Goal: Information Seeking & Learning: Learn about a topic

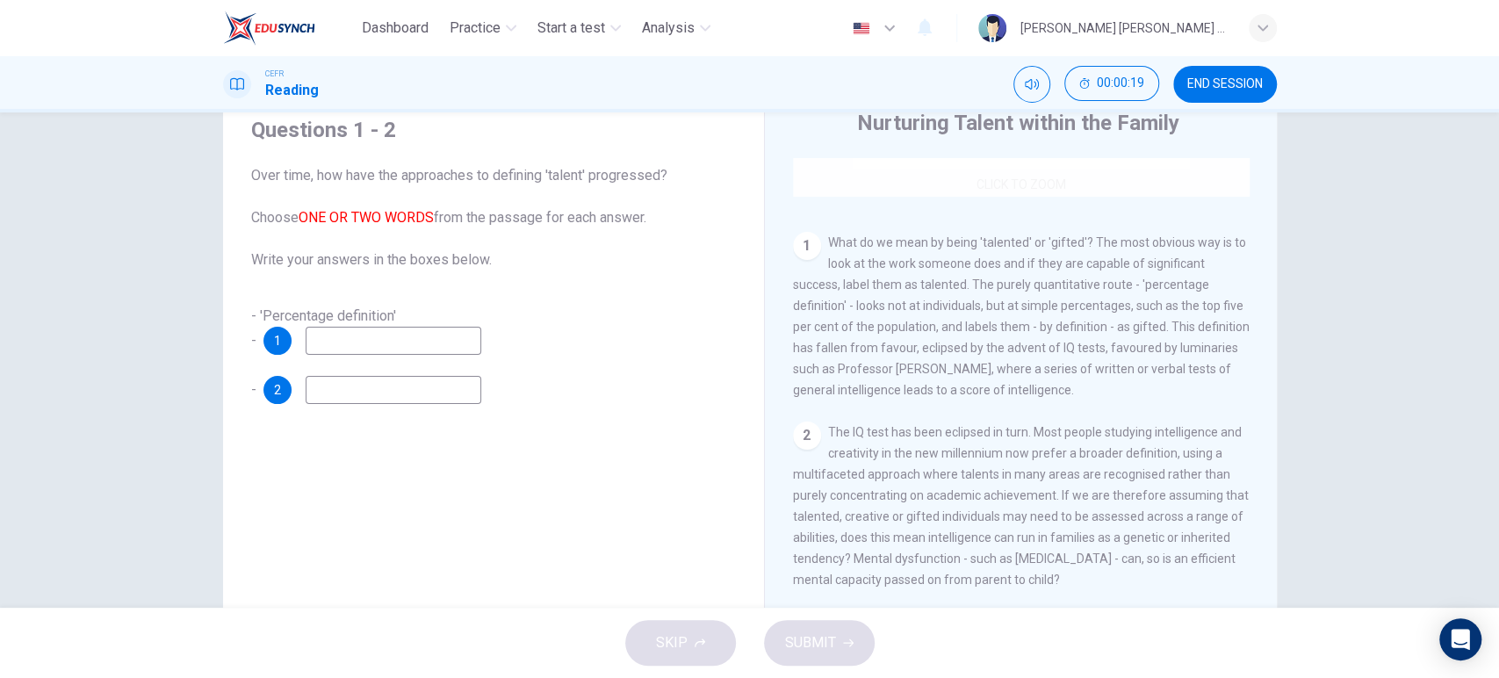
scroll to position [288, 0]
click at [406, 394] on input at bounding box center [394, 390] width 176 height 28
type input "gifted"
click at [370, 342] on input at bounding box center [394, 341] width 176 height 28
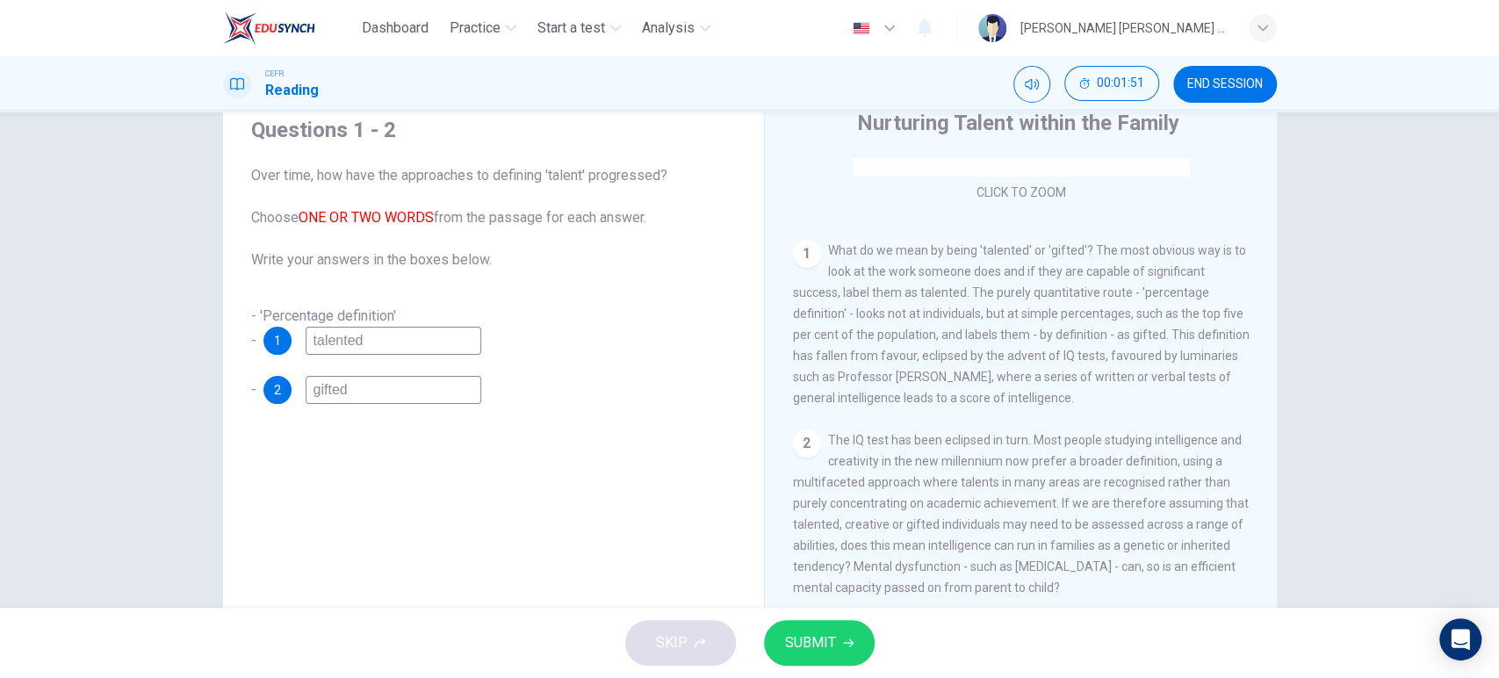
type input "talented"
click at [805, 630] on span "SUBMIT" at bounding box center [810, 642] width 51 height 25
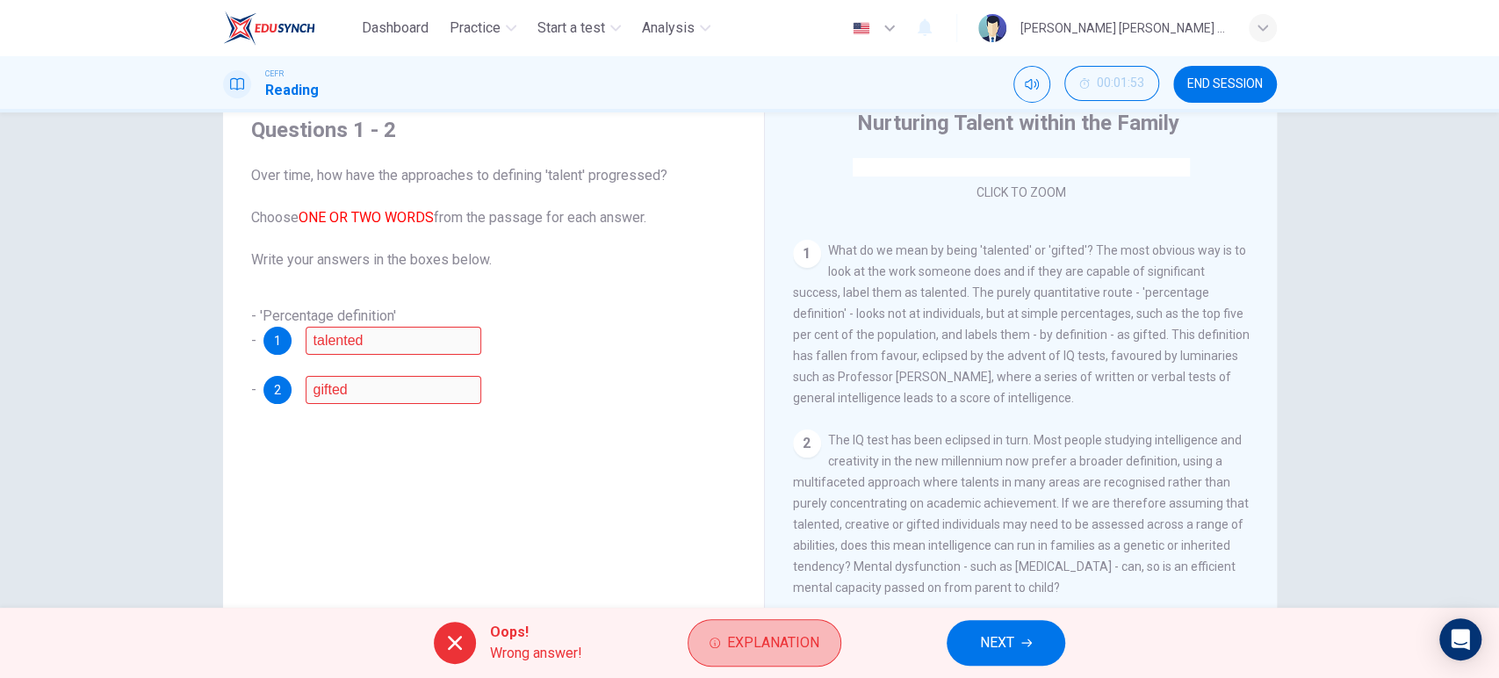
click at [805, 630] on span "Explanation" at bounding box center [773, 642] width 92 height 25
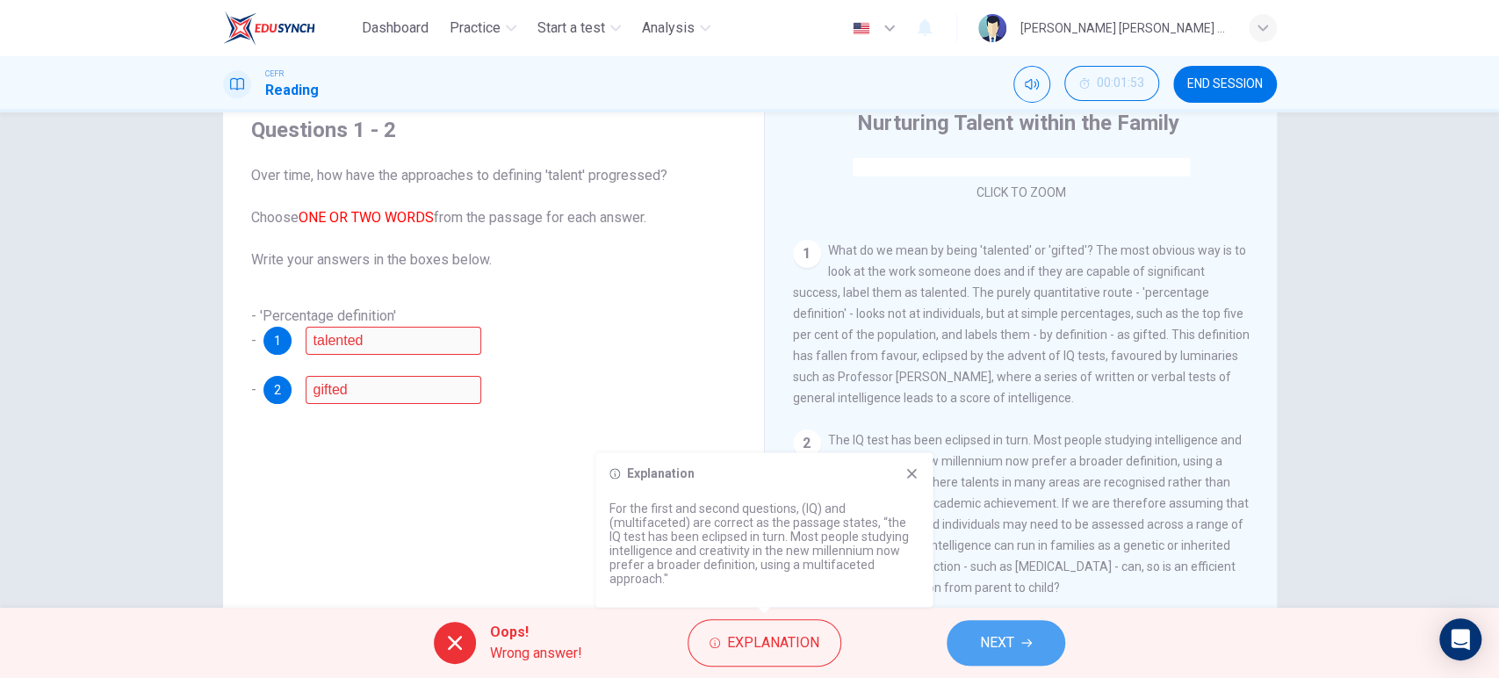
click at [1024, 640] on icon "button" at bounding box center [1026, 642] width 11 height 11
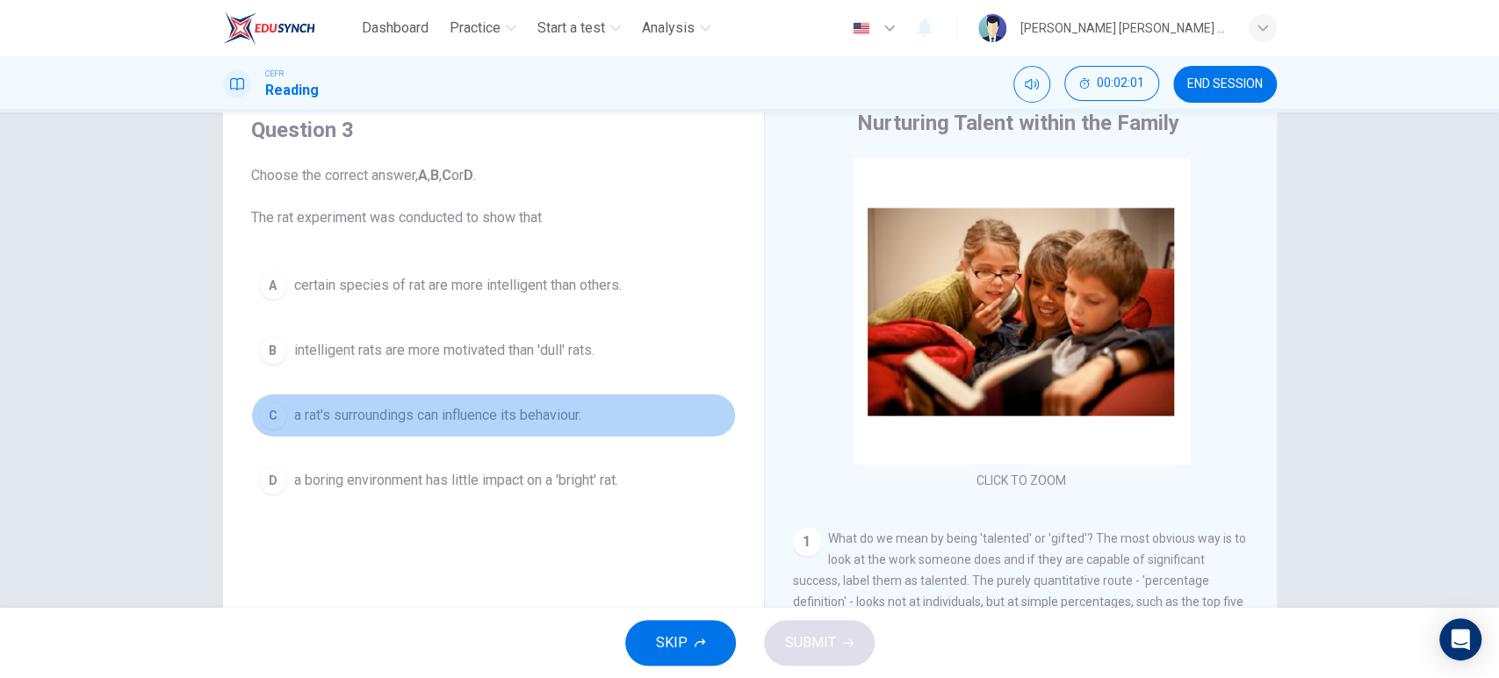
click at [467, 427] on button "C a rat's surroundings can influence its behaviour." at bounding box center [493, 415] width 485 height 44
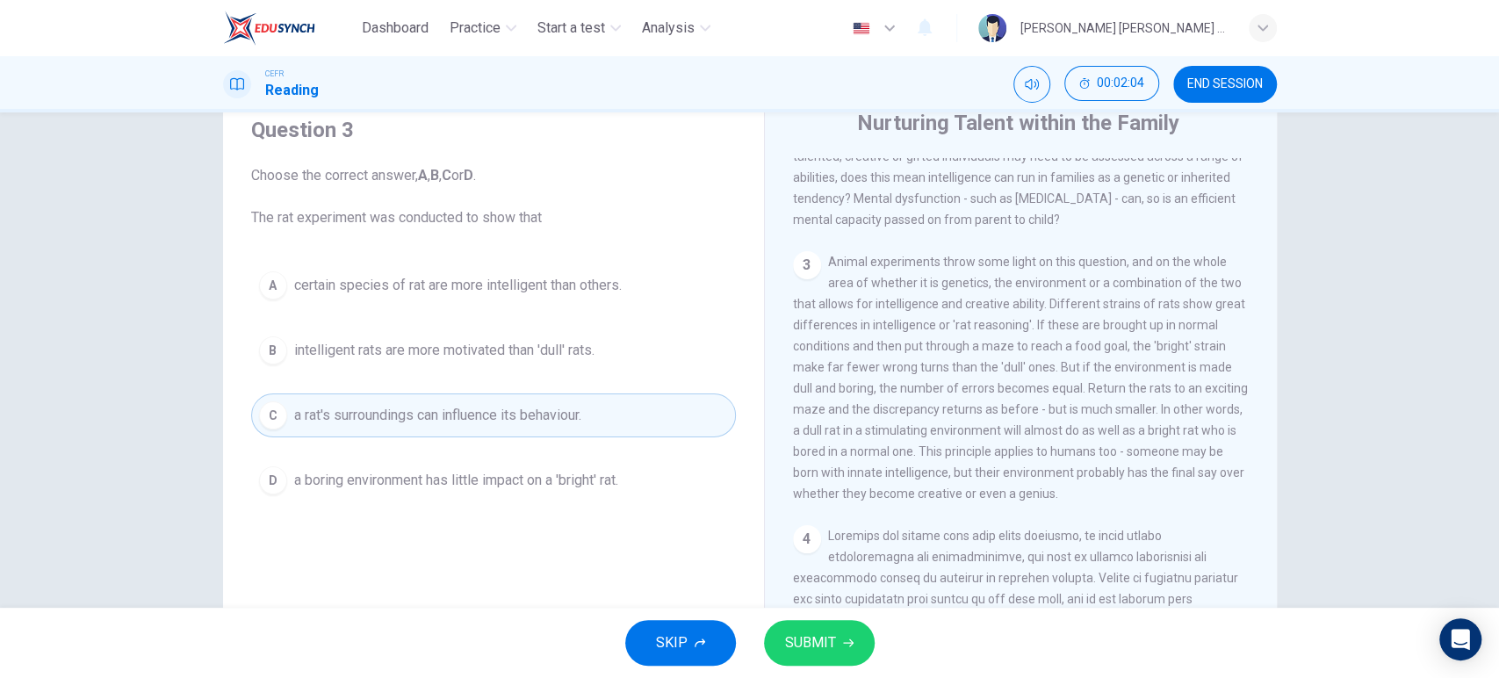
scroll to position [655, 0]
click at [851, 635] on button "SUBMIT" at bounding box center [819, 643] width 111 height 46
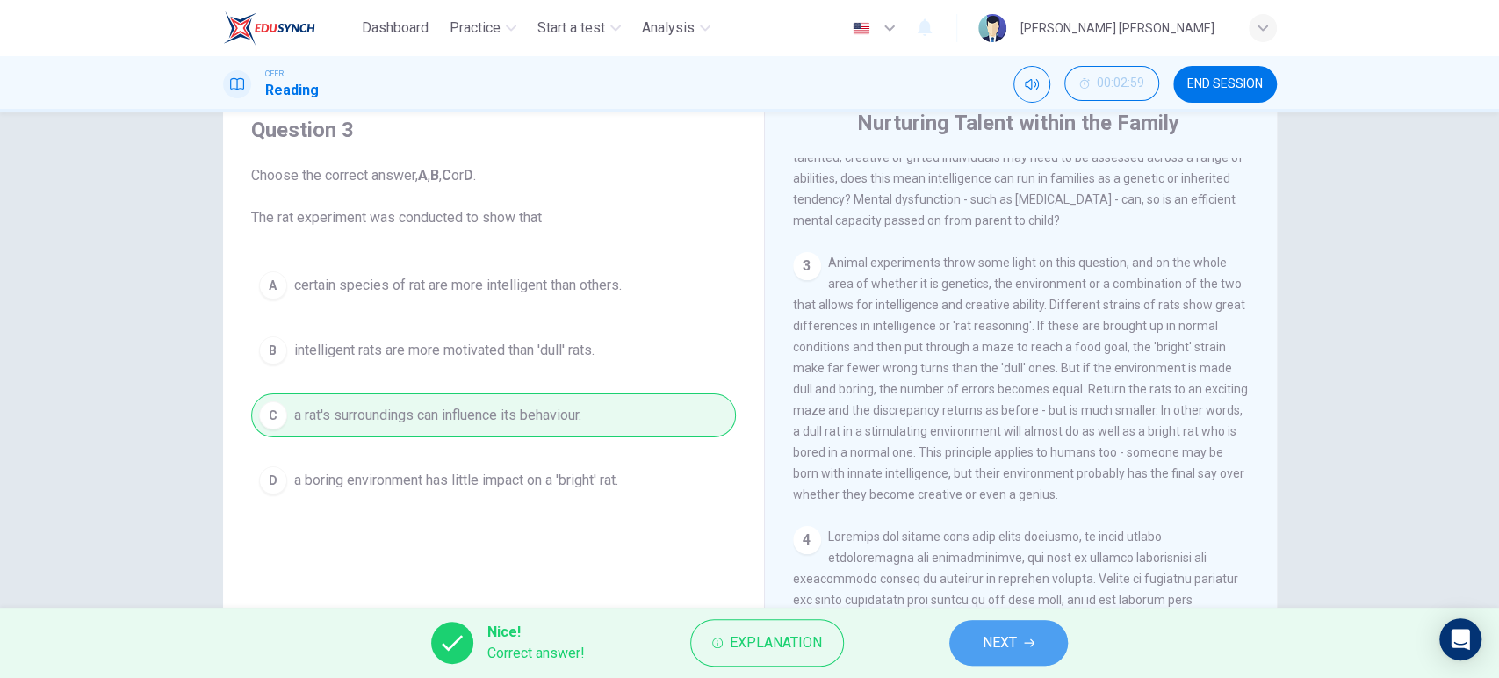
click at [983, 627] on button "NEXT" at bounding box center [1008, 643] width 119 height 46
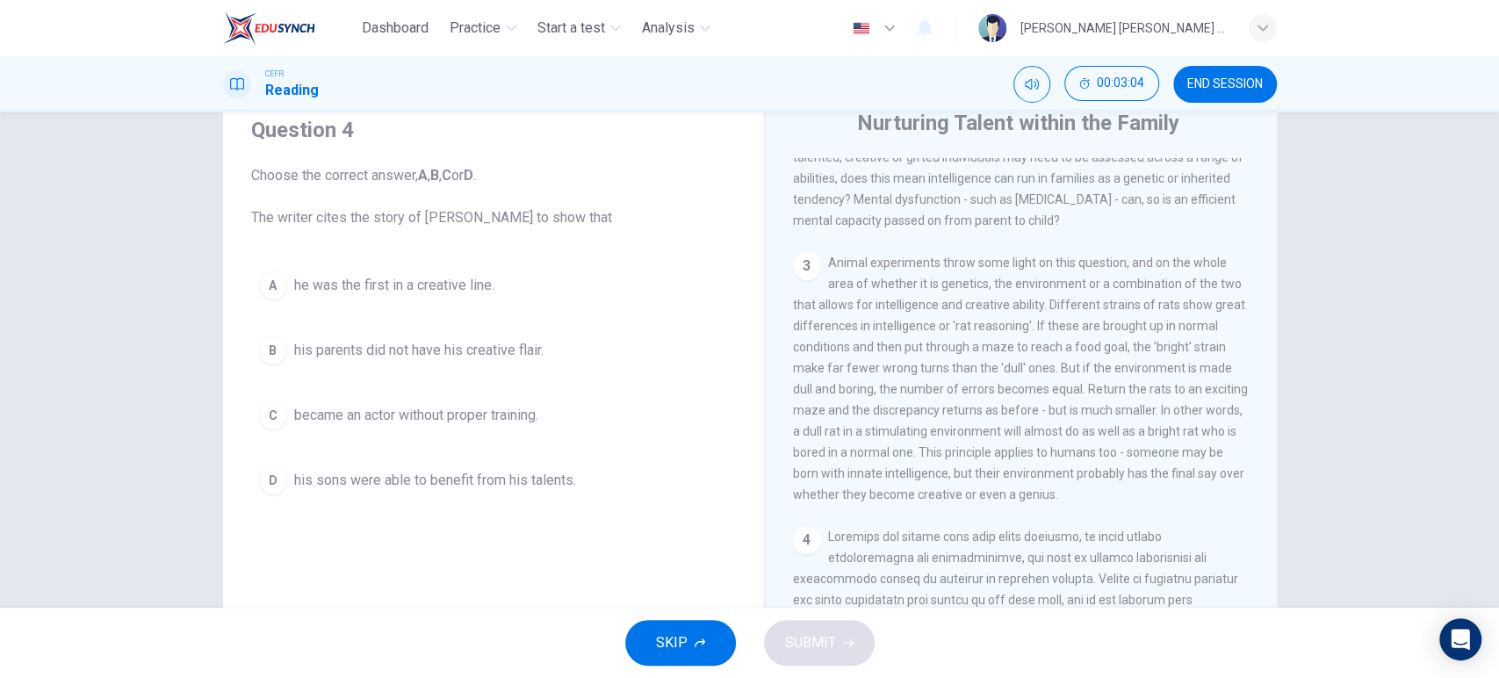
click at [1072, 513] on div "CLICK TO ZOOM Click to Zoom 1 What do we mean by being 'talented' or 'gifted'? …" at bounding box center [1032, 424] width 479 height 533
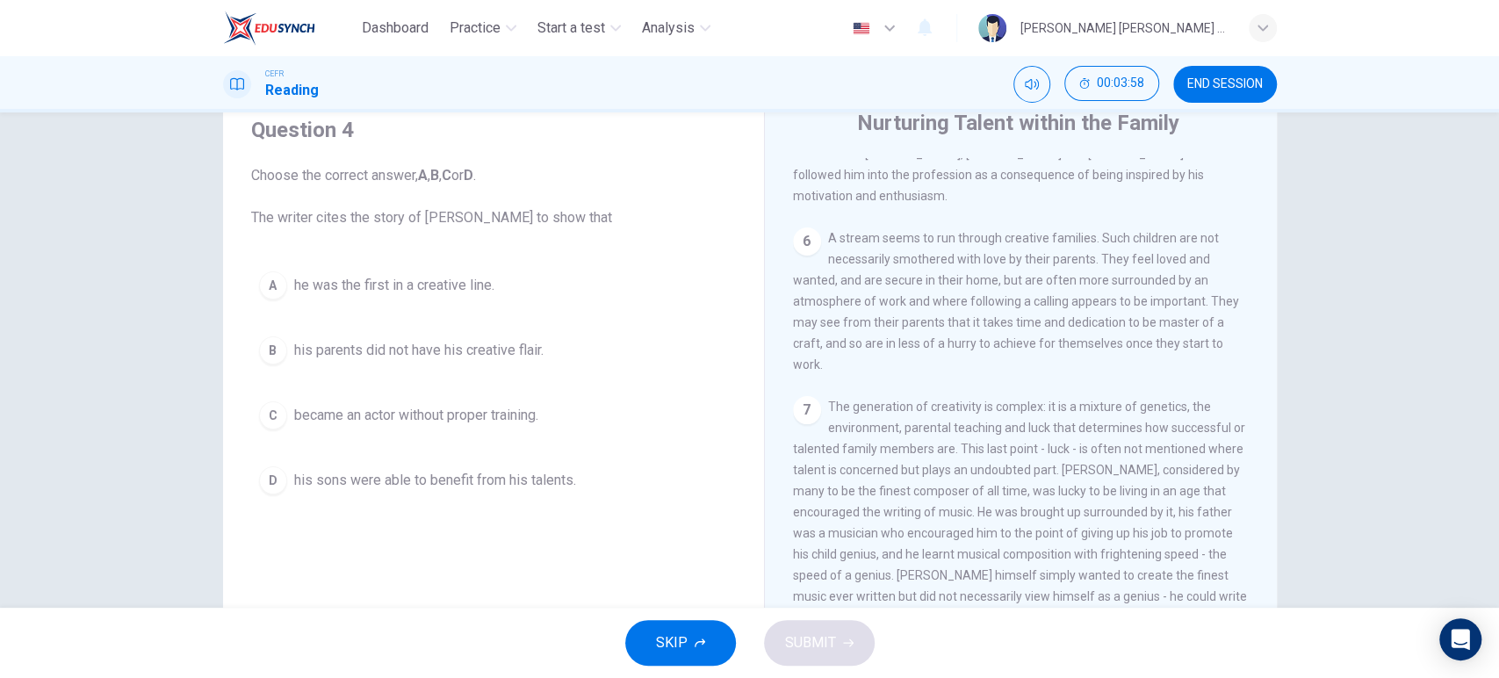
scroll to position [1542, 0]
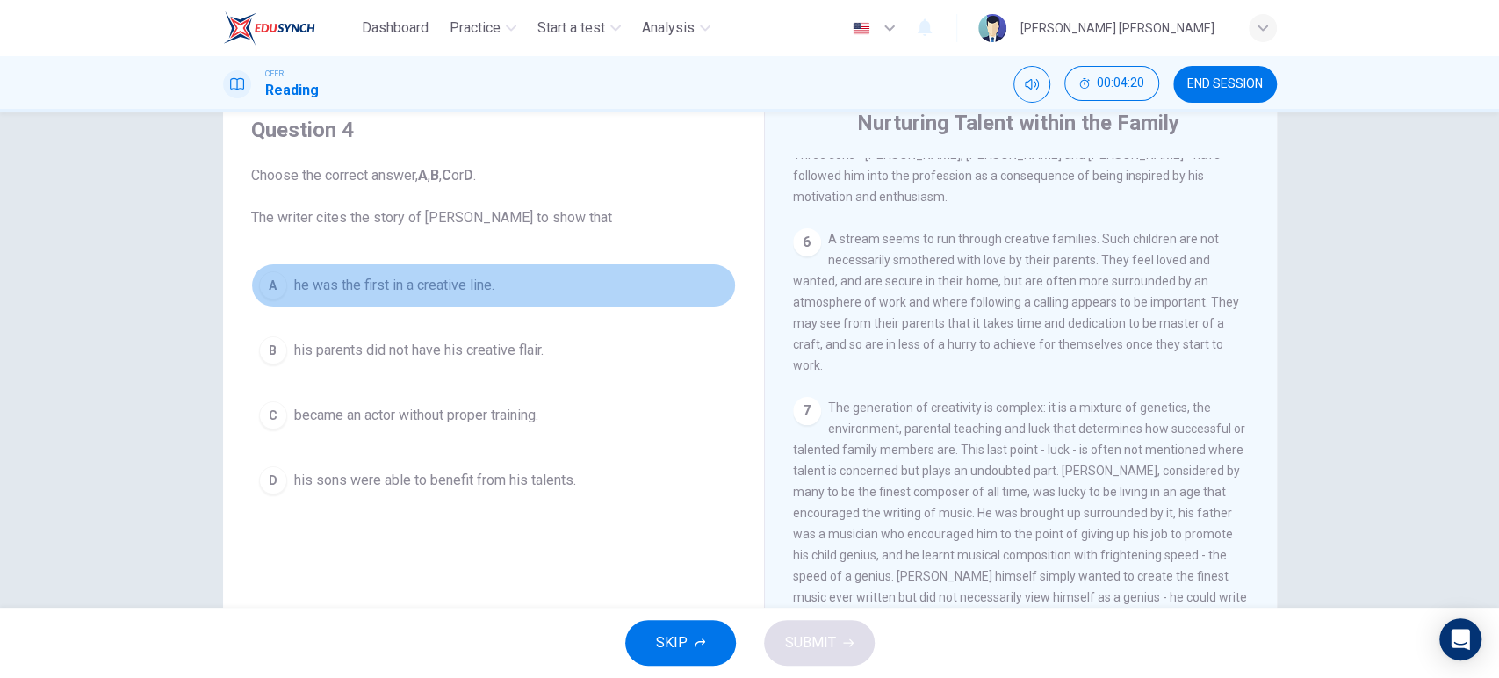
click at [444, 286] on span "he was the first in a creative line." at bounding box center [394, 285] width 200 height 21
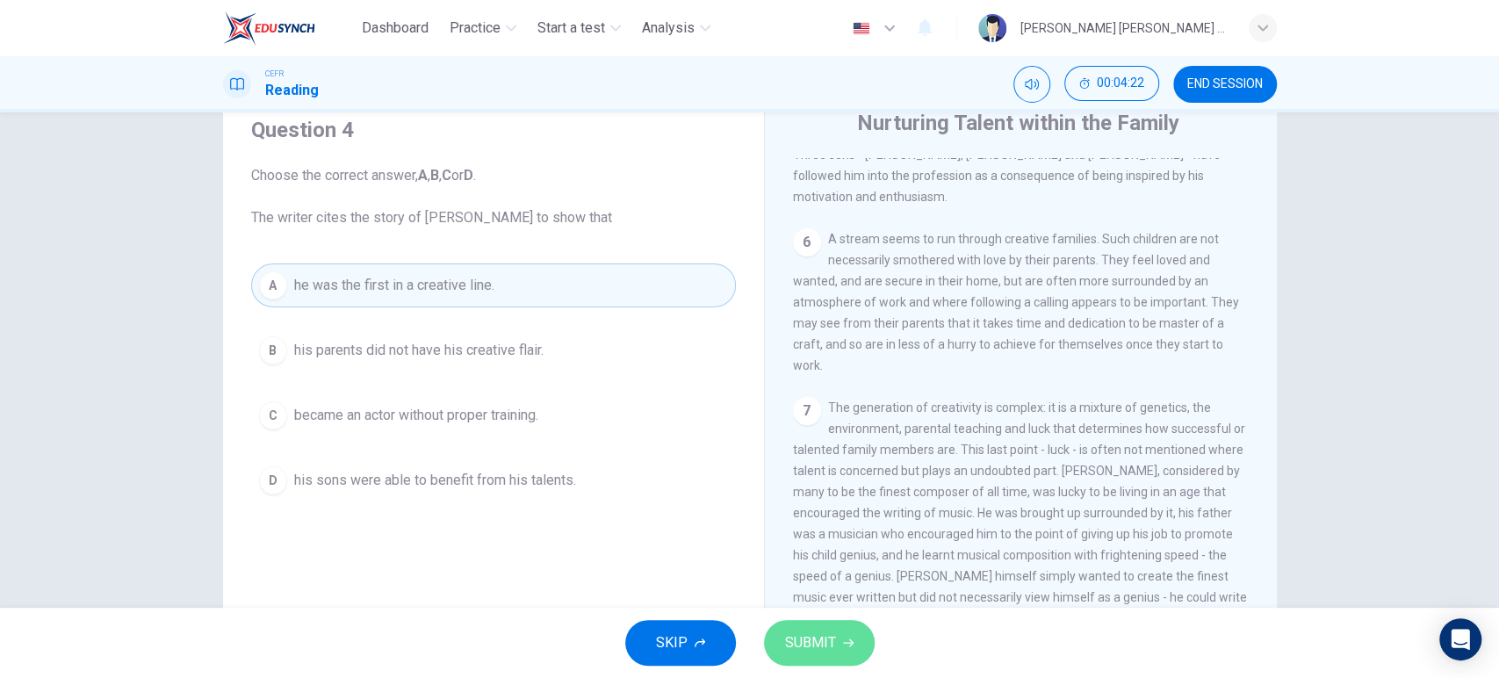
click at [813, 638] on span "SUBMIT" at bounding box center [810, 642] width 51 height 25
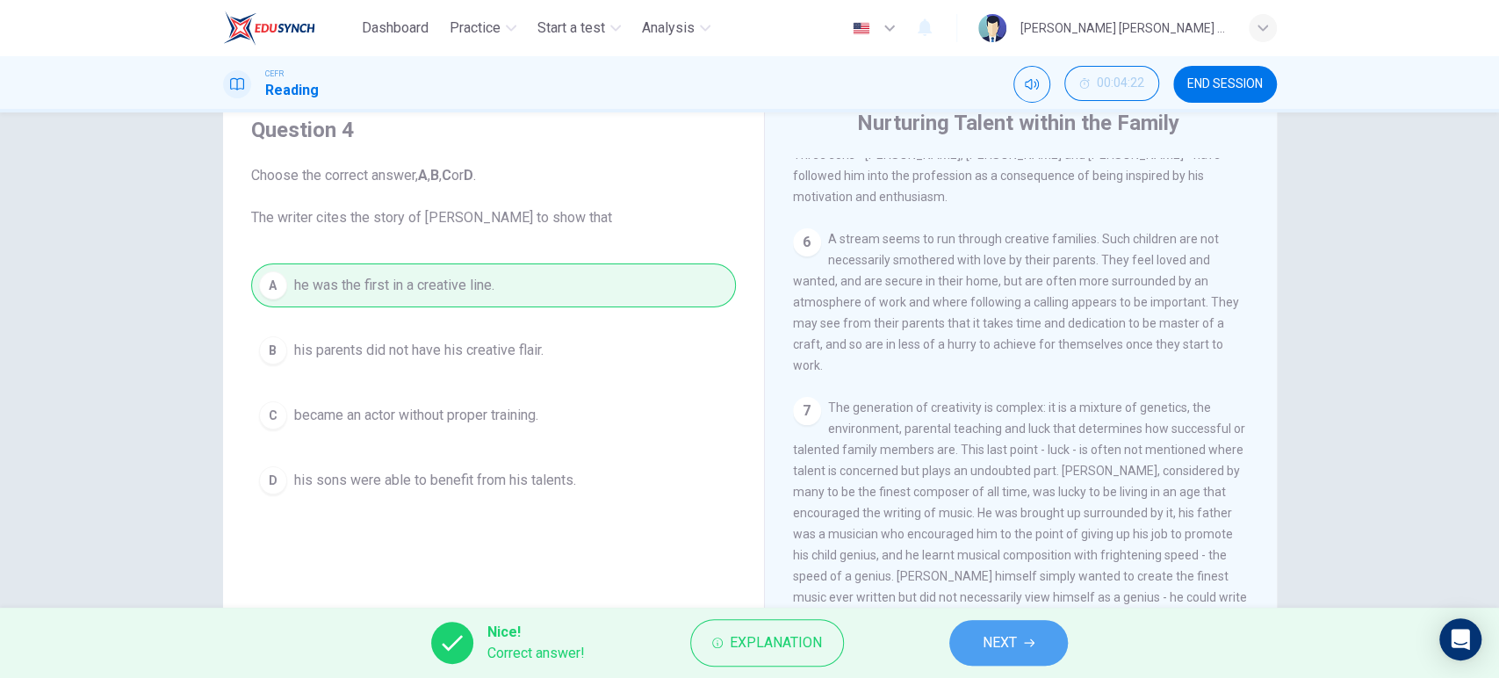
click at [987, 644] on span "NEXT" at bounding box center [999, 642] width 34 height 25
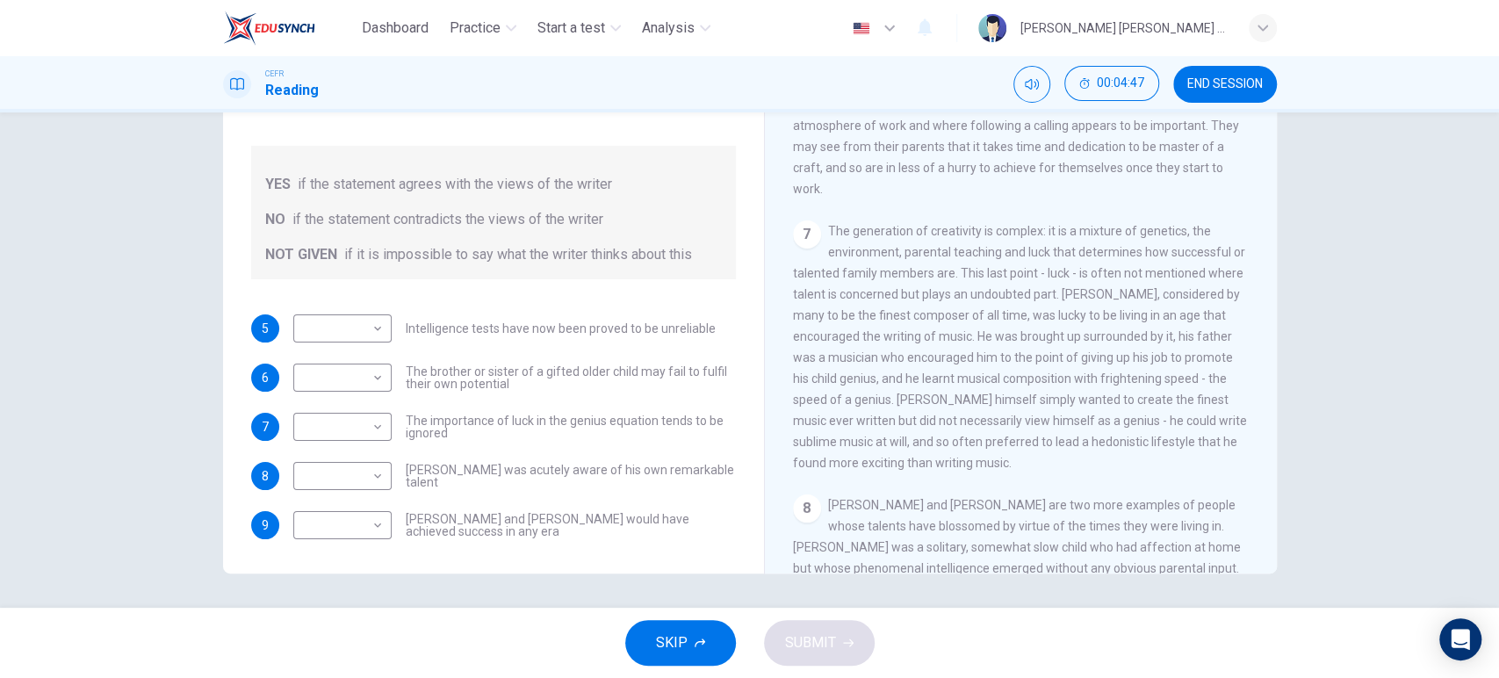
scroll to position [219, 0]
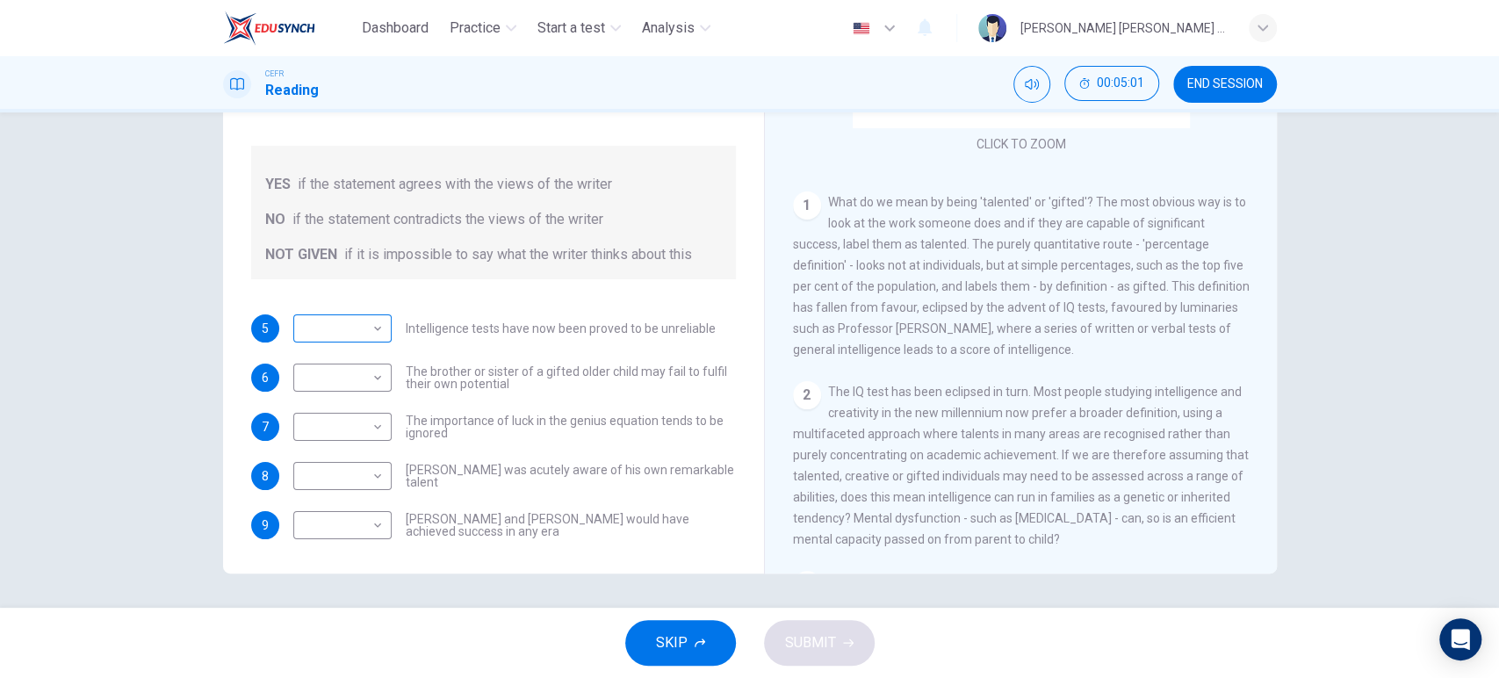
click at [383, 314] on div "​ ​" at bounding box center [342, 328] width 98 height 28
click at [368, 311] on body "Dashboard Practice Start a test Analysis English en ​ [PERSON_NAME] [PERSON_NAM…" at bounding box center [749, 339] width 1499 height 678
click at [359, 338] on li "YES" at bounding box center [337, 334] width 98 height 28
type input "YES"
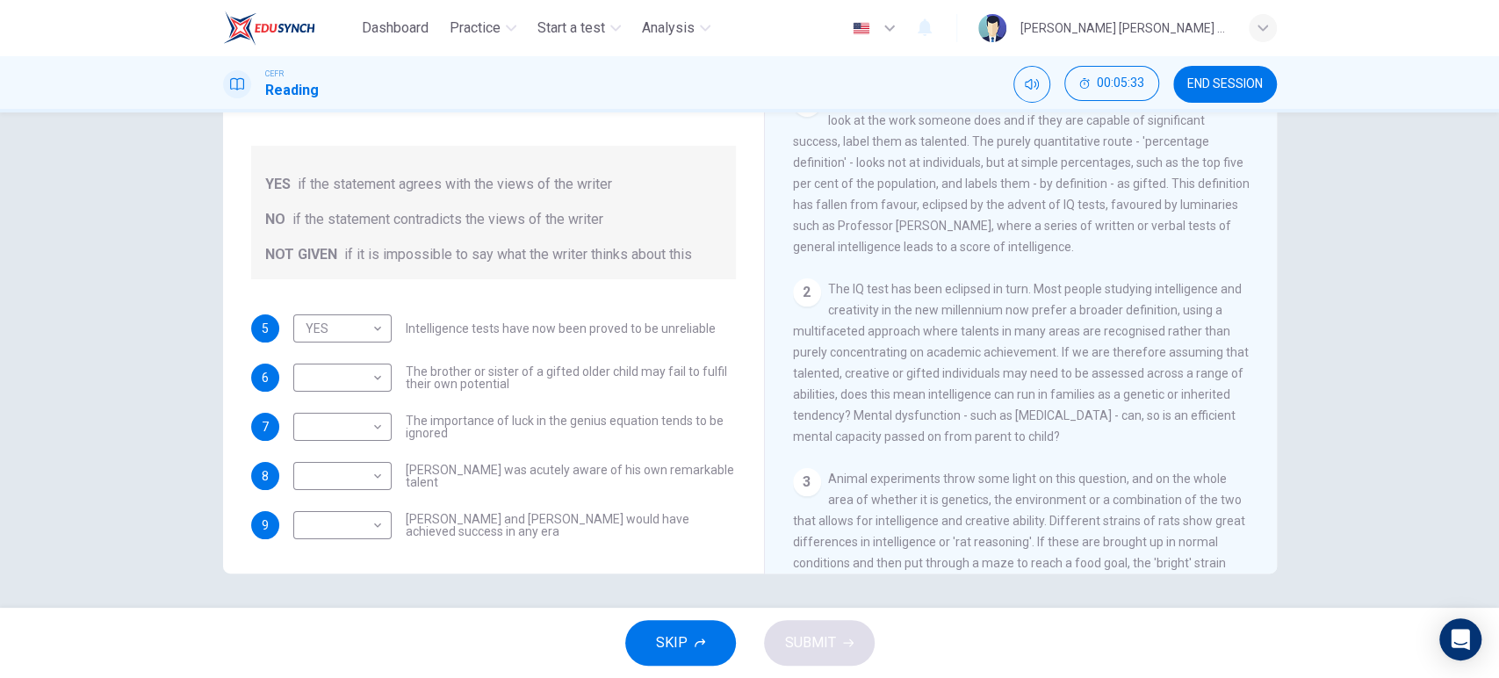
scroll to position [0, 0]
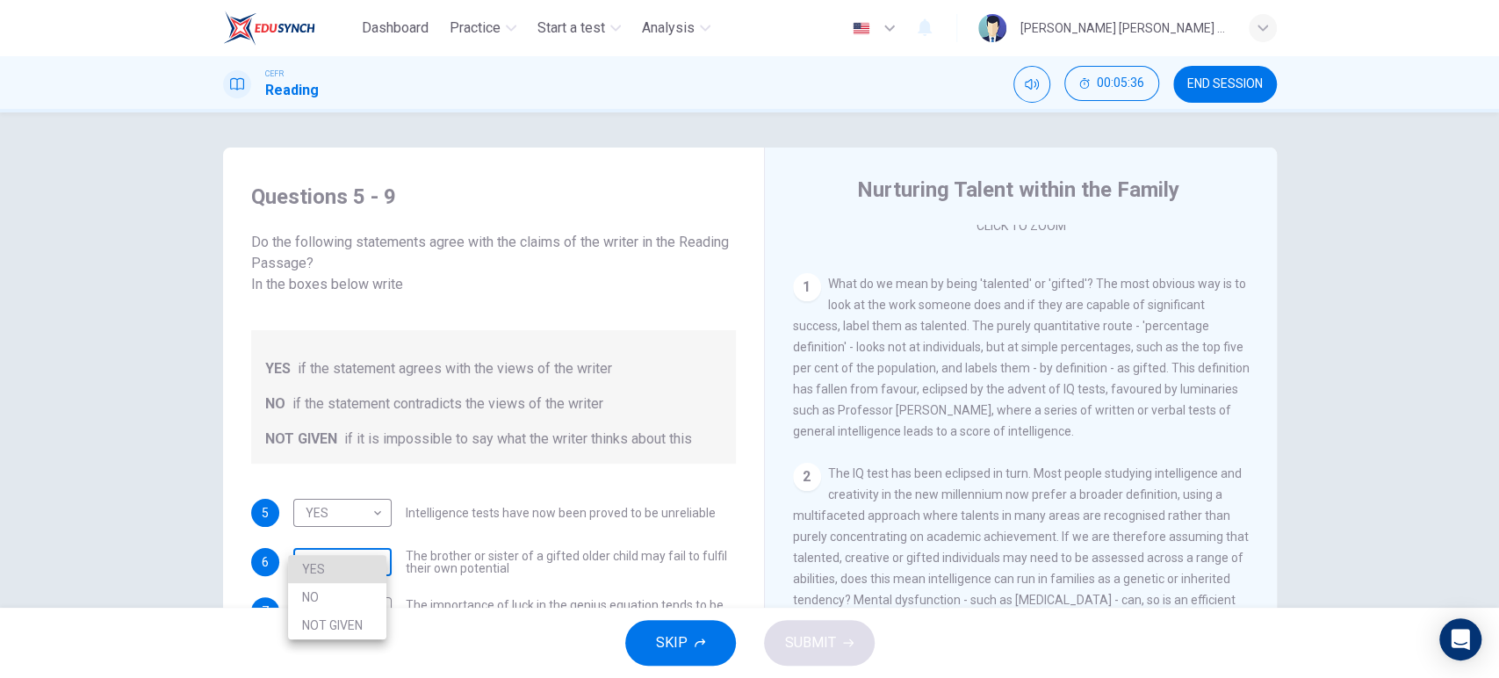
click at [342, 546] on body "Dashboard Practice Start a test Analysis English en ​ [PERSON_NAME] [PERSON_NAM…" at bounding box center [749, 339] width 1499 height 678
click at [354, 611] on li "NOT GIVEN" at bounding box center [337, 625] width 98 height 28
type input "NOT GIVEN"
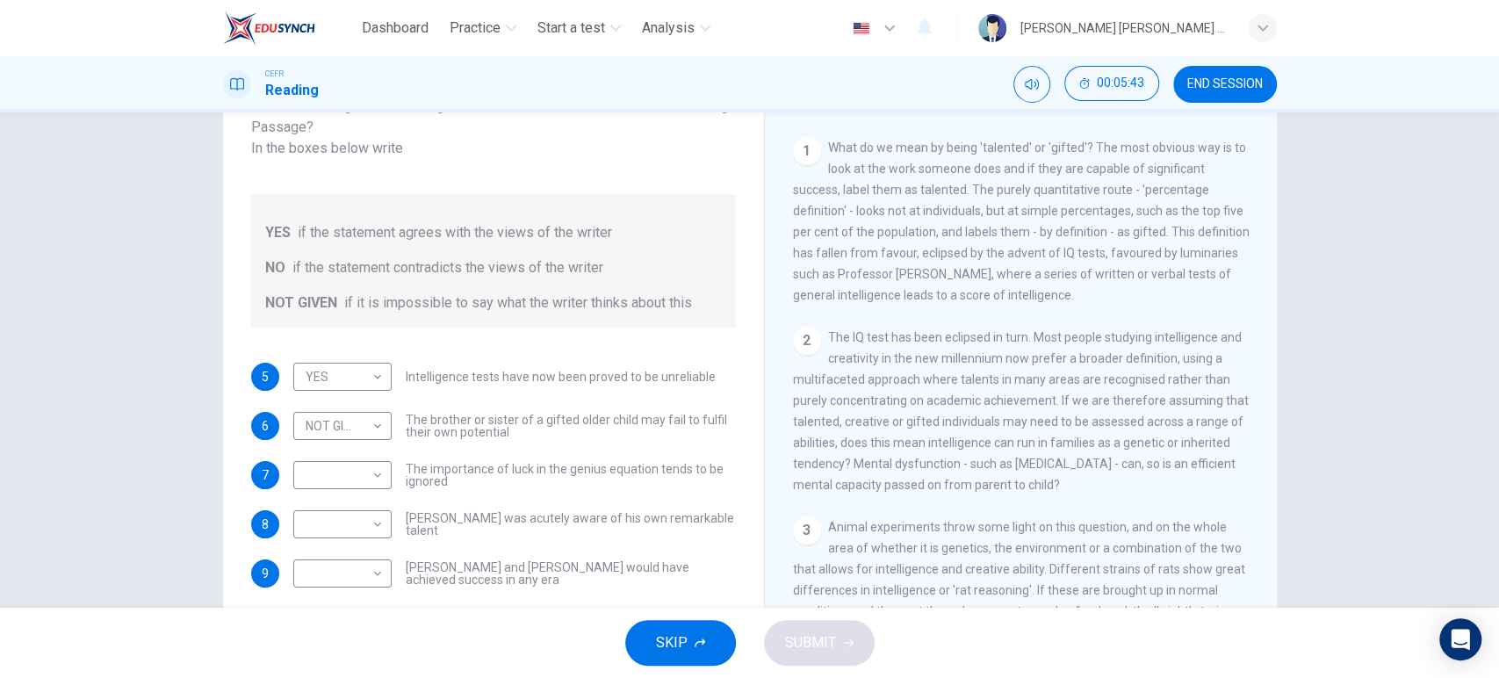
scroll to position [1525, 0]
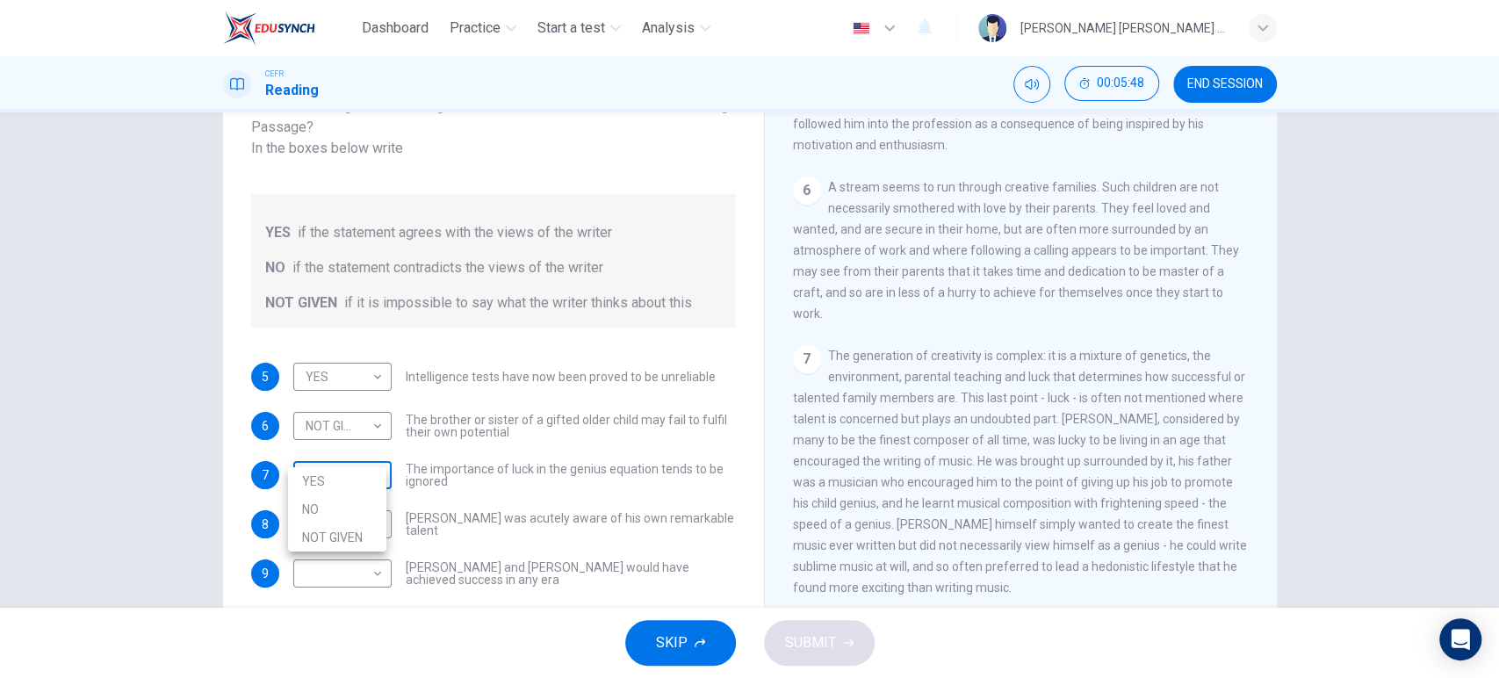
click at [370, 463] on body "Dashboard Practice Start a test Analysis English en ​ [PERSON_NAME] [PERSON_NAM…" at bounding box center [749, 339] width 1499 height 678
click at [374, 484] on li "YES" at bounding box center [337, 481] width 98 height 28
type input "YES"
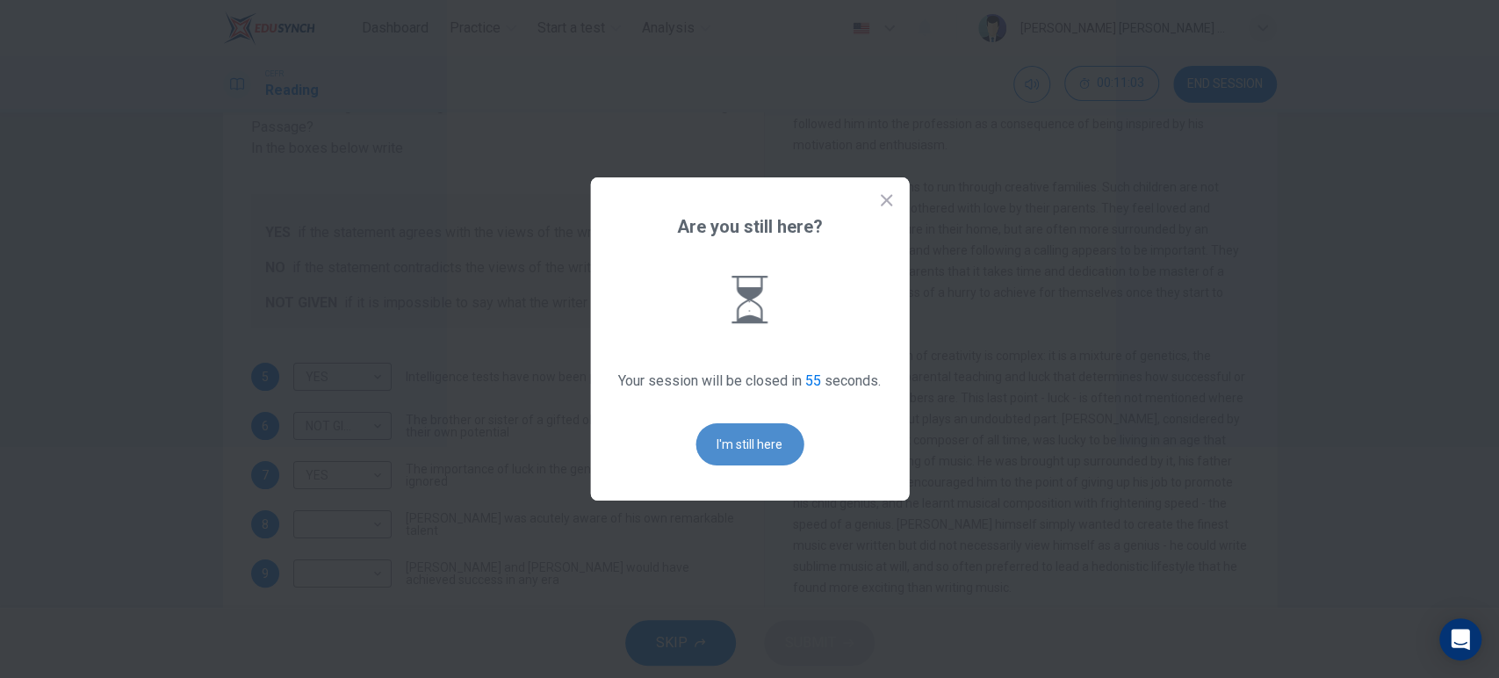
click at [723, 435] on button "I'm still here" at bounding box center [749, 444] width 108 height 42
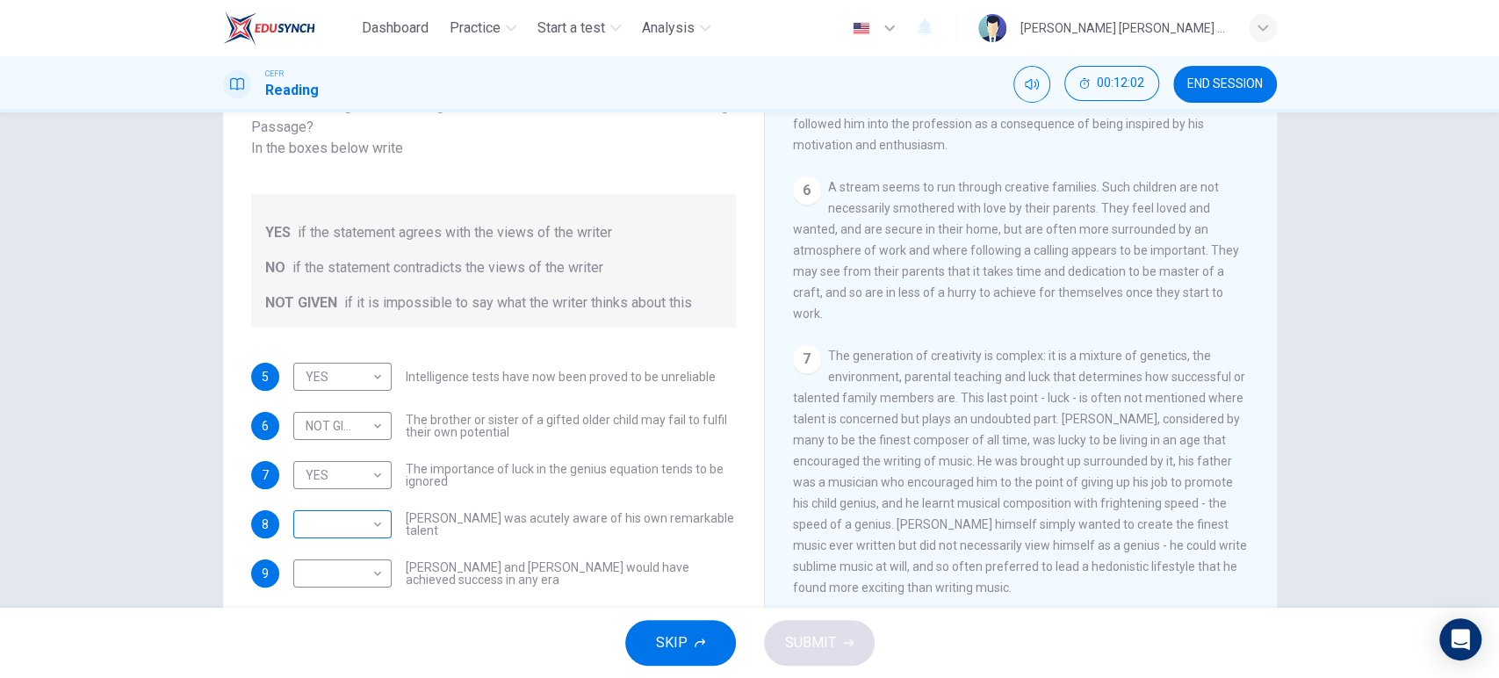
click at [381, 512] on div "​ ​" at bounding box center [342, 524] width 98 height 28
type input "YES"
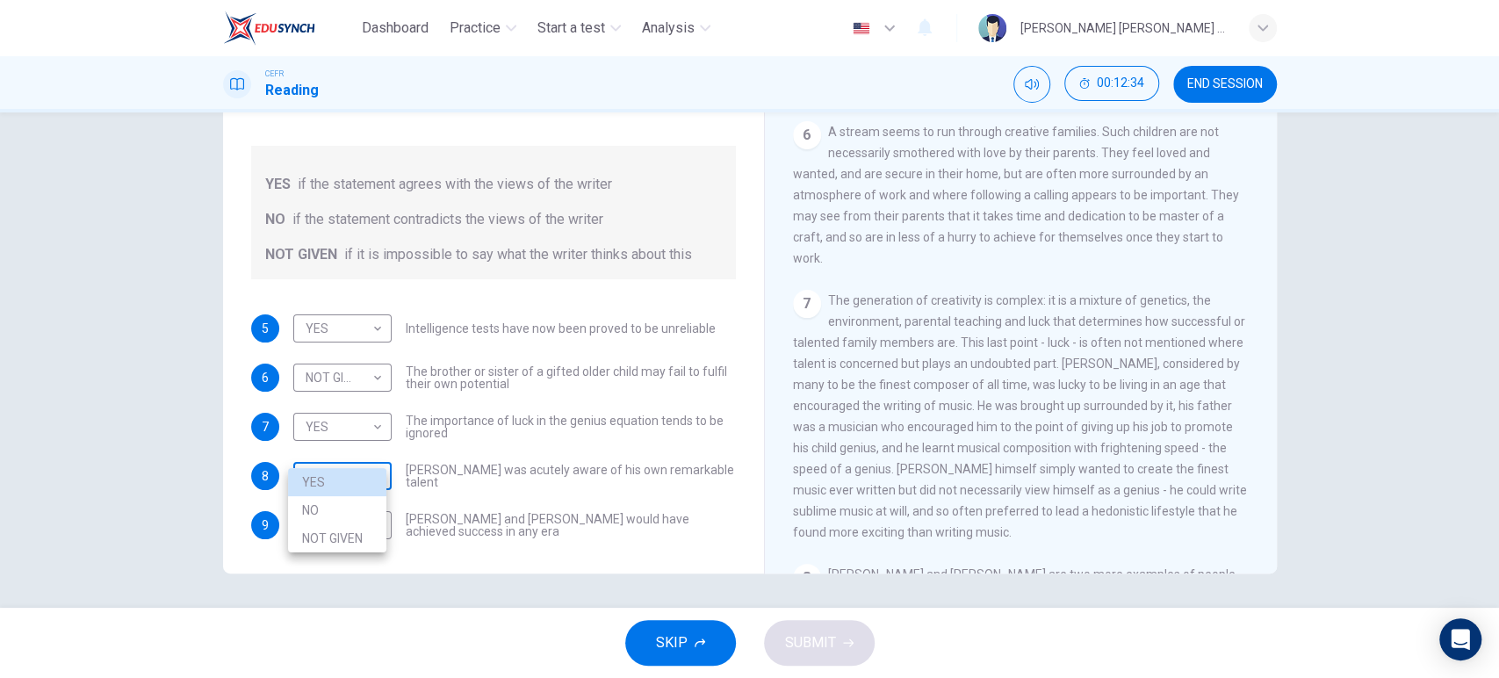
click at [340, 455] on body "Dashboard Practice Start a test Analysis English en ​ [PERSON_NAME] [PERSON_NAM…" at bounding box center [749, 339] width 1499 height 678
click at [344, 498] on li "NO" at bounding box center [337, 510] width 98 height 28
type input "NO"
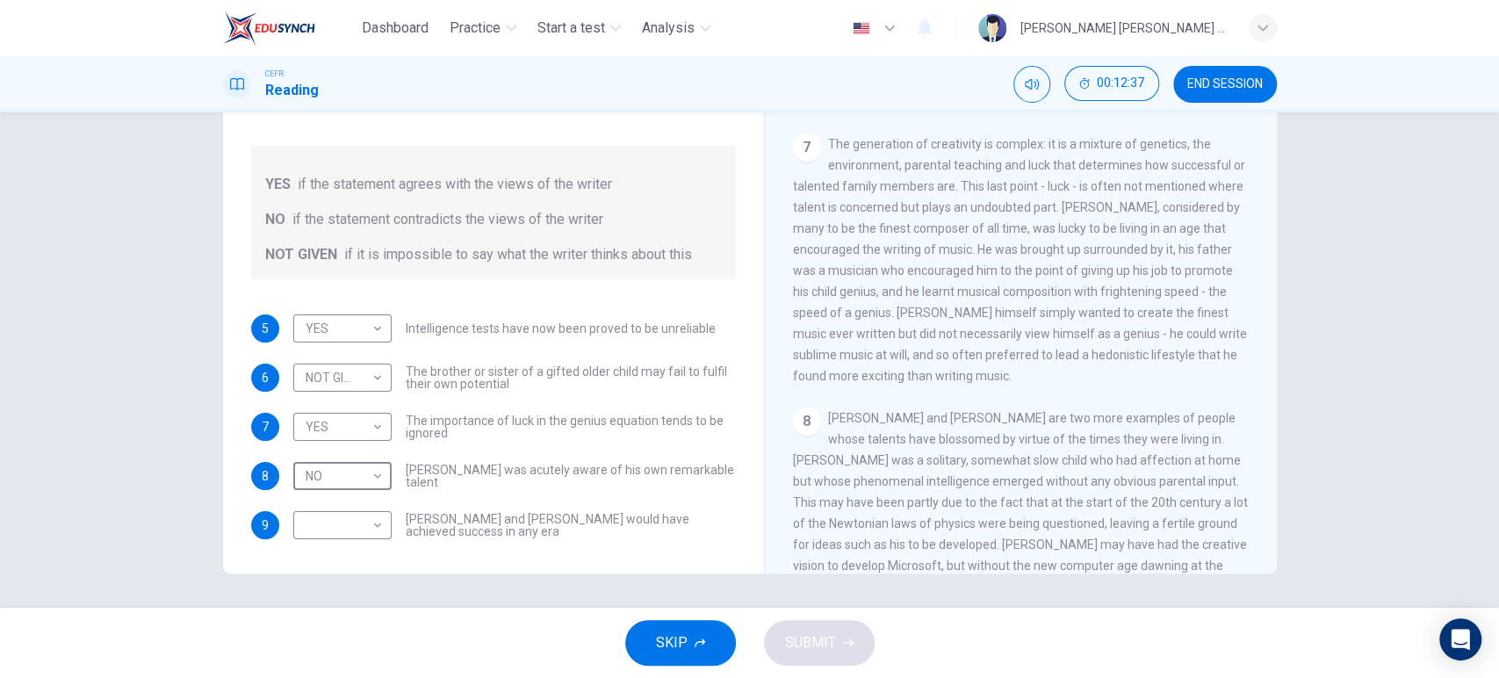
scroll to position [1712, 0]
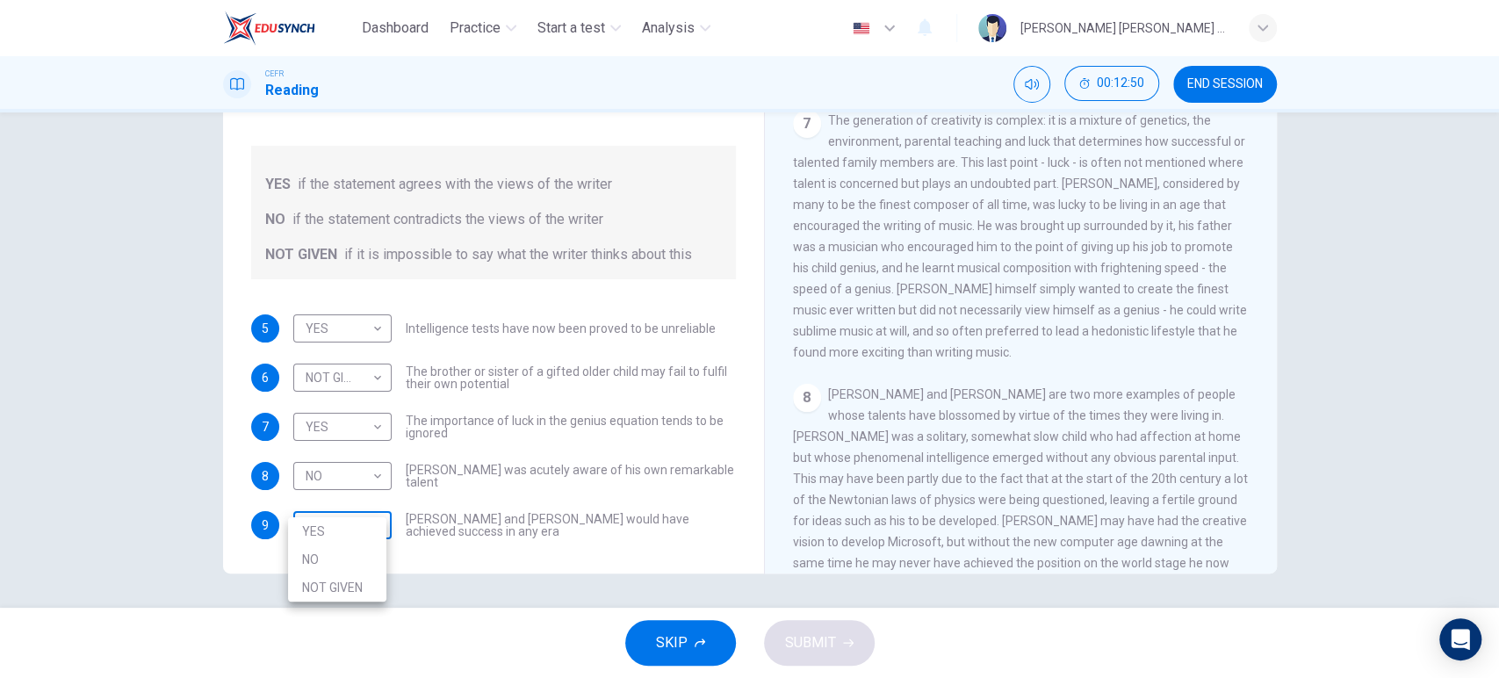
click at [356, 502] on body "Dashboard Practice Start a test Analysis English en ​ [PERSON_NAME] [PERSON_NAM…" at bounding box center [749, 339] width 1499 height 678
click at [348, 539] on li "YES" at bounding box center [337, 531] width 98 height 28
type input "YES"
click at [795, 638] on span "SUBMIT" at bounding box center [810, 642] width 51 height 25
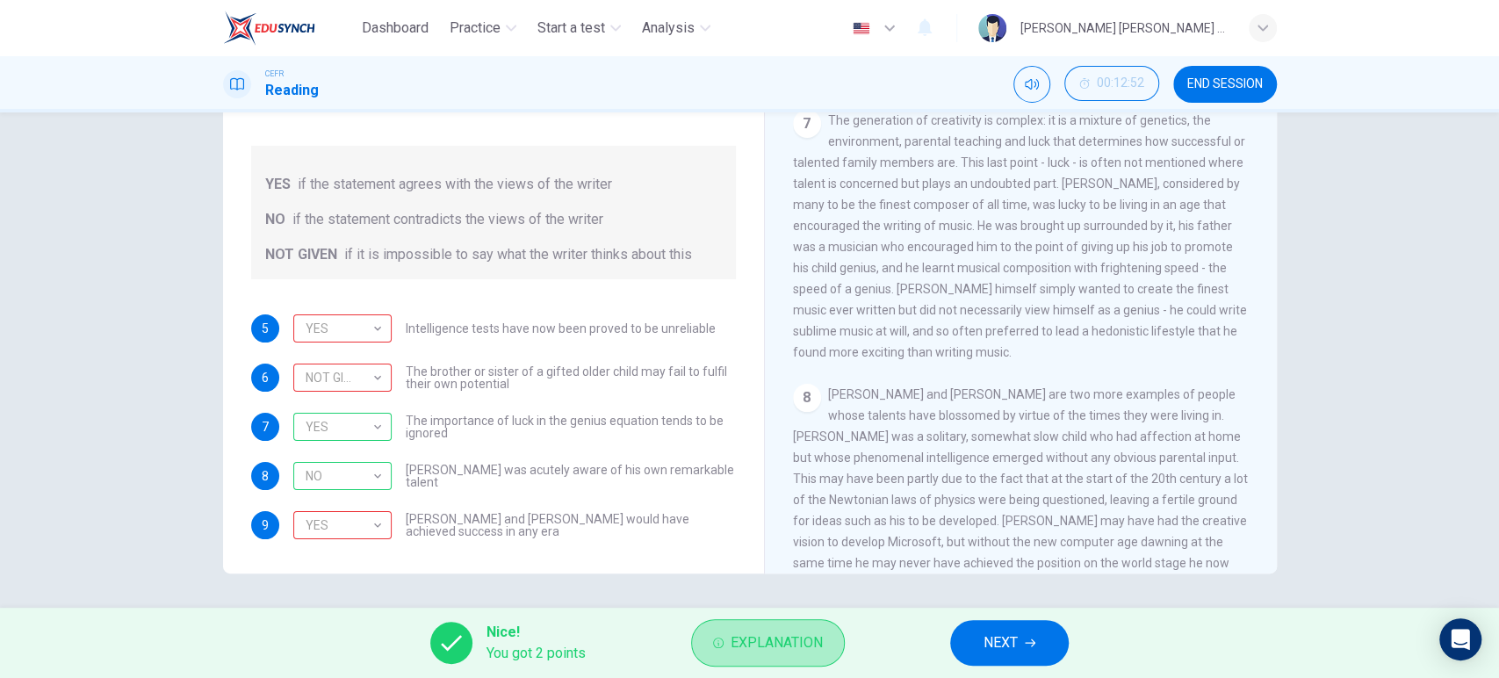
click at [795, 638] on span "Explanation" at bounding box center [776, 642] width 92 height 25
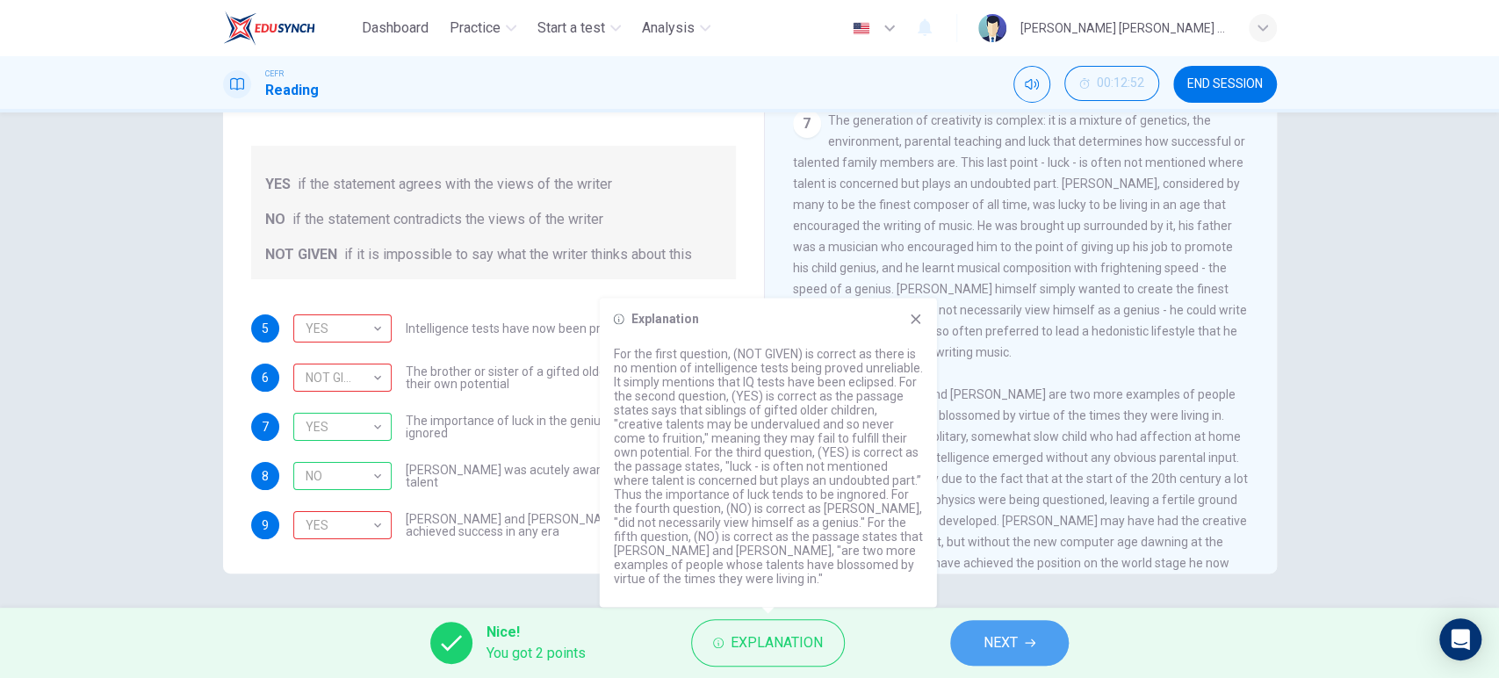
click at [996, 643] on span "NEXT" at bounding box center [1000, 642] width 34 height 25
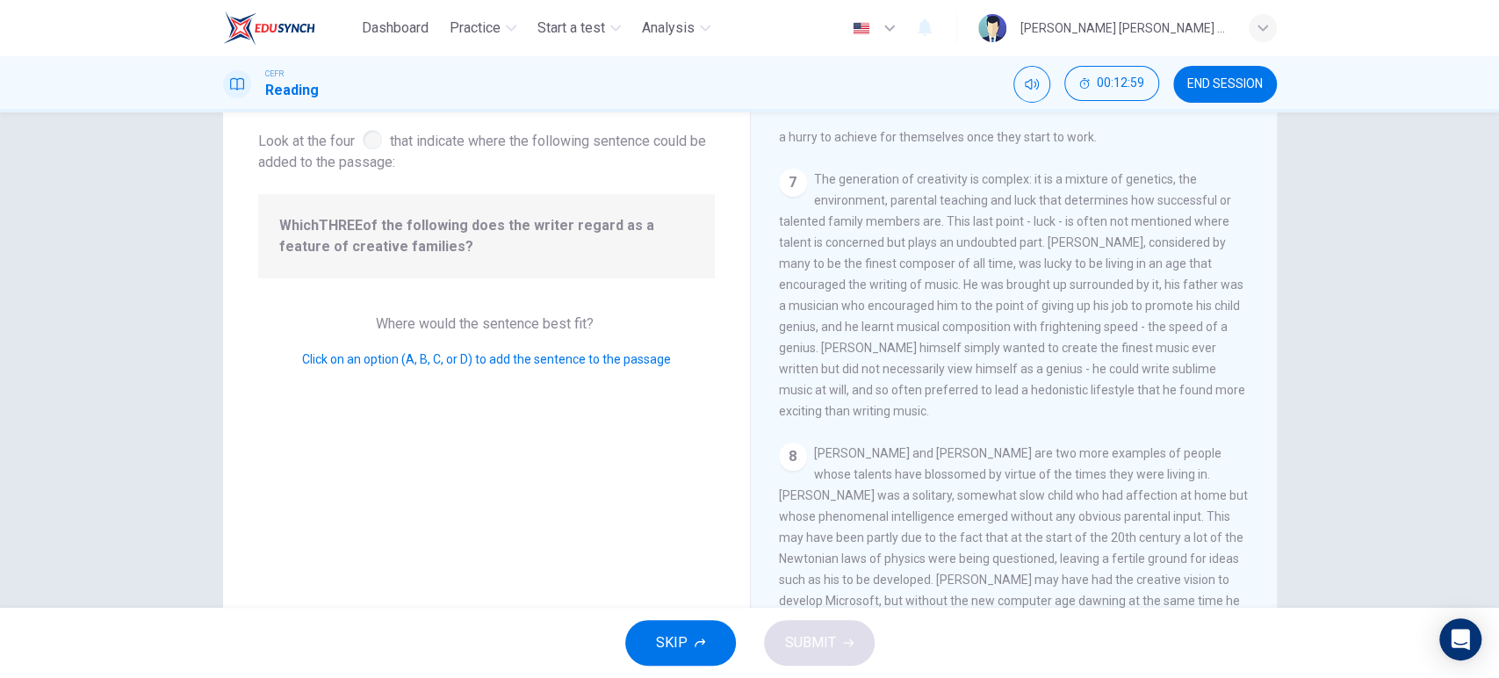
scroll to position [87, 0]
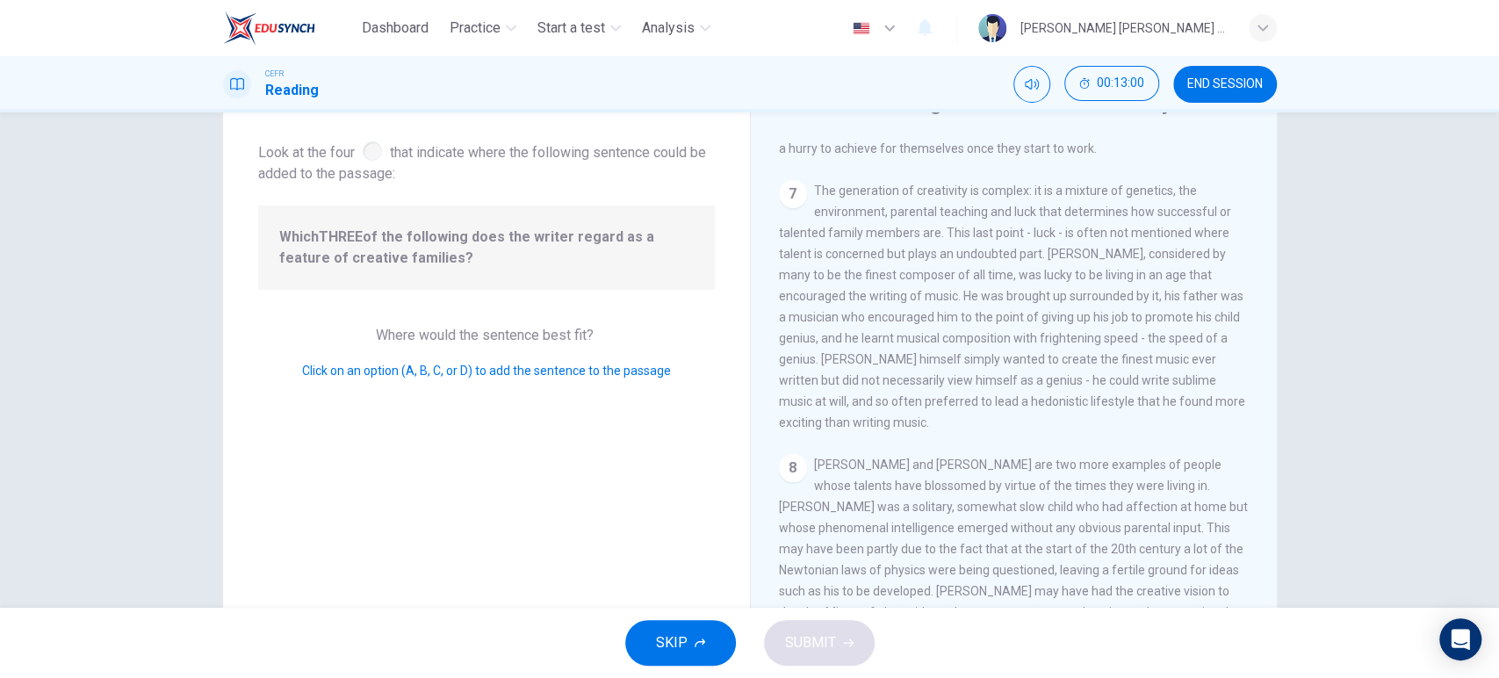
click at [396, 173] on span "Look at the four that indicate where the following sentence could be added to t…" at bounding box center [486, 161] width 457 height 47
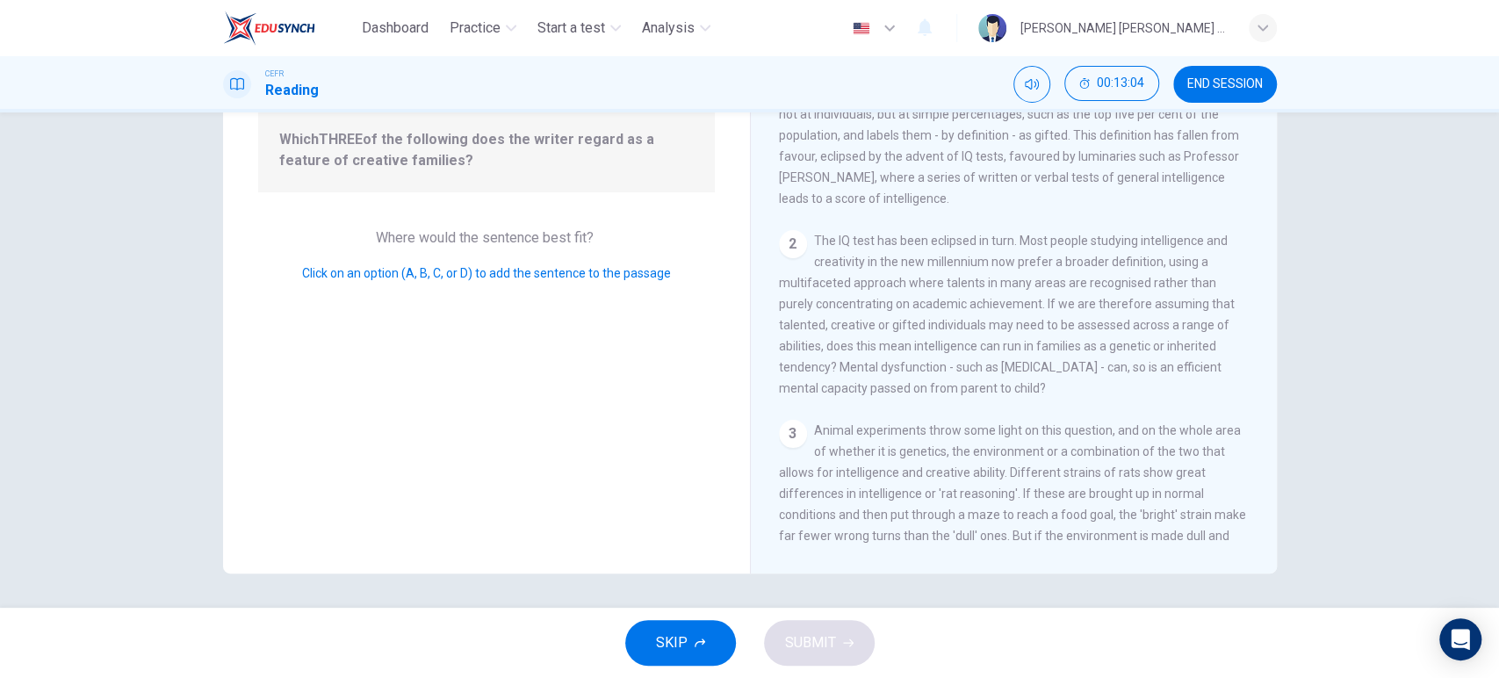
scroll to position [0, 0]
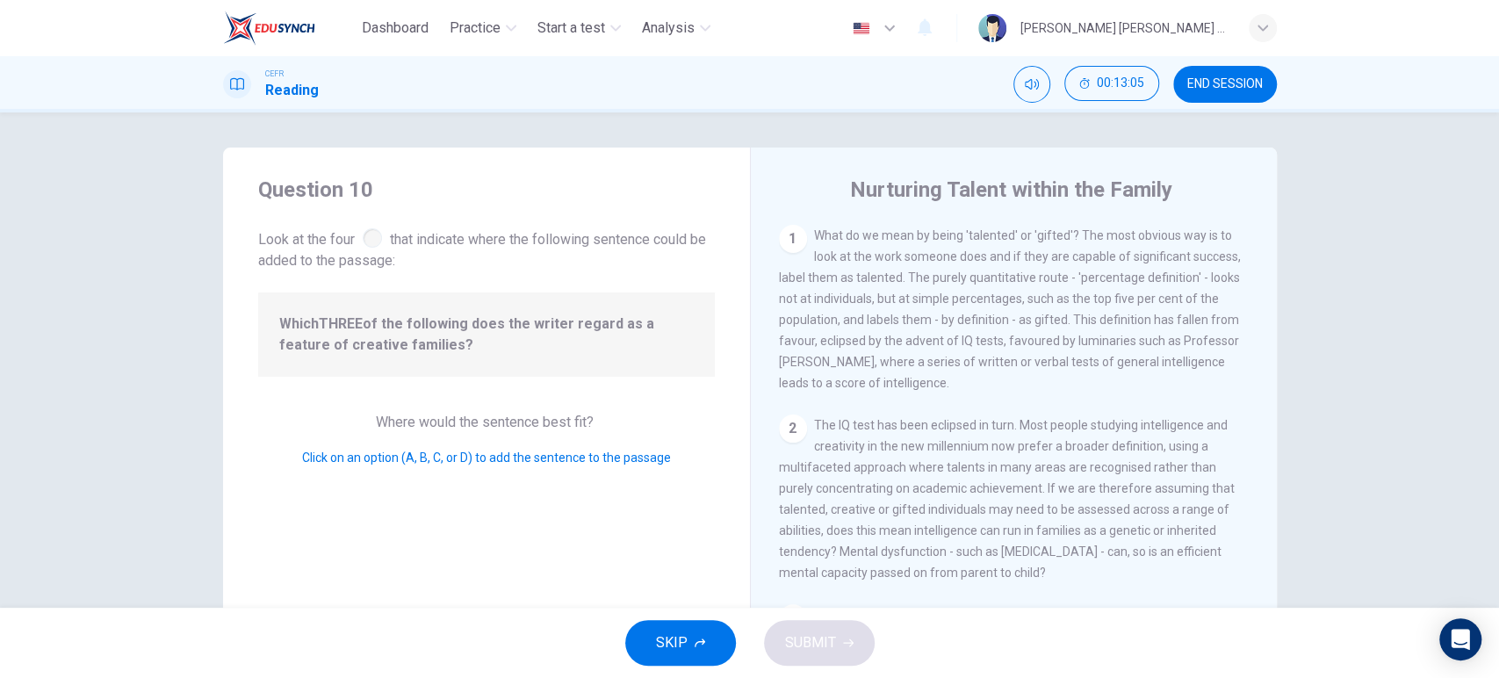
click at [543, 435] on div "Where would the sentence best fit? Click on an option (A, B, C, or D) to add th…" at bounding box center [486, 440] width 457 height 56
click at [456, 464] on span "Click on an option (A, B, C, or D) to add the sentence to the passage" at bounding box center [486, 457] width 369 height 14
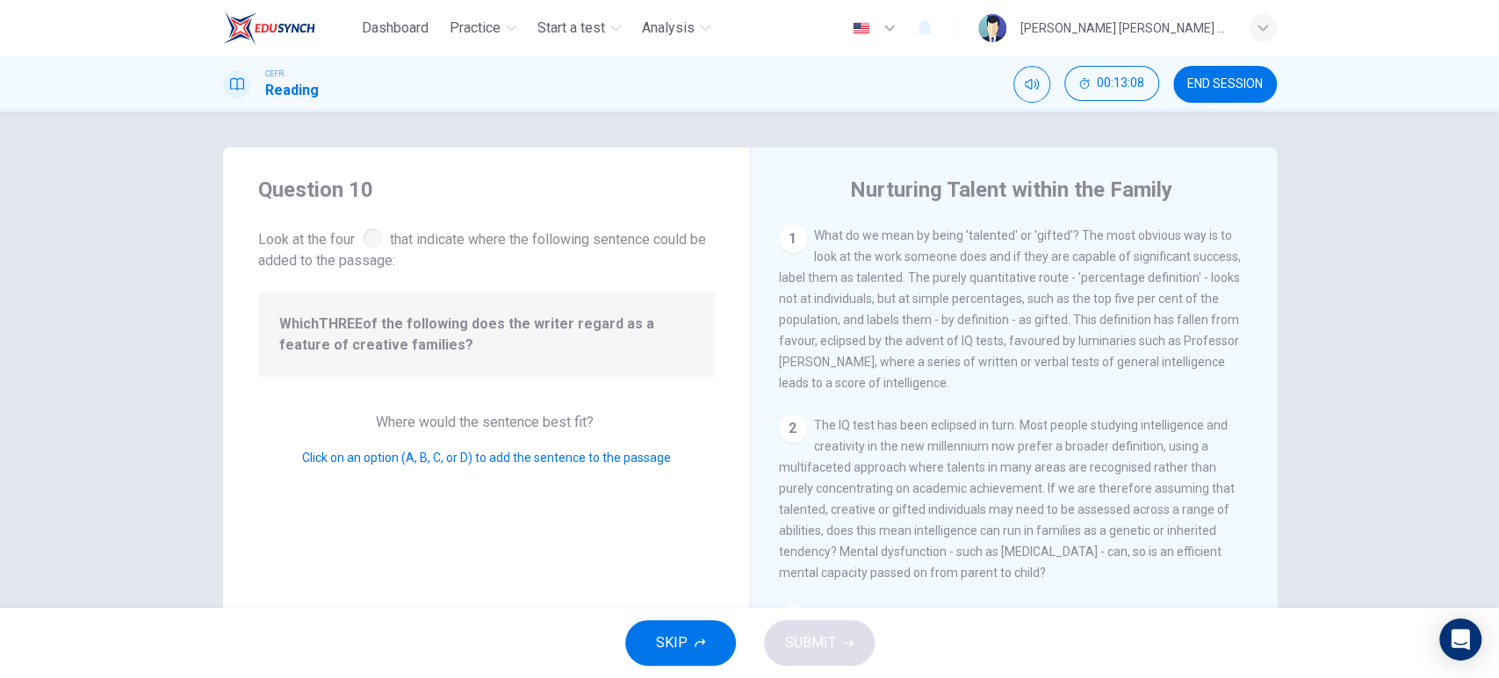
drag, startPoint x: 860, startPoint y: 665, endPoint x: 824, endPoint y: 636, distance: 45.7
click at [824, 636] on div "SKIP SUBMIT" at bounding box center [749, 643] width 1499 height 70
click at [810, 225] on div "1 What do we mean by being 'talented' or 'gifted'? The most obvious way is to l…" at bounding box center [1014, 309] width 471 height 169
click at [796, 234] on div "1" at bounding box center [793, 239] width 28 height 28
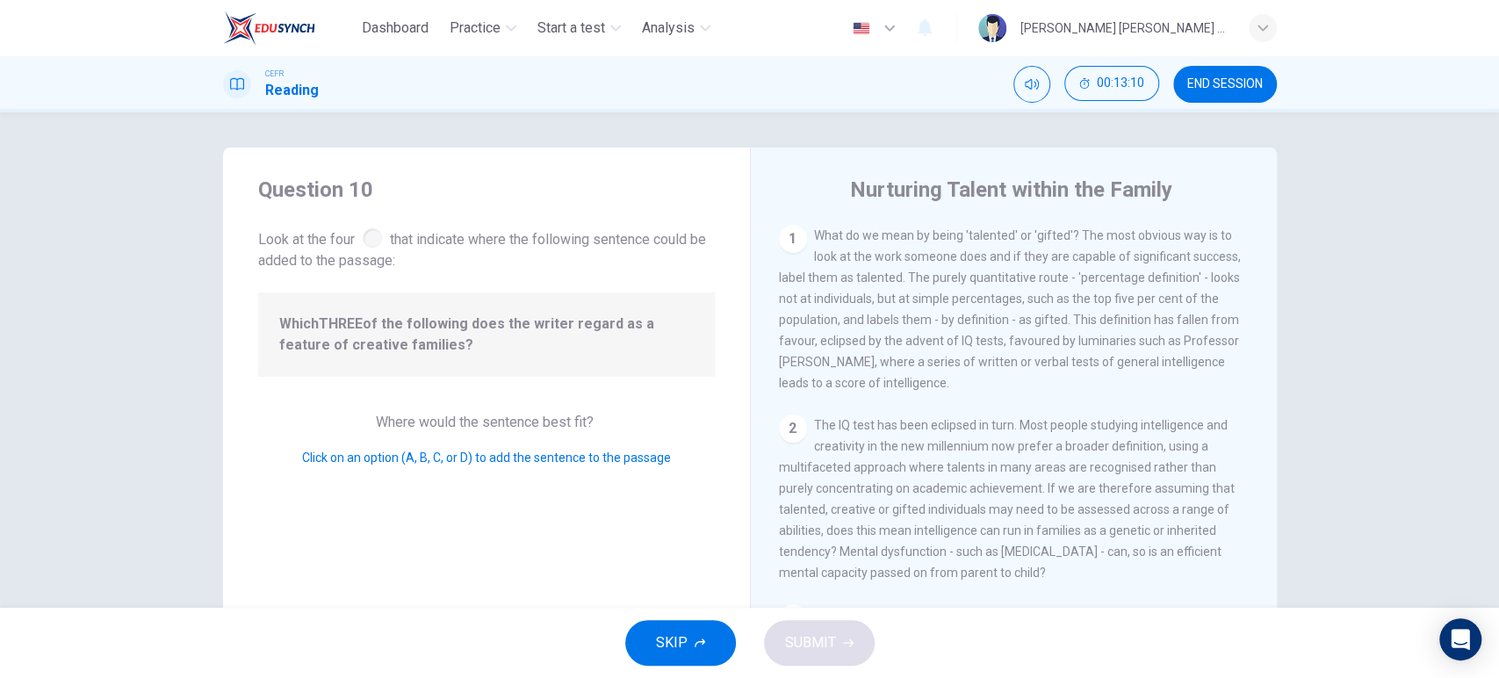
click at [799, 445] on div "2 The IQ test has been eclipsed in turn. Most people studying intelligence and …" at bounding box center [1014, 498] width 471 height 169
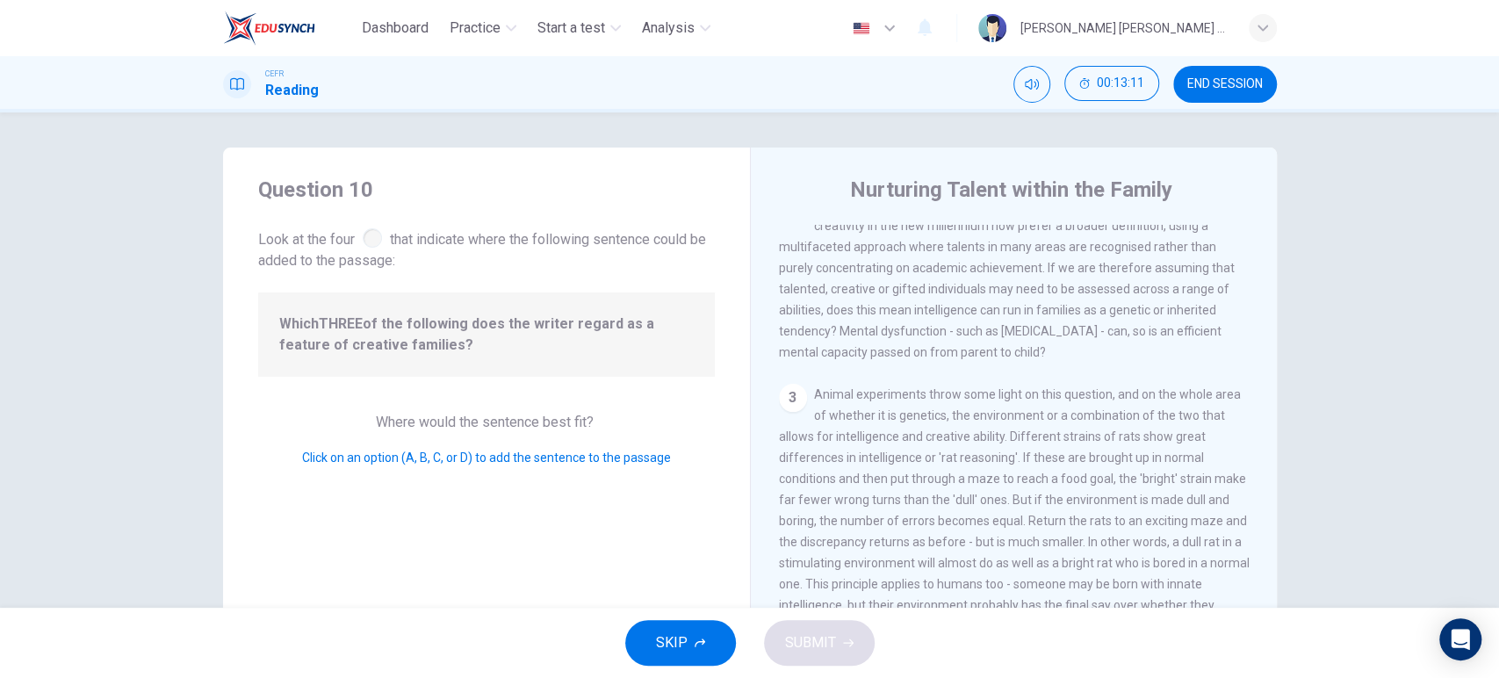
scroll to position [238, 0]
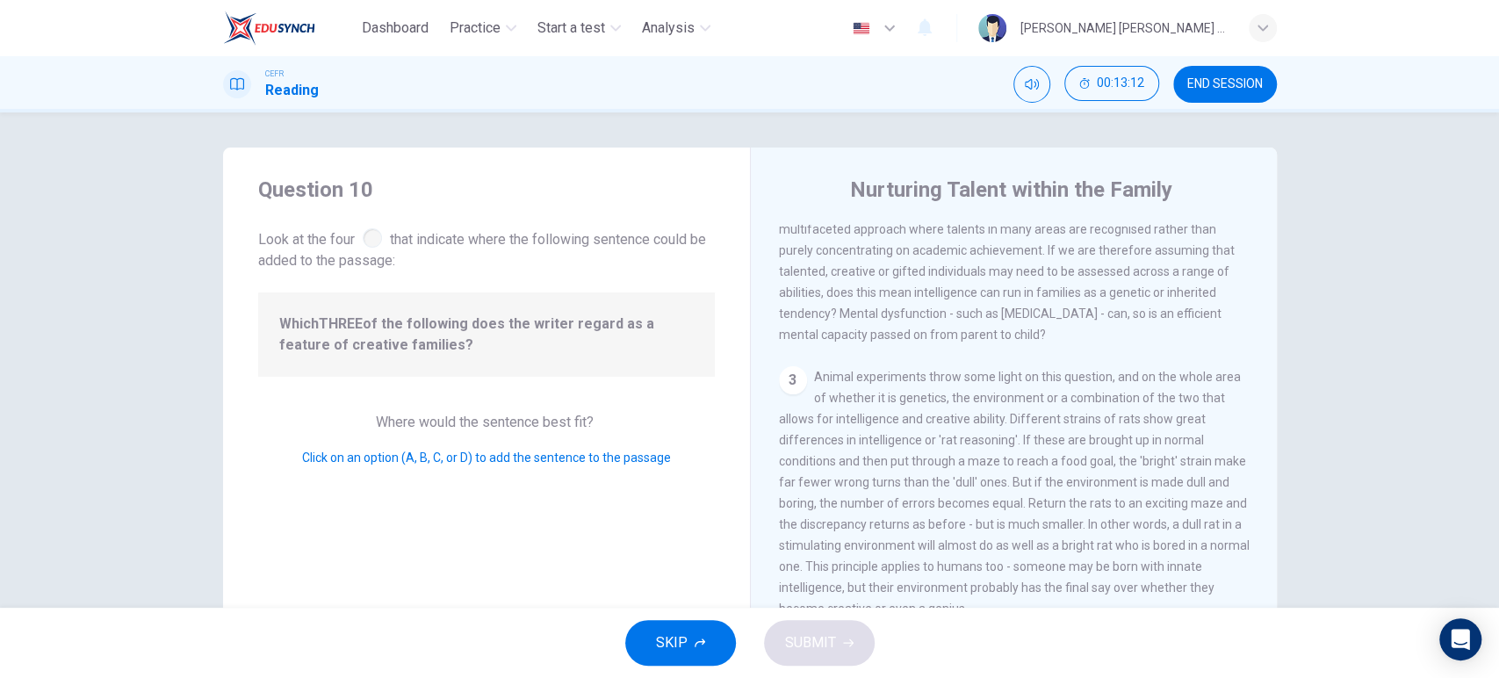
click at [799, 445] on span "Animal experiments throw some light on this question, and on the whole area of …" at bounding box center [1014, 493] width 471 height 246
click at [857, 403] on span "Animal experiments throw some light on this question, and on the whole area of …" at bounding box center [1014, 493] width 471 height 246
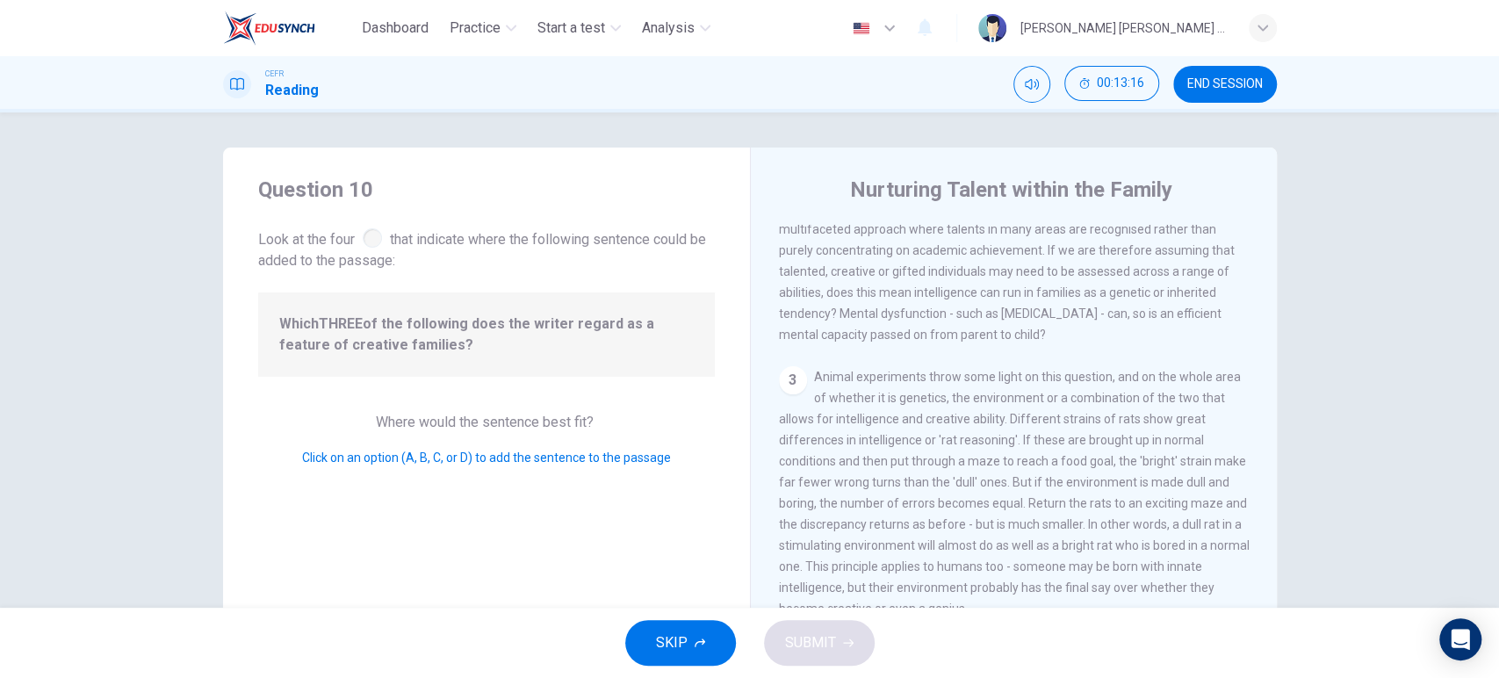
click at [791, 383] on div "3" at bounding box center [793, 380] width 28 height 28
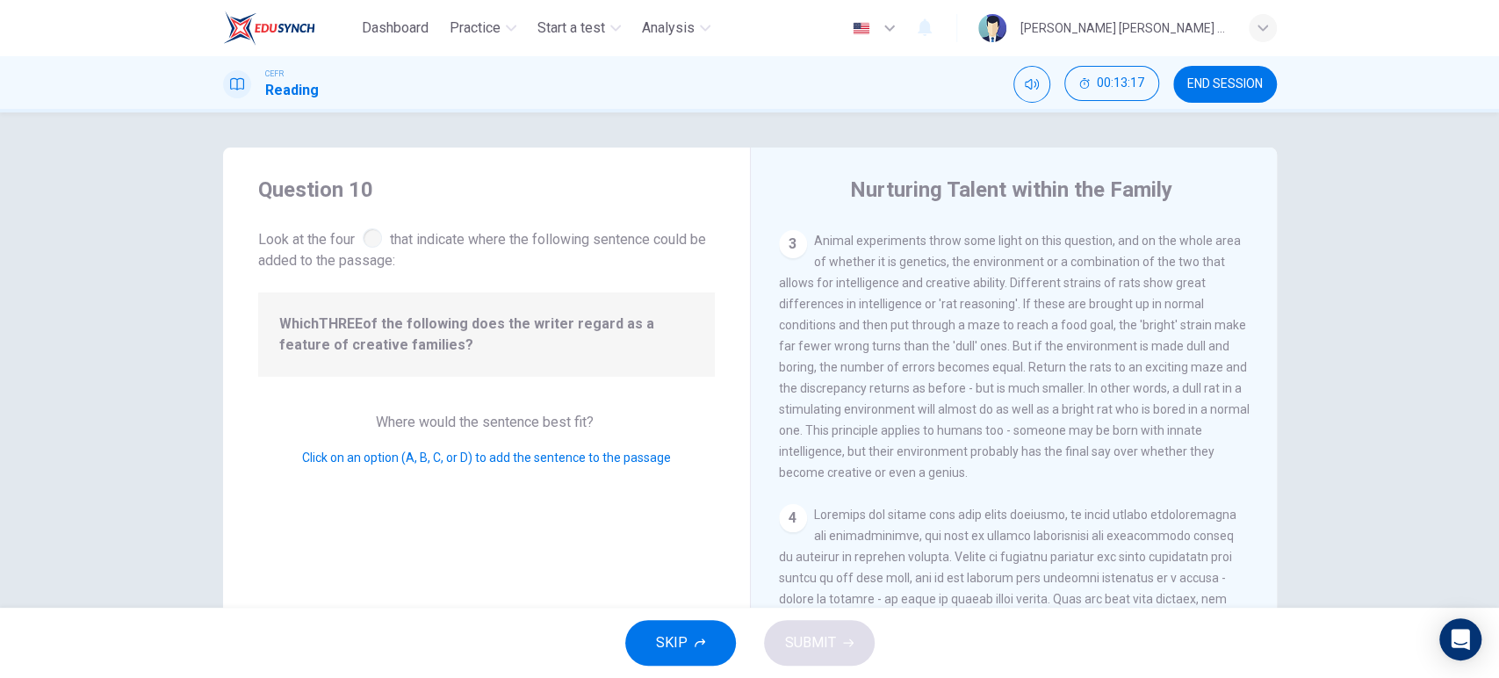
scroll to position [474, 0]
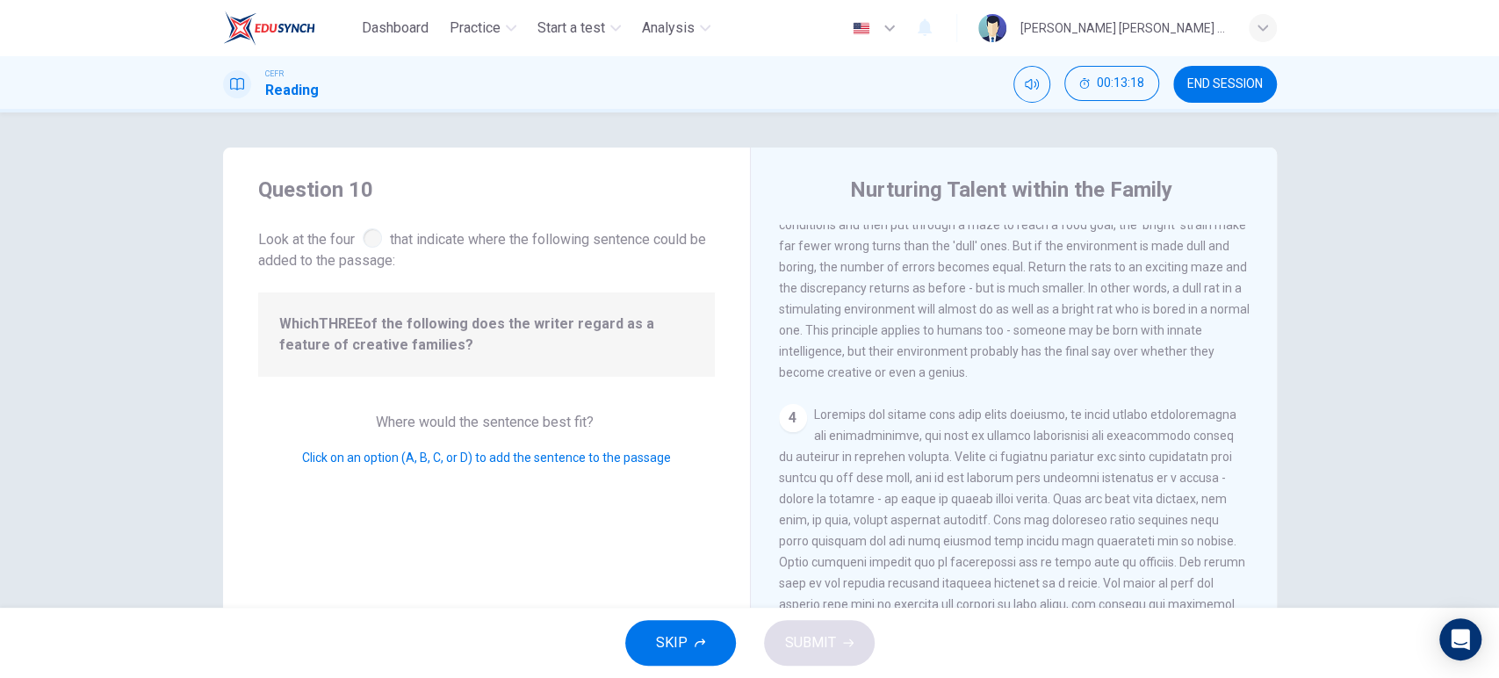
click at [787, 409] on div "4" at bounding box center [793, 418] width 28 height 28
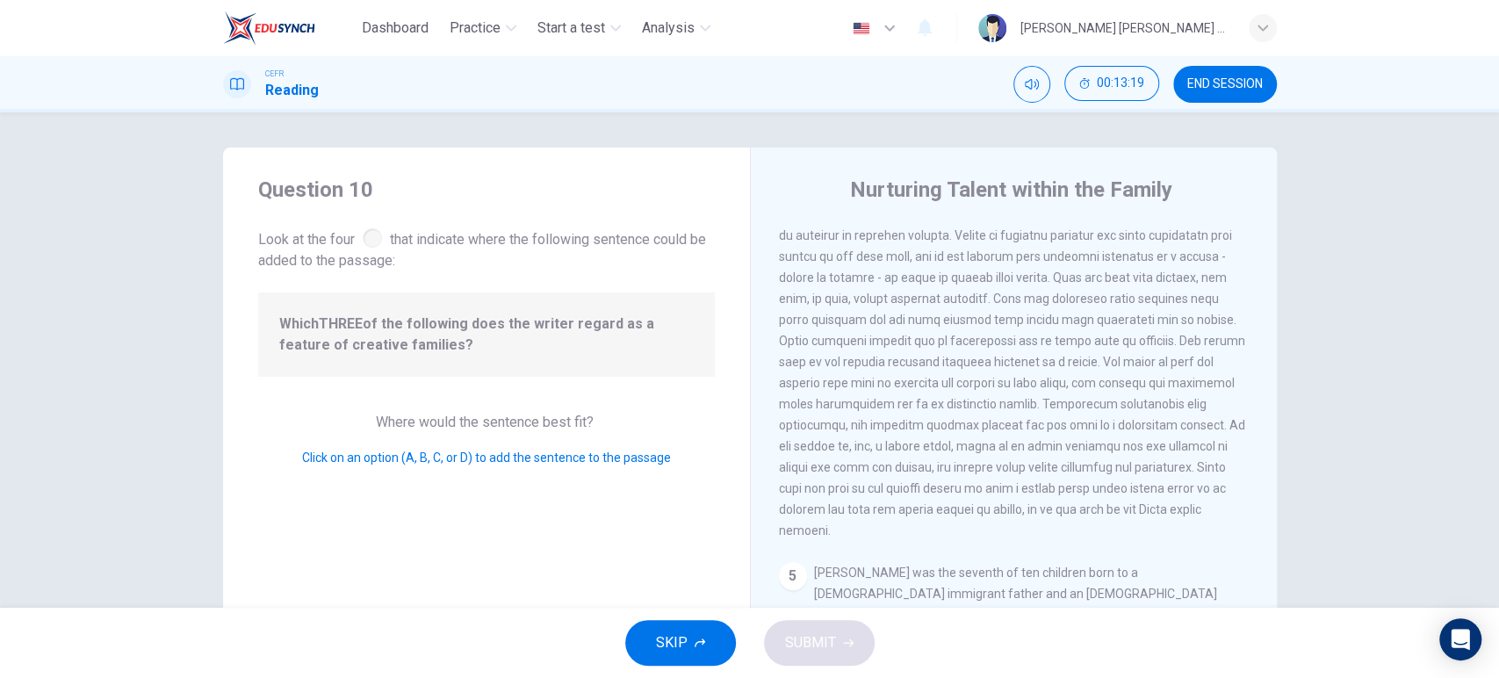
scroll to position [790, 0]
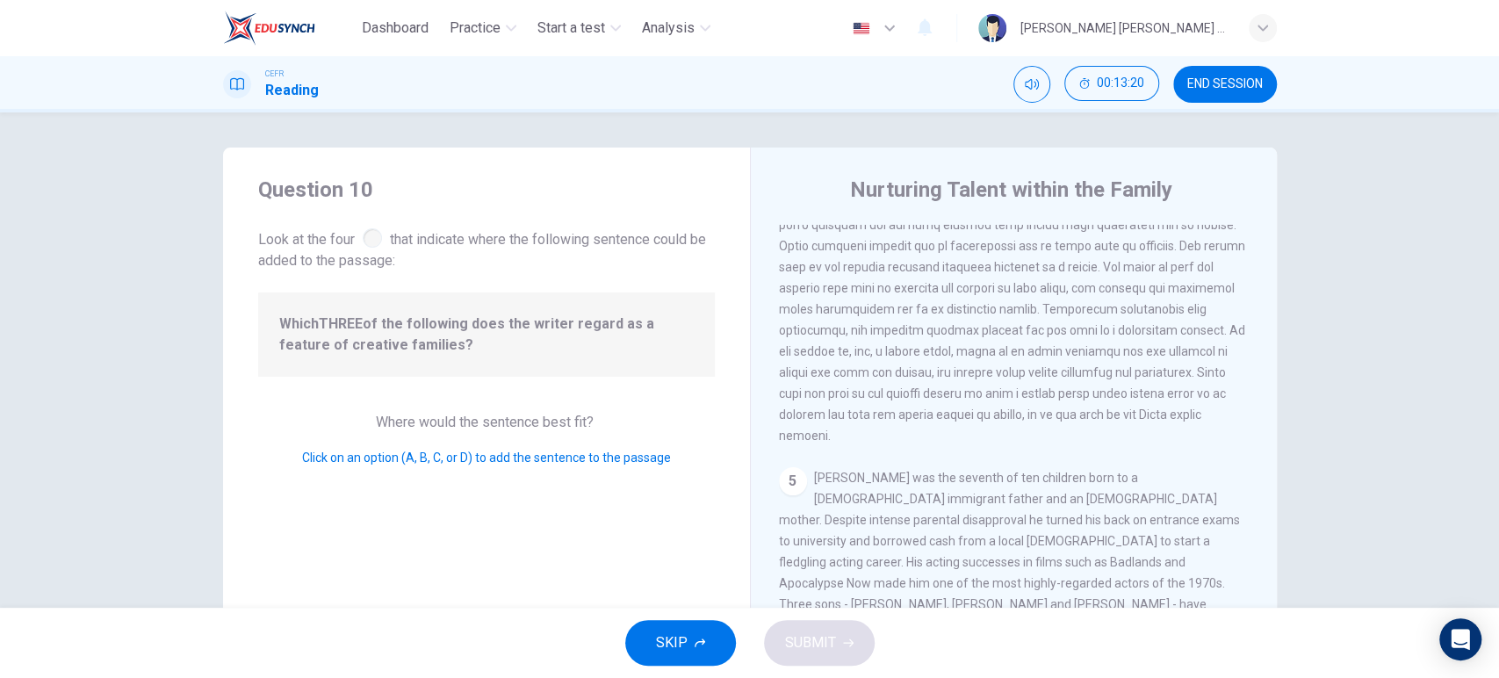
click at [792, 465] on div "1 What do we mean by being 'talented' or 'gifted'? The most obvious way is to l…" at bounding box center [1025, 477] width 493 height 505
click at [715, 644] on button "SKIP" at bounding box center [680, 643] width 111 height 46
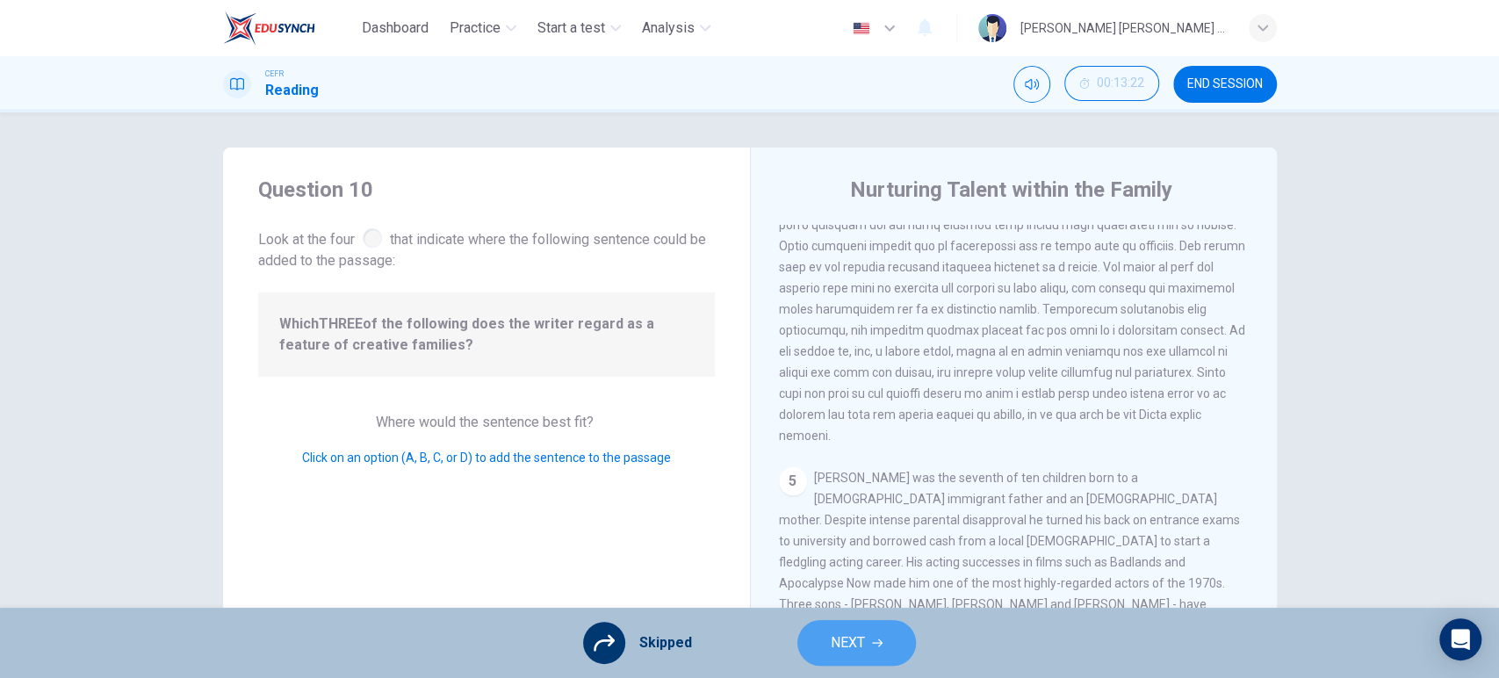
click at [851, 649] on span "NEXT" at bounding box center [847, 642] width 34 height 25
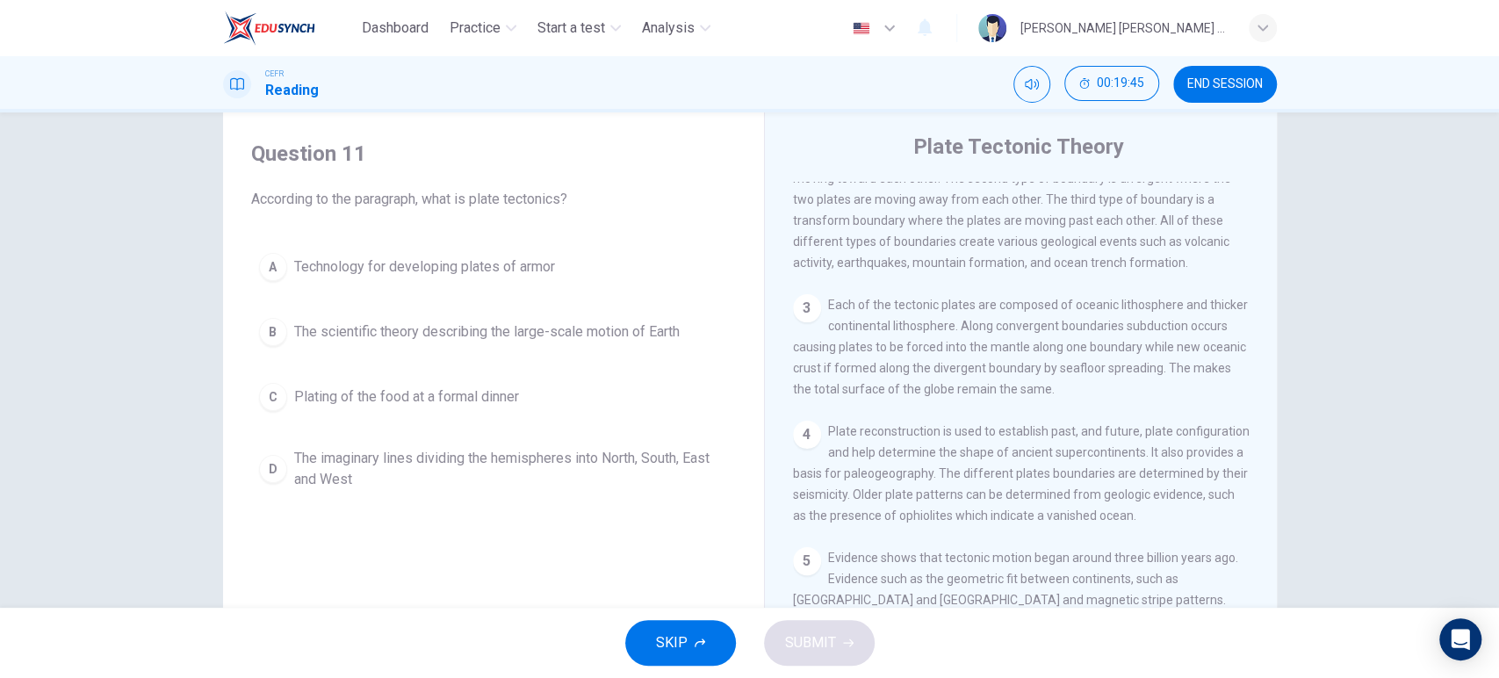
scroll to position [0, 0]
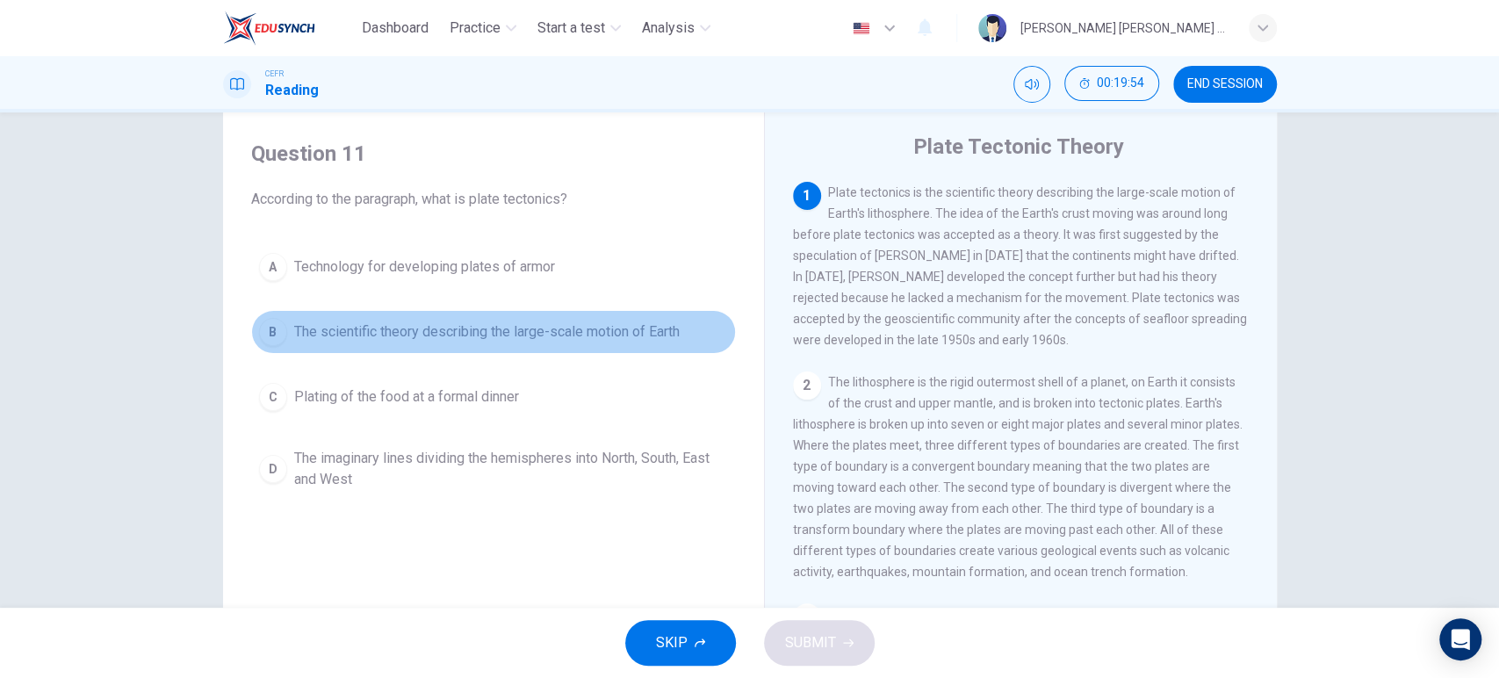
click at [616, 333] on span "The scientific theory describing the large-scale motion of Earth" at bounding box center [486, 331] width 385 height 21
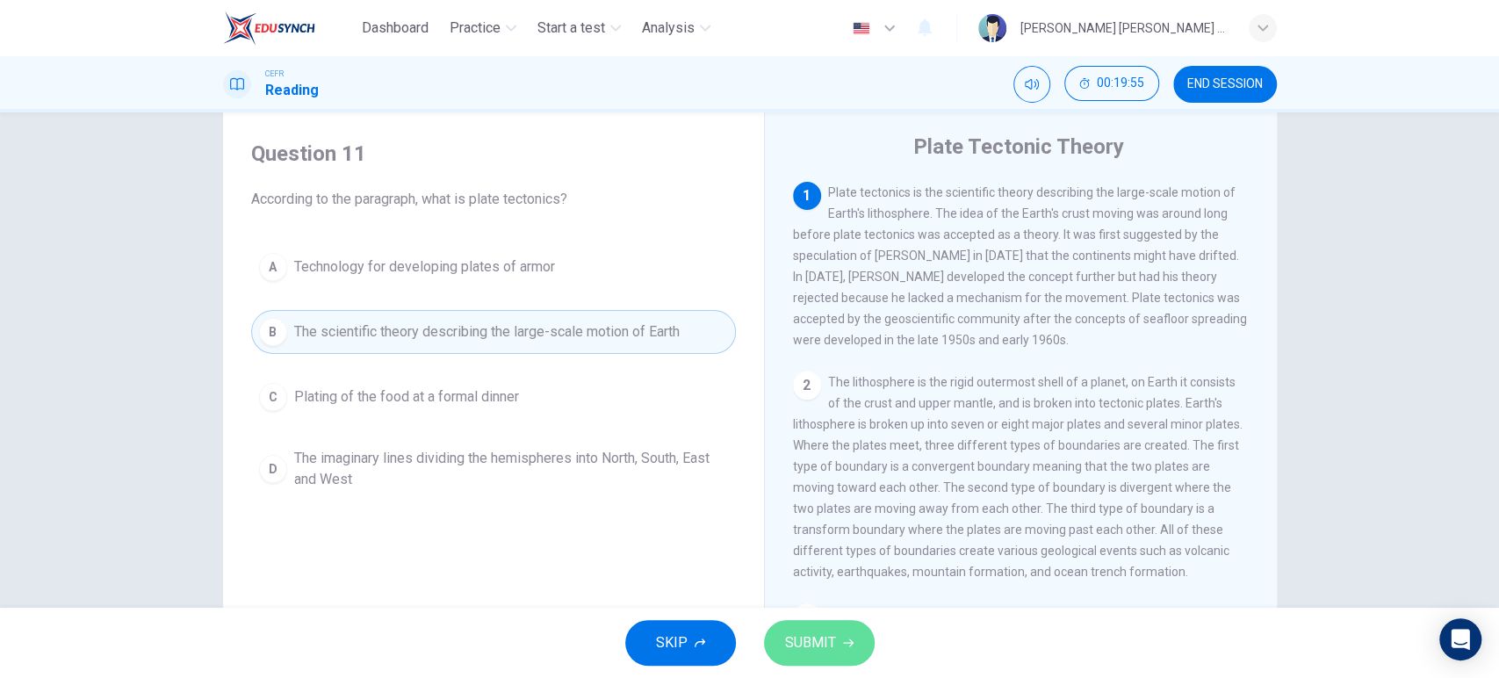
click at [826, 636] on span "SUBMIT" at bounding box center [810, 642] width 51 height 25
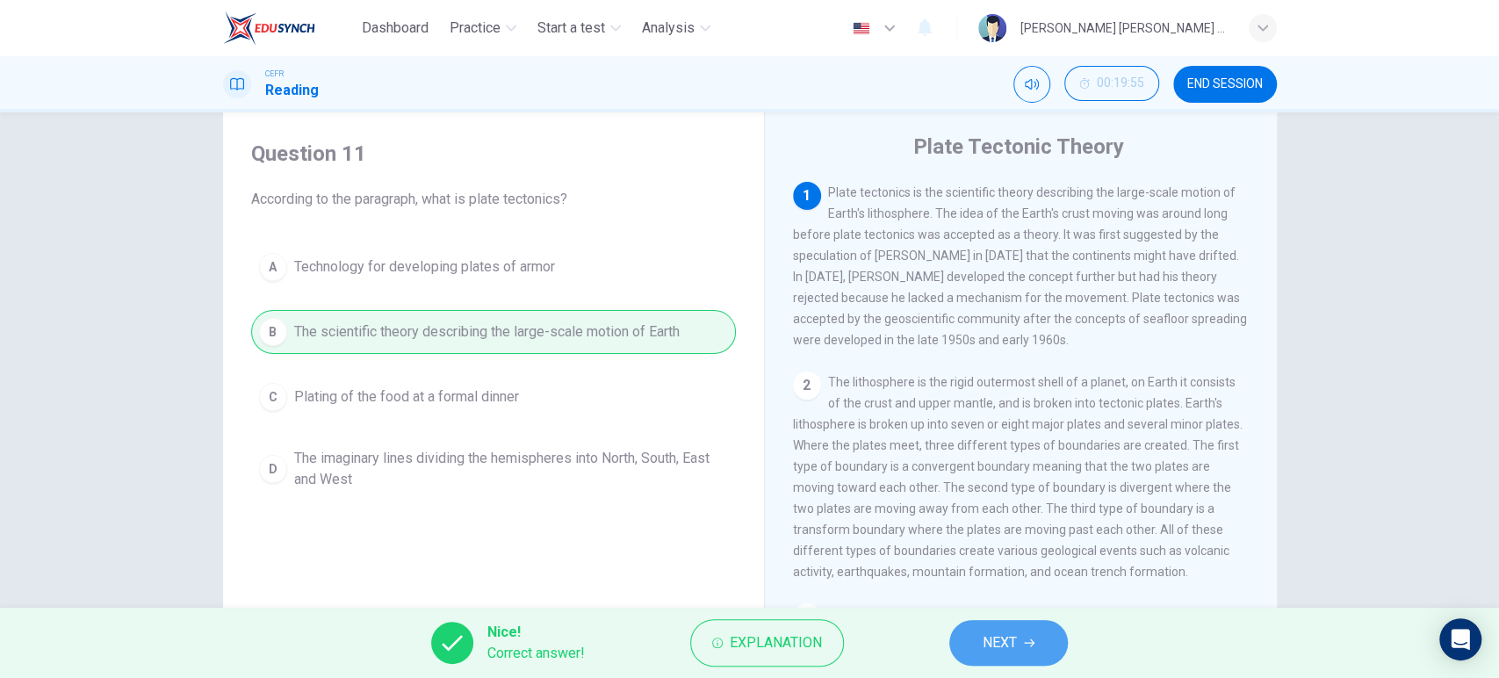
click at [971, 646] on button "NEXT" at bounding box center [1008, 643] width 119 height 46
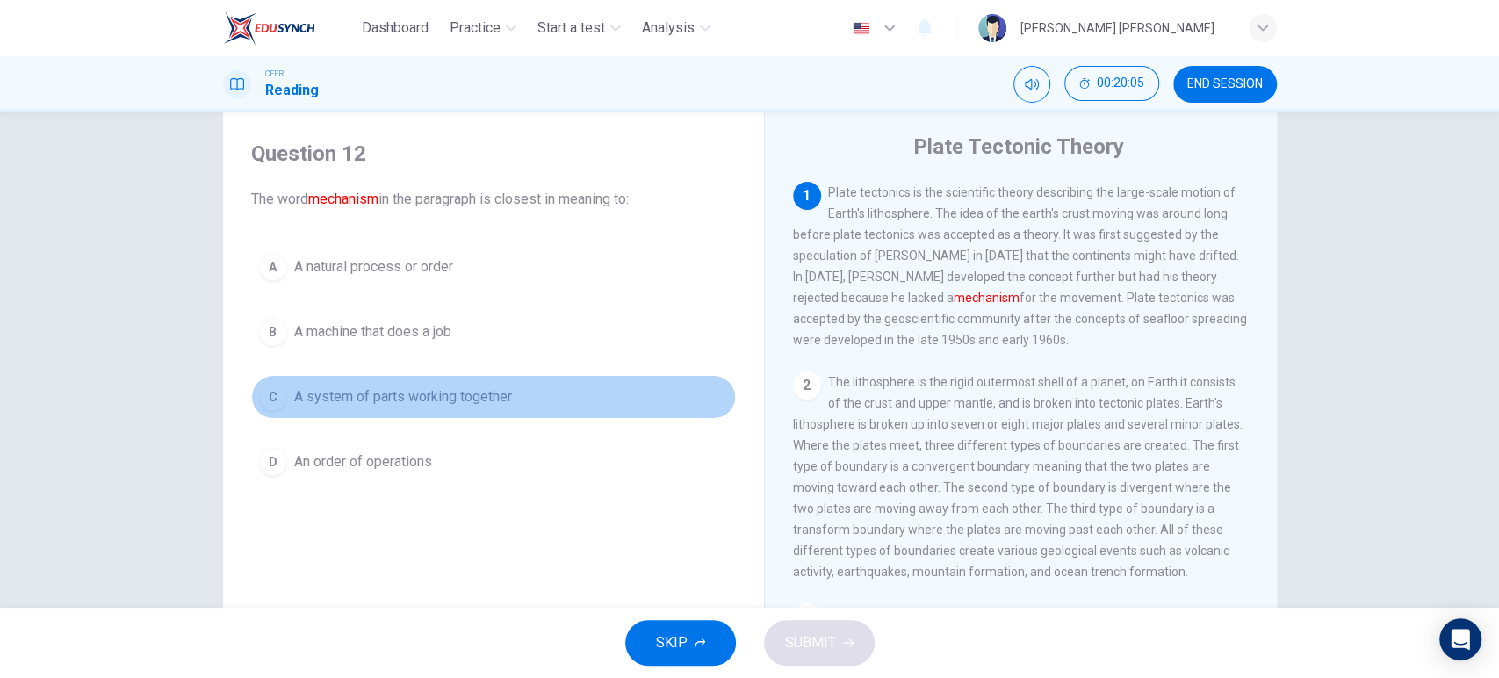
click at [499, 393] on span "A system of parts working together" at bounding box center [403, 396] width 218 height 21
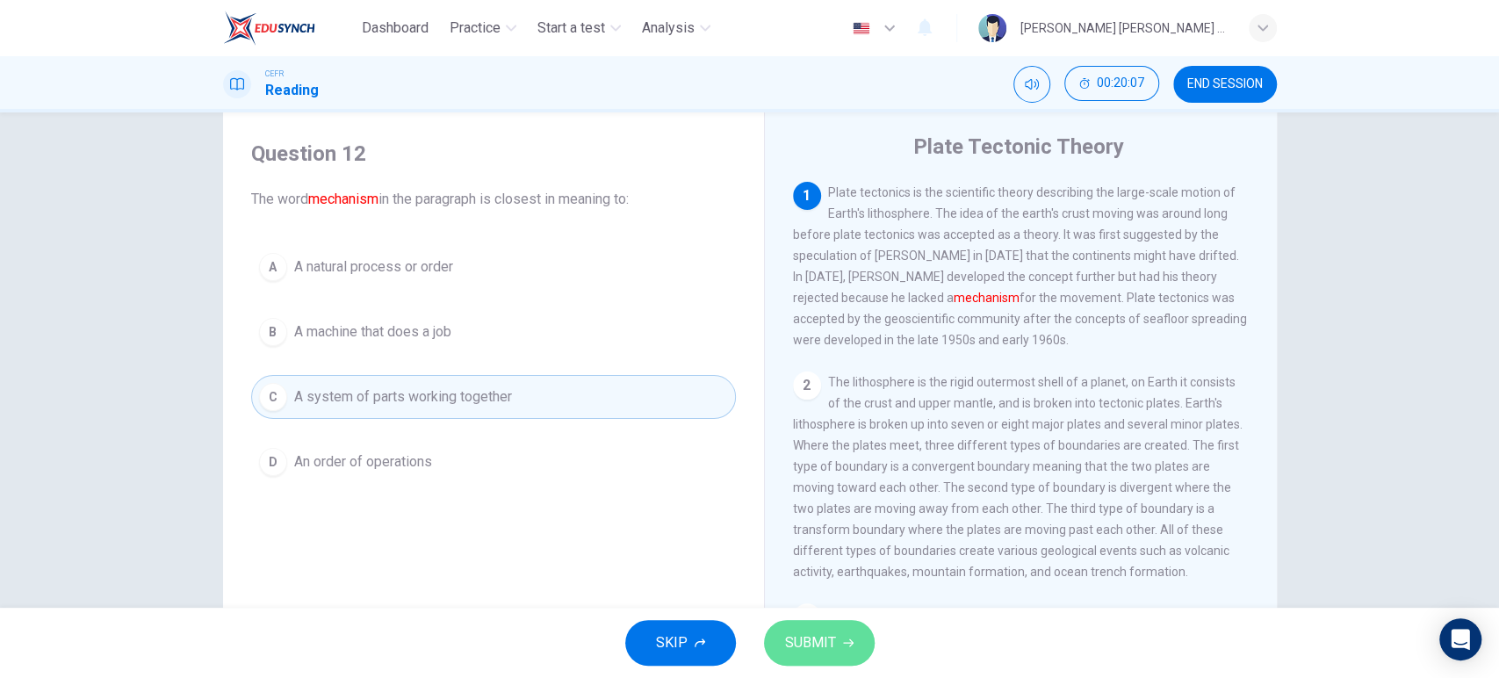
click at [823, 630] on span "SUBMIT" at bounding box center [810, 642] width 51 height 25
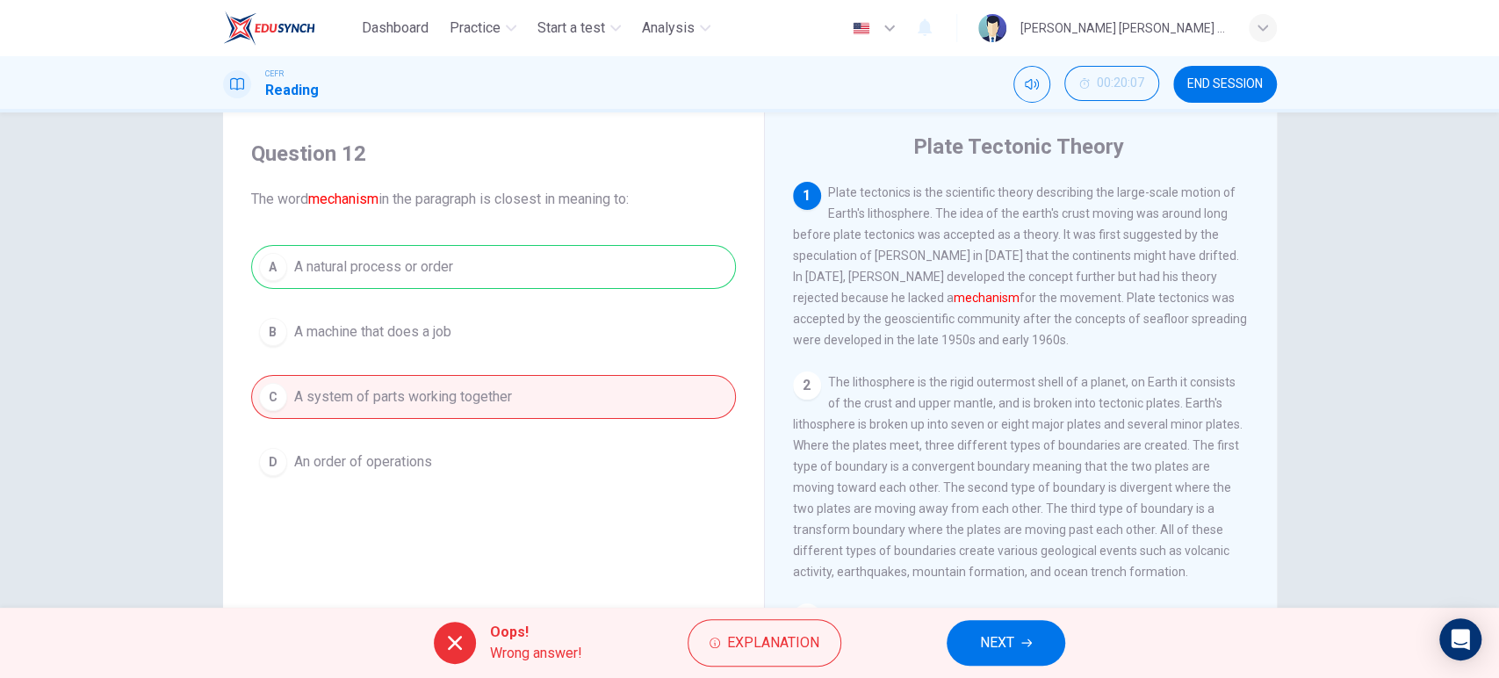
click at [990, 646] on span "NEXT" at bounding box center [997, 642] width 34 height 25
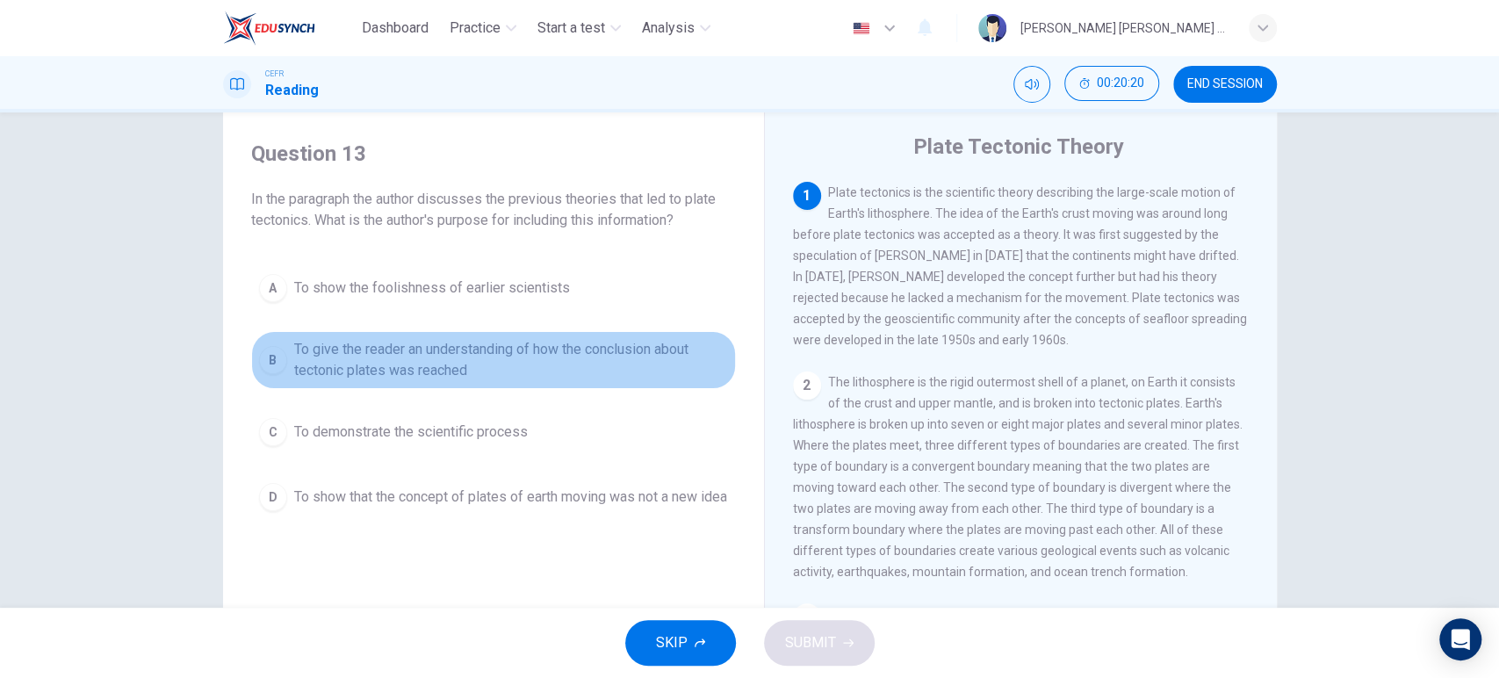
click at [654, 348] on span "To give the reader an understanding of how the conclusion about tectonic plates…" at bounding box center [511, 360] width 434 height 42
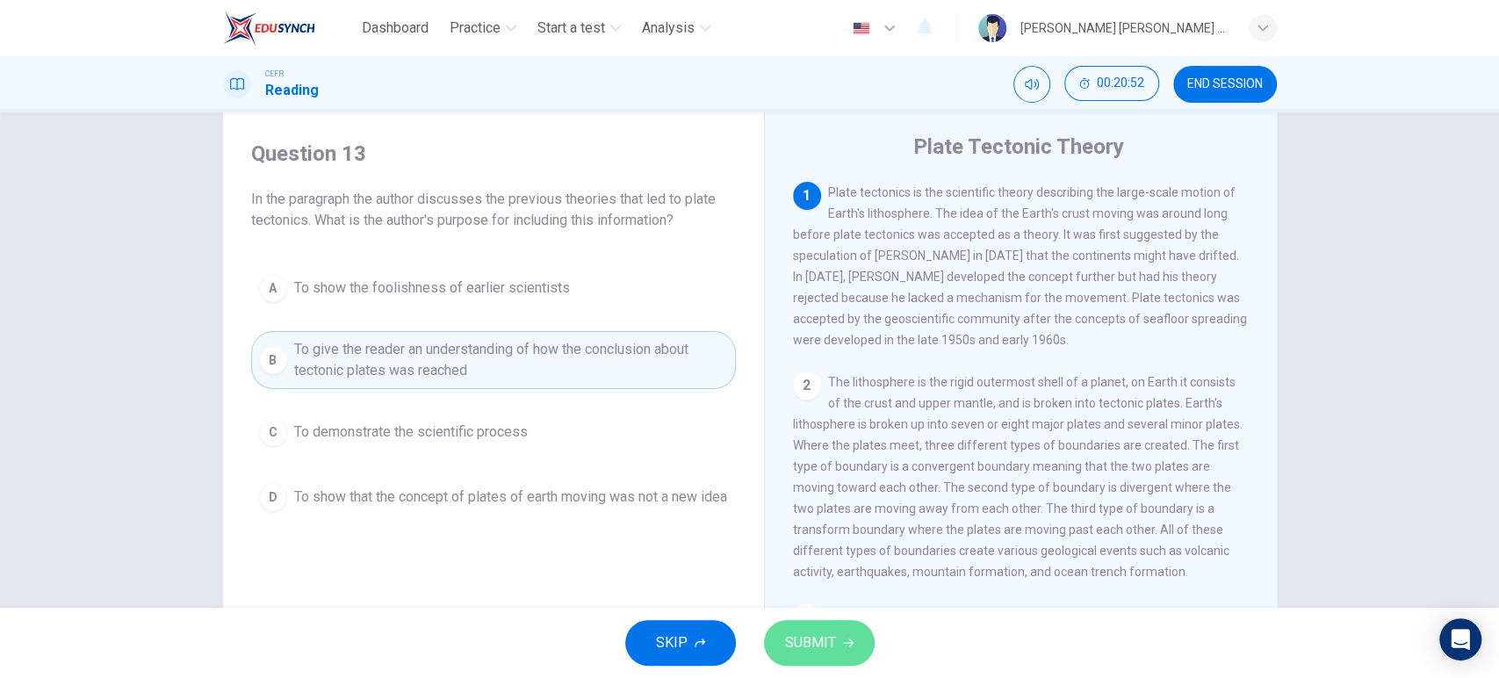
click at [815, 642] on span "SUBMIT" at bounding box center [810, 642] width 51 height 25
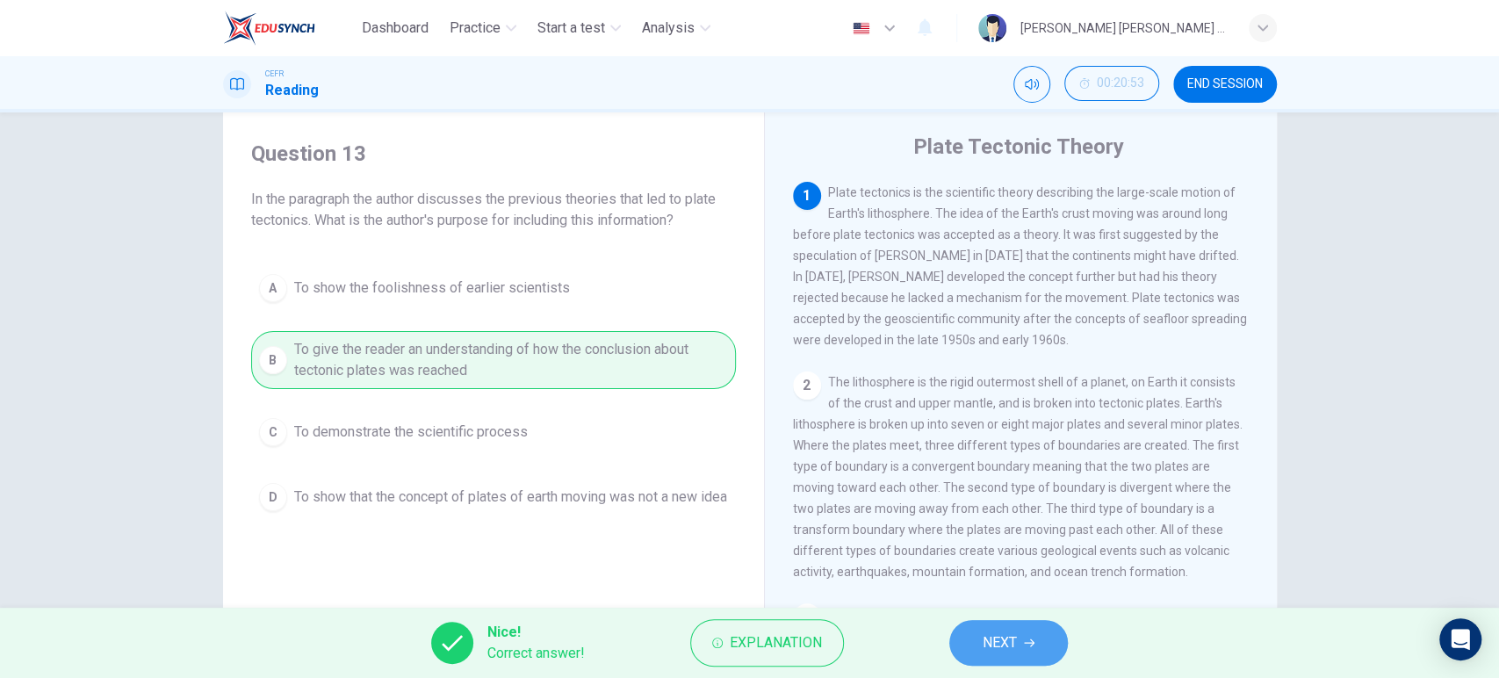
click at [1001, 644] on span "NEXT" at bounding box center [999, 642] width 34 height 25
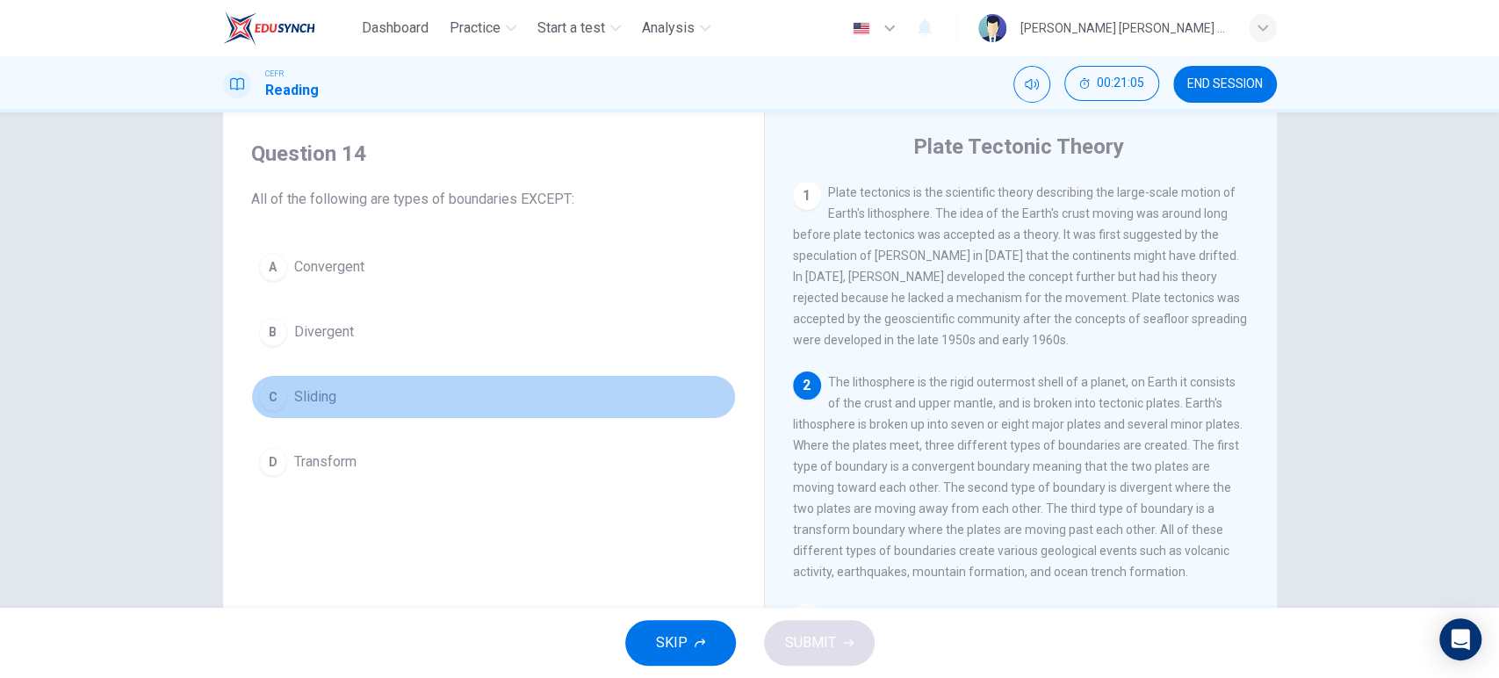
click at [313, 383] on button "C Sliding" at bounding box center [493, 397] width 485 height 44
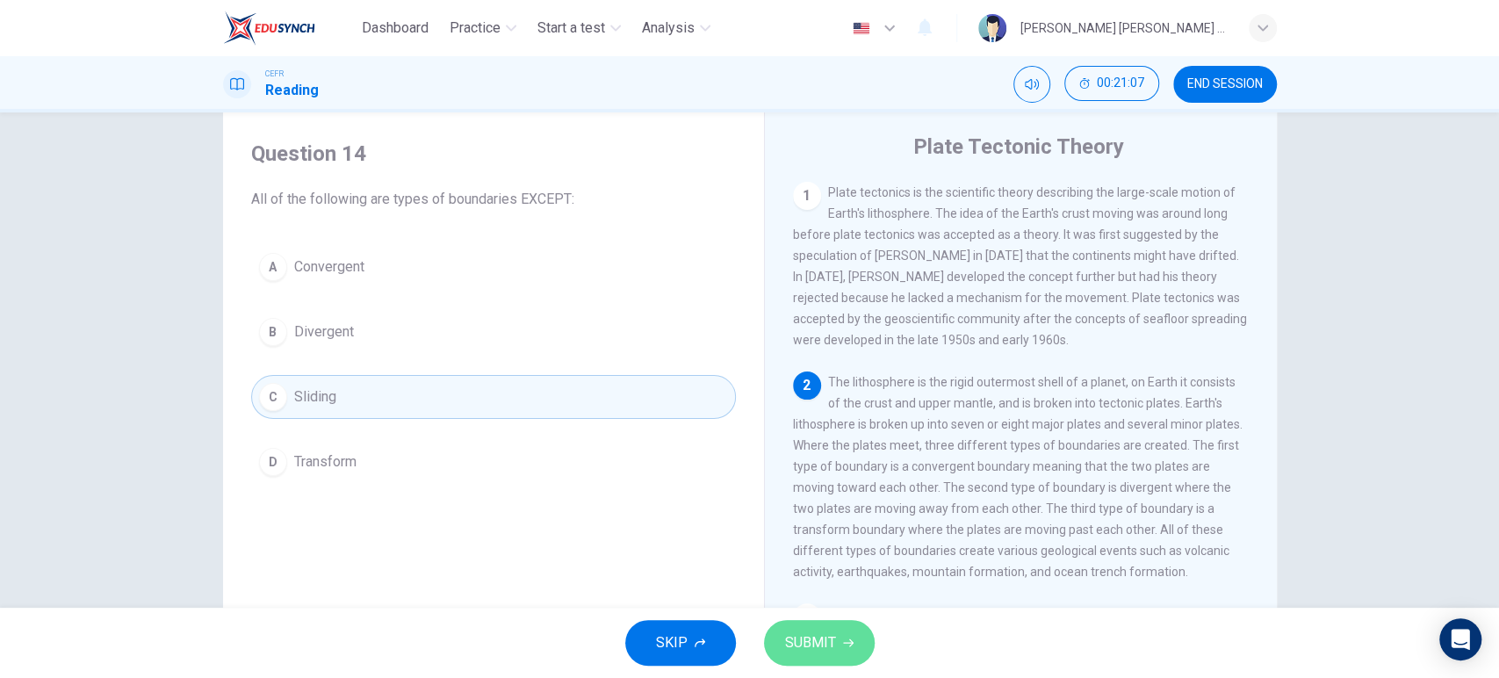
click at [845, 665] on button "SUBMIT" at bounding box center [819, 643] width 111 height 46
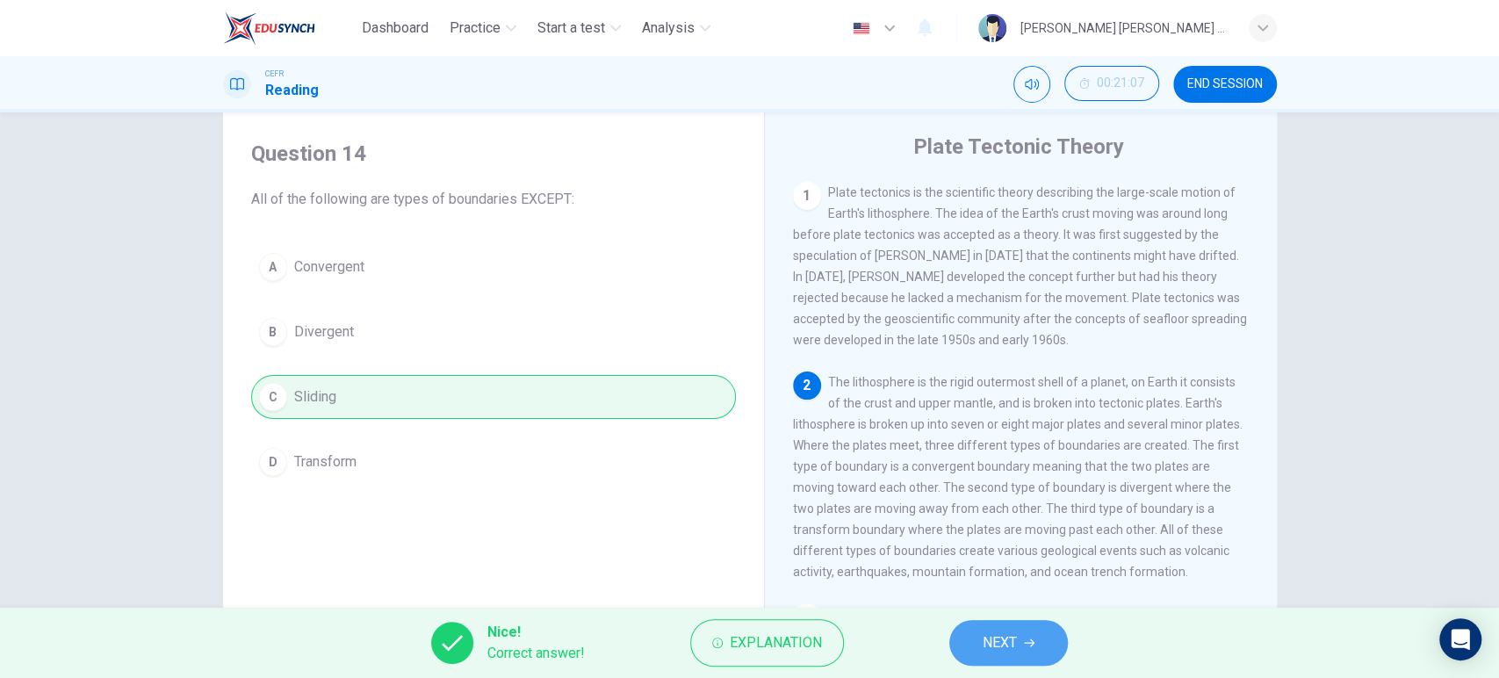
click at [976, 629] on button "NEXT" at bounding box center [1008, 643] width 119 height 46
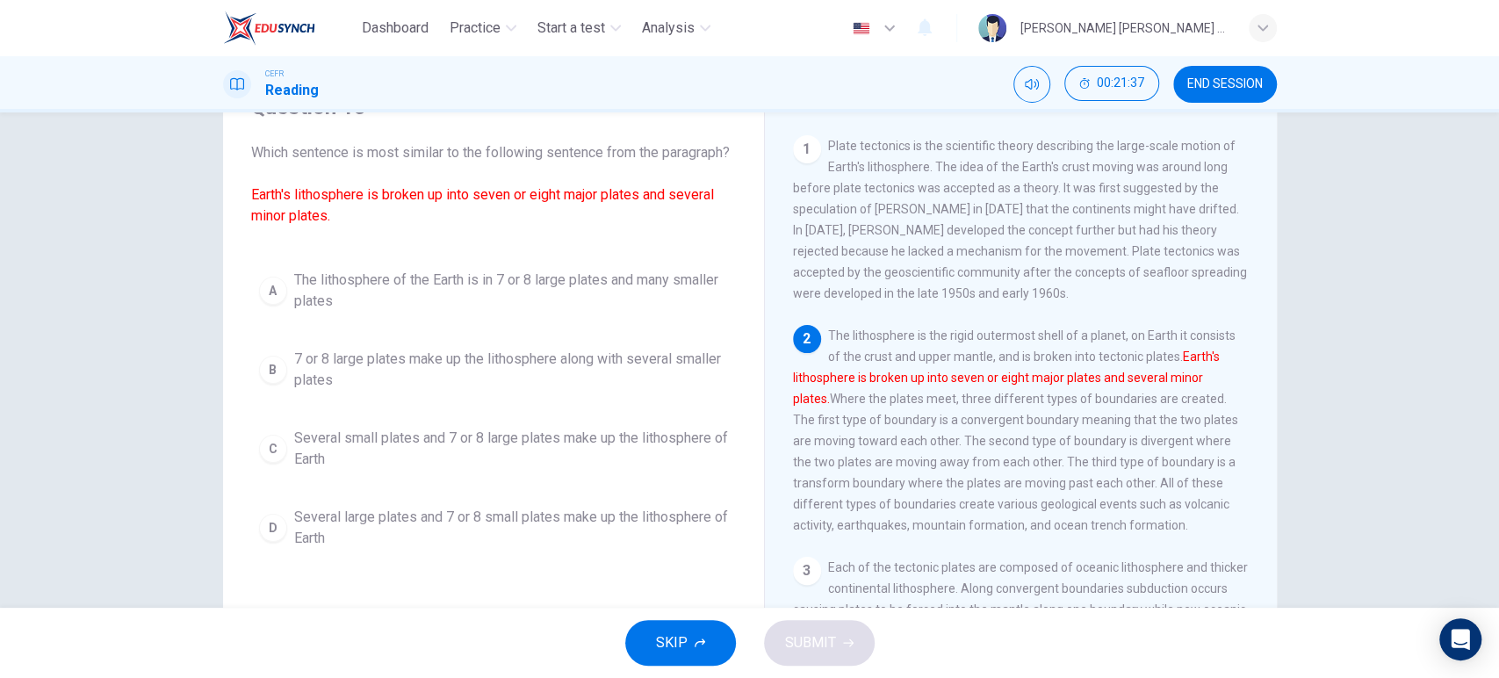
scroll to position [90, 0]
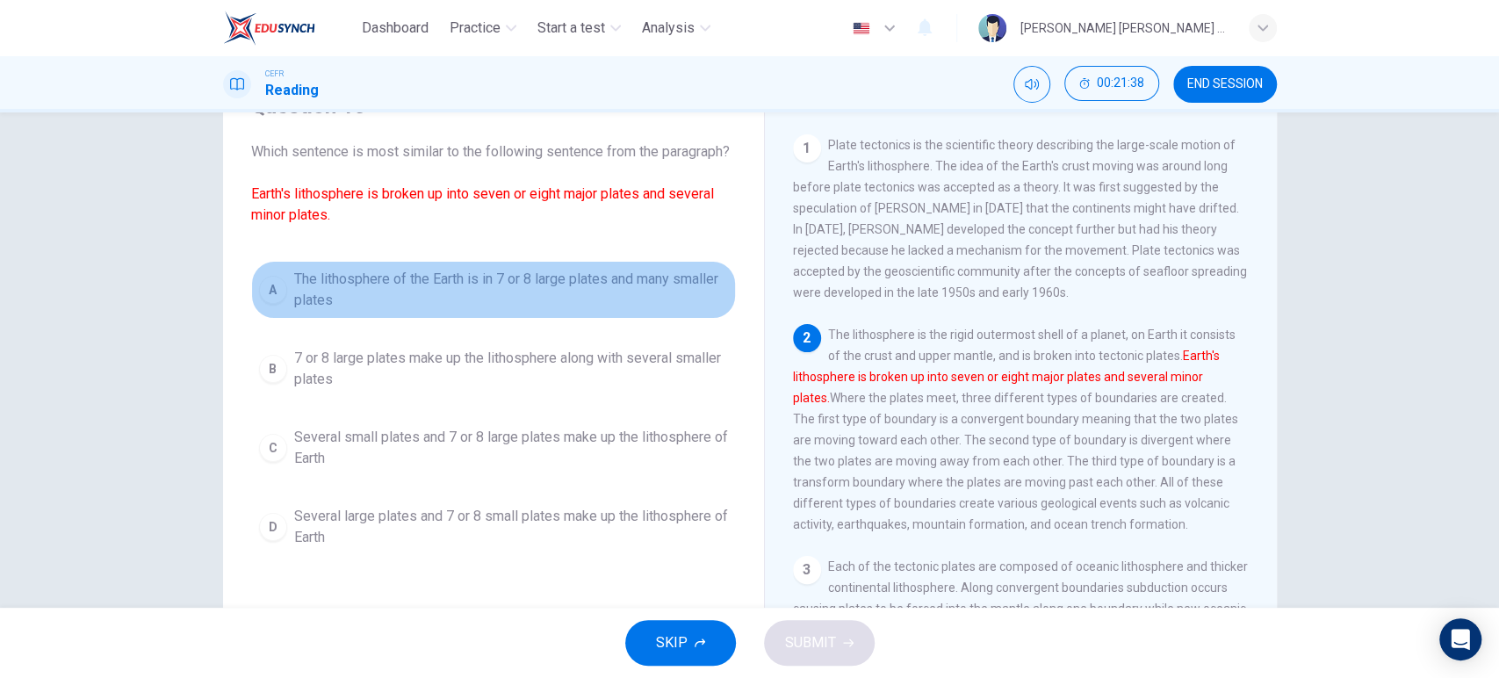
click at [675, 319] on button "A The lithosphere of the Earth is in 7 or 8 large plates and many smaller plates" at bounding box center [493, 290] width 485 height 58
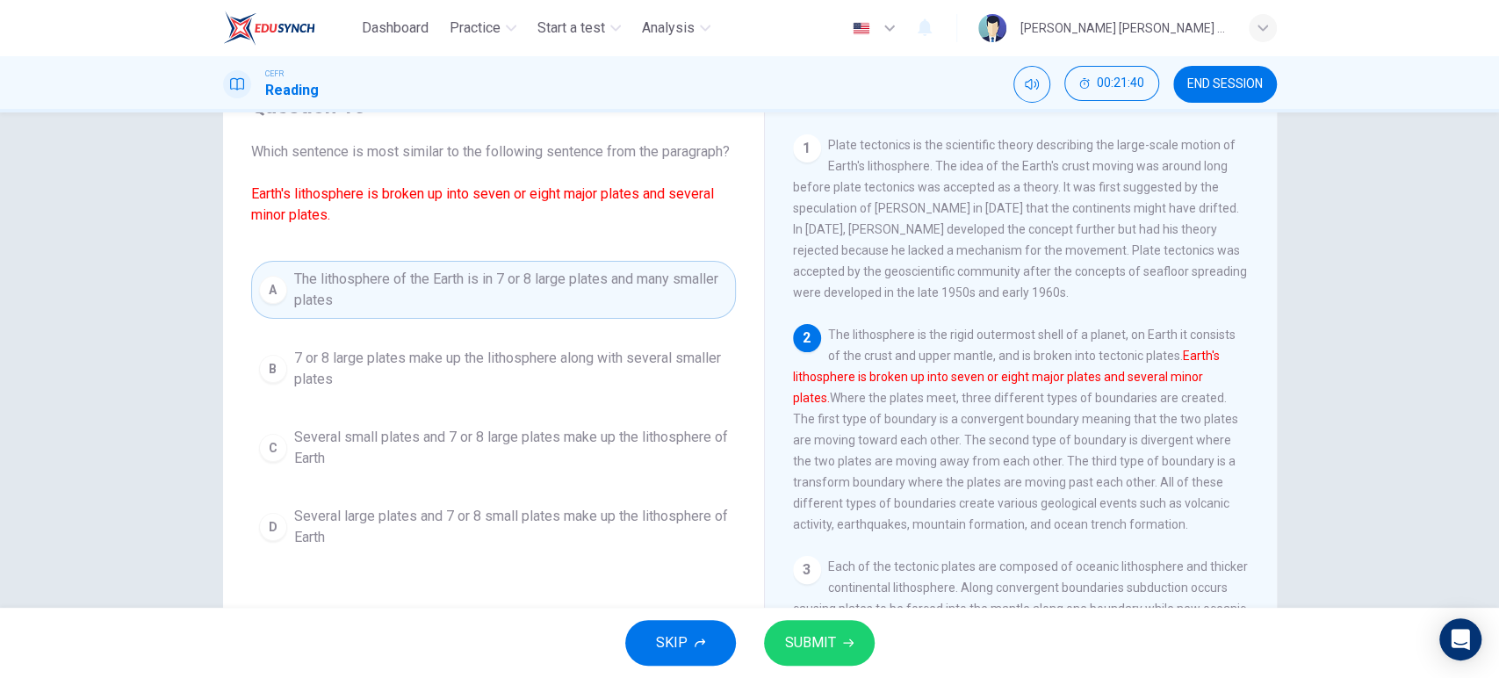
click at [831, 633] on span "SUBMIT" at bounding box center [810, 642] width 51 height 25
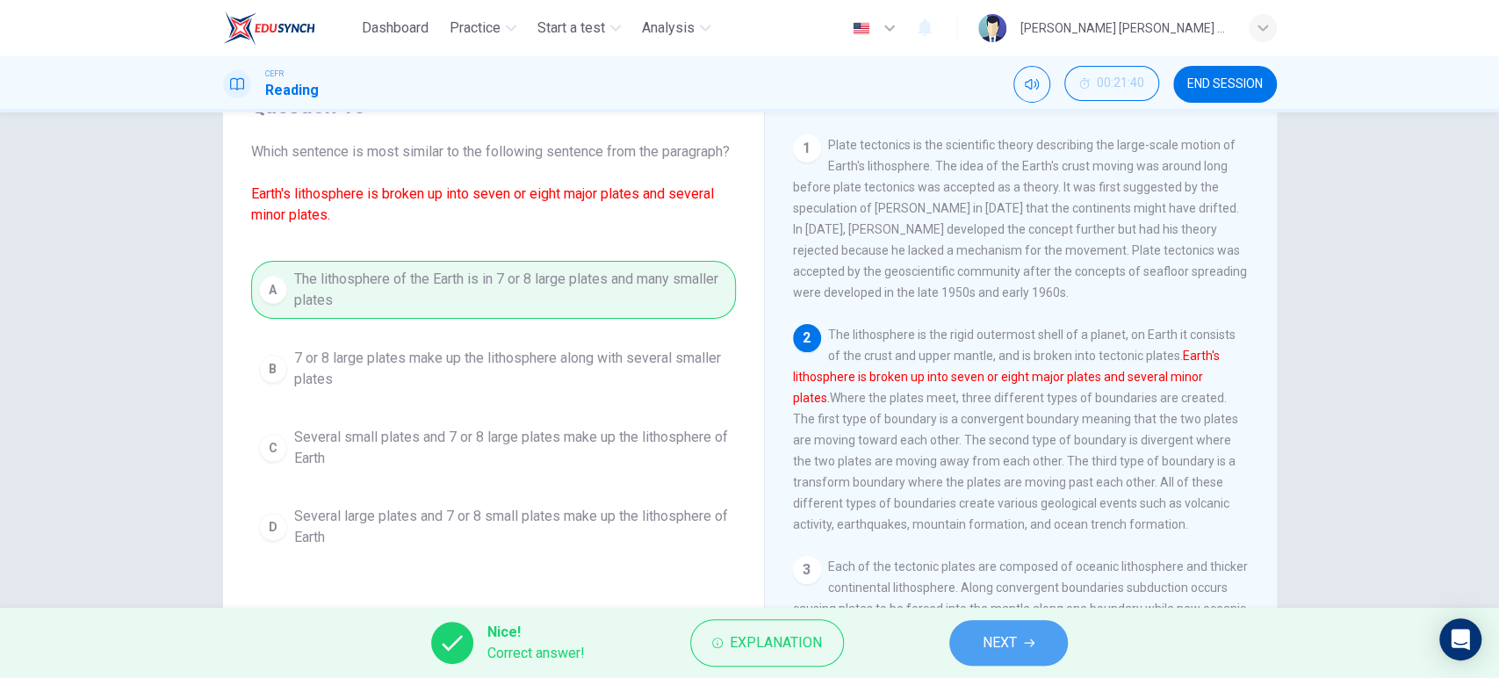
click at [988, 651] on span "NEXT" at bounding box center [999, 642] width 34 height 25
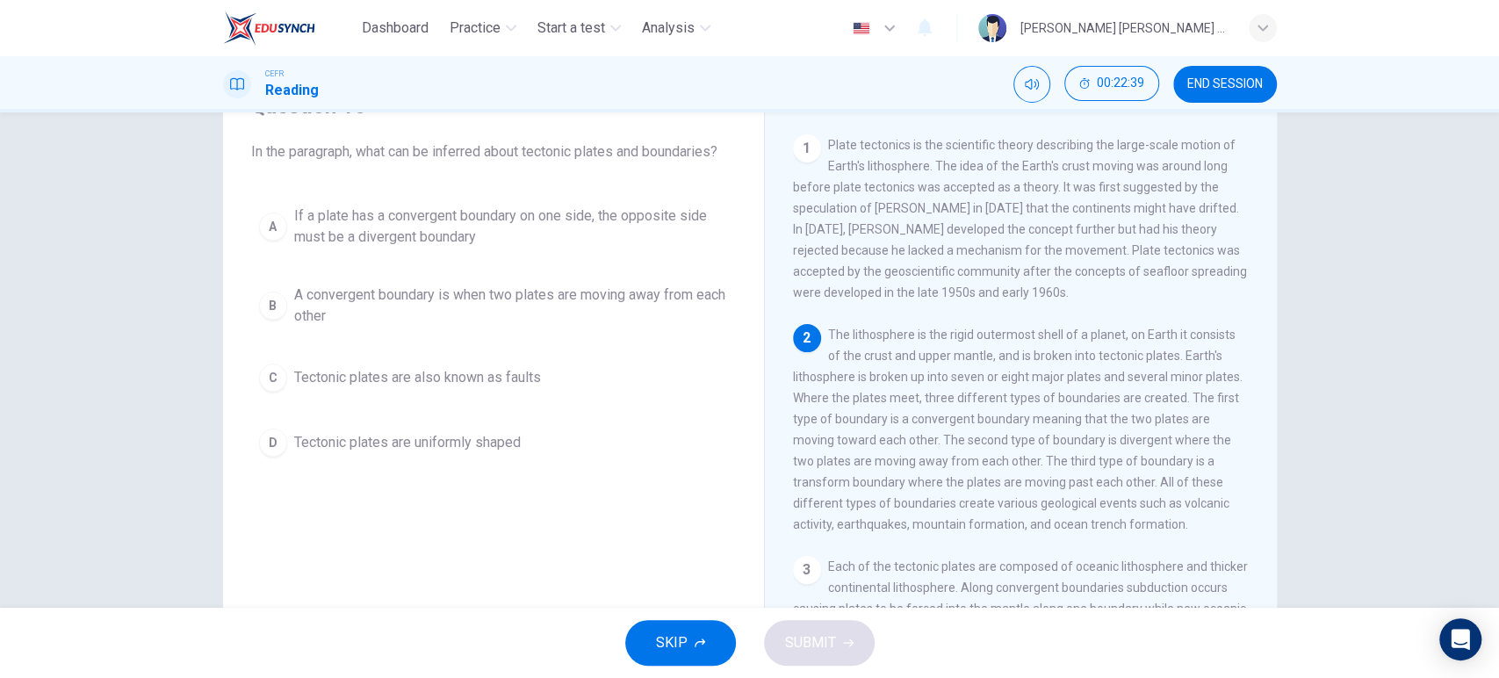
click at [954, 469] on div "2 The lithosphere is the rigid outermost shell of a planet, on Earth it consist…" at bounding box center [1021, 429] width 457 height 211
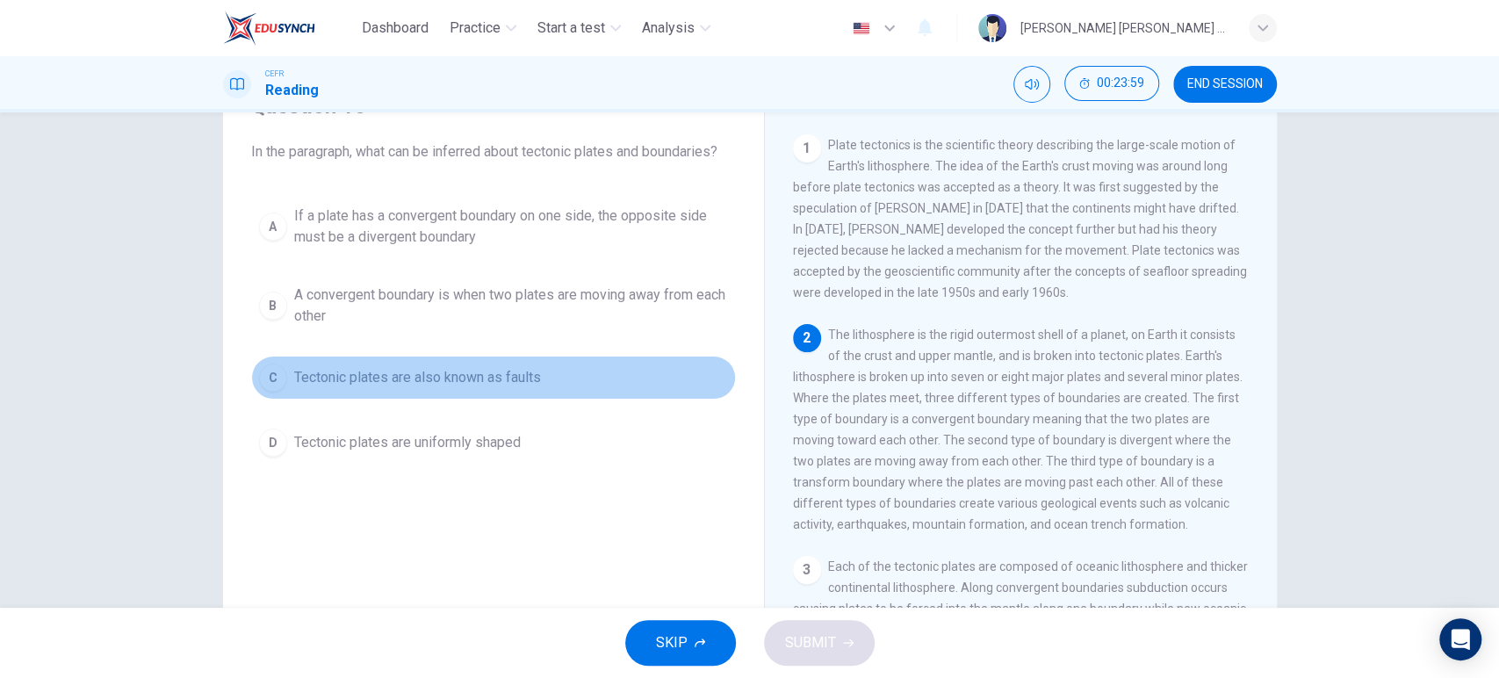
click at [433, 399] on button "C Tectonic plates are also known as faults" at bounding box center [493, 378] width 485 height 44
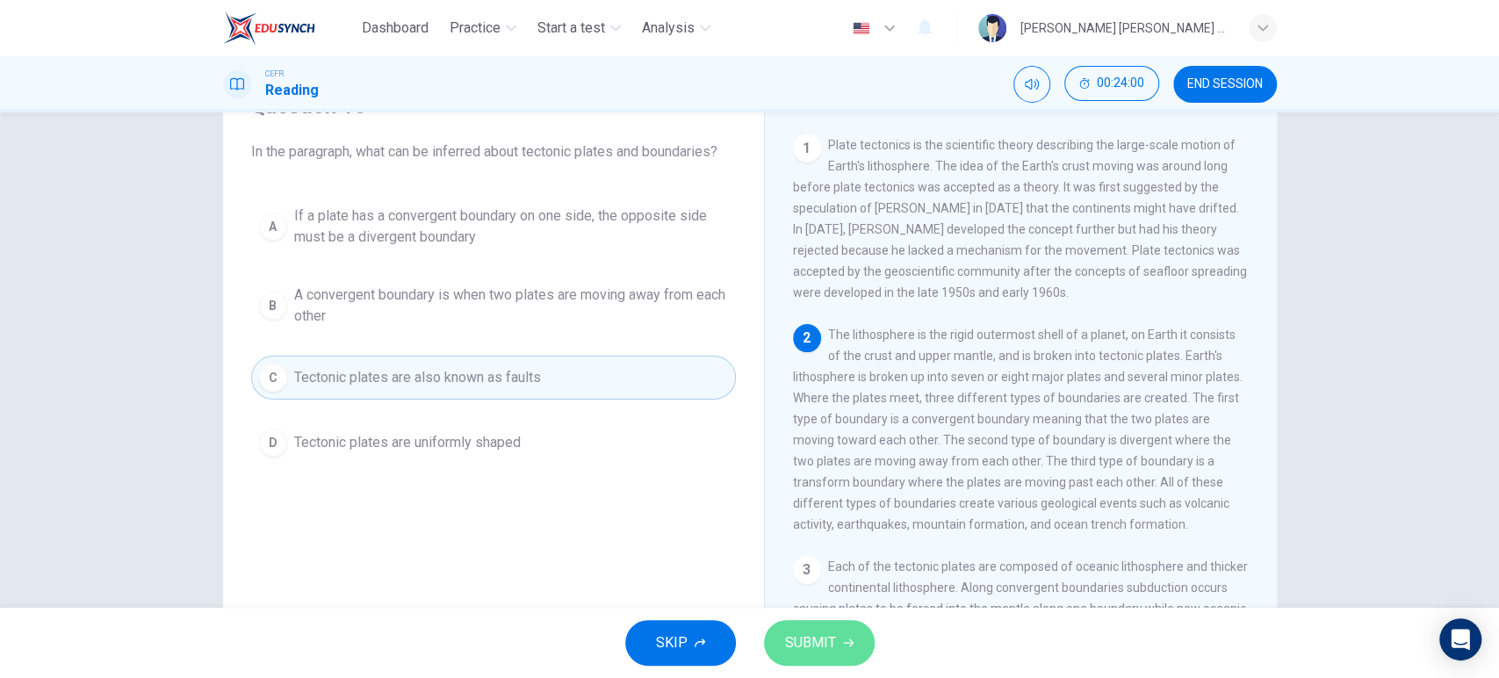
click at [791, 636] on span "SUBMIT" at bounding box center [810, 642] width 51 height 25
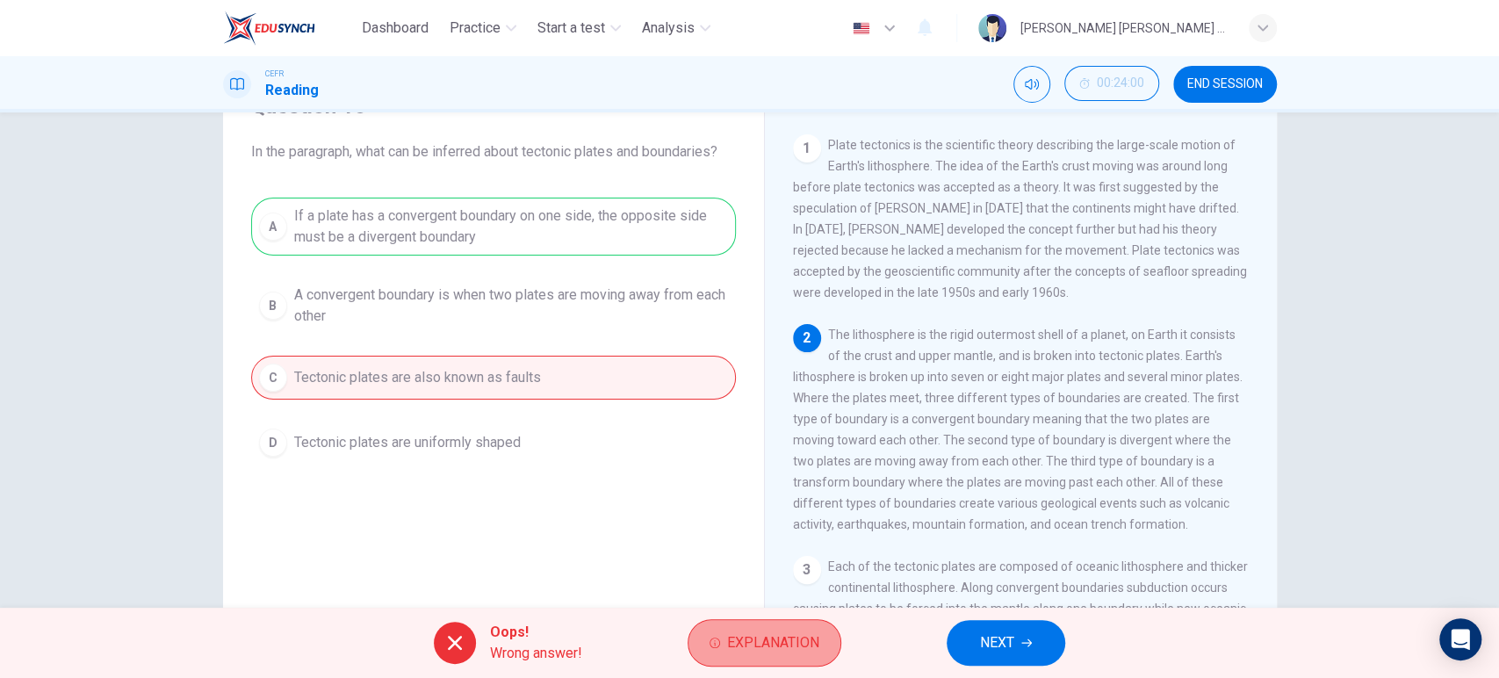
click at [744, 644] on span "Explanation" at bounding box center [773, 642] width 92 height 25
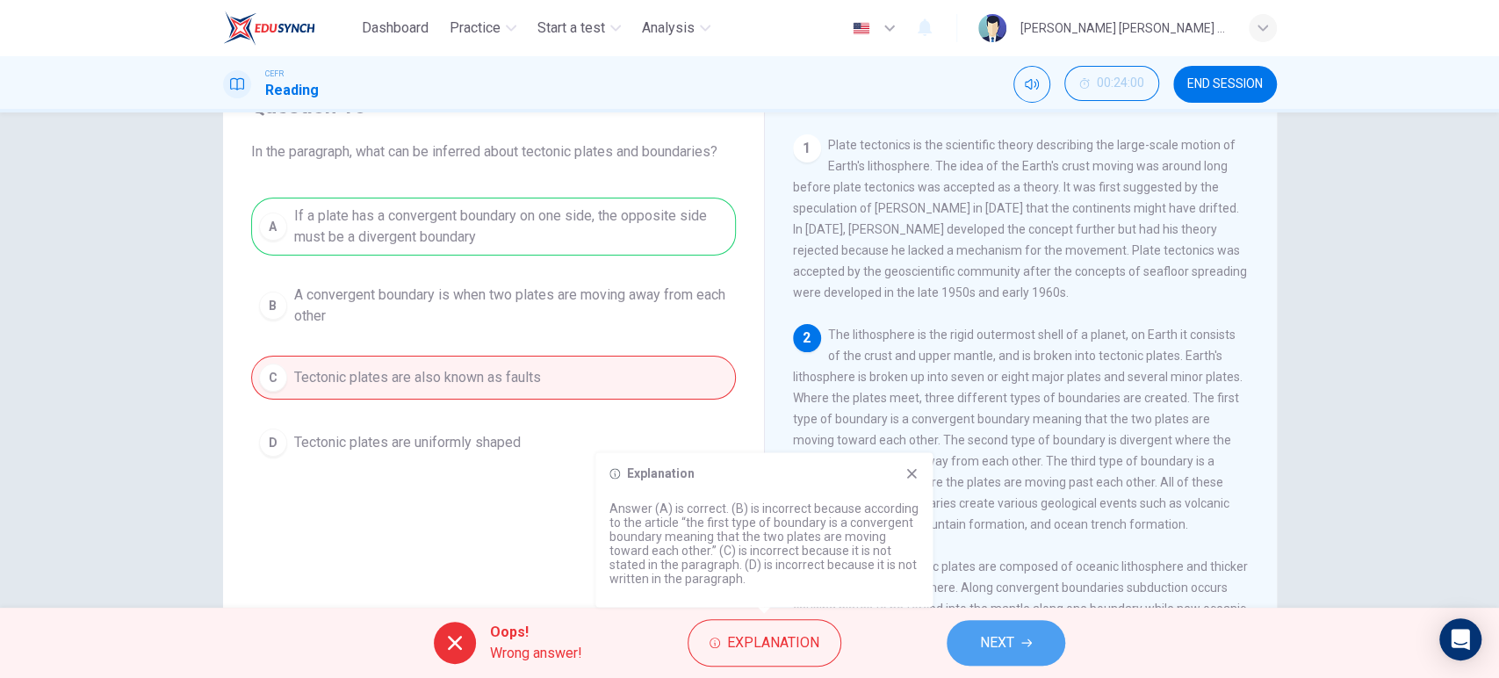
click at [1000, 651] on span "NEXT" at bounding box center [997, 642] width 34 height 25
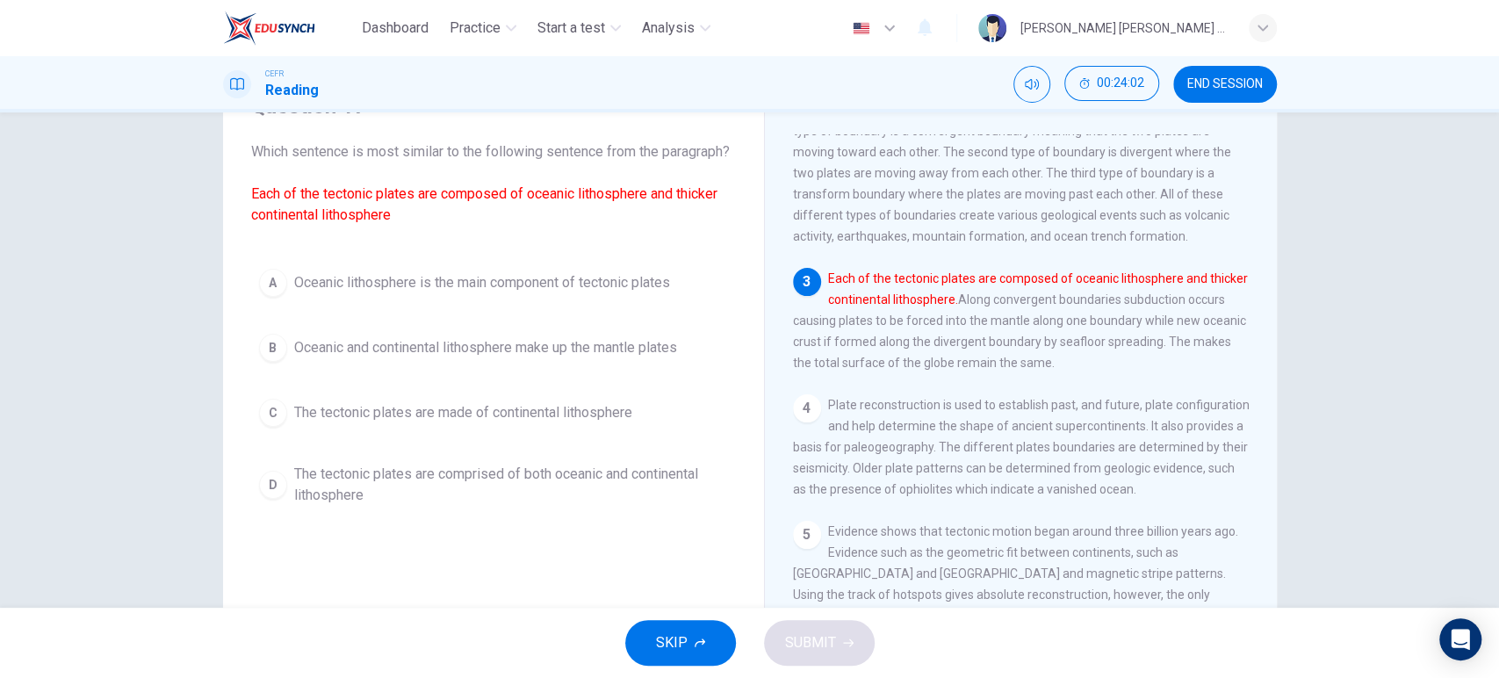
scroll to position [309, 0]
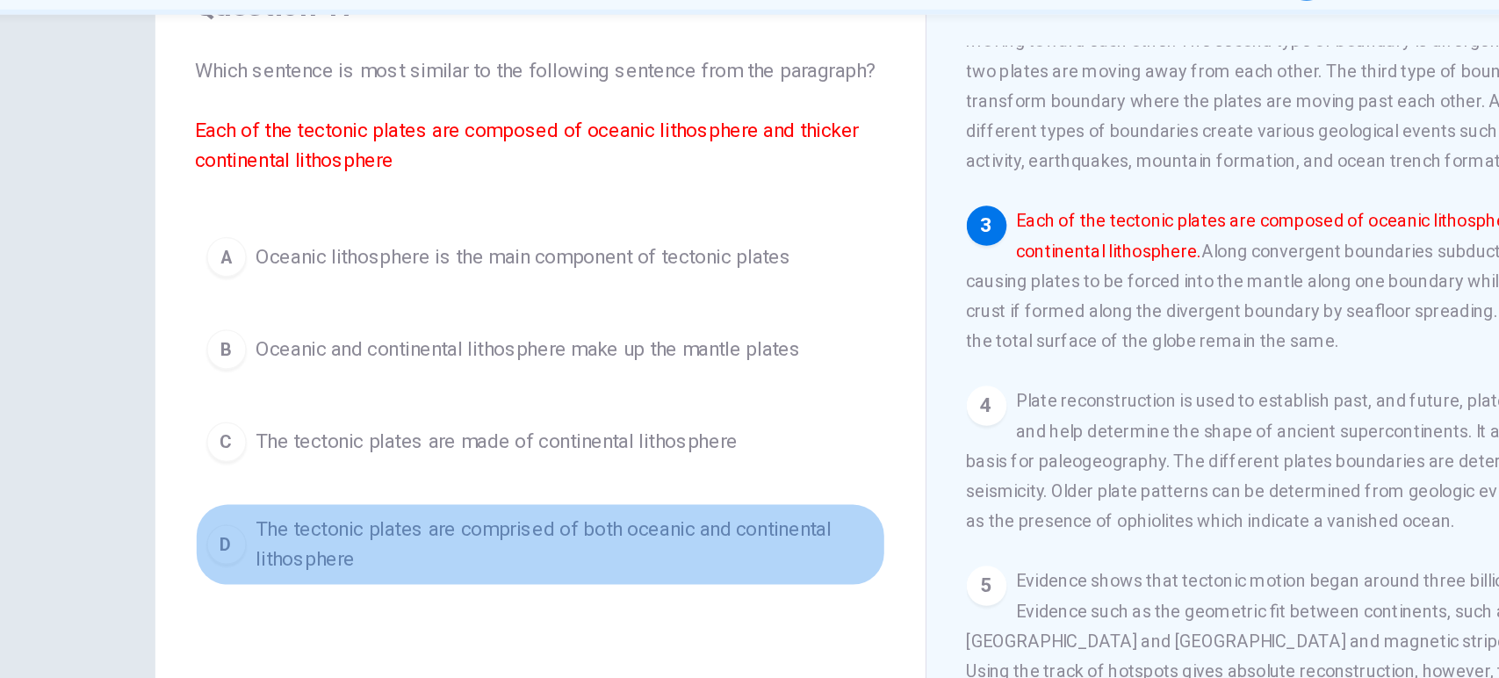
click at [344, 499] on span "The tectonic plates are comprised of both oceanic and continental lithosphere" at bounding box center [511, 485] width 434 height 42
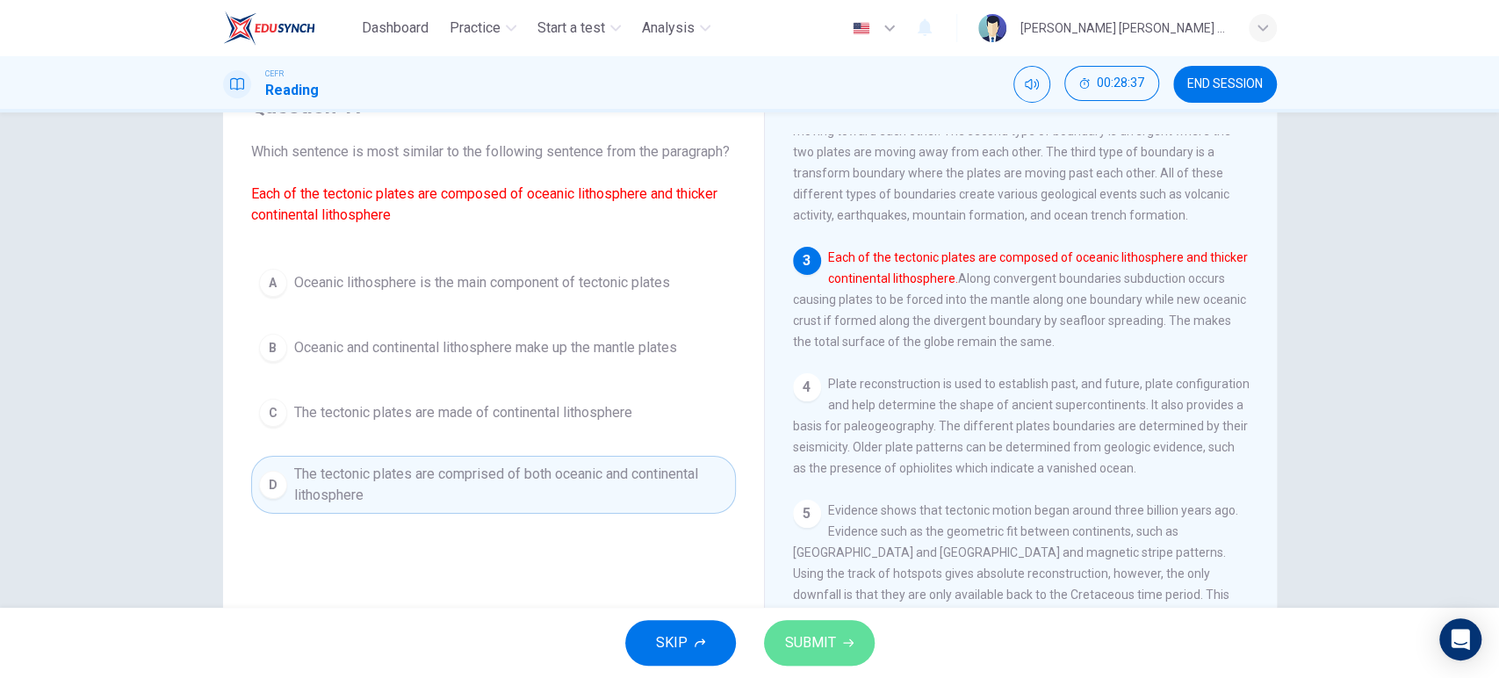
click at [817, 647] on span "SUBMIT" at bounding box center [810, 642] width 51 height 25
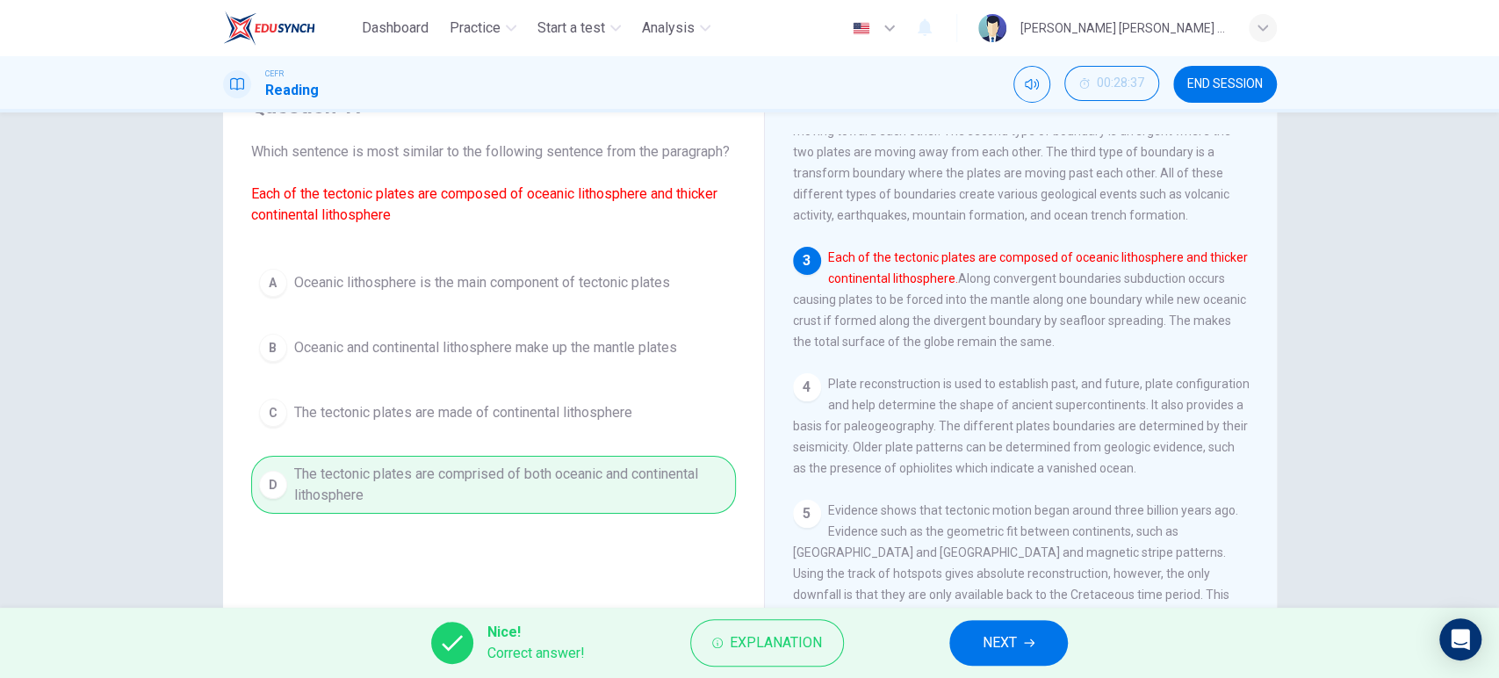
click at [955, 638] on button "NEXT" at bounding box center [1008, 643] width 119 height 46
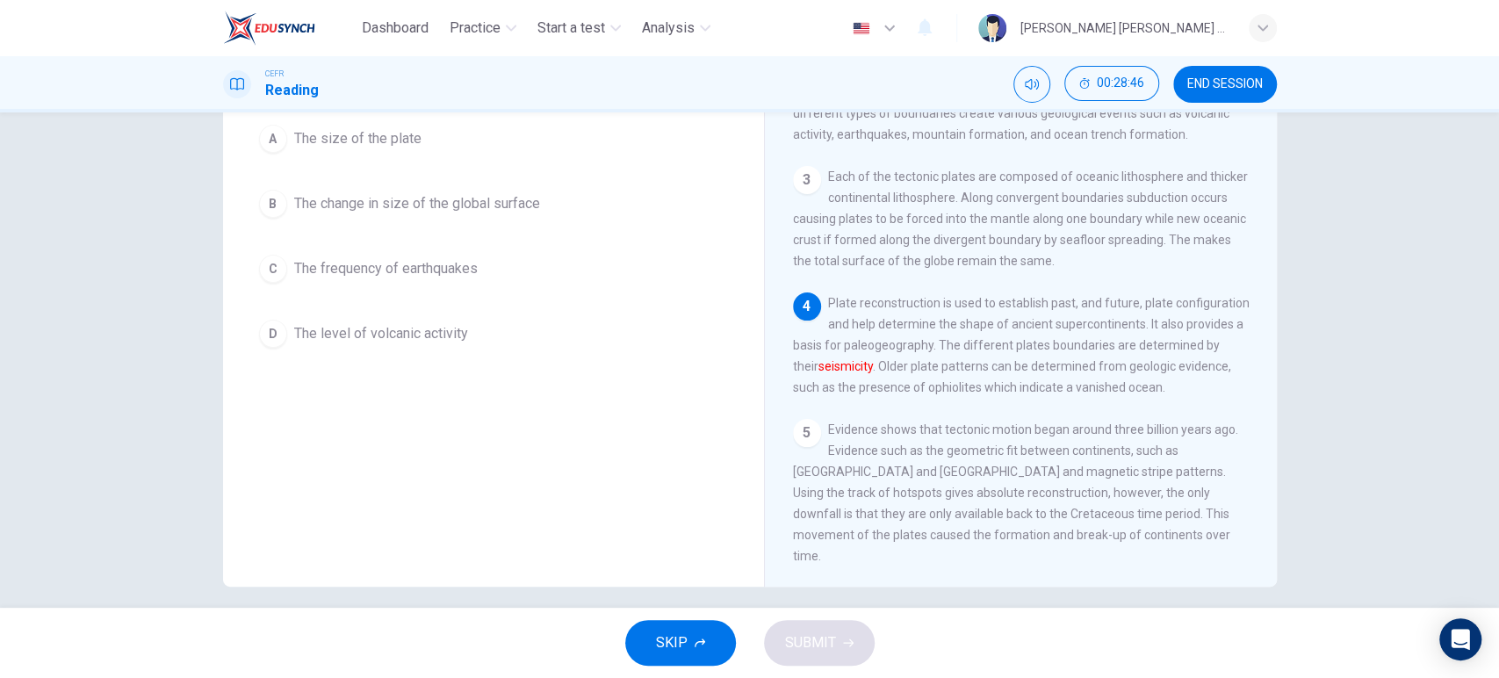
scroll to position [169, 0]
click at [873, 366] on font "seismicity" at bounding box center [845, 368] width 54 height 14
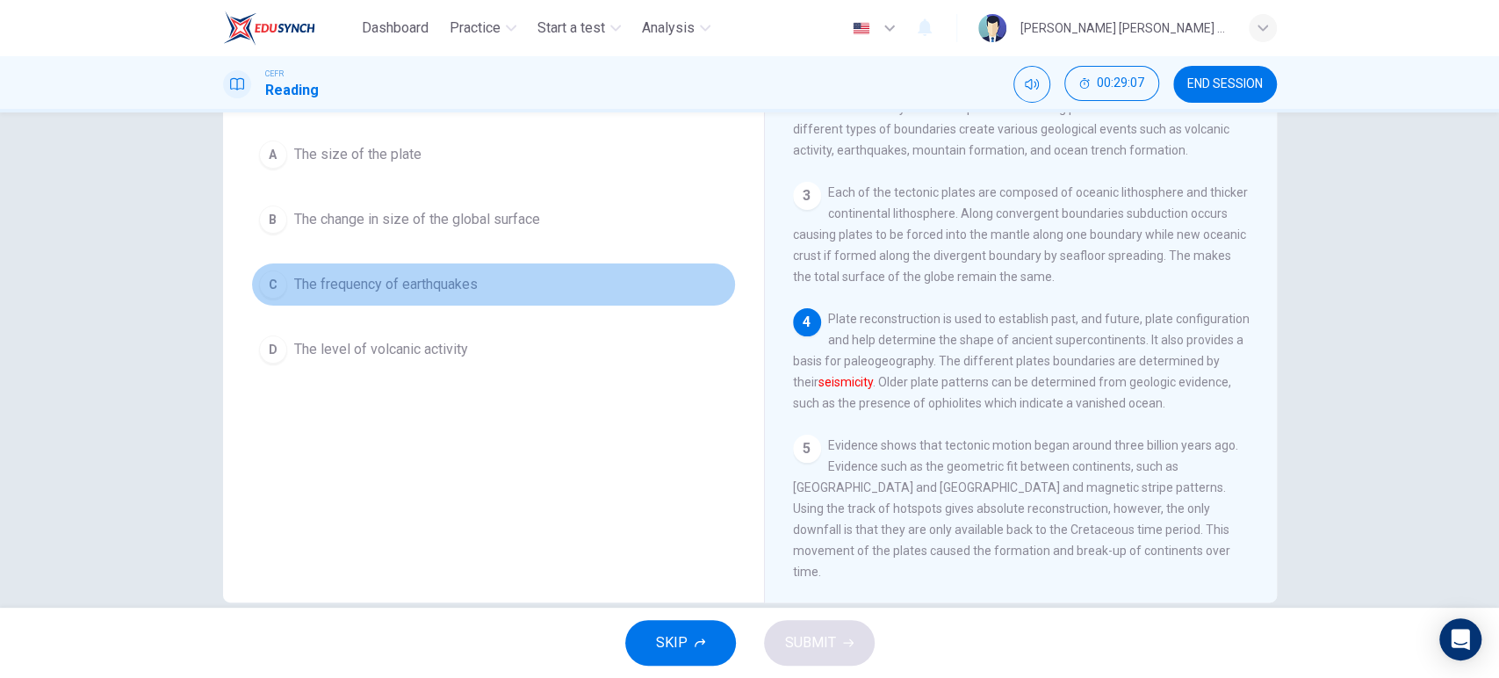
click at [407, 280] on span "The frequency of earthquakes" at bounding box center [385, 284] width 183 height 21
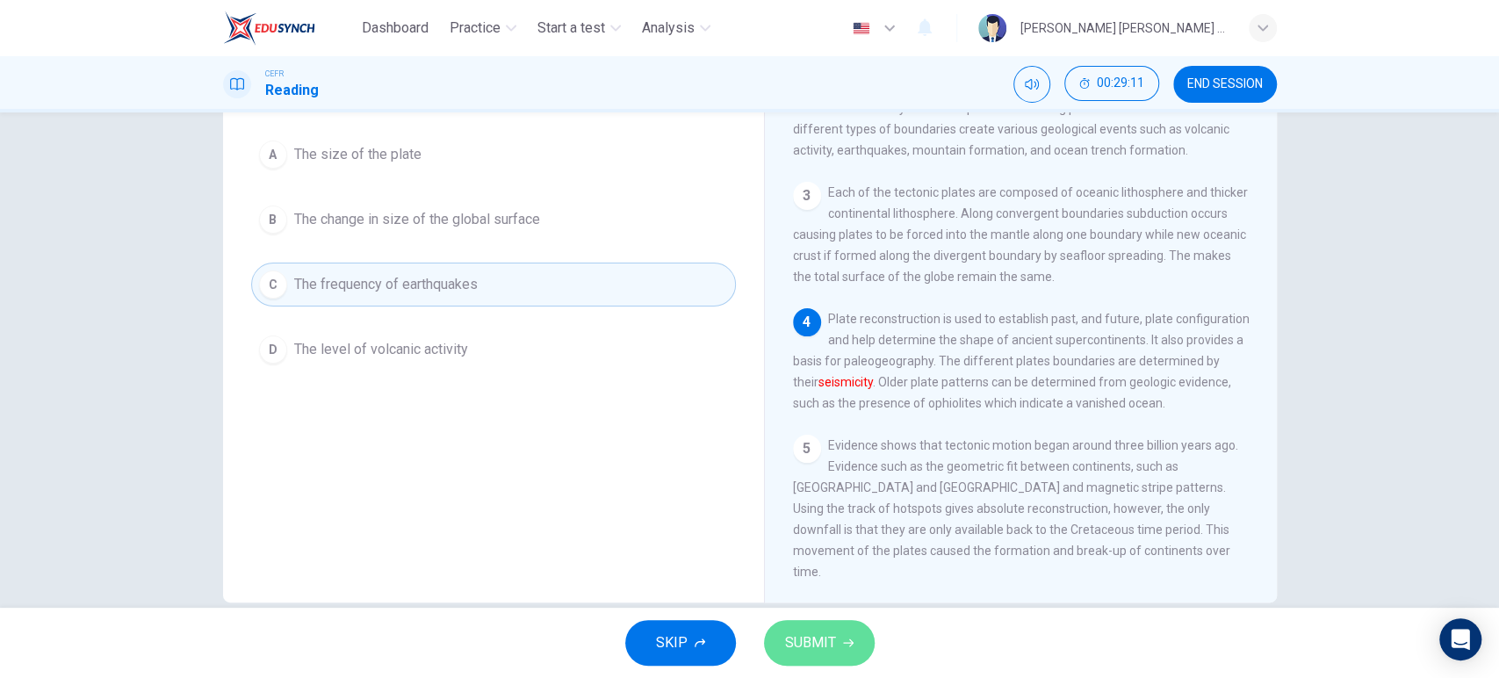
click at [842, 650] on button "SUBMIT" at bounding box center [819, 643] width 111 height 46
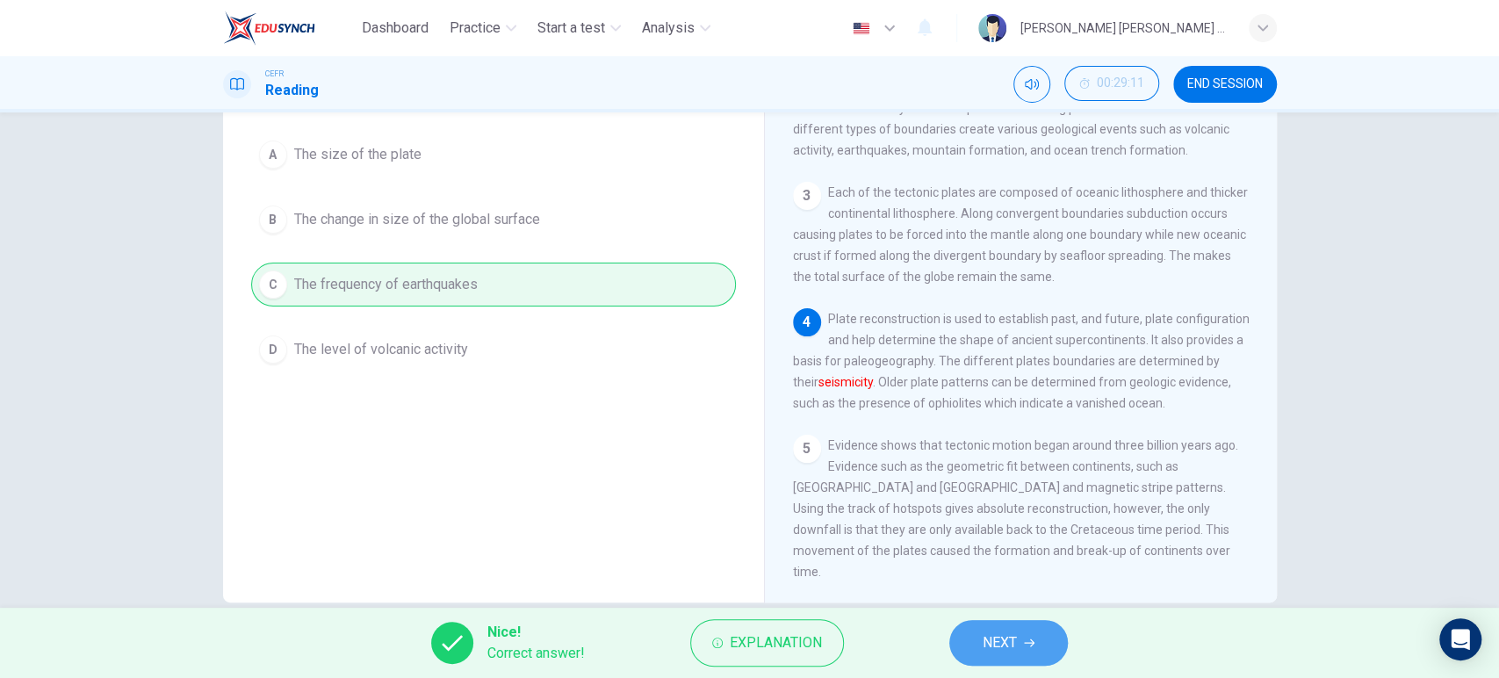
click at [1010, 628] on button "NEXT" at bounding box center [1008, 643] width 119 height 46
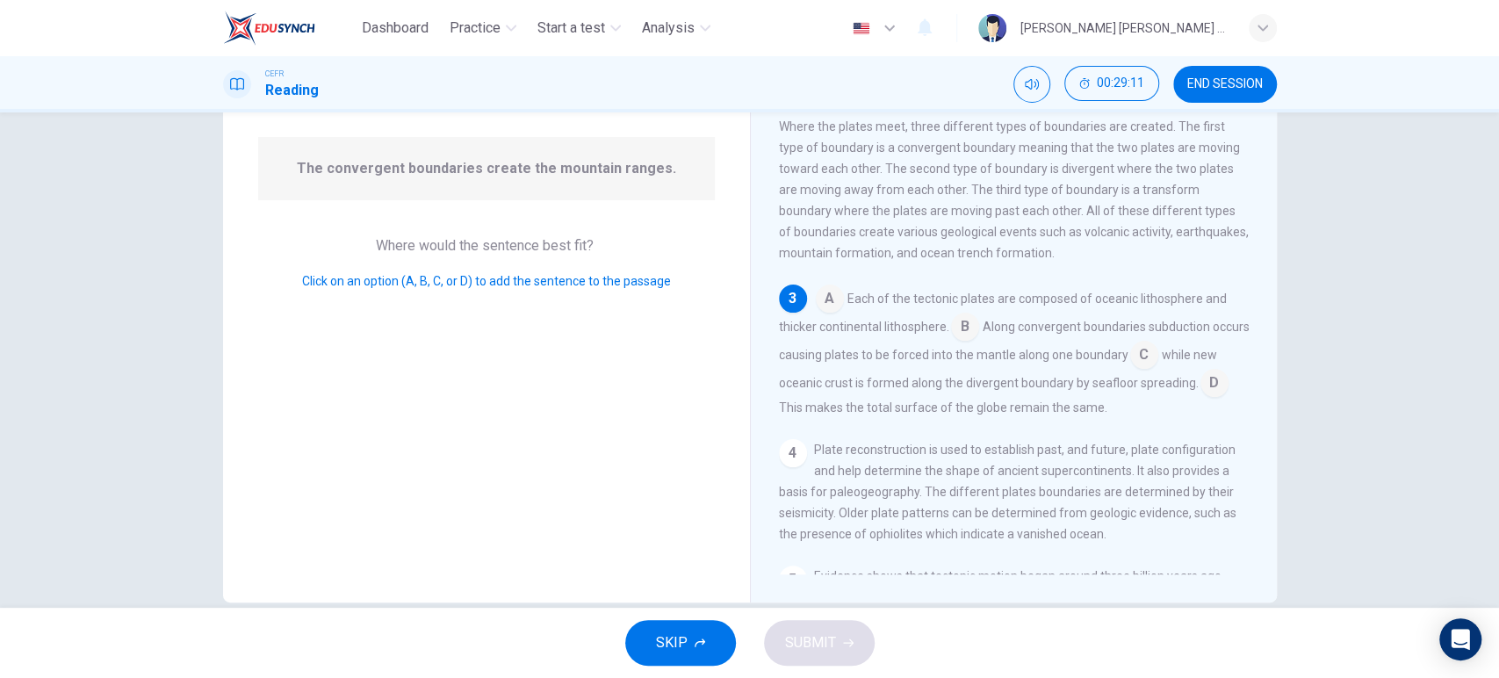
scroll to position [225, 0]
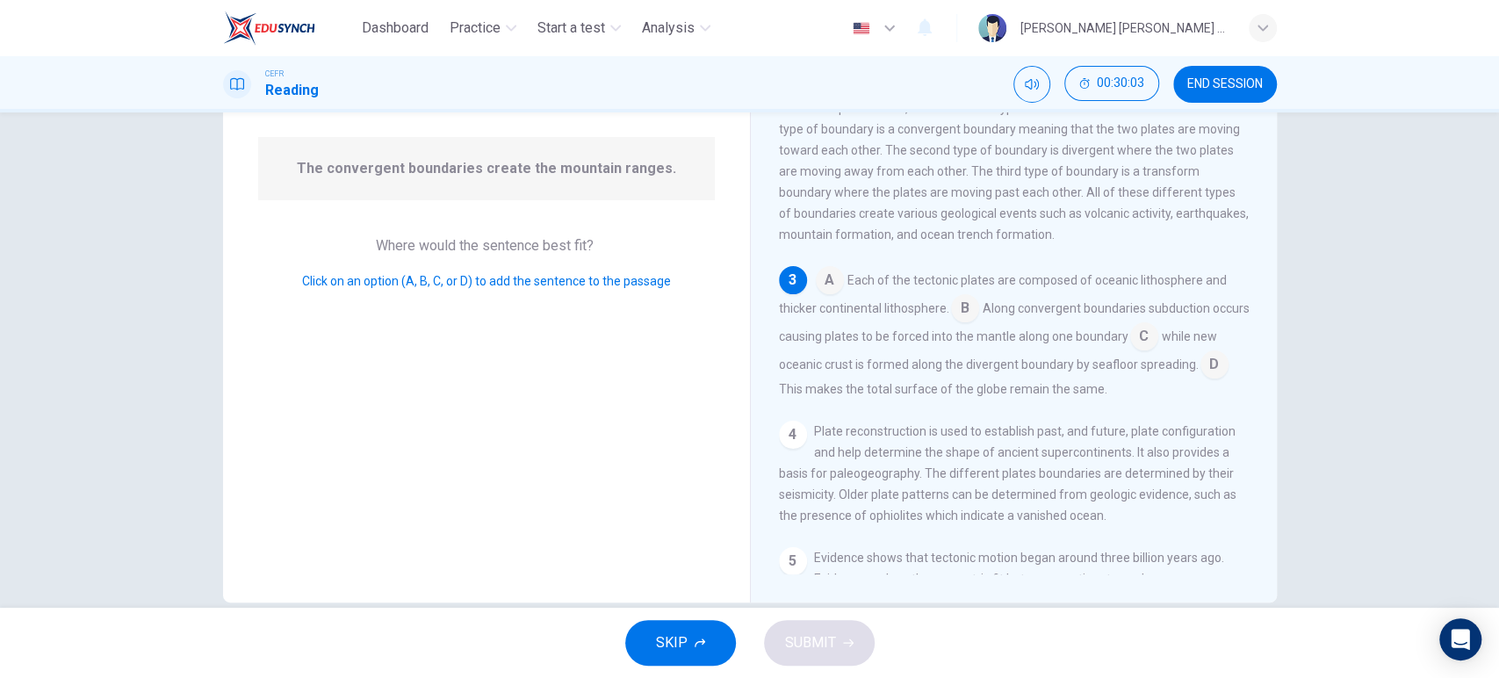
click at [1158, 348] on input at bounding box center [1144, 338] width 28 height 28
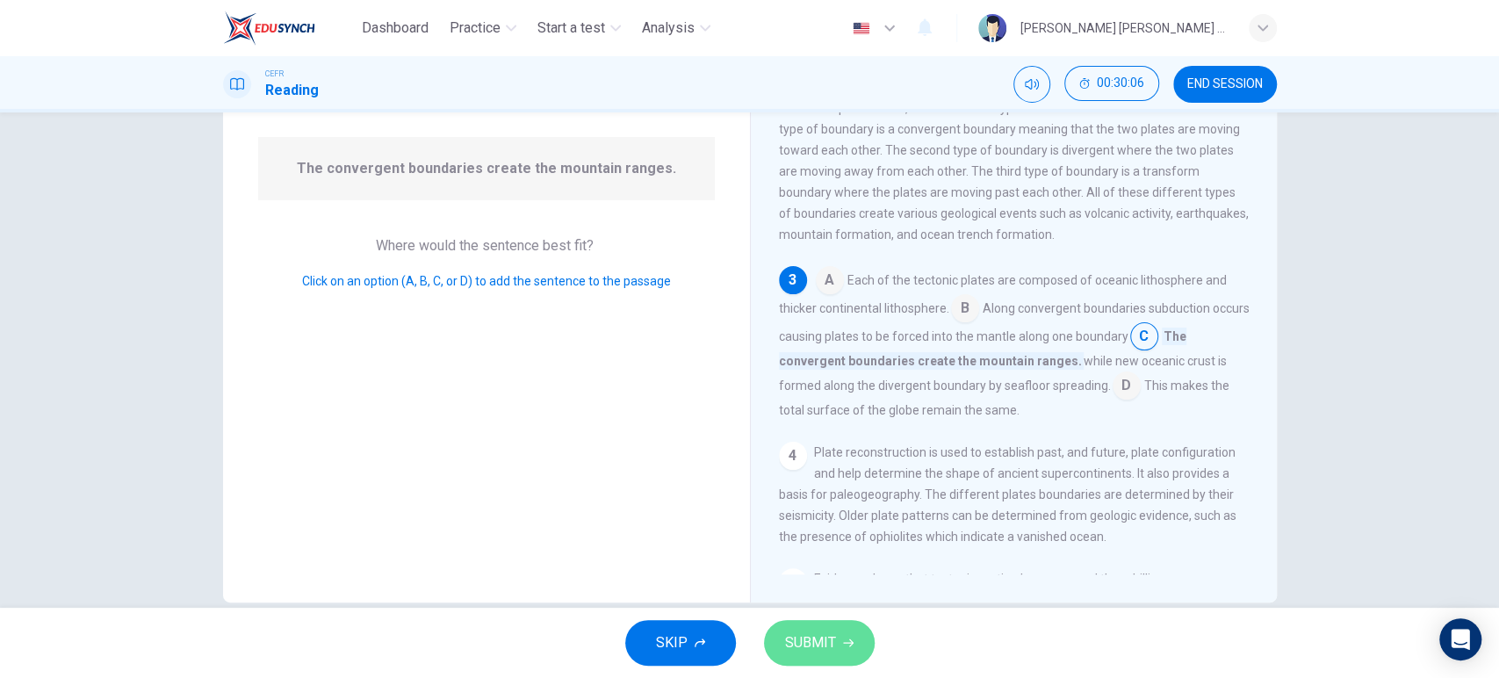
click at [841, 621] on button "SUBMIT" at bounding box center [819, 643] width 111 height 46
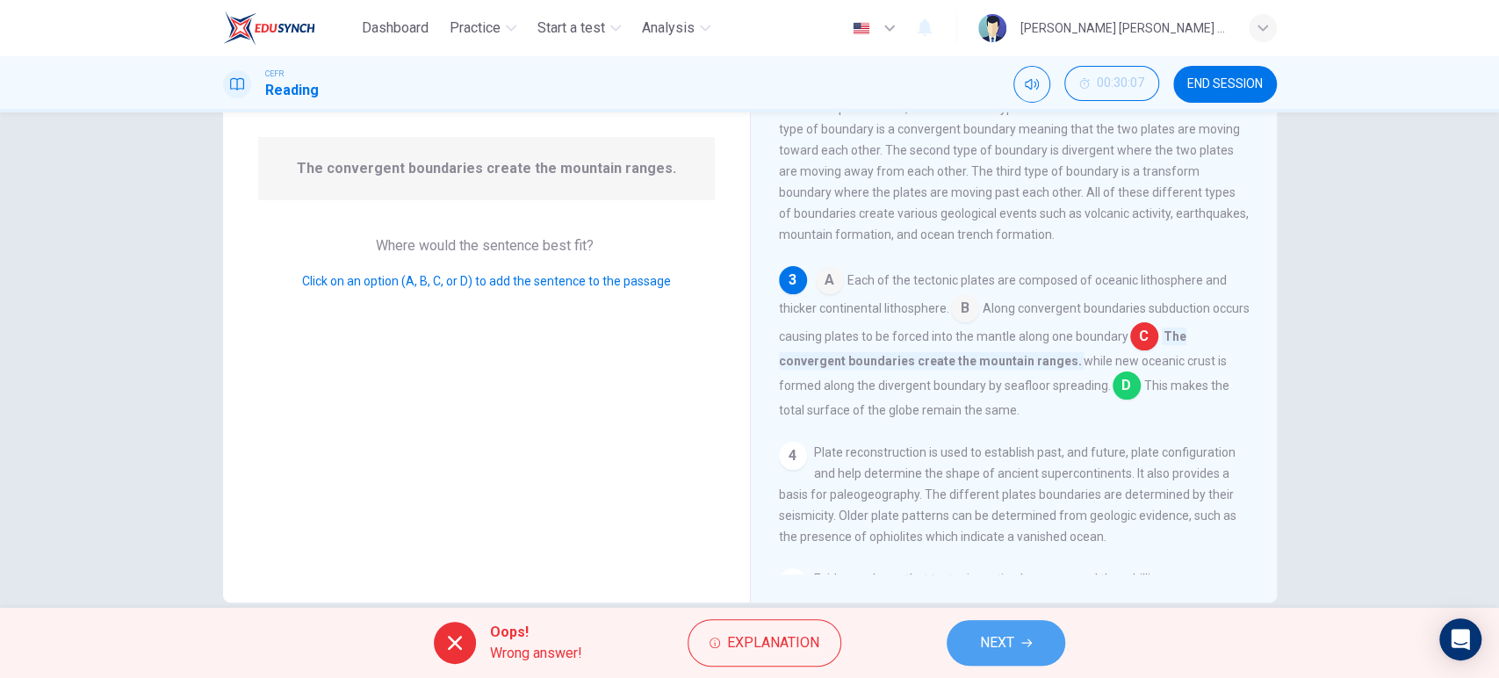
click at [1018, 628] on button "NEXT" at bounding box center [1005, 643] width 119 height 46
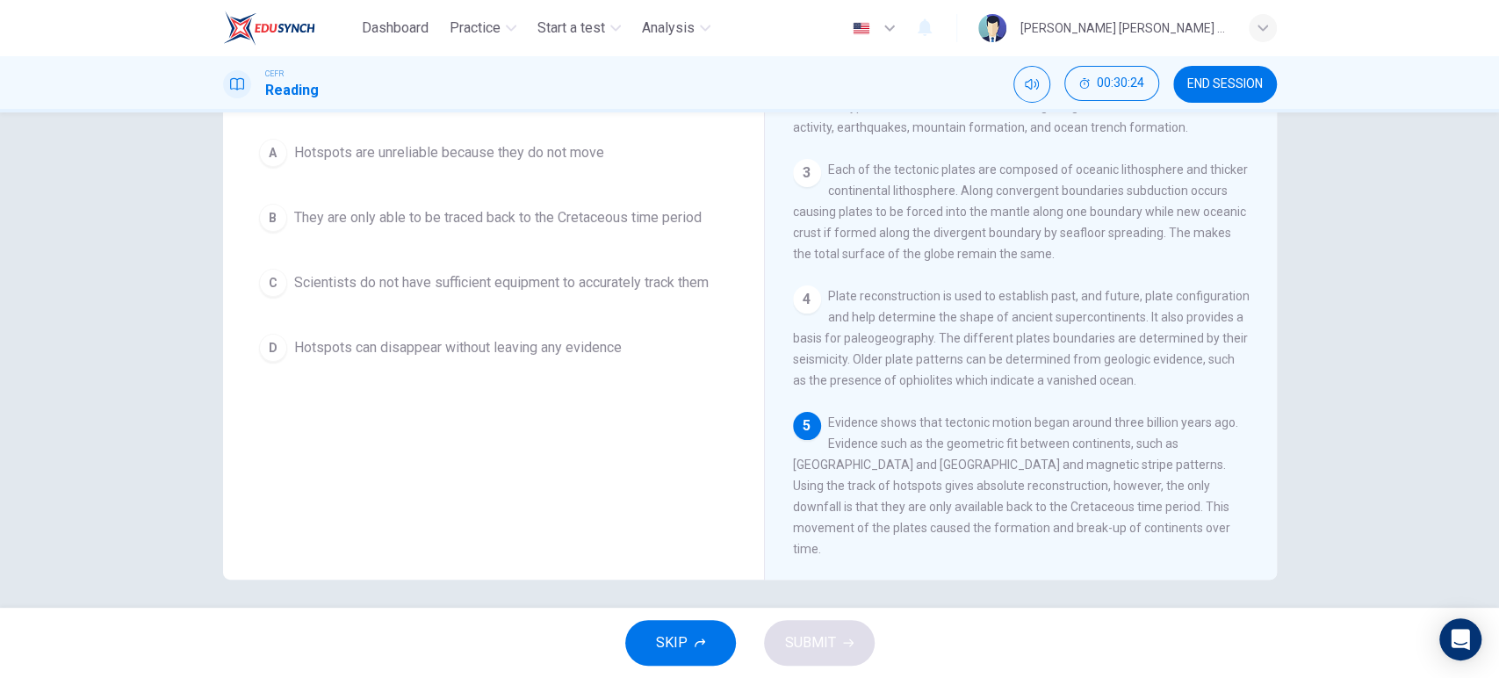
scroll to position [177, 0]
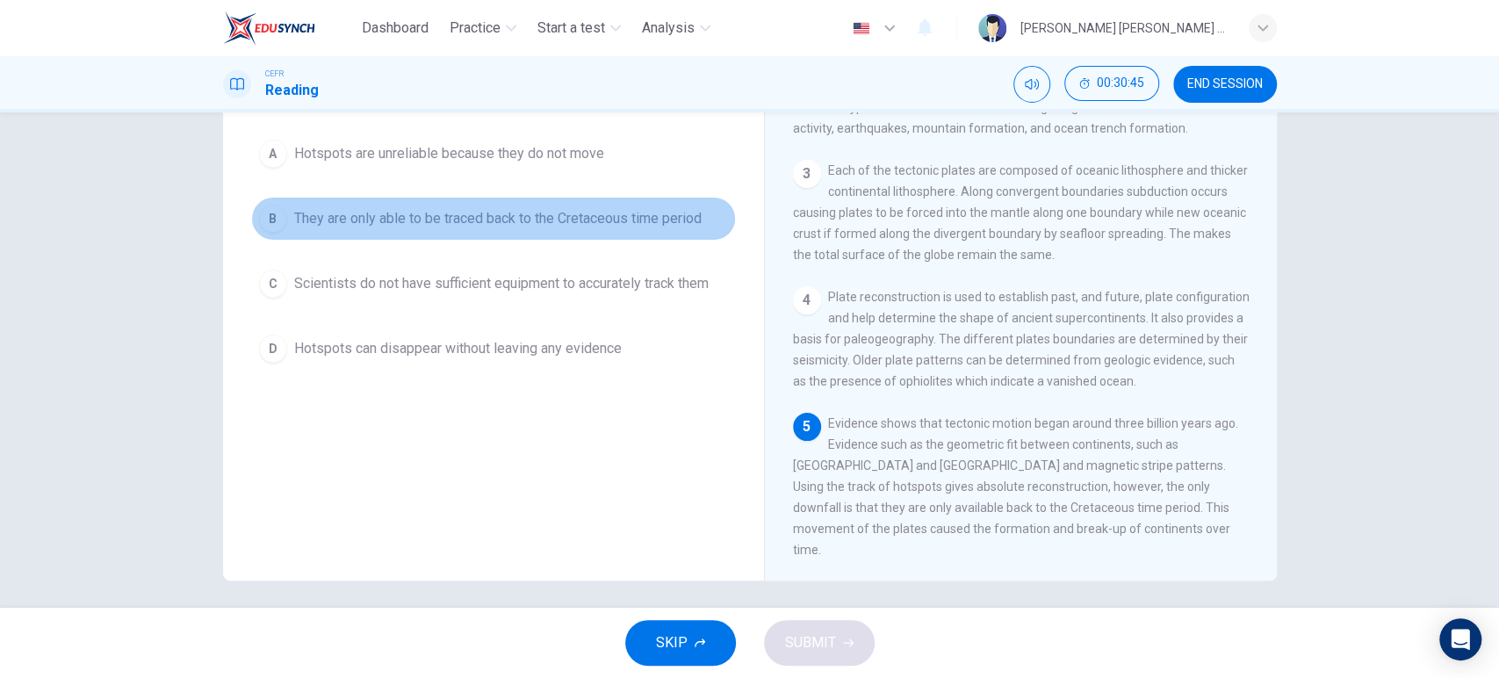
click at [623, 210] on span "They are only able to be traced back to the Cretaceous time period" at bounding box center [497, 218] width 407 height 21
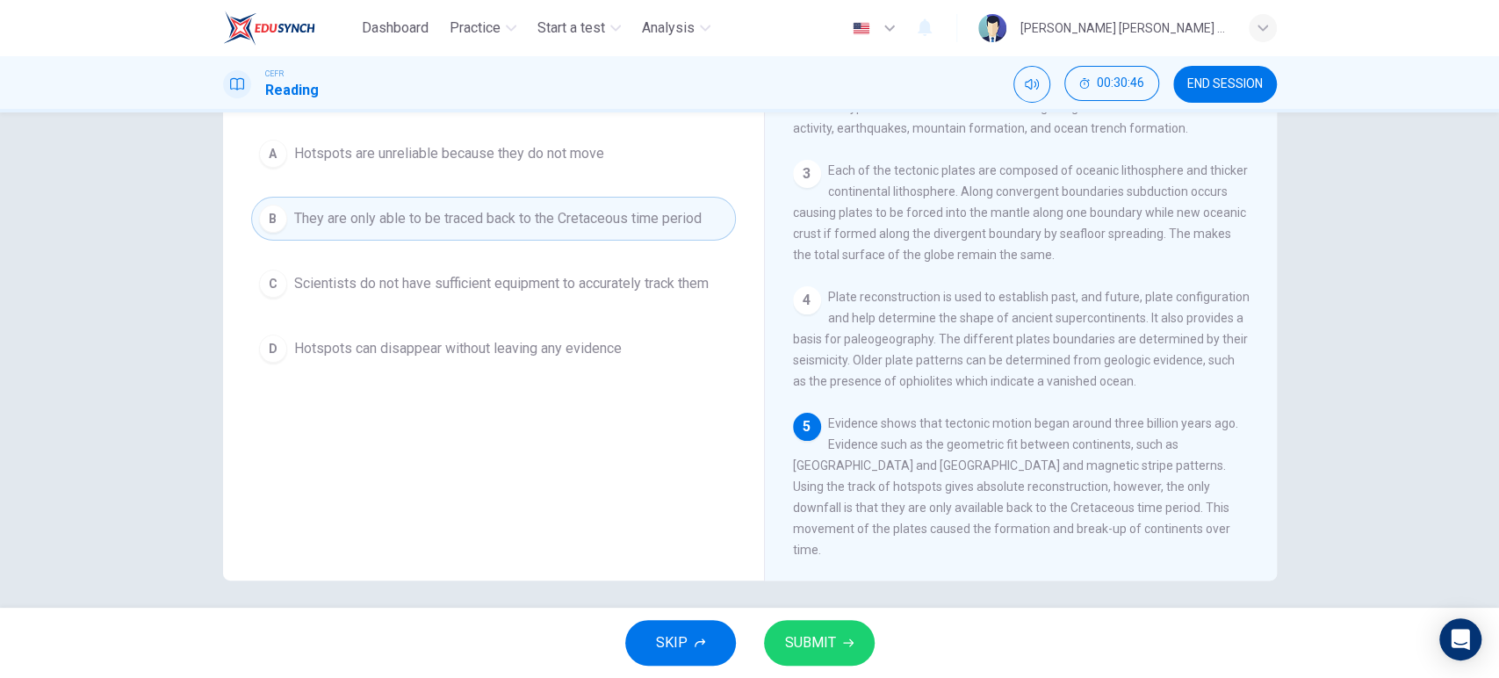
click at [826, 616] on div "SKIP SUBMIT" at bounding box center [749, 643] width 1499 height 70
click at [851, 649] on button "SUBMIT" at bounding box center [819, 643] width 111 height 46
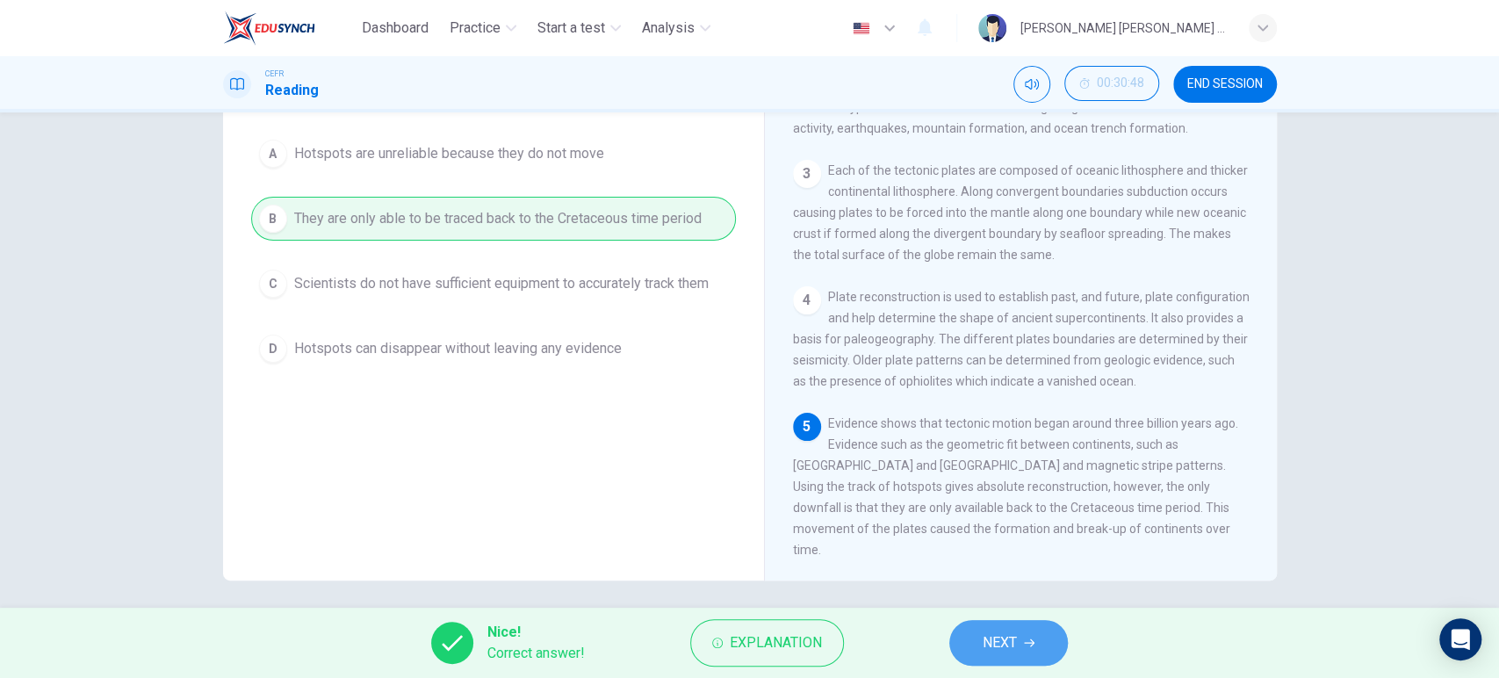
click at [996, 644] on span "NEXT" at bounding box center [999, 642] width 34 height 25
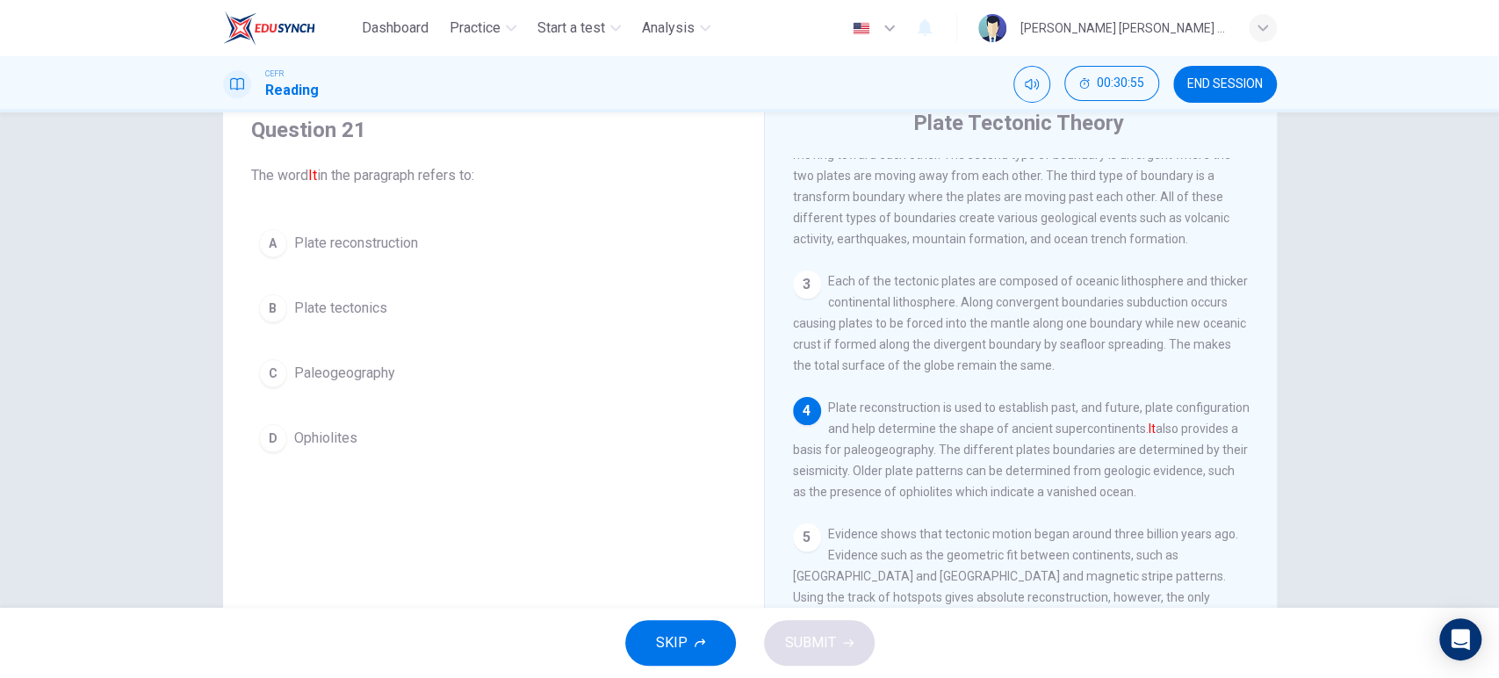
scroll to position [70, 0]
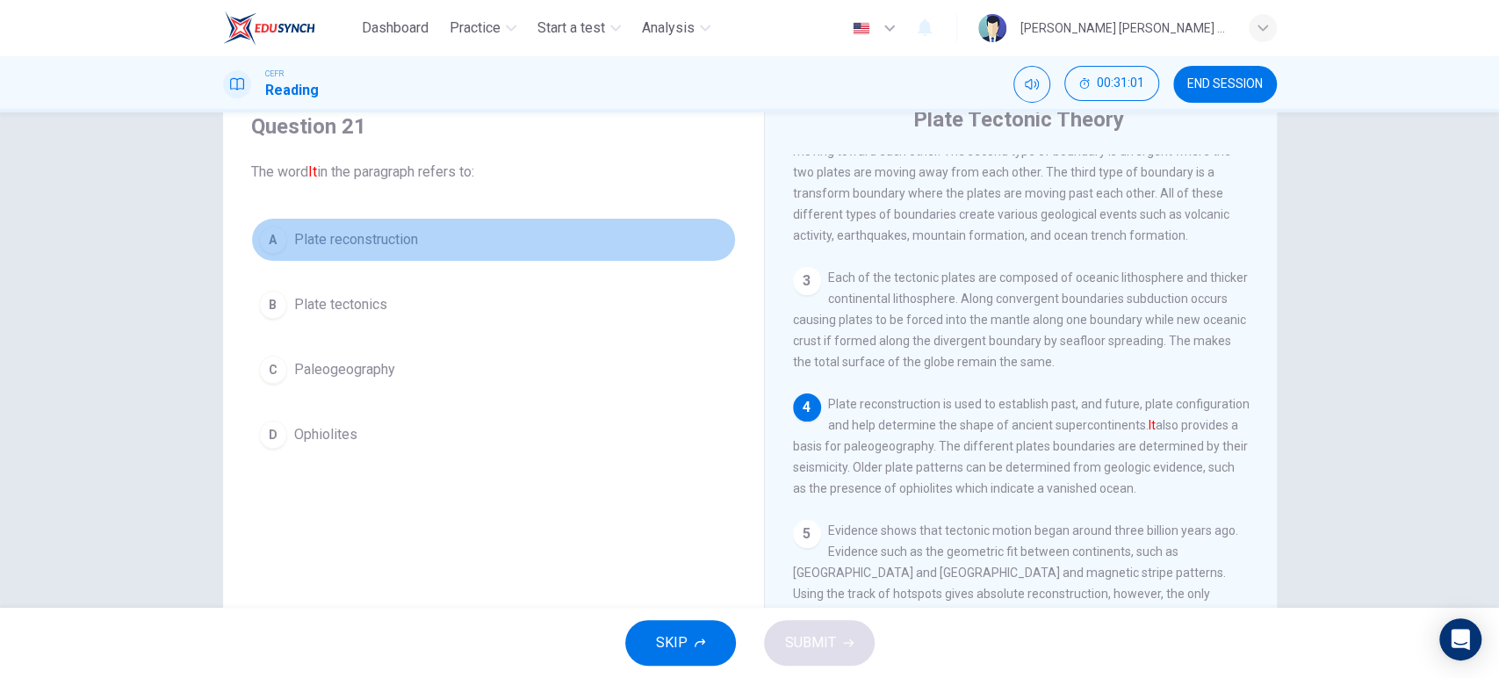
click at [448, 240] on button "A Plate reconstruction" at bounding box center [493, 240] width 485 height 44
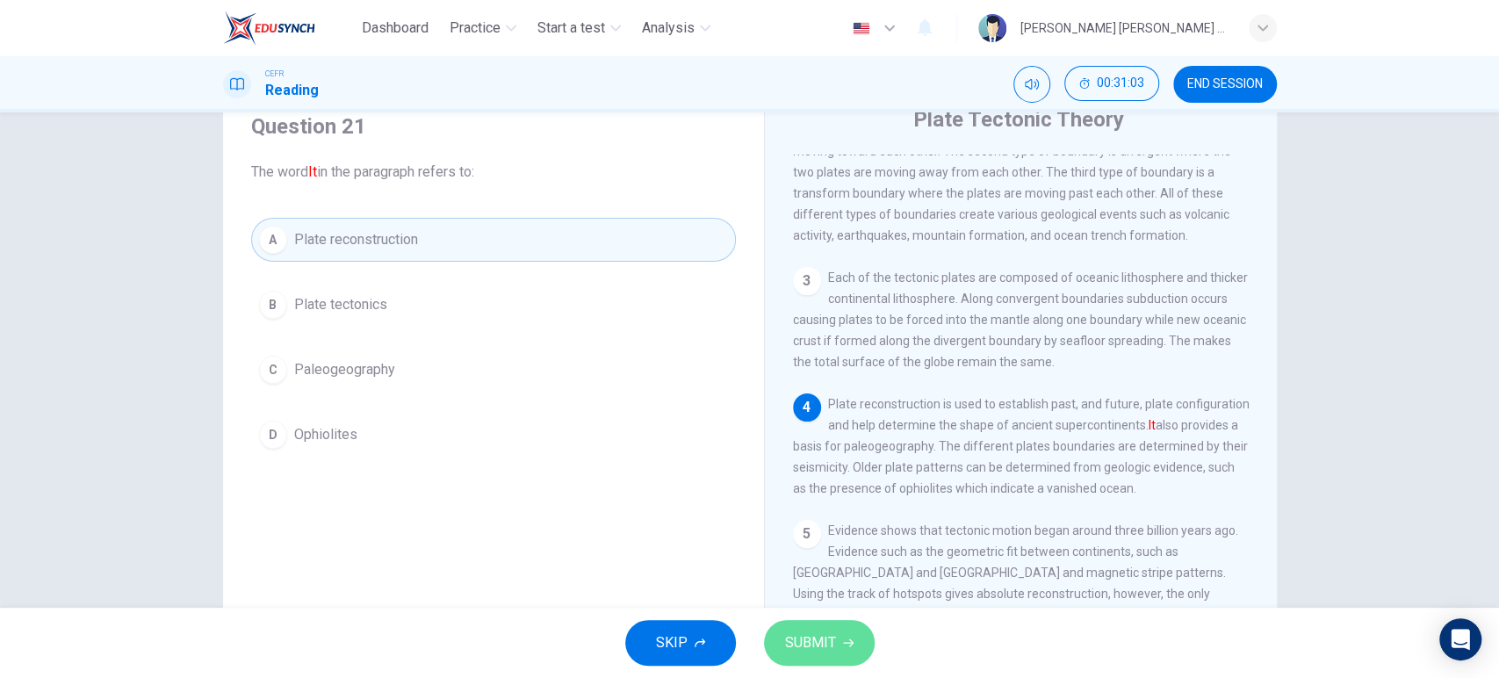
click at [815, 630] on span "SUBMIT" at bounding box center [810, 642] width 51 height 25
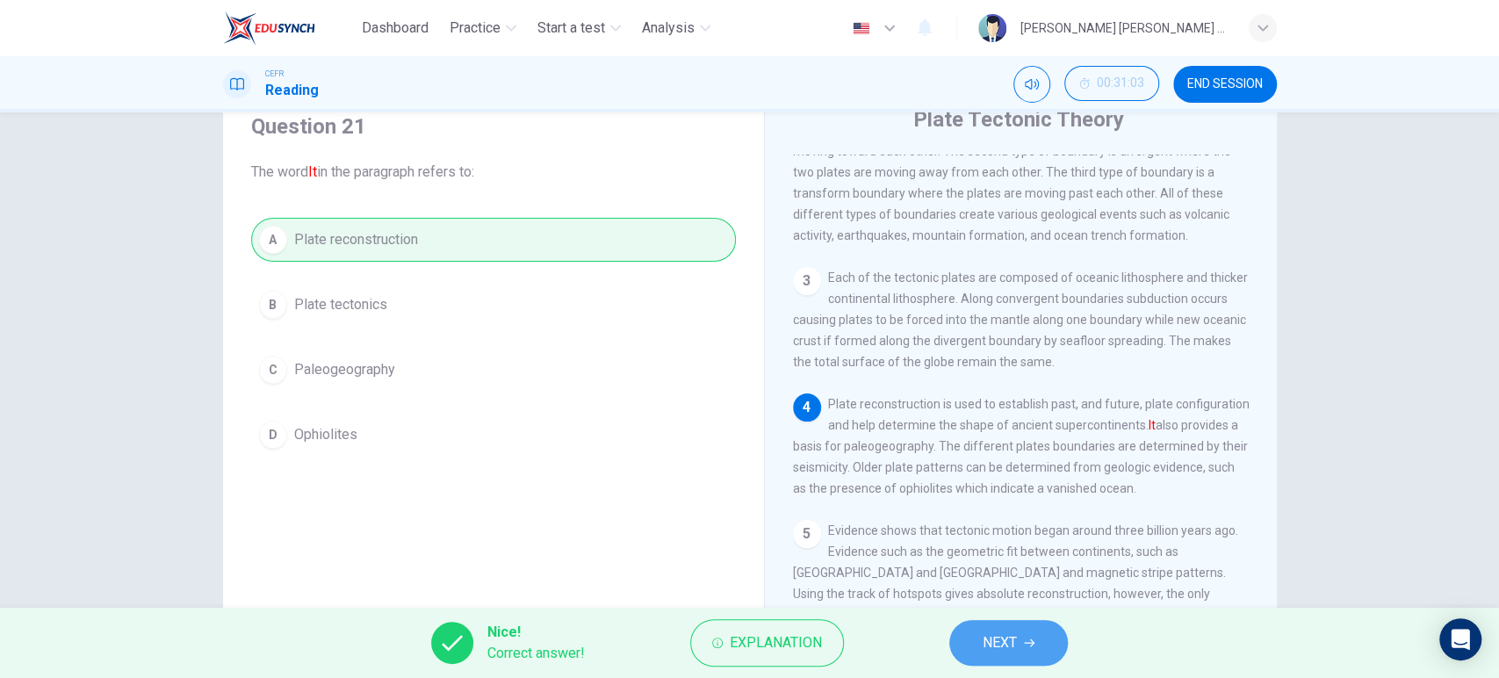
click at [990, 644] on span "NEXT" at bounding box center [999, 642] width 34 height 25
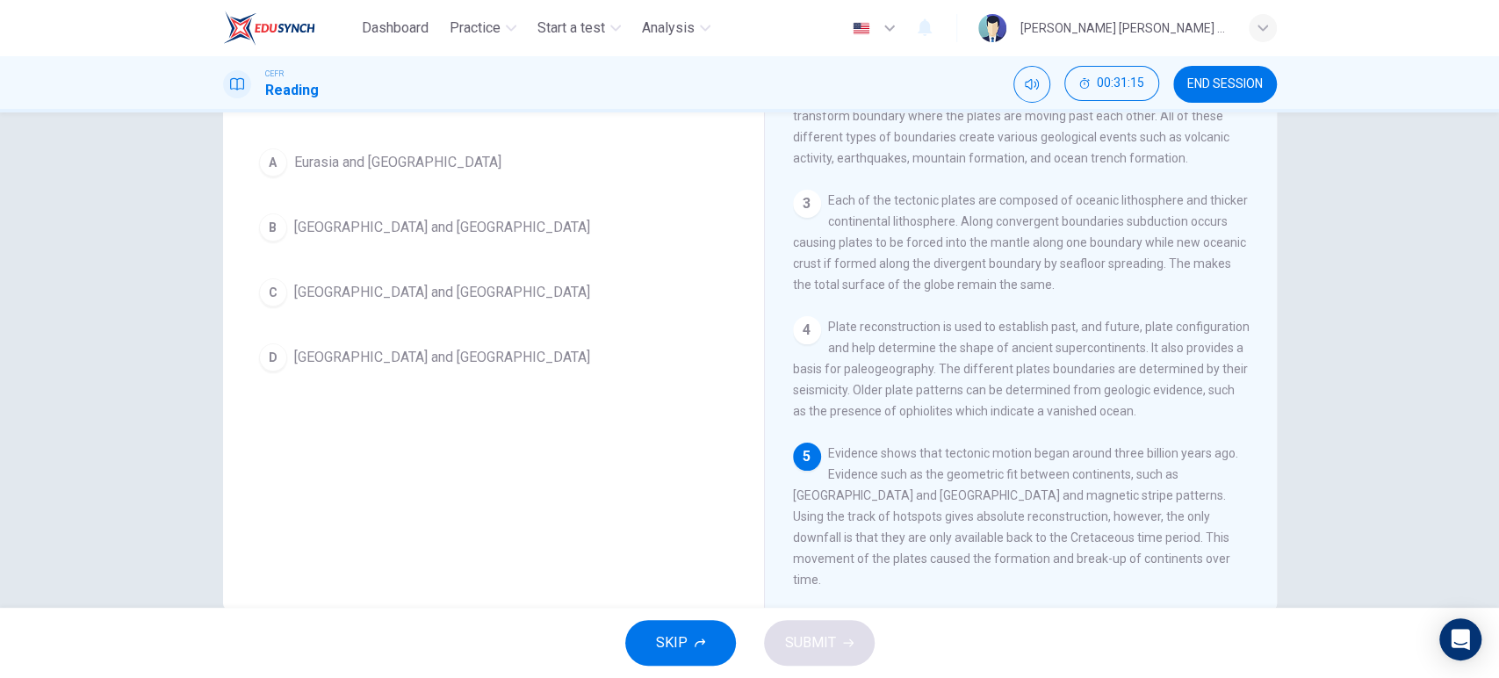
scroll to position [147, 0]
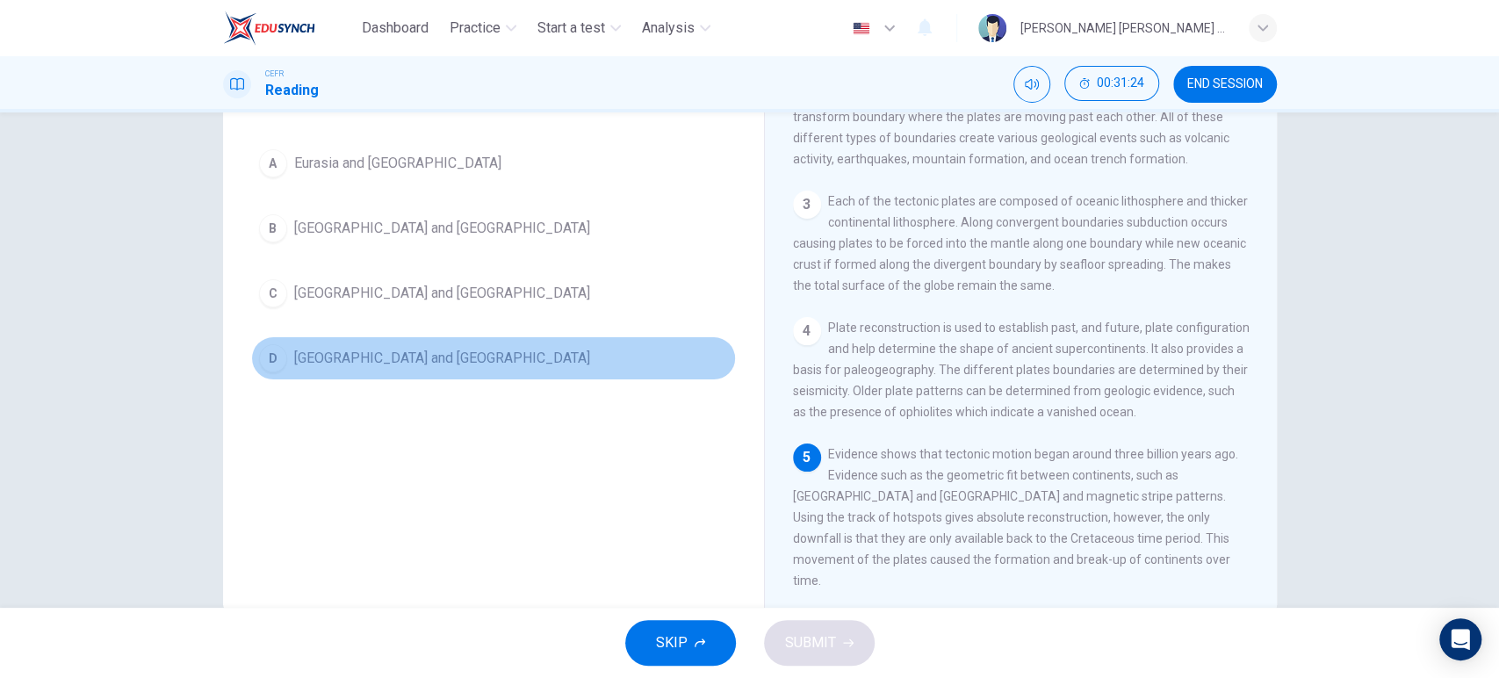
click at [411, 370] on button "D [GEOGRAPHIC_DATA] and [GEOGRAPHIC_DATA]" at bounding box center [493, 358] width 485 height 44
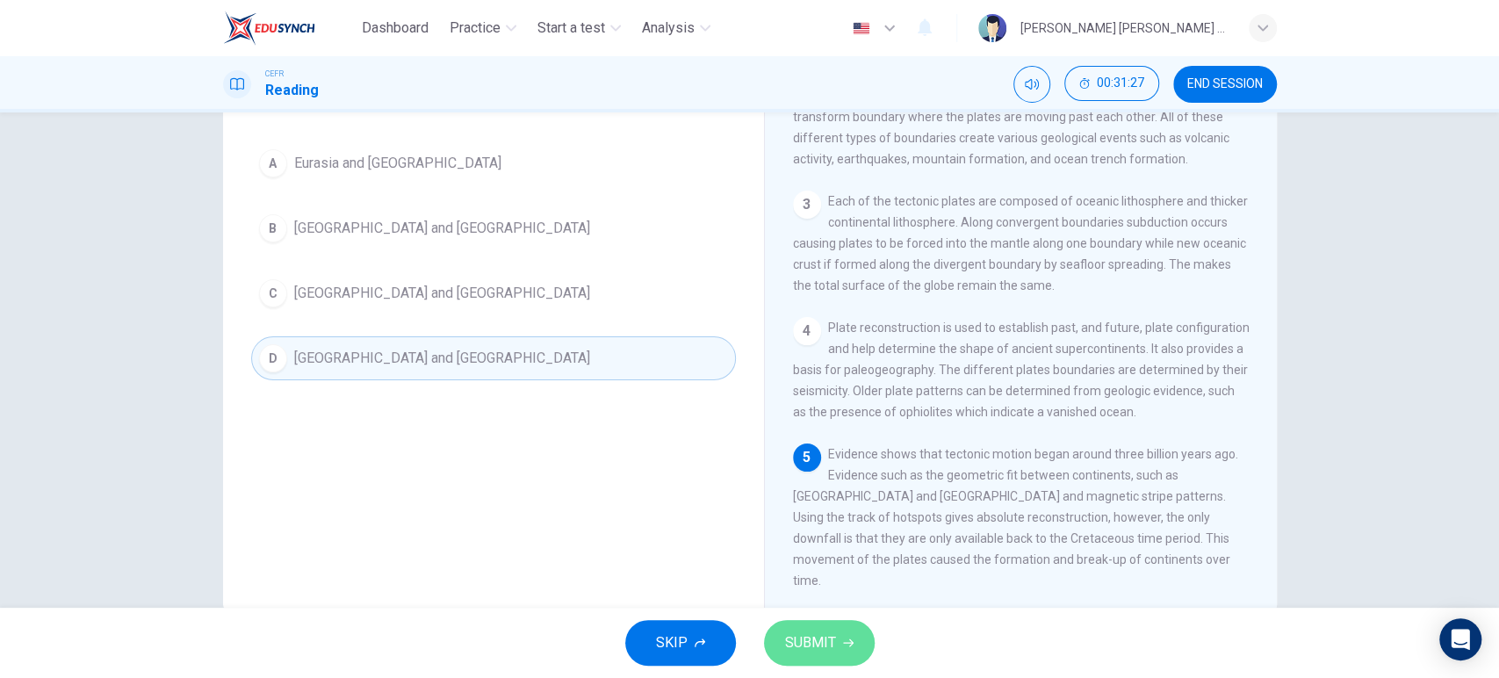
click at [810, 632] on span "SUBMIT" at bounding box center [810, 642] width 51 height 25
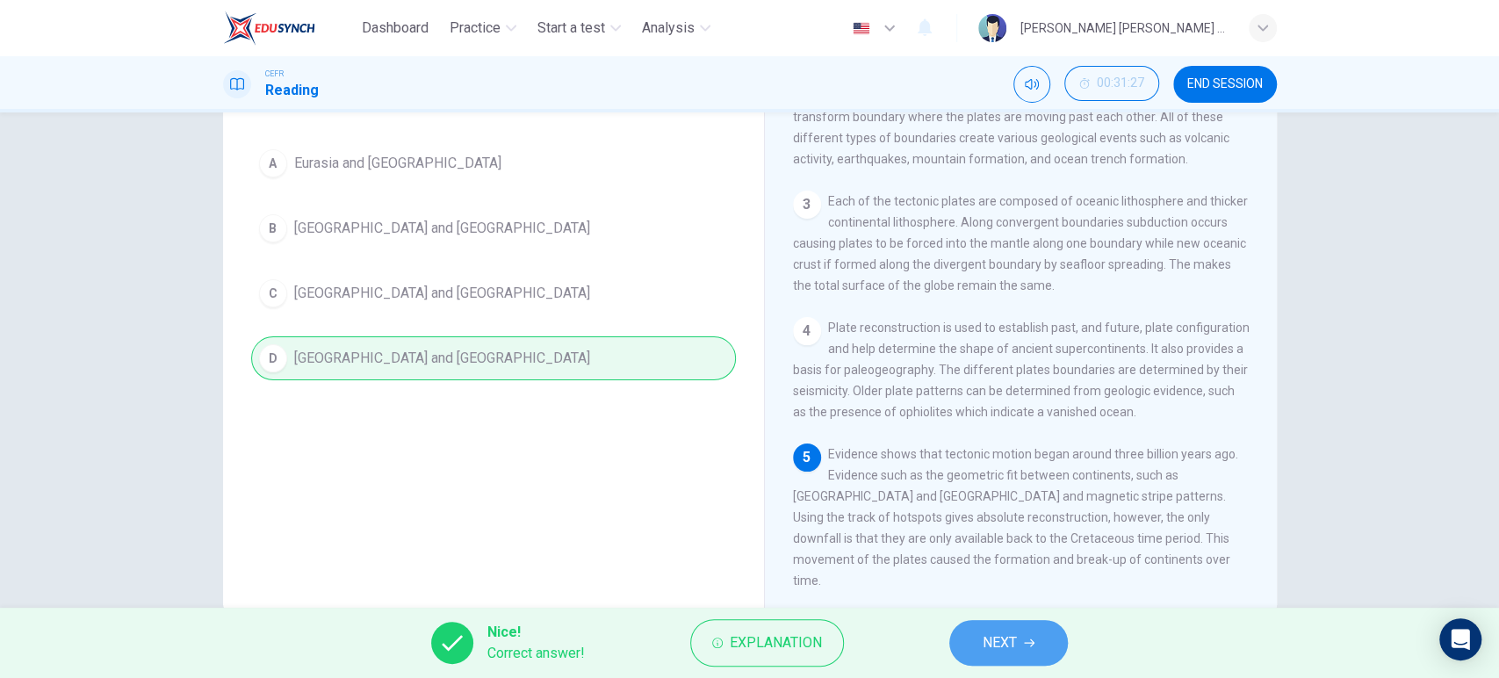
click at [1010, 630] on span "NEXT" at bounding box center [999, 642] width 34 height 25
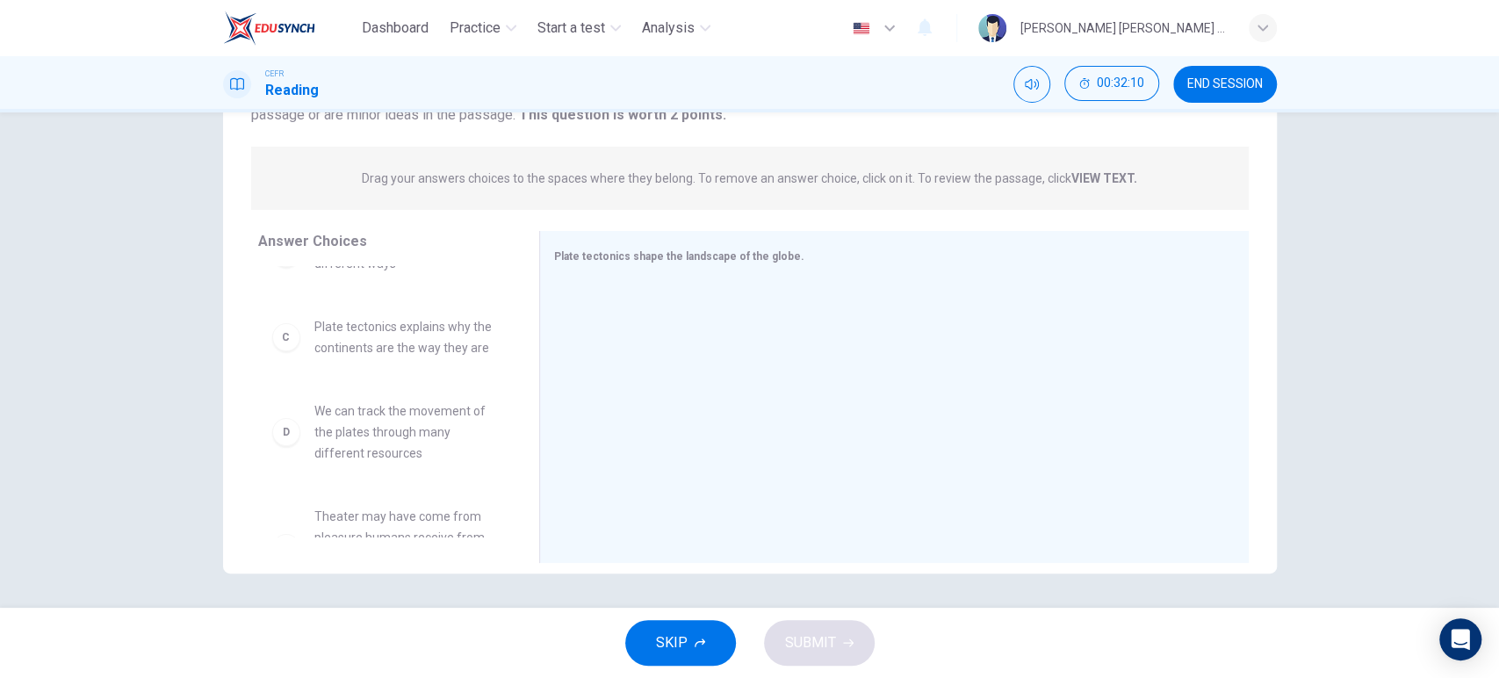
scroll to position [148, 0]
click at [398, 362] on span "Plate tectonics explains why the continents are the way they are" at bounding box center [405, 342] width 183 height 42
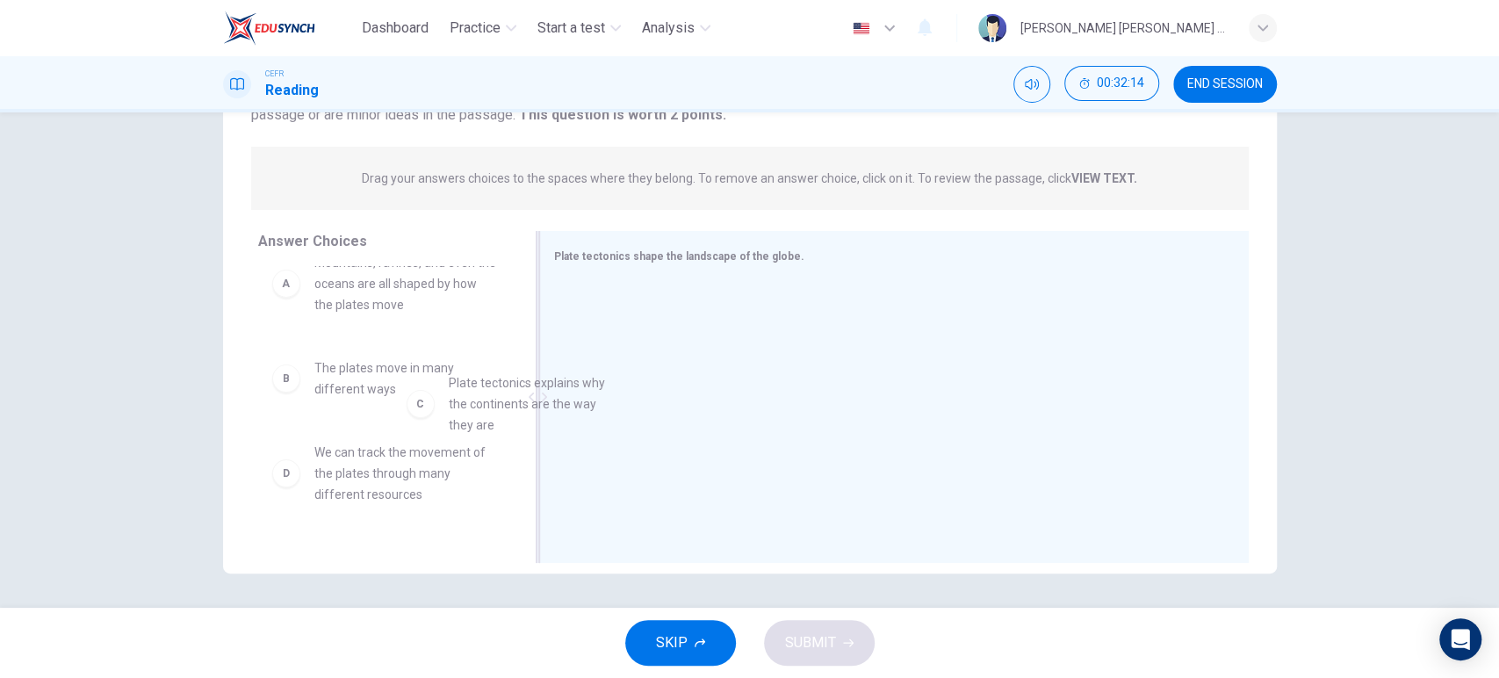
scroll to position [28, 0]
drag, startPoint x: 396, startPoint y: 476, endPoint x: 660, endPoint y: 386, distance: 279.0
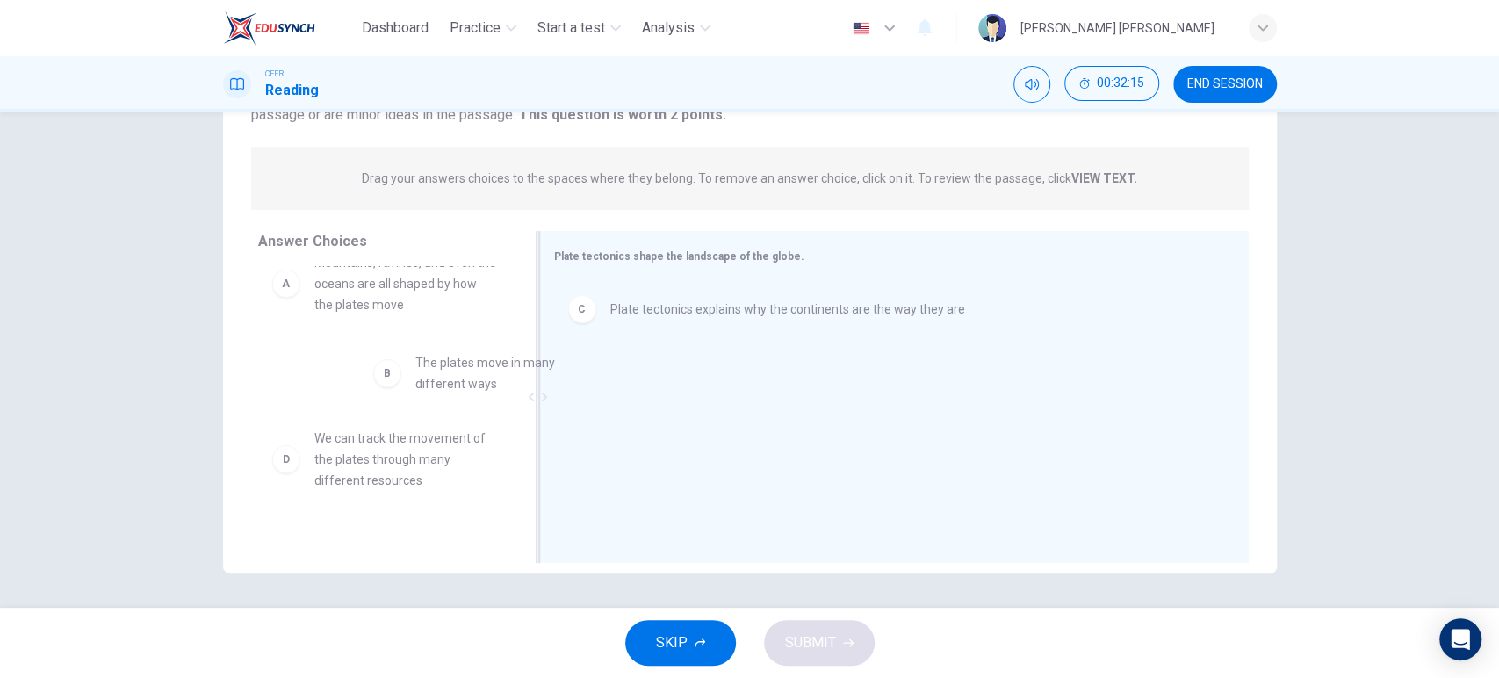
drag, startPoint x: 426, startPoint y: 376, endPoint x: 651, endPoint y: 357, distance: 225.5
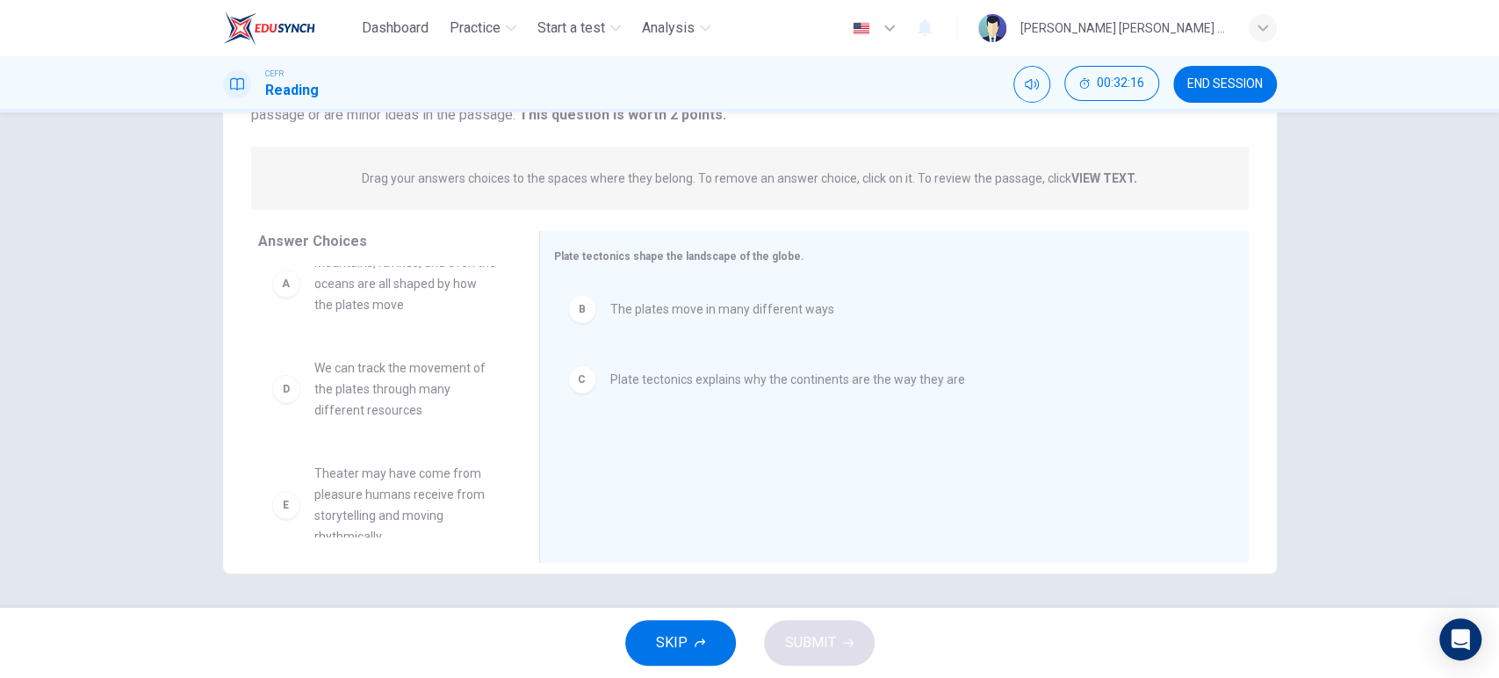
scroll to position [0, 0]
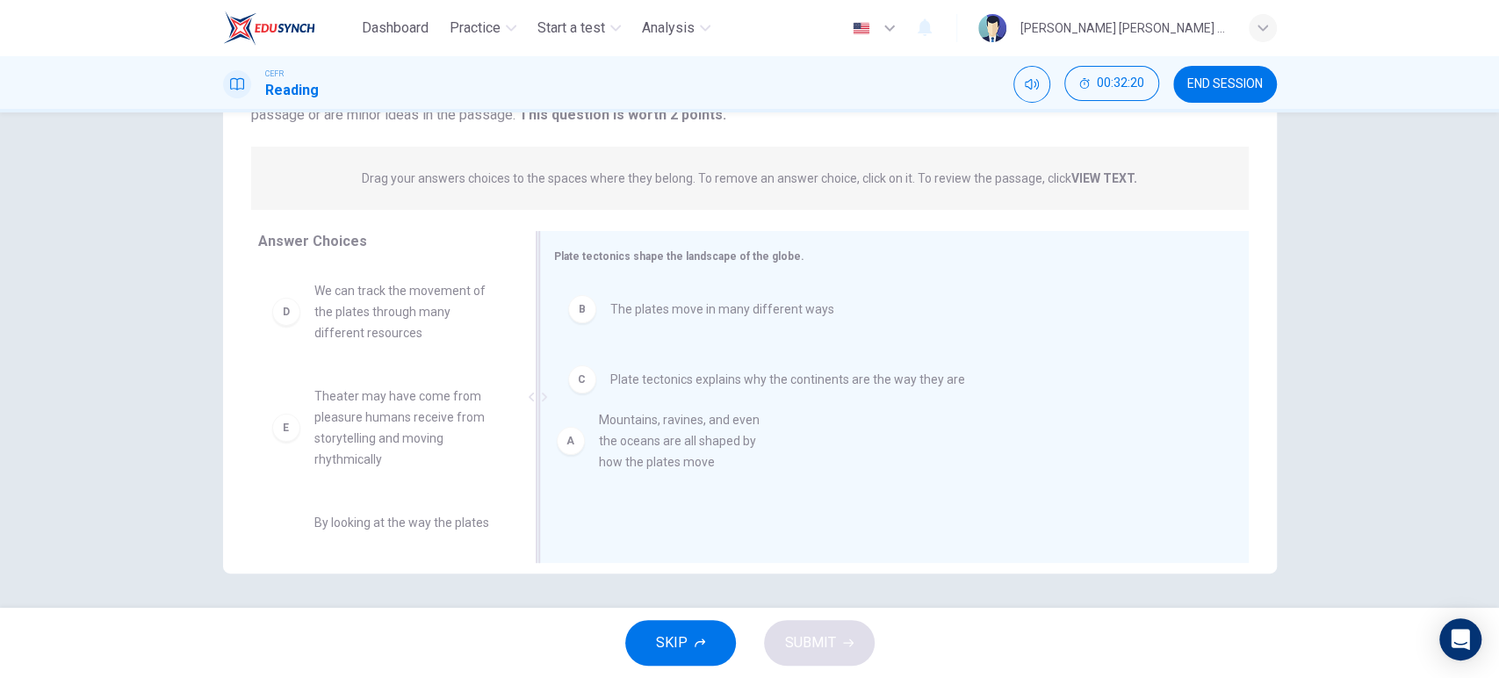
drag, startPoint x: 363, startPoint y: 339, endPoint x: 672, endPoint y: 471, distance: 337.1
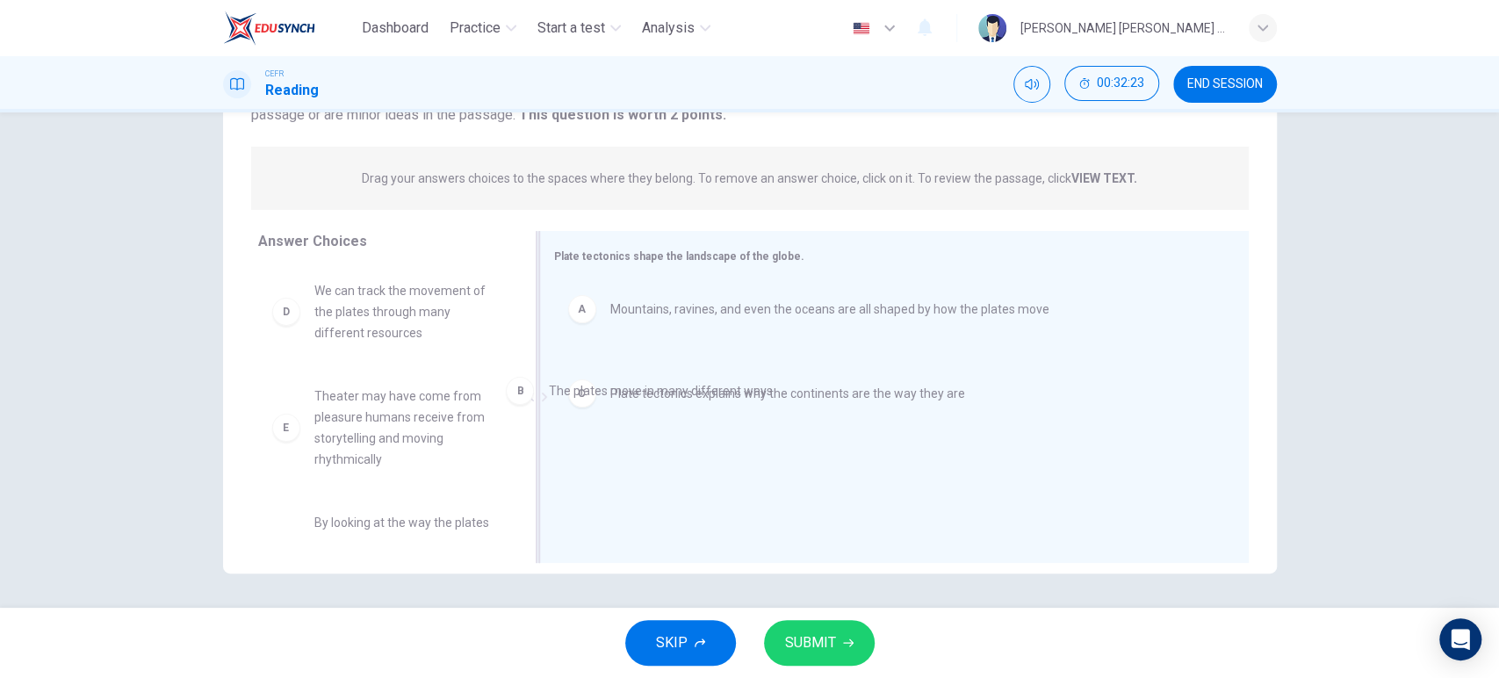
drag, startPoint x: 634, startPoint y: 383, endPoint x: 405, endPoint y: 395, distance: 229.5
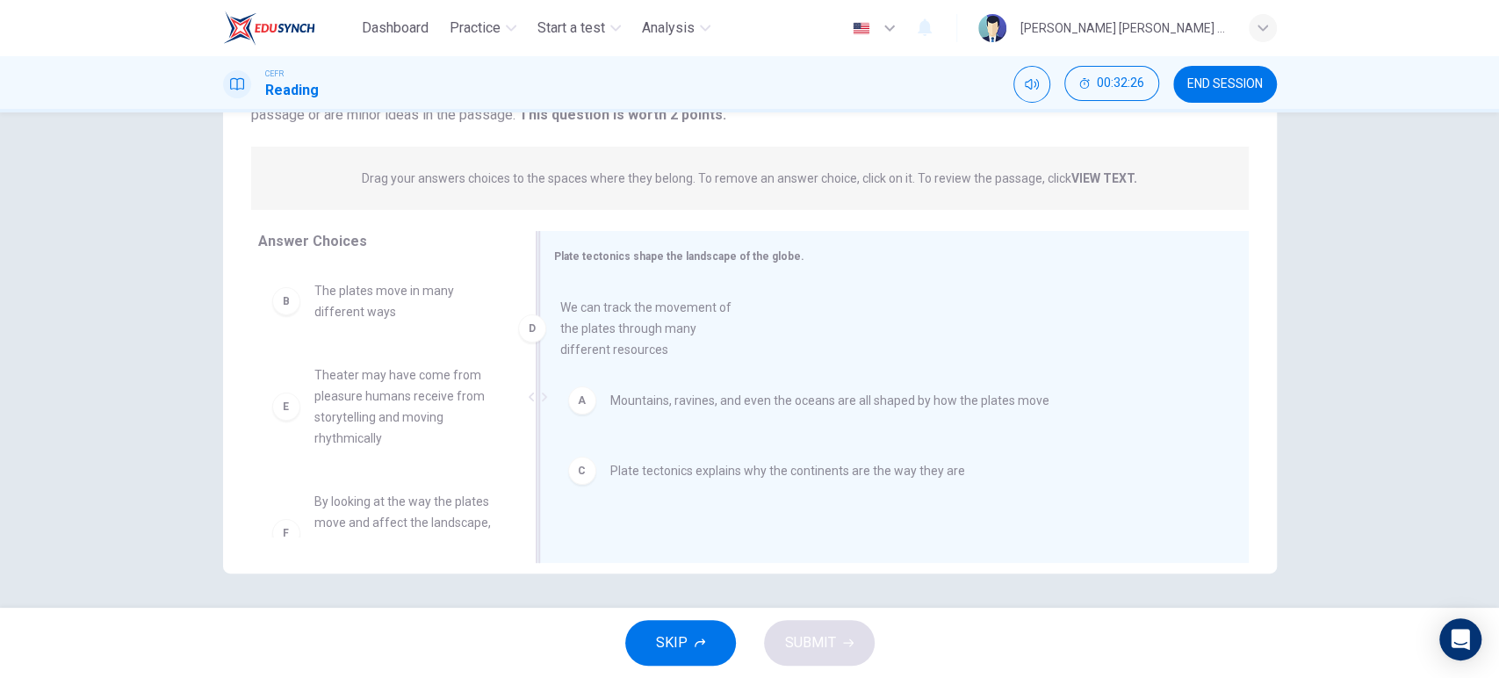
drag, startPoint x: 405, startPoint y: 395, endPoint x: 660, endPoint y: 328, distance: 264.0
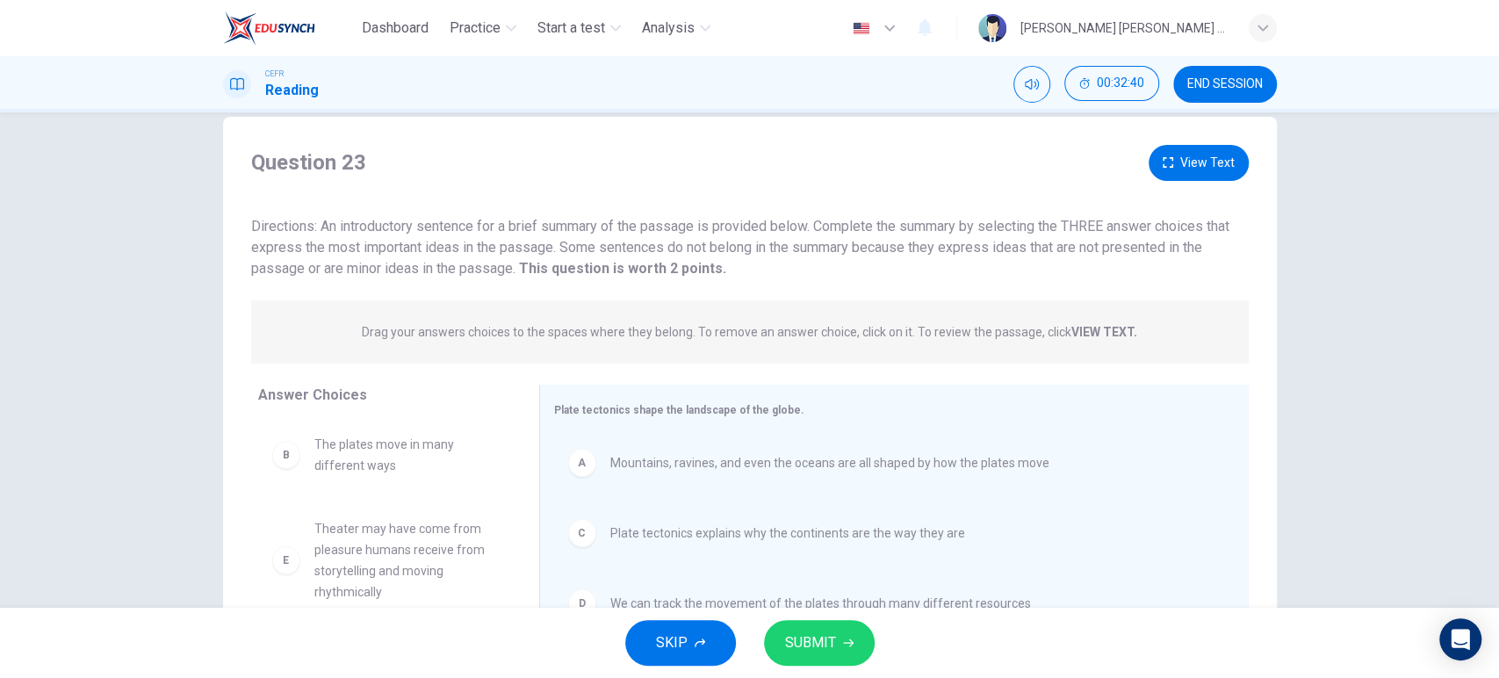
scroll to position [29, 0]
click at [1192, 172] on button "View Text" at bounding box center [1198, 165] width 100 height 36
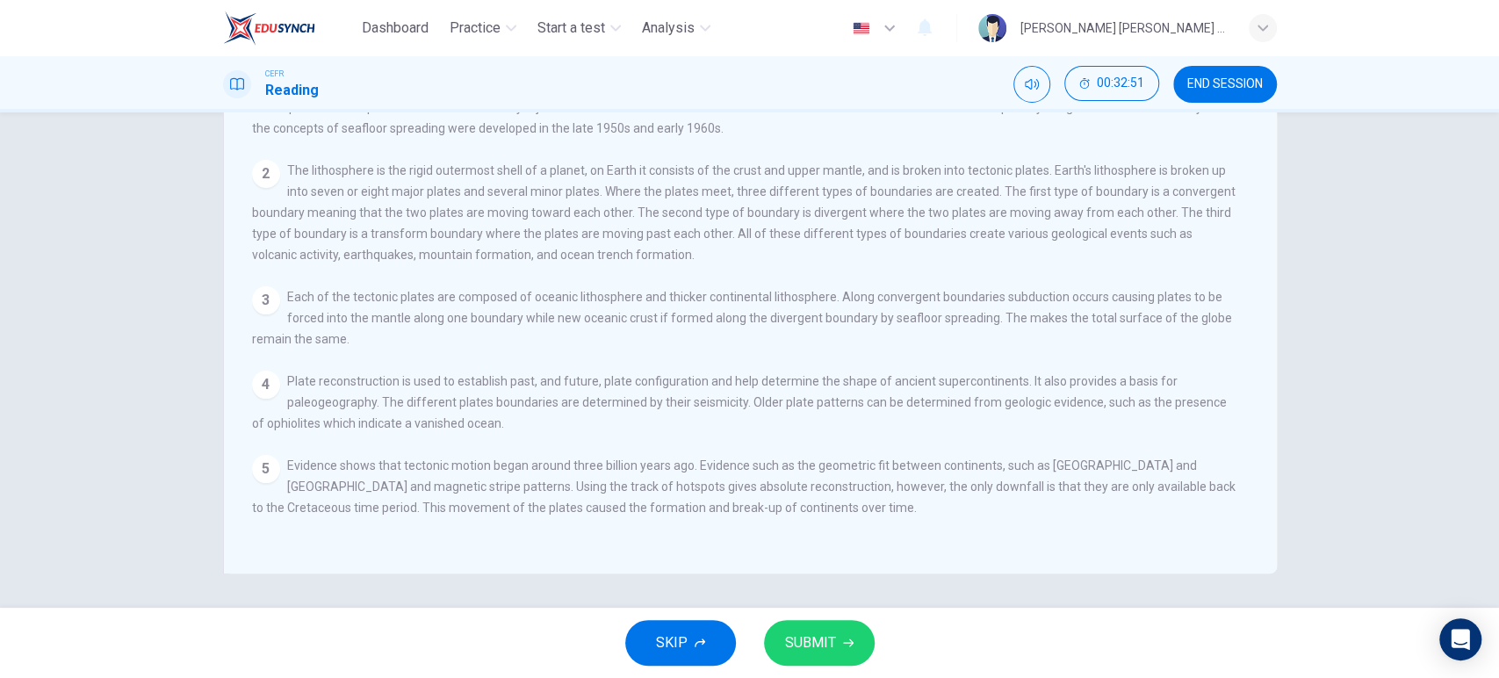
scroll to position [0, 0]
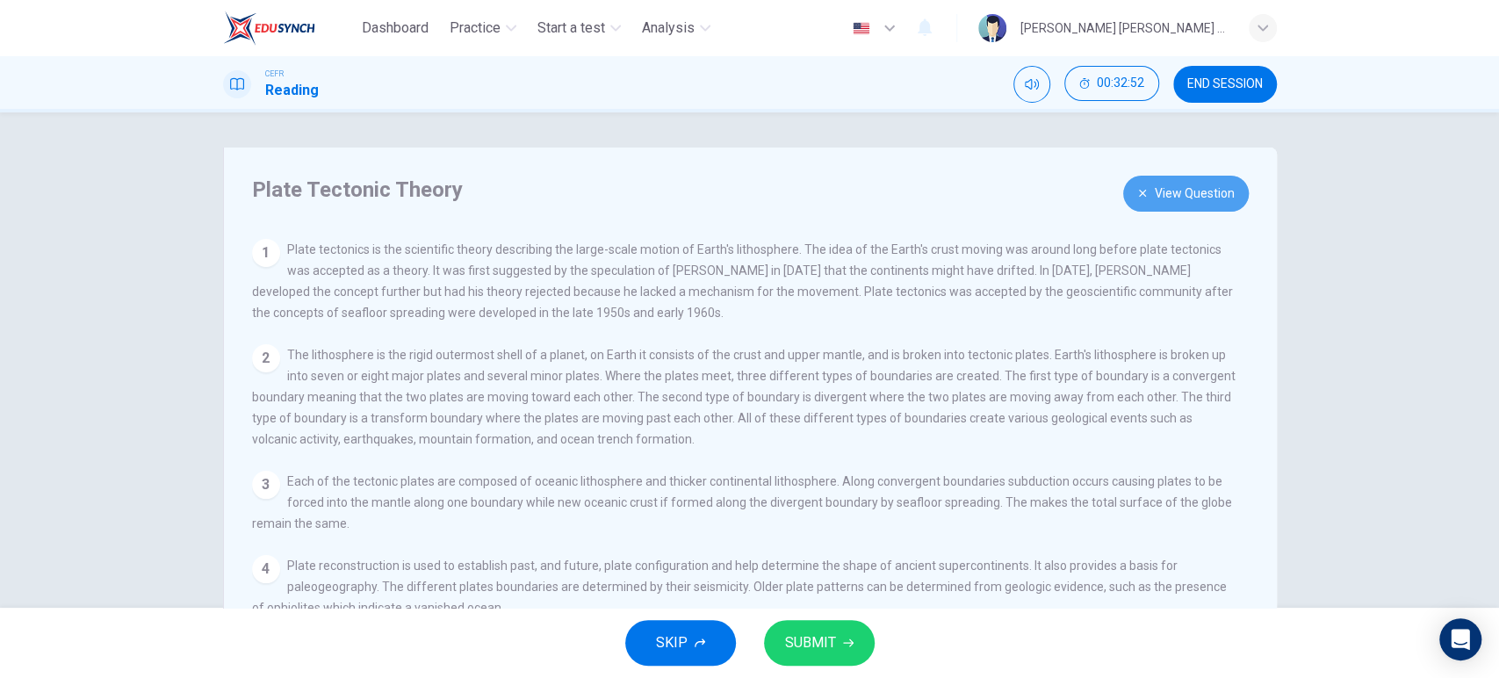
click at [1158, 195] on button "View Question" at bounding box center [1186, 194] width 126 height 36
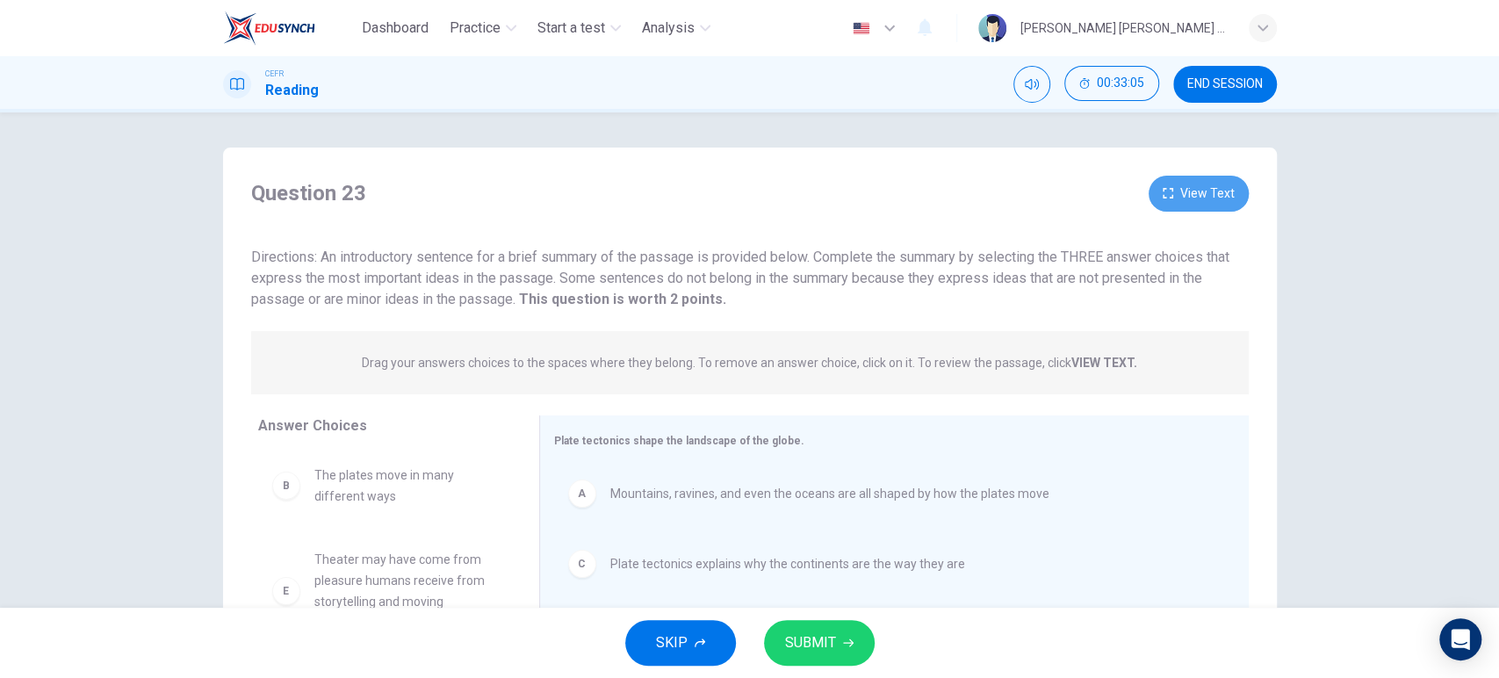
click at [1215, 209] on button "View Text" at bounding box center [1198, 194] width 100 height 36
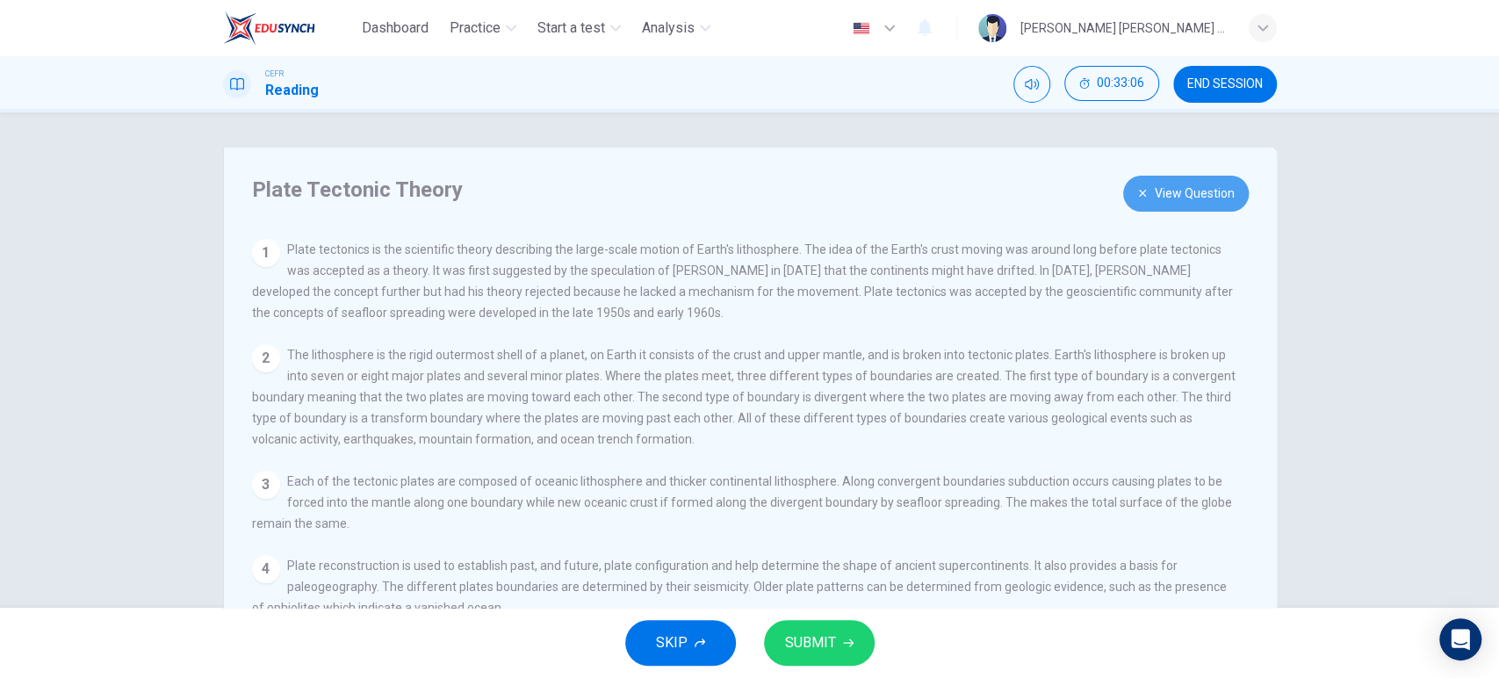
click at [1215, 209] on button "View Question" at bounding box center [1186, 194] width 126 height 36
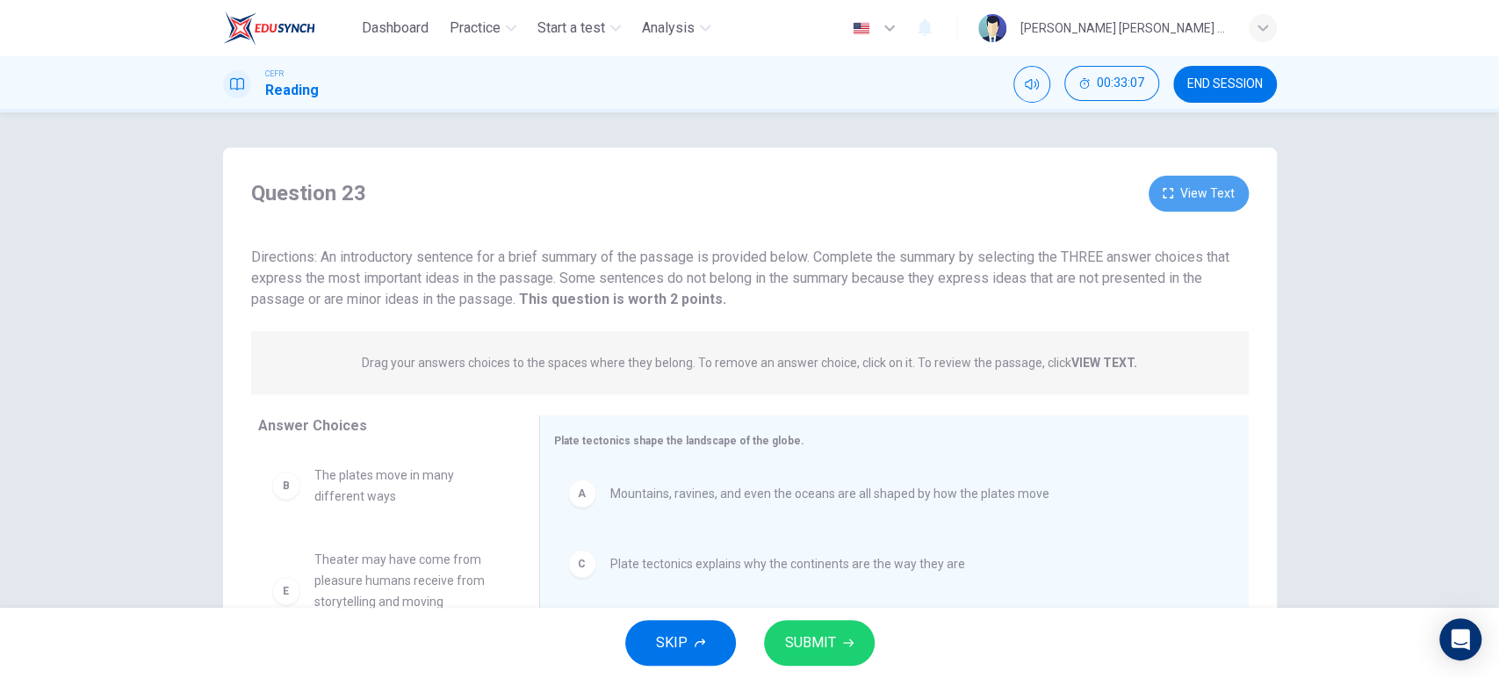
click at [1215, 209] on button "View Text" at bounding box center [1198, 194] width 100 height 36
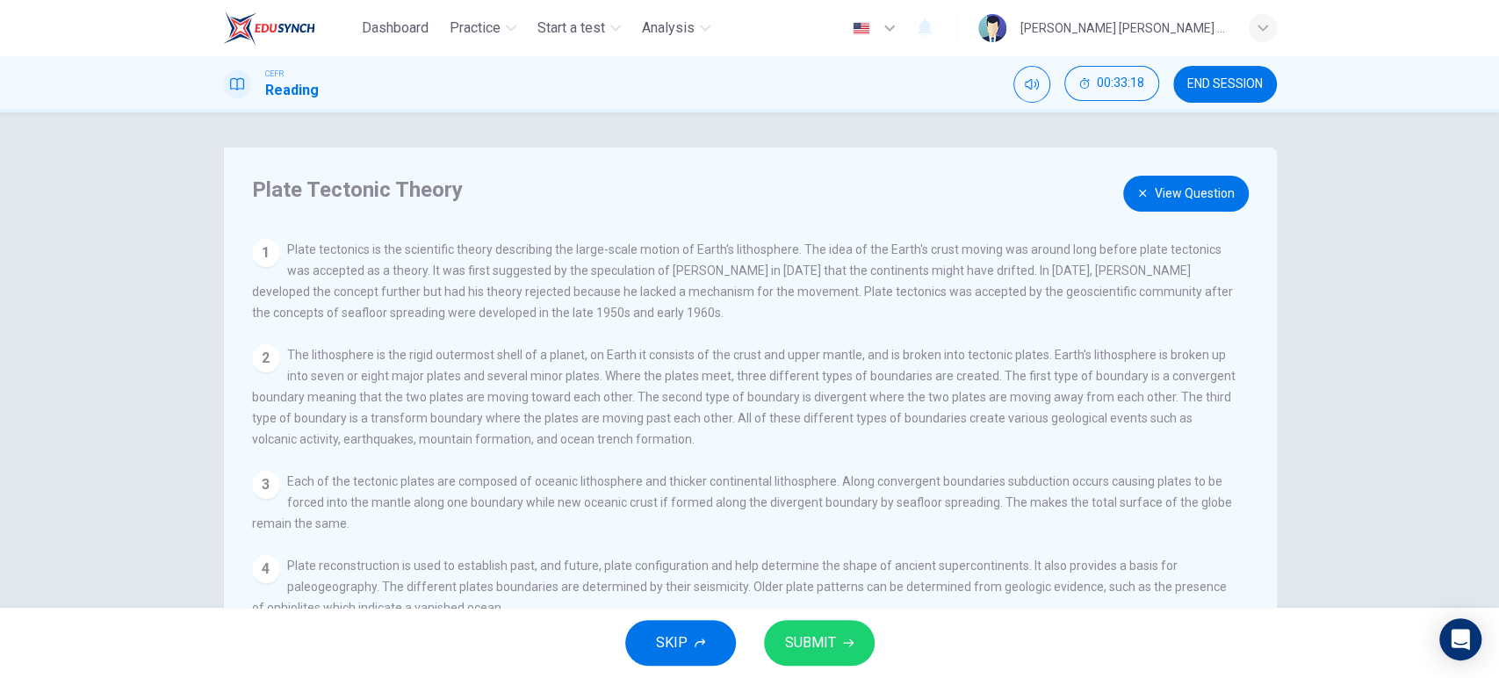
click at [1201, 187] on button "View Question" at bounding box center [1186, 194] width 126 height 36
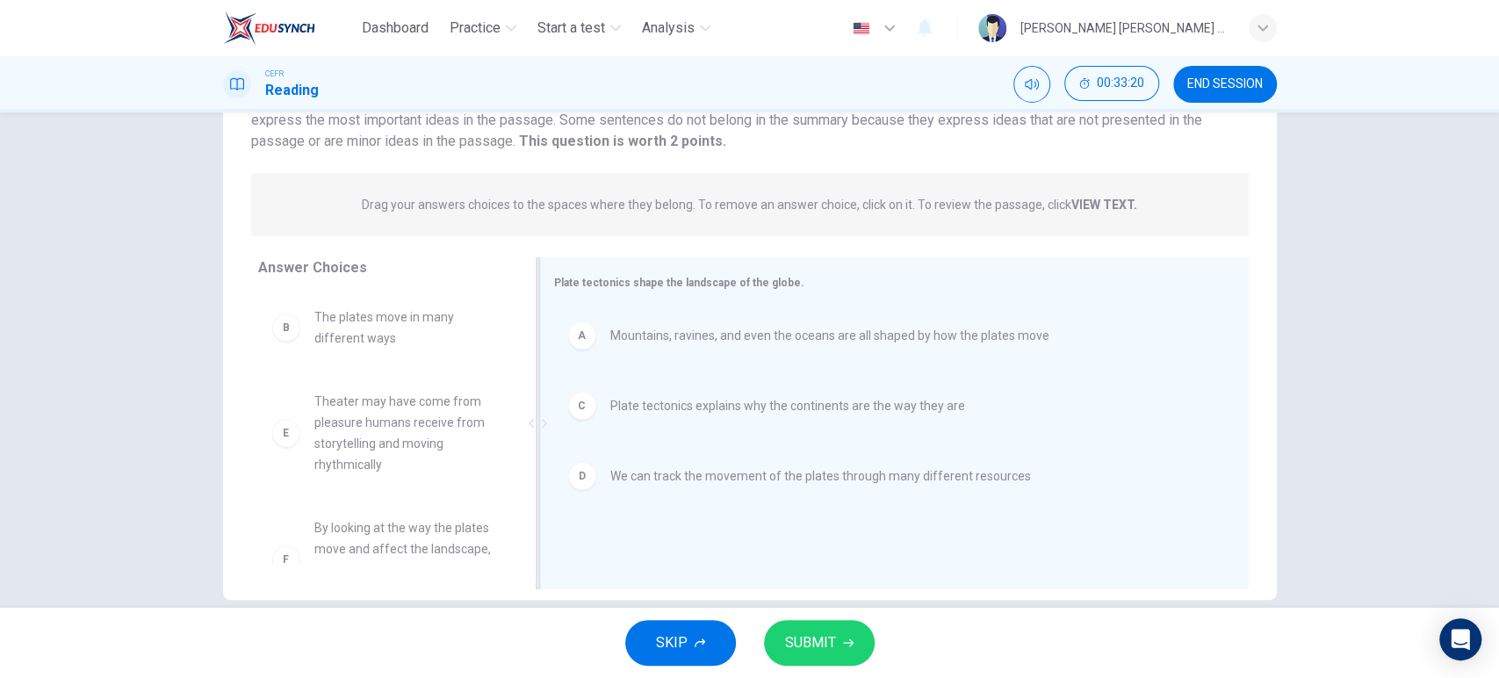
scroll to position [160, 0]
click at [701, 512] on div "A Mountains, ravines, and even the oceans are all shaped by how the plates move…" at bounding box center [887, 423] width 666 height 235
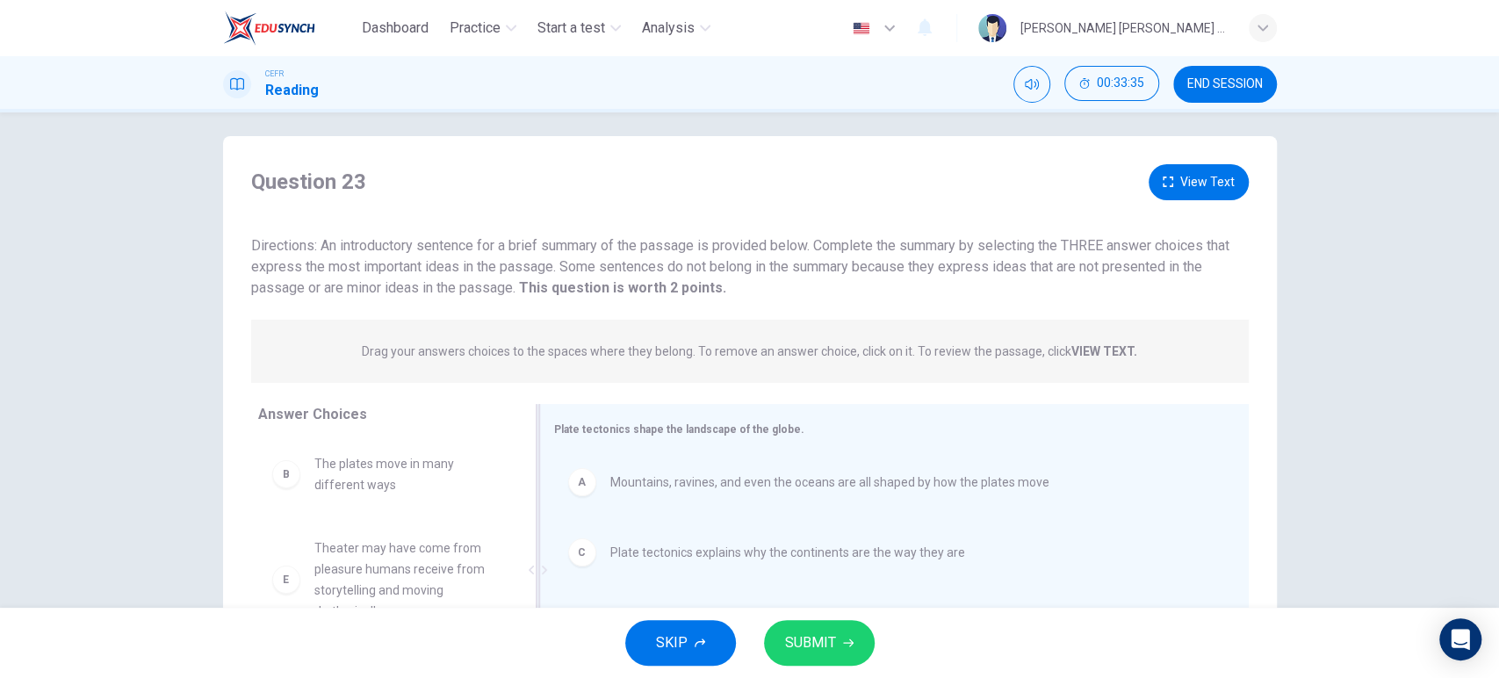
scroll to position [7, 0]
click at [1179, 175] on button "View Text" at bounding box center [1198, 187] width 100 height 36
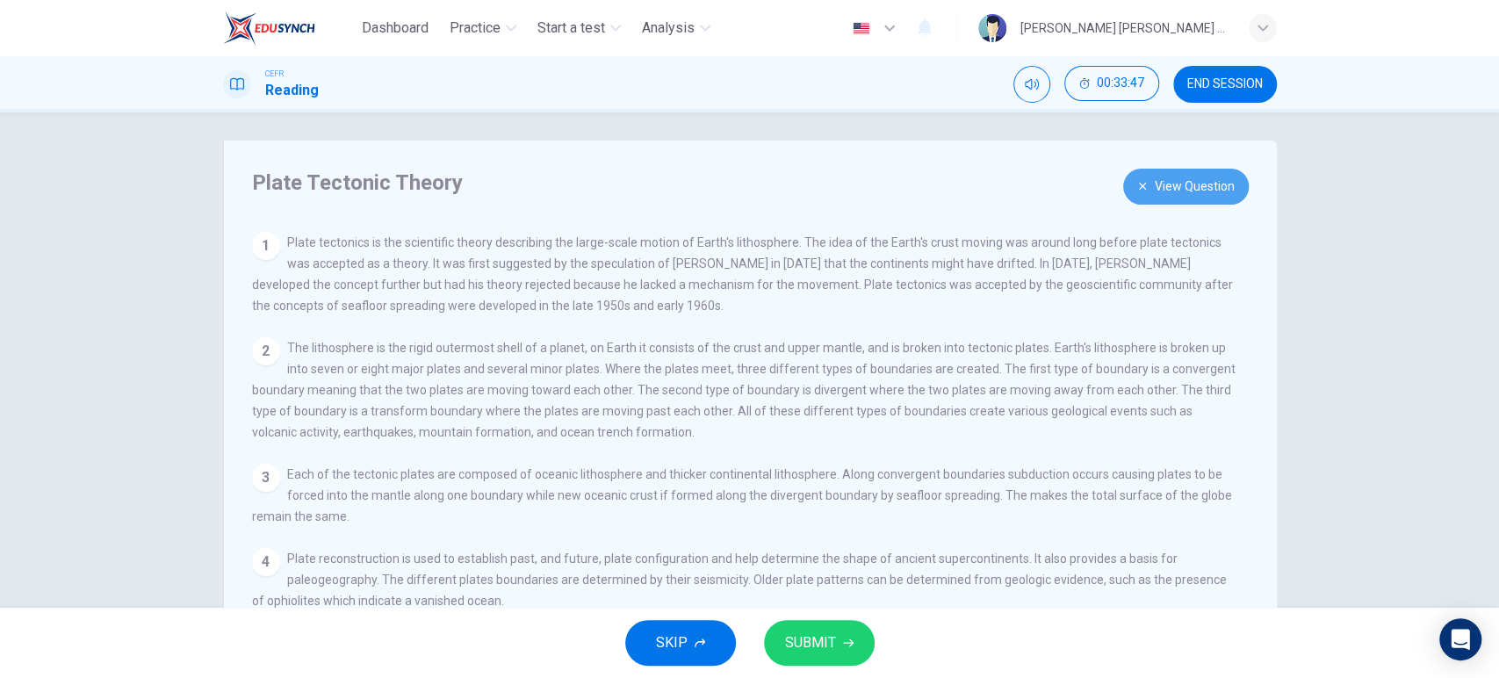
click at [1188, 179] on button "View Question" at bounding box center [1186, 187] width 126 height 36
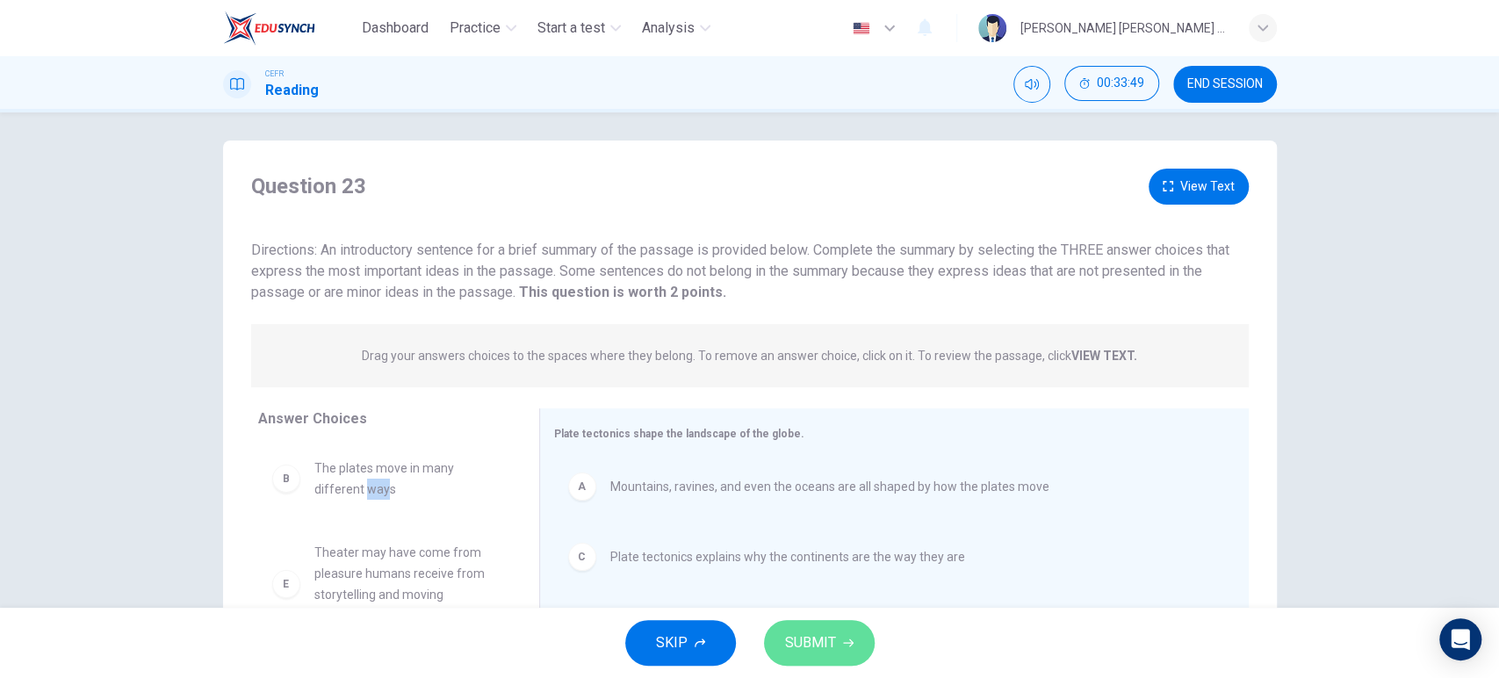
click at [822, 633] on span "SUBMIT" at bounding box center [810, 642] width 51 height 25
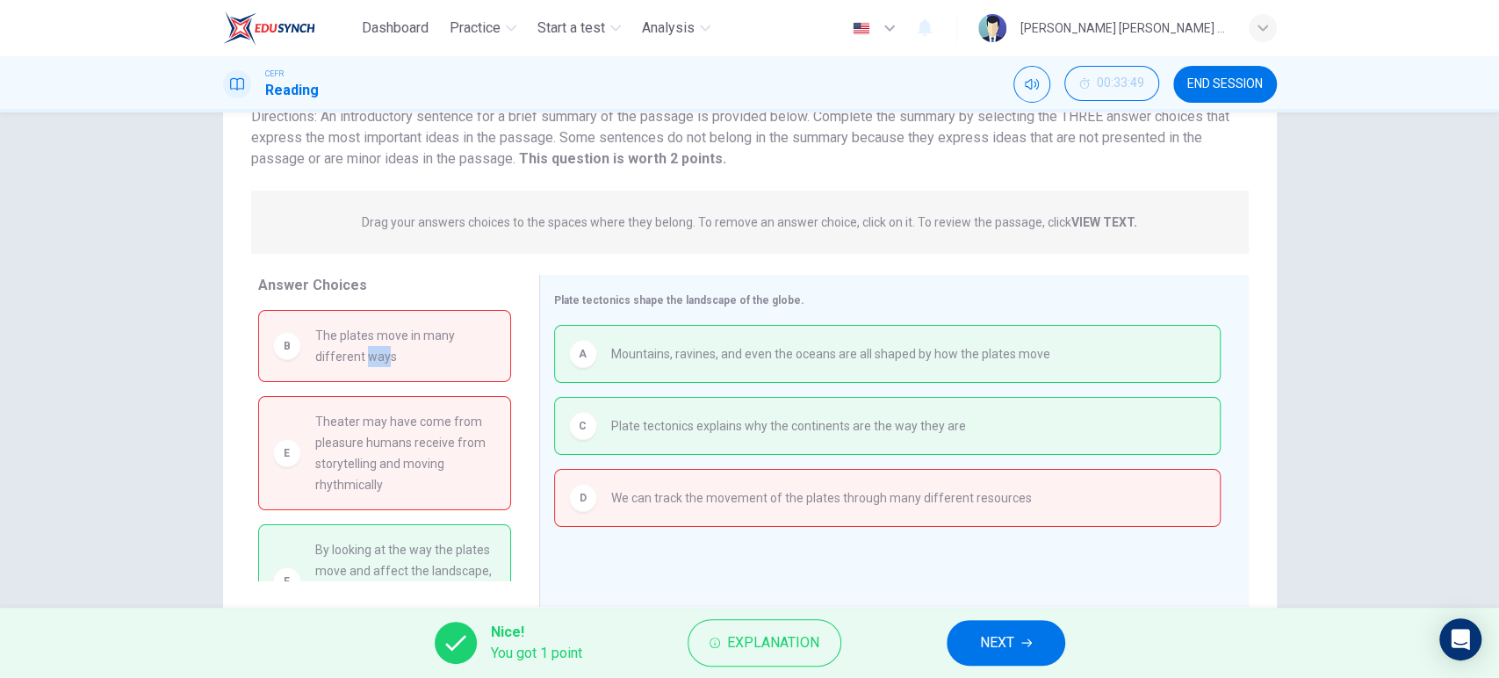
scroll to position [77, 0]
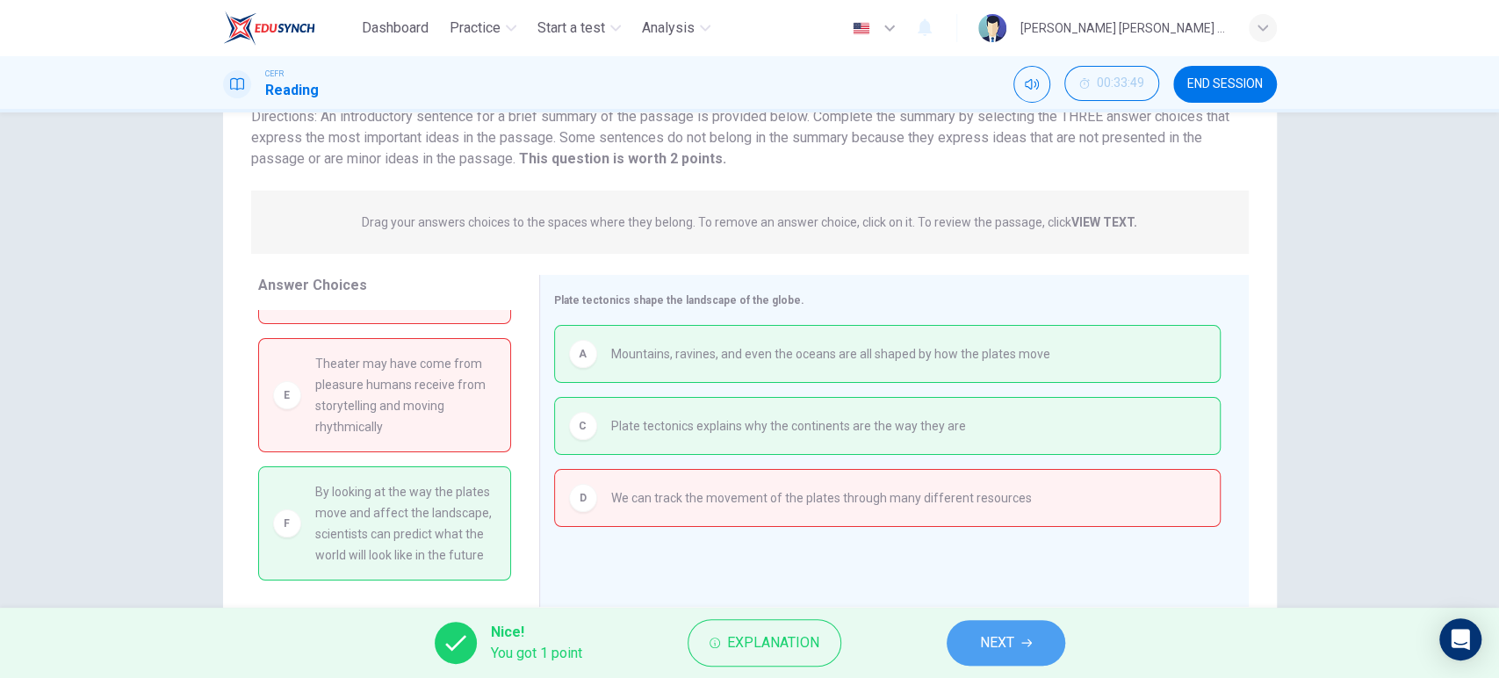
click at [1003, 648] on span "NEXT" at bounding box center [997, 642] width 34 height 25
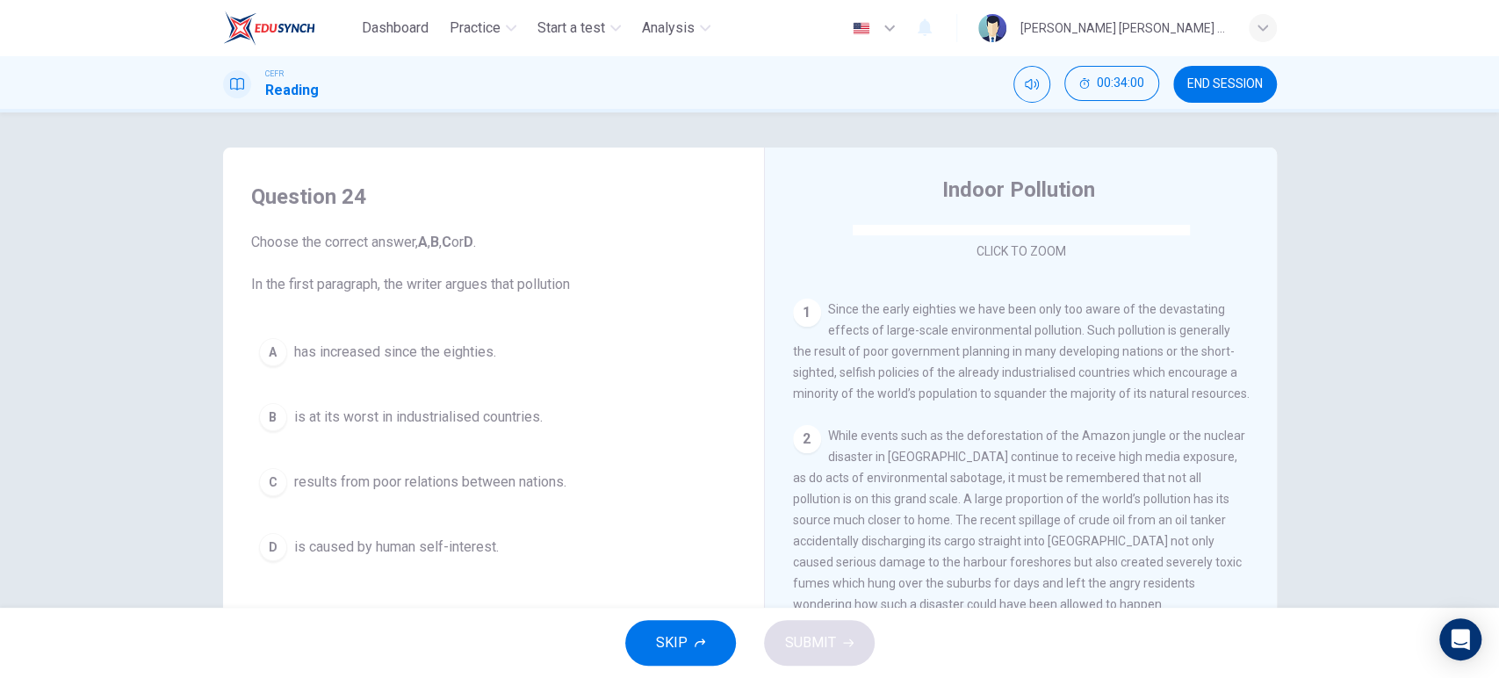
scroll to position [334, 0]
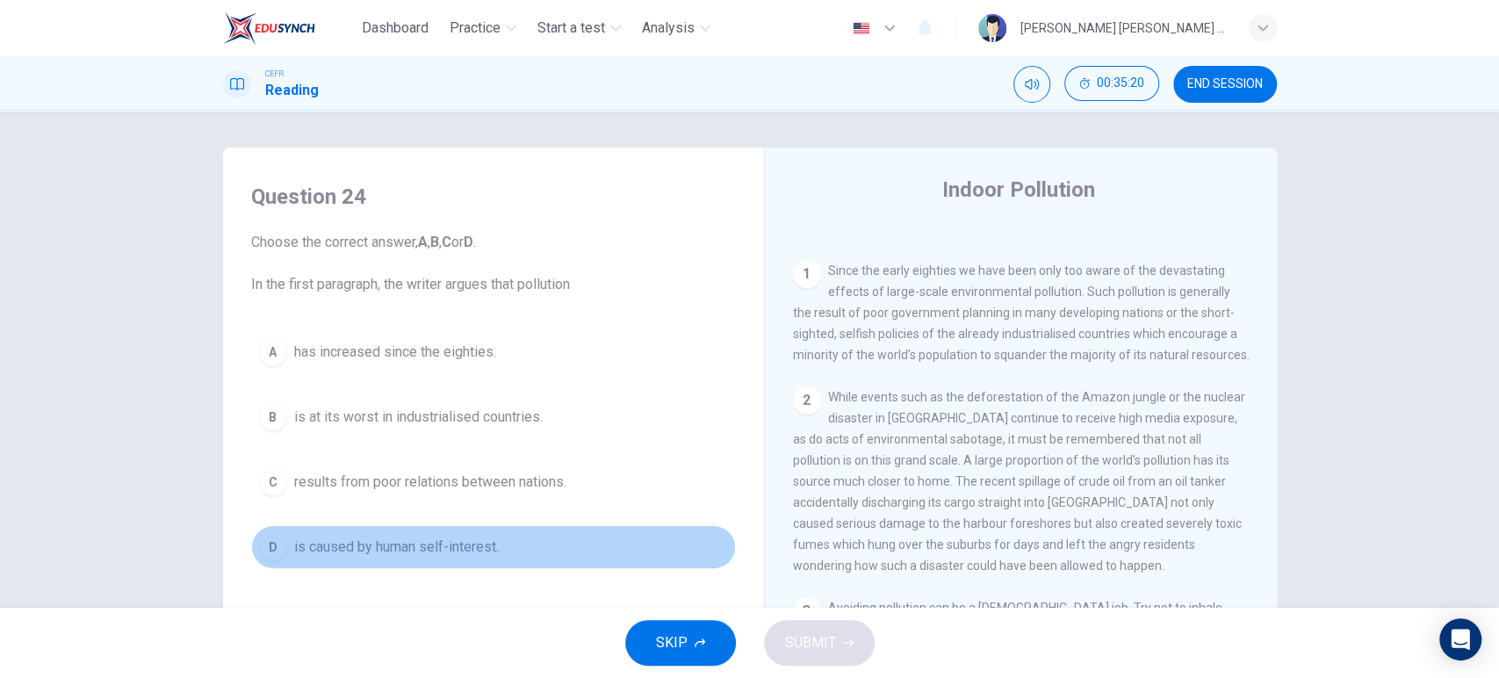
click at [512, 550] on button "D is caused by human self-interest." at bounding box center [493, 547] width 485 height 44
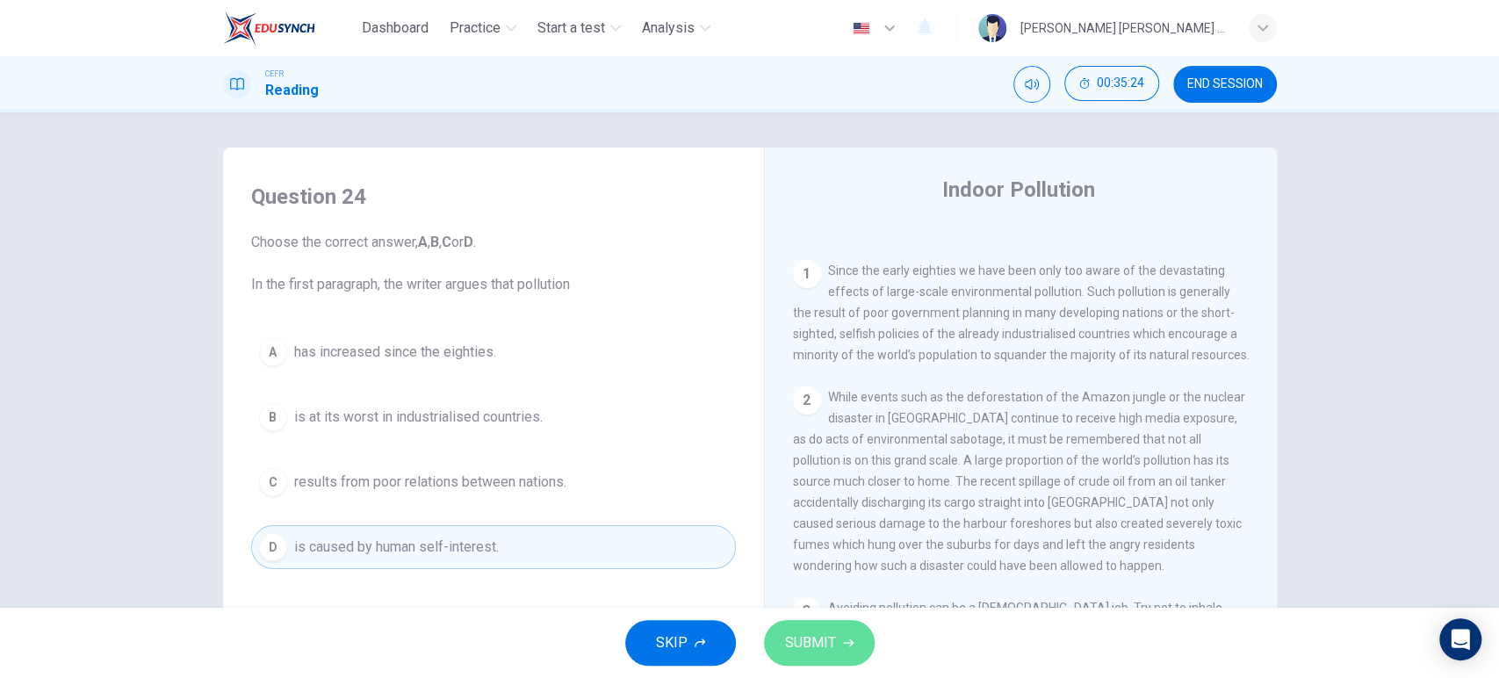
click at [868, 642] on button "SUBMIT" at bounding box center [819, 643] width 111 height 46
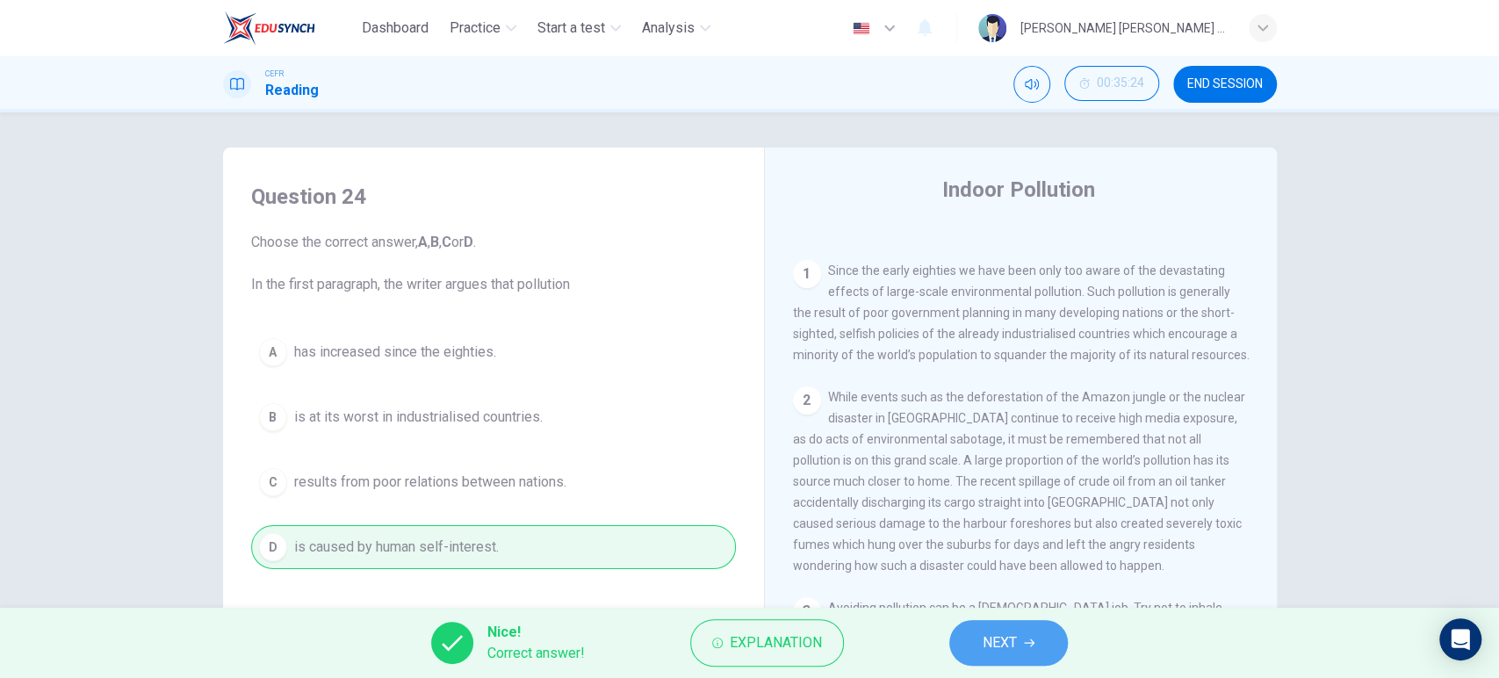
click at [981, 639] on button "NEXT" at bounding box center [1008, 643] width 119 height 46
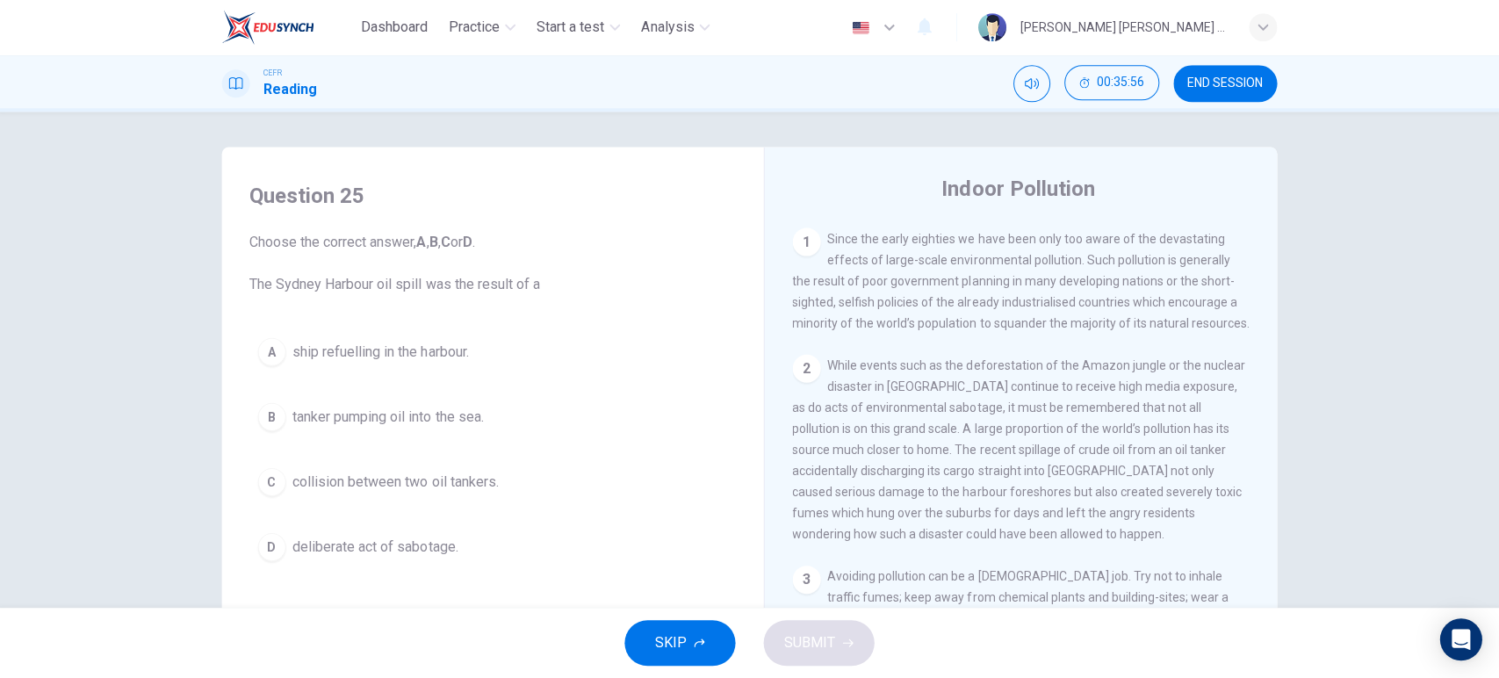
scroll to position [0, 0]
click at [442, 374] on div "A ship refuelling in the harbour. B tanker pumping oil into the sea. C collisio…" at bounding box center [493, 449] width 485 height 239
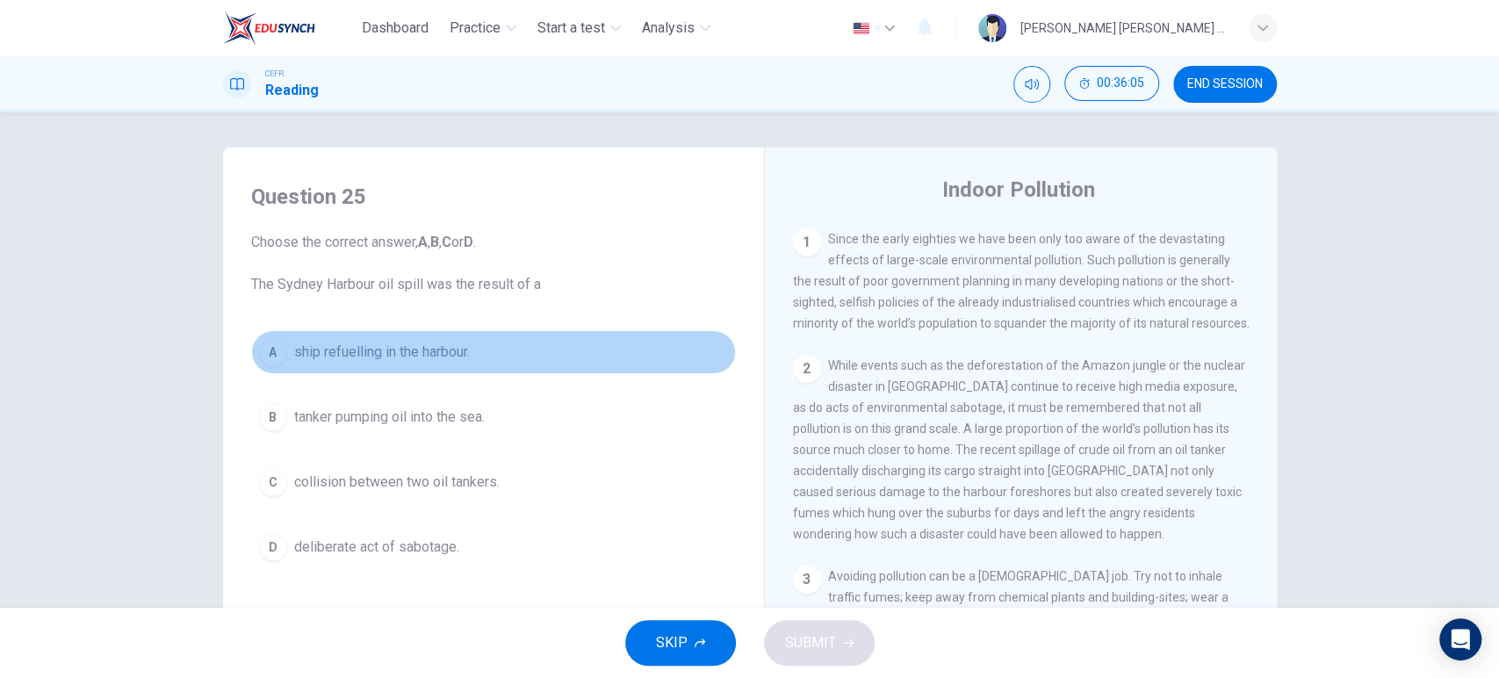
click at [447, 362] on span "ship refuelling in the harbour." at bounding box center [382, 352] width 176 height 21
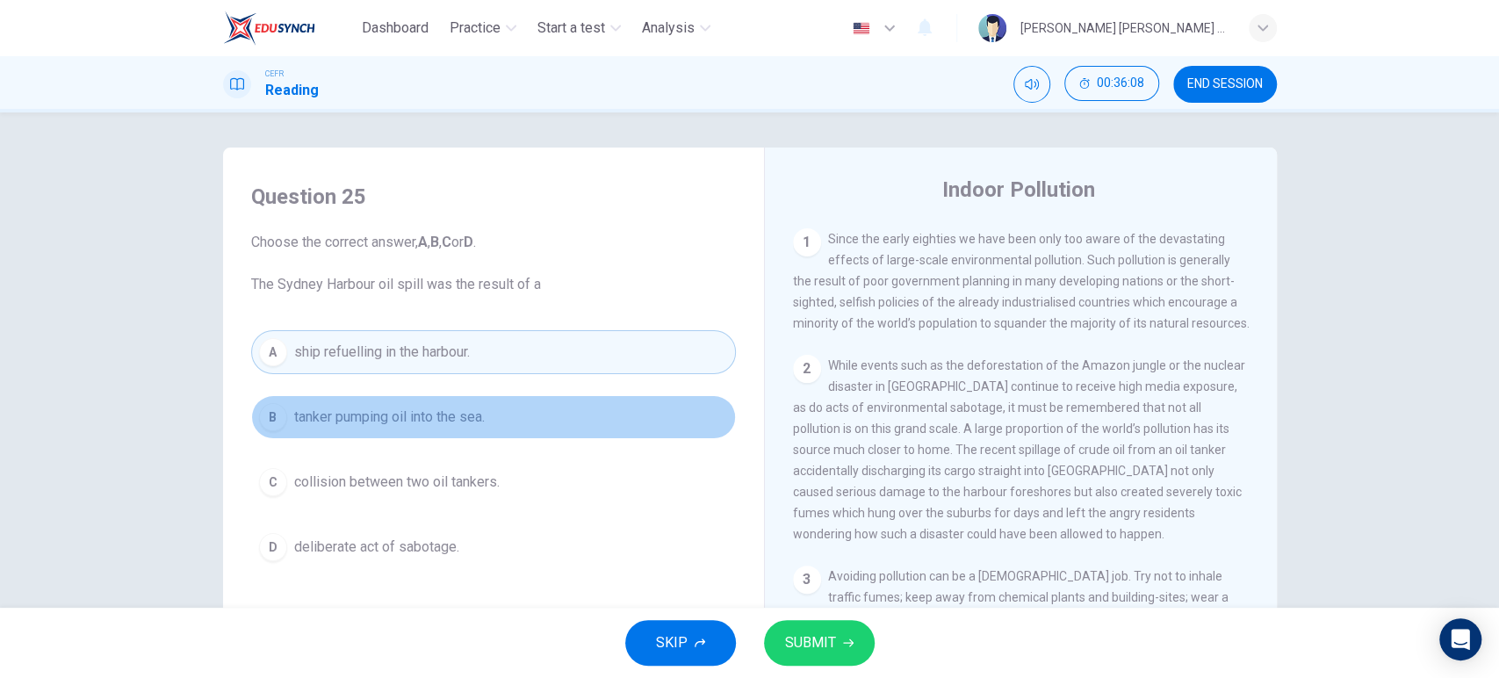
click at [415, 437] on button "B tanker pumping oil into the sea." at bounding box center [493, 417] width 485 height 44
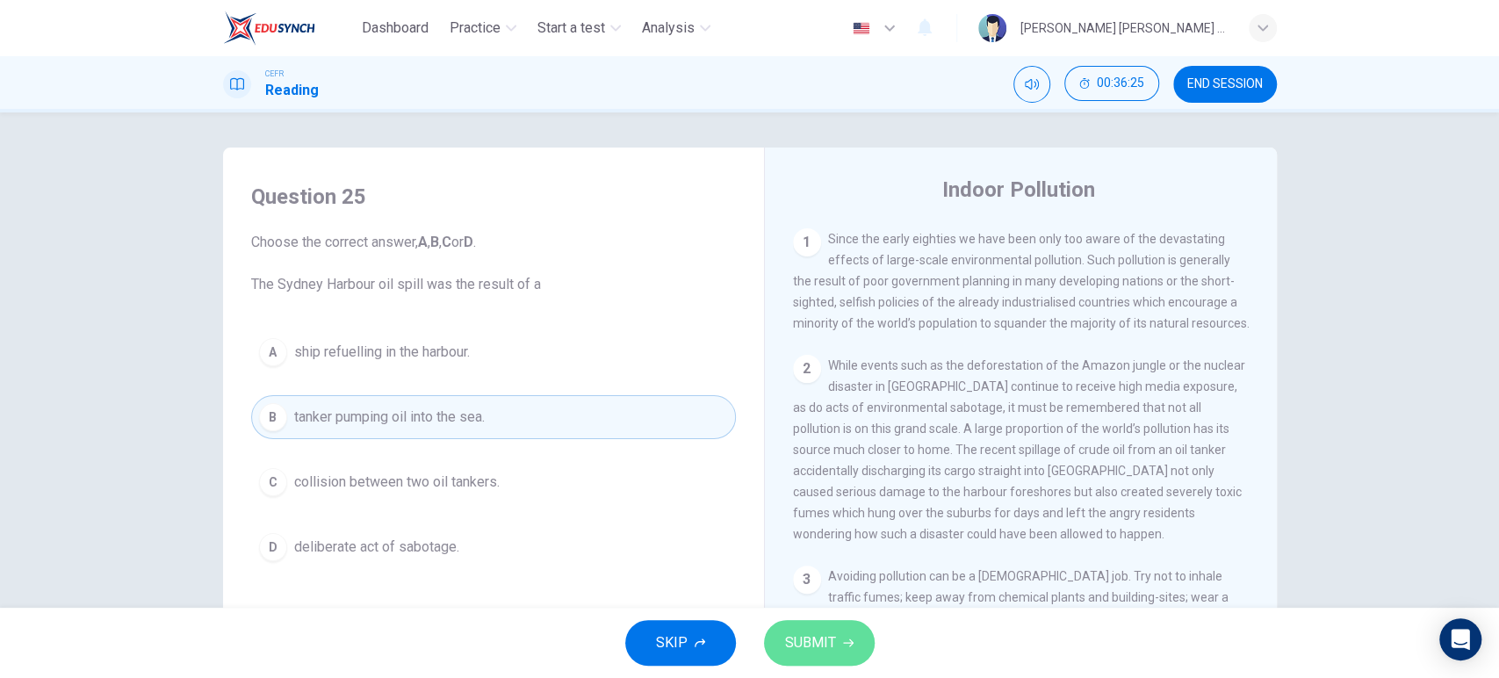
click at [794, 648] on span "SUBMIT" at bounding box center [810, 642] width 51 height 25
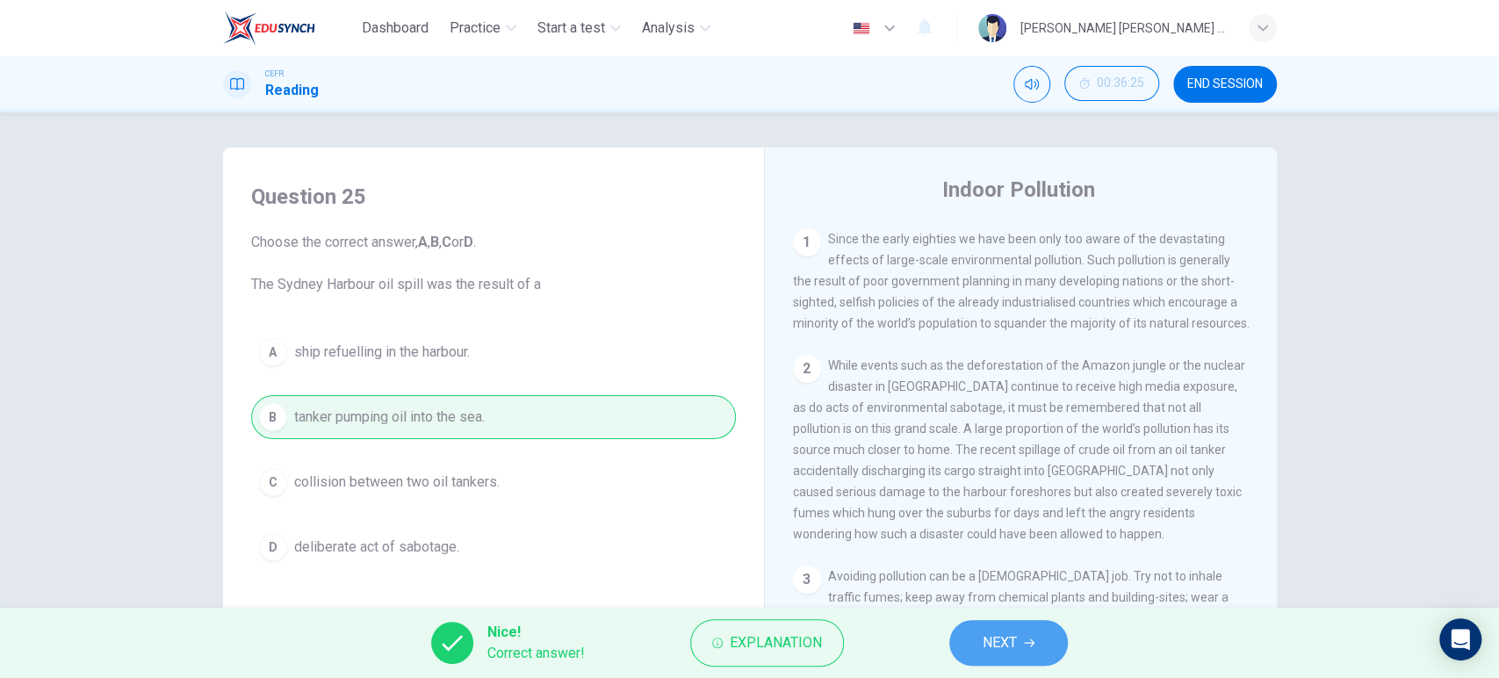
click at [998, 644] on span "NEXT" at bounding box center [999, 642] width 34 height 25
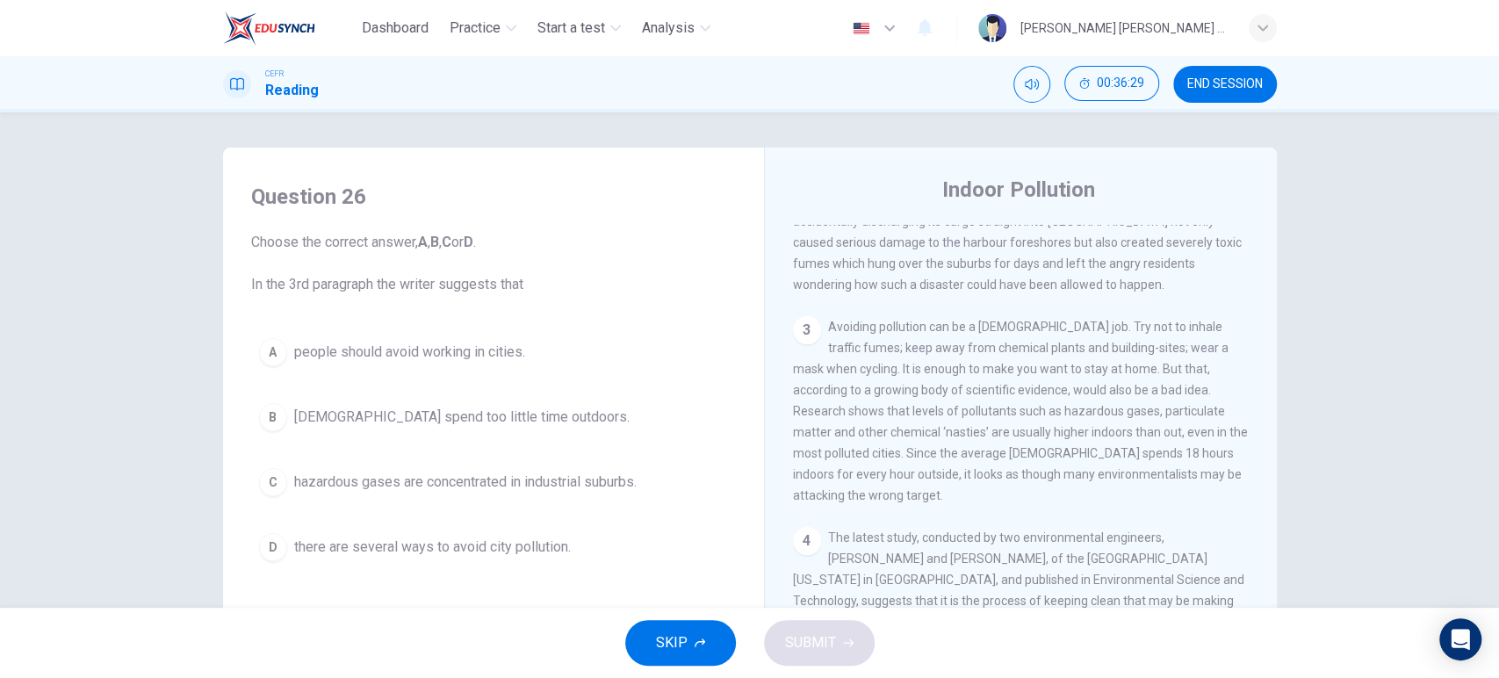
scroll to position [615, 0]
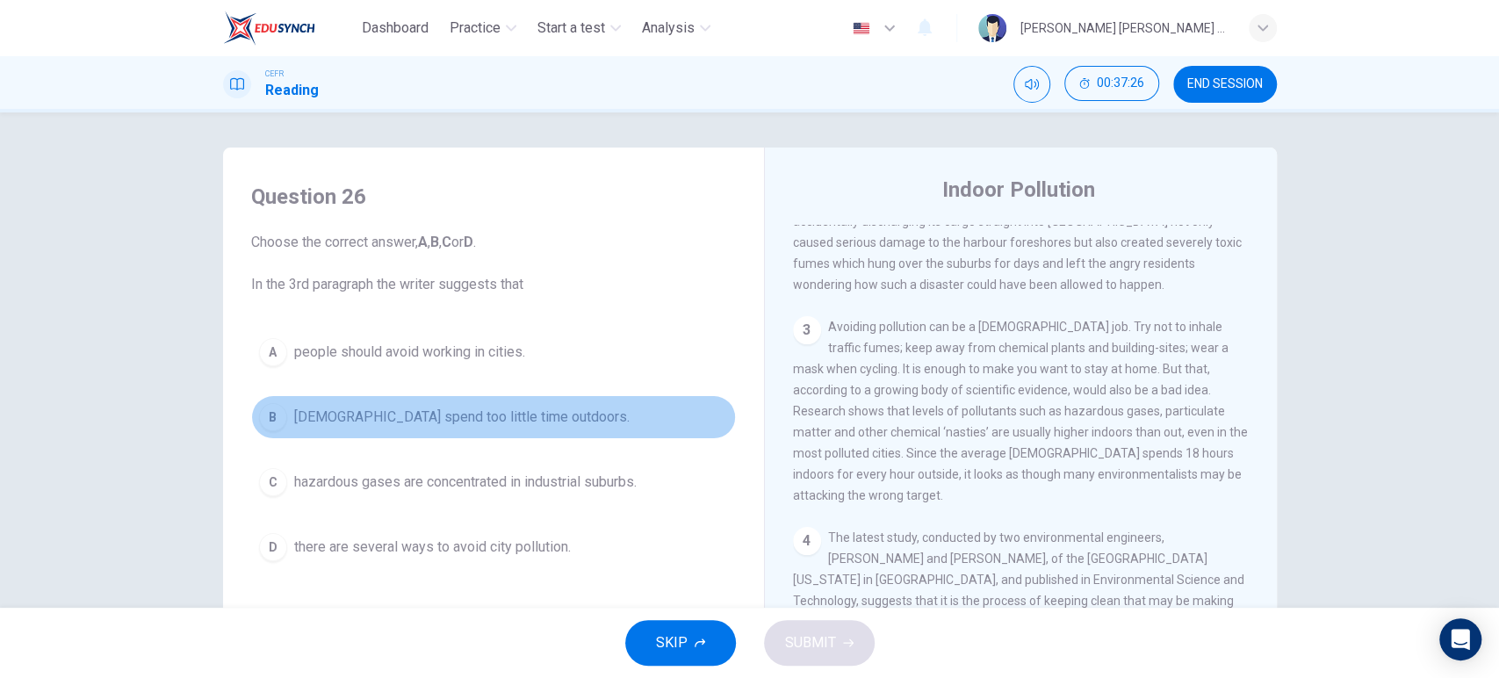
click at [499, 435] on button "B Americans spend too little time outdoors." at bounding box center [493, 417] width 485 height 44
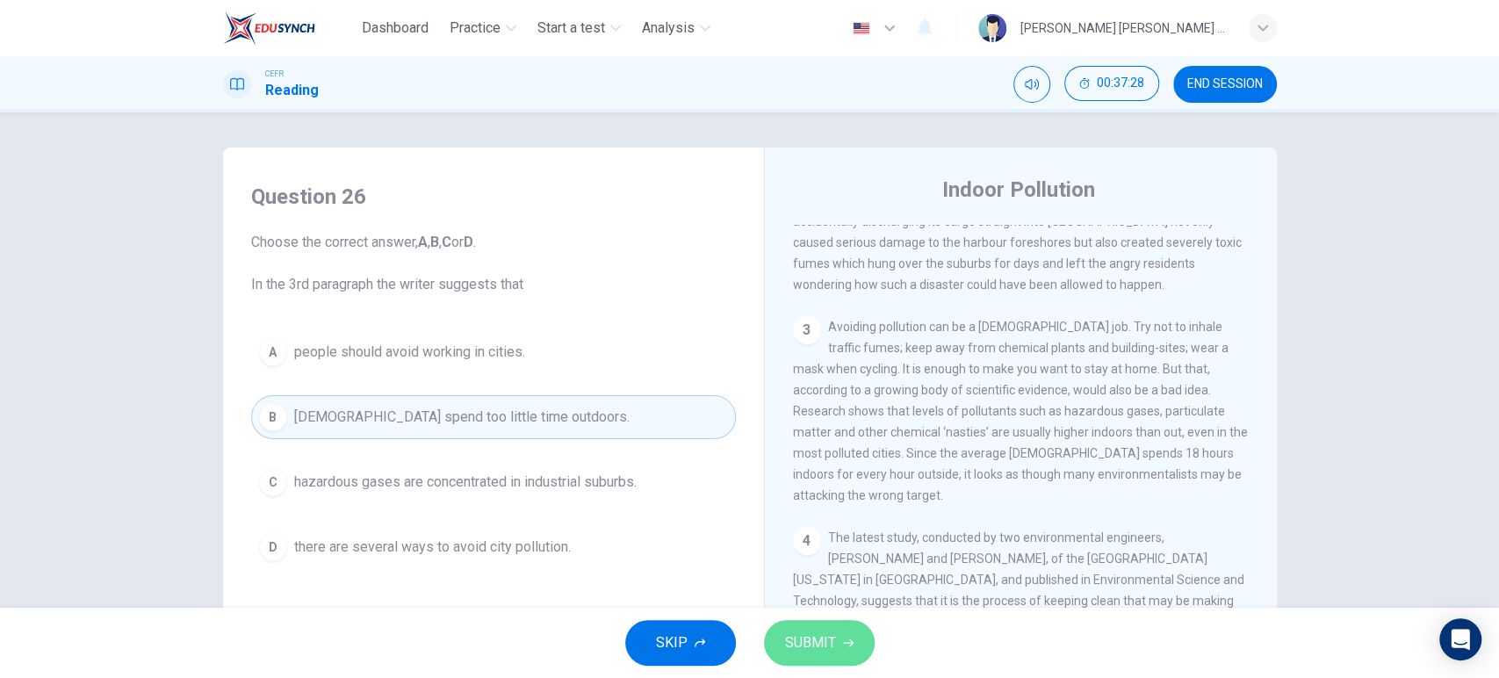
click at [833, 657] on button "SUBMIT" at bounding box center [819, 643] width 111 height 46
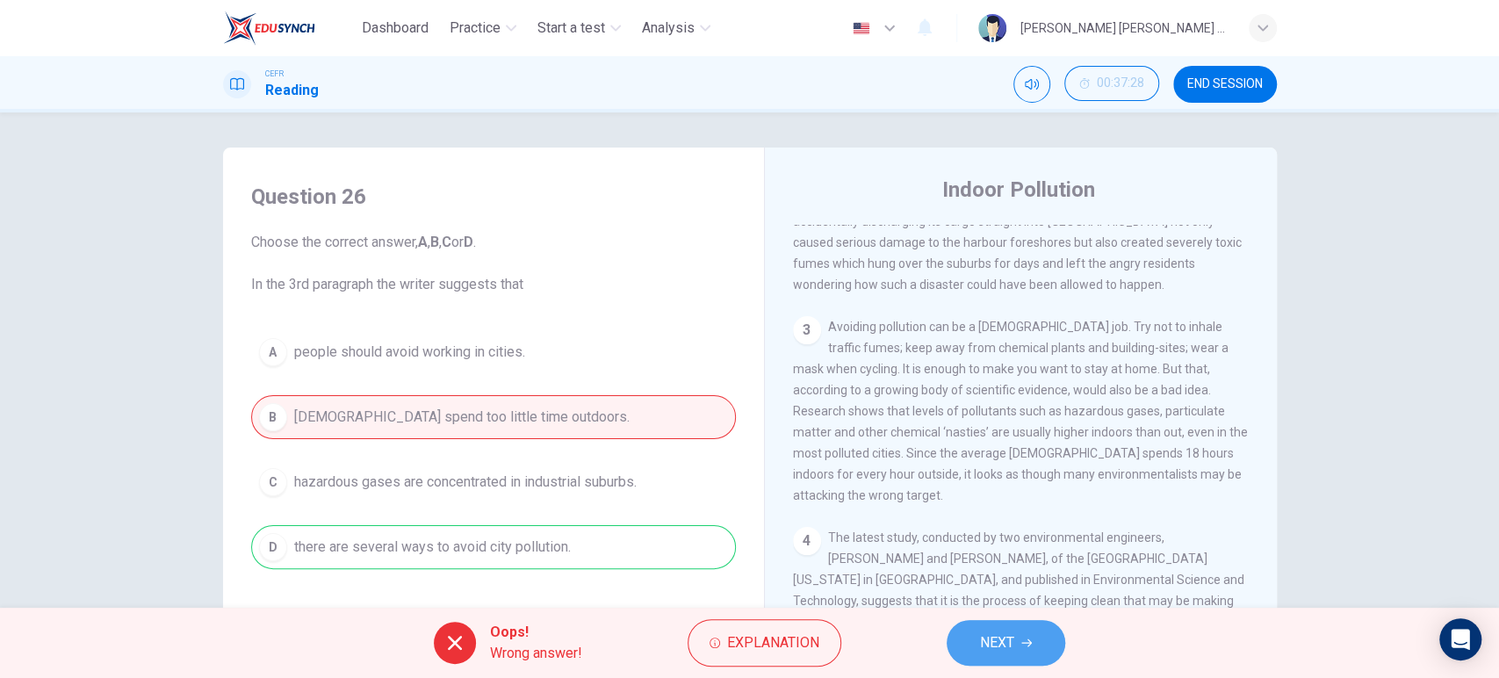
click at [998, 653] on span "NEXT" at bounding box center [997, 642] width 34 height 25
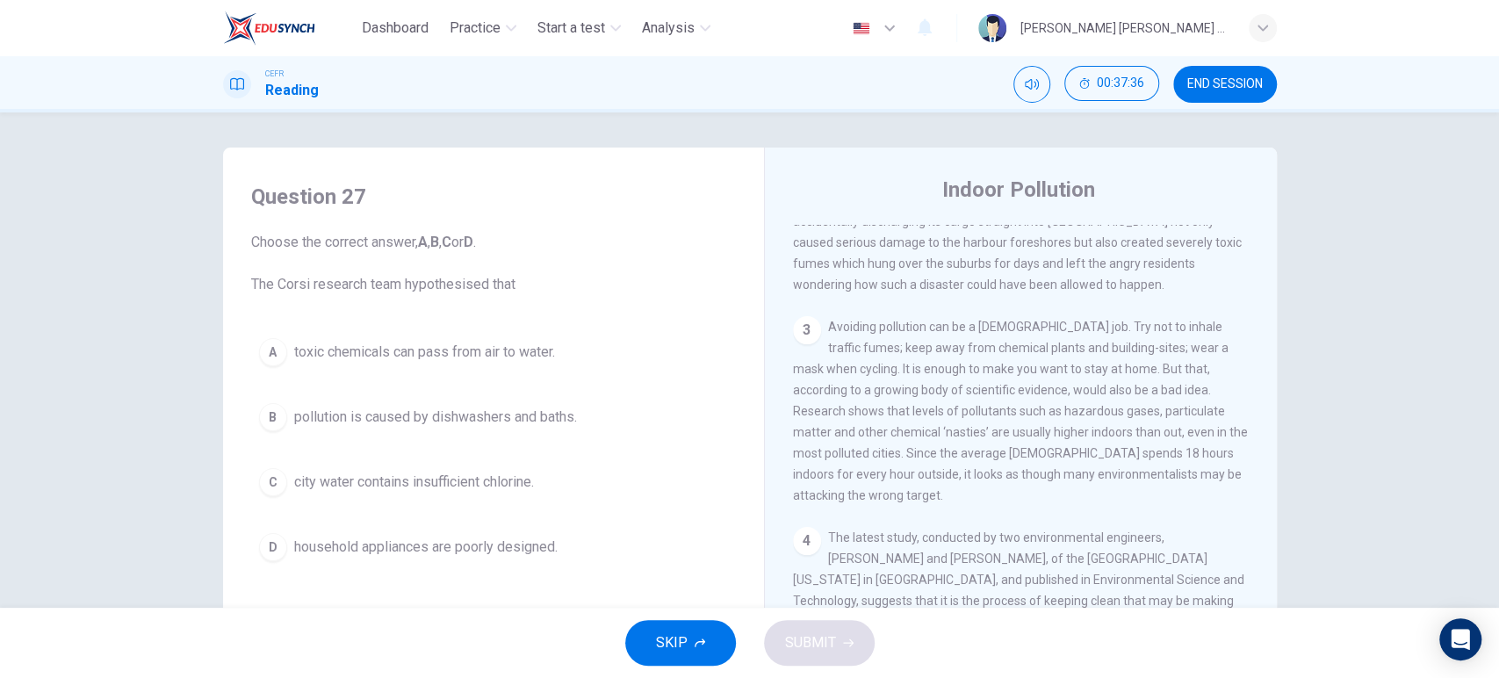
scroll to position [893, 0]
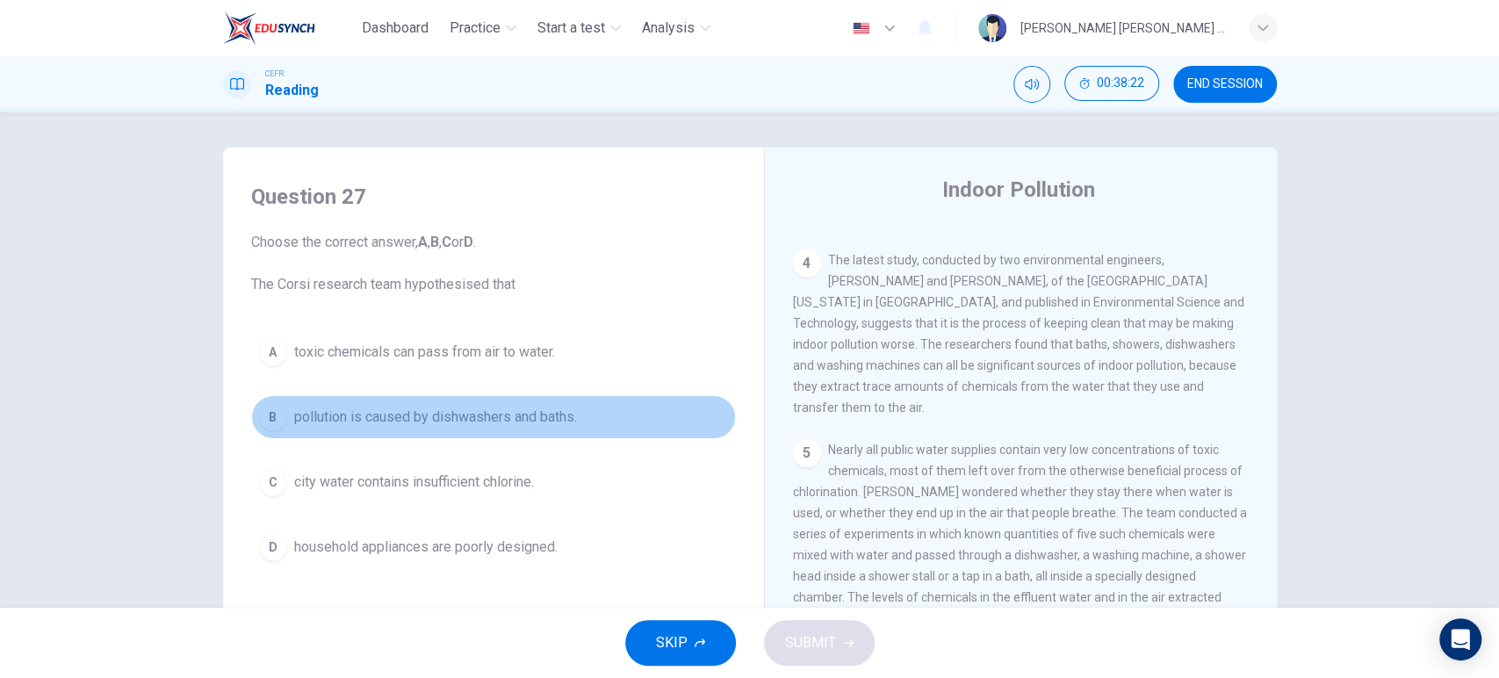
click at [554, 427] on button "B pollution is caused by dishwashers and baths." at bounding box center [493, 417] width 485 height 44
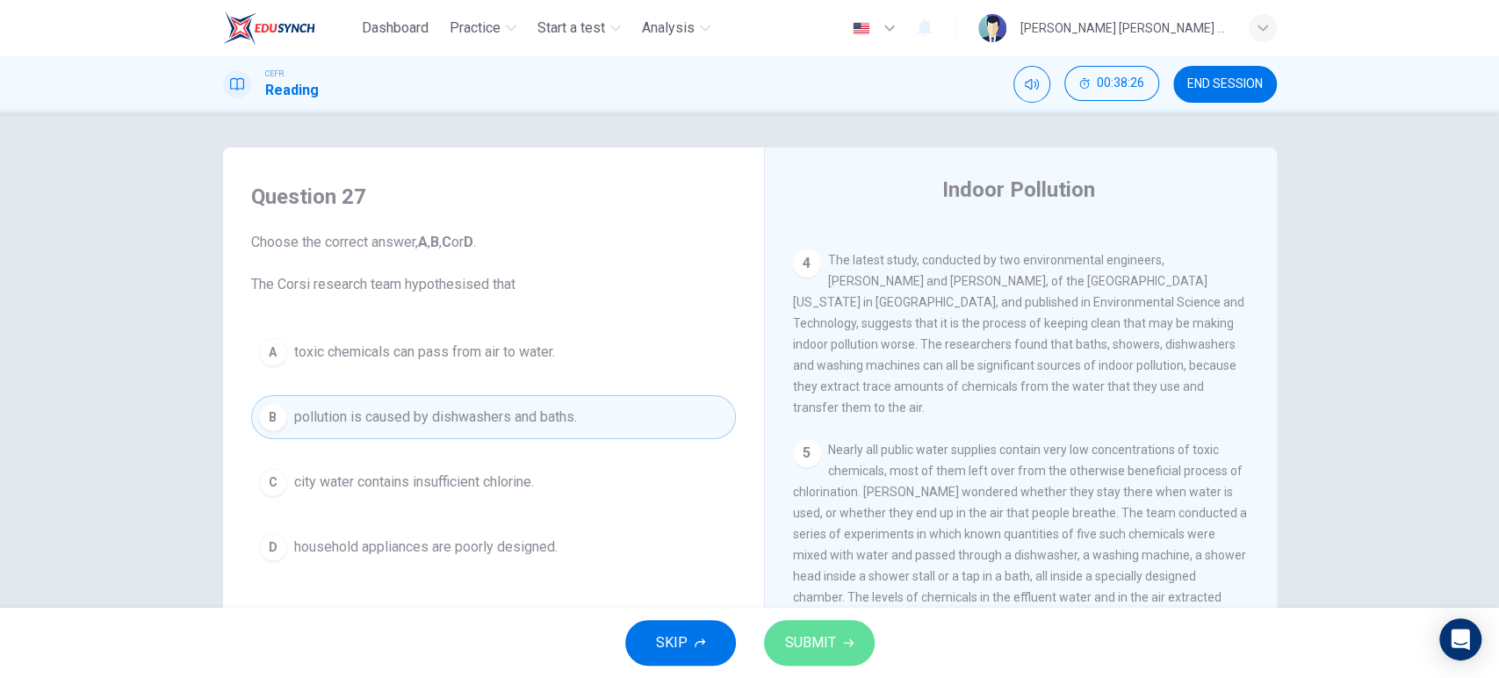
click at [792, 622] on button "SUBMIT" at bounding box center [819, 643] width 111 height 46
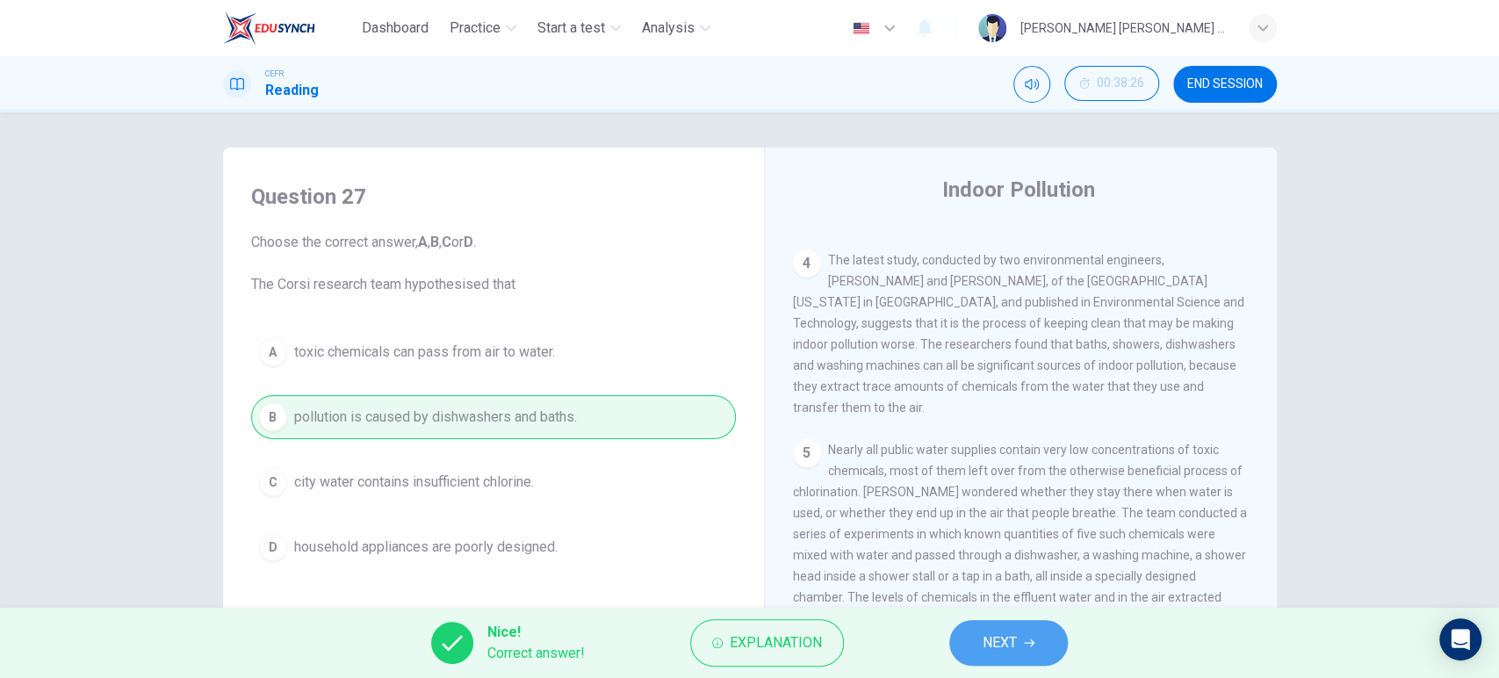
click at [993, 640] on span "NEXT" at bounding box center [999, 642] width 34 height 25
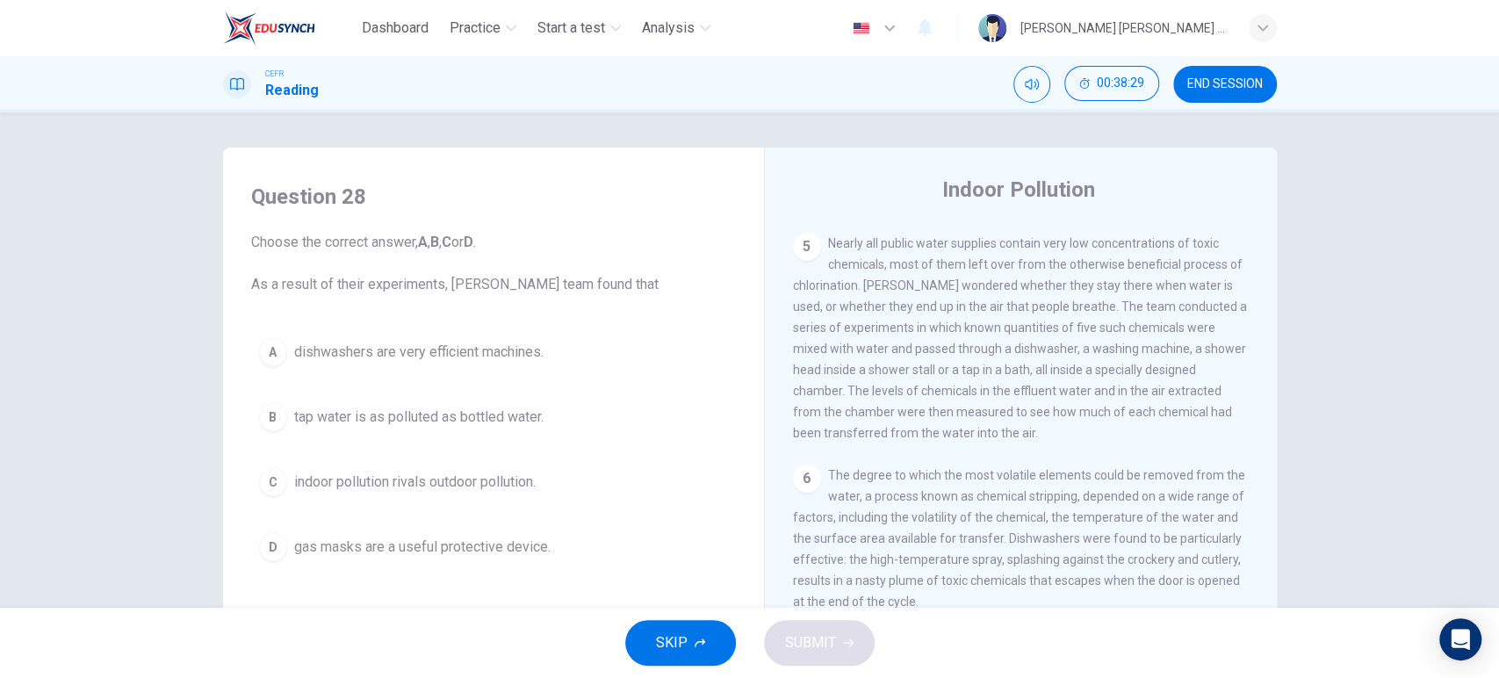
scroll to position [1103, 0]
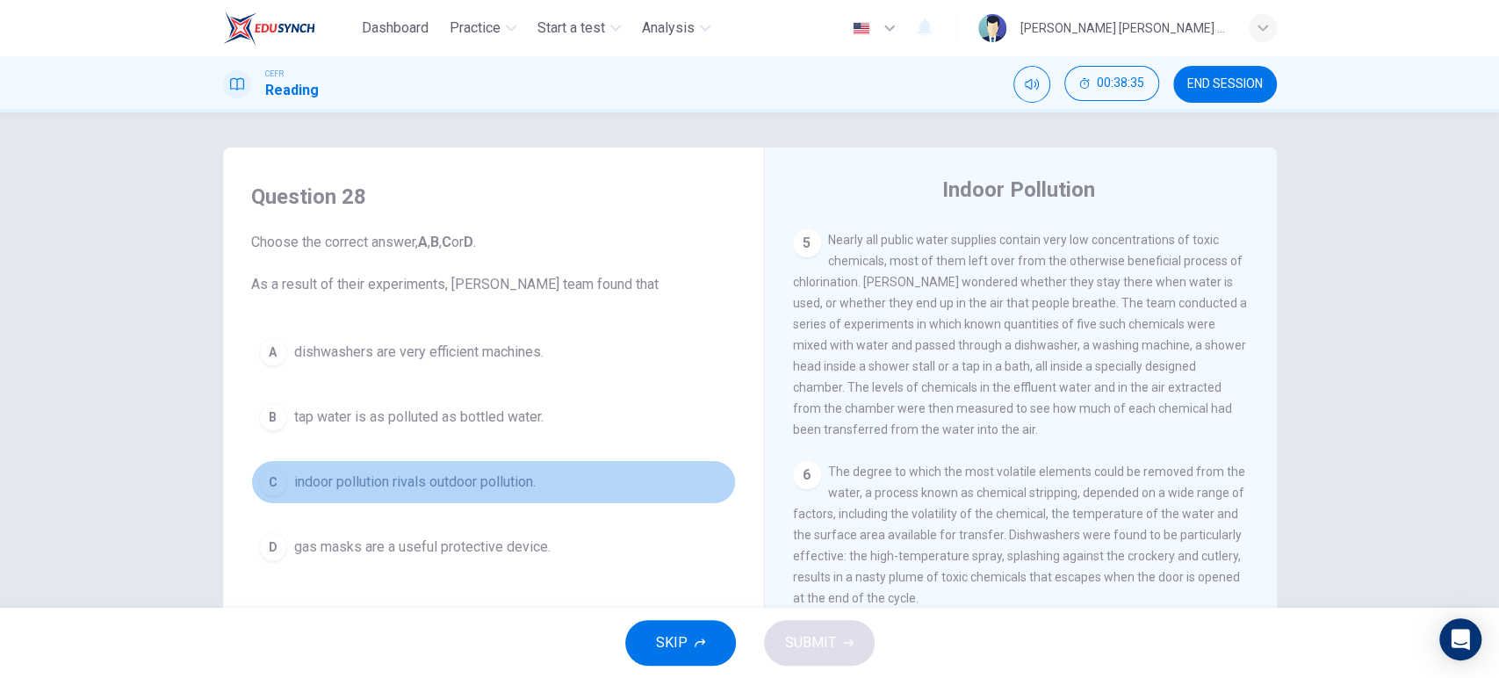
click at [534, 489] on span "indoor pollution rivals outdoor pollution." at bounding box center [414, 481] width 241 height 21
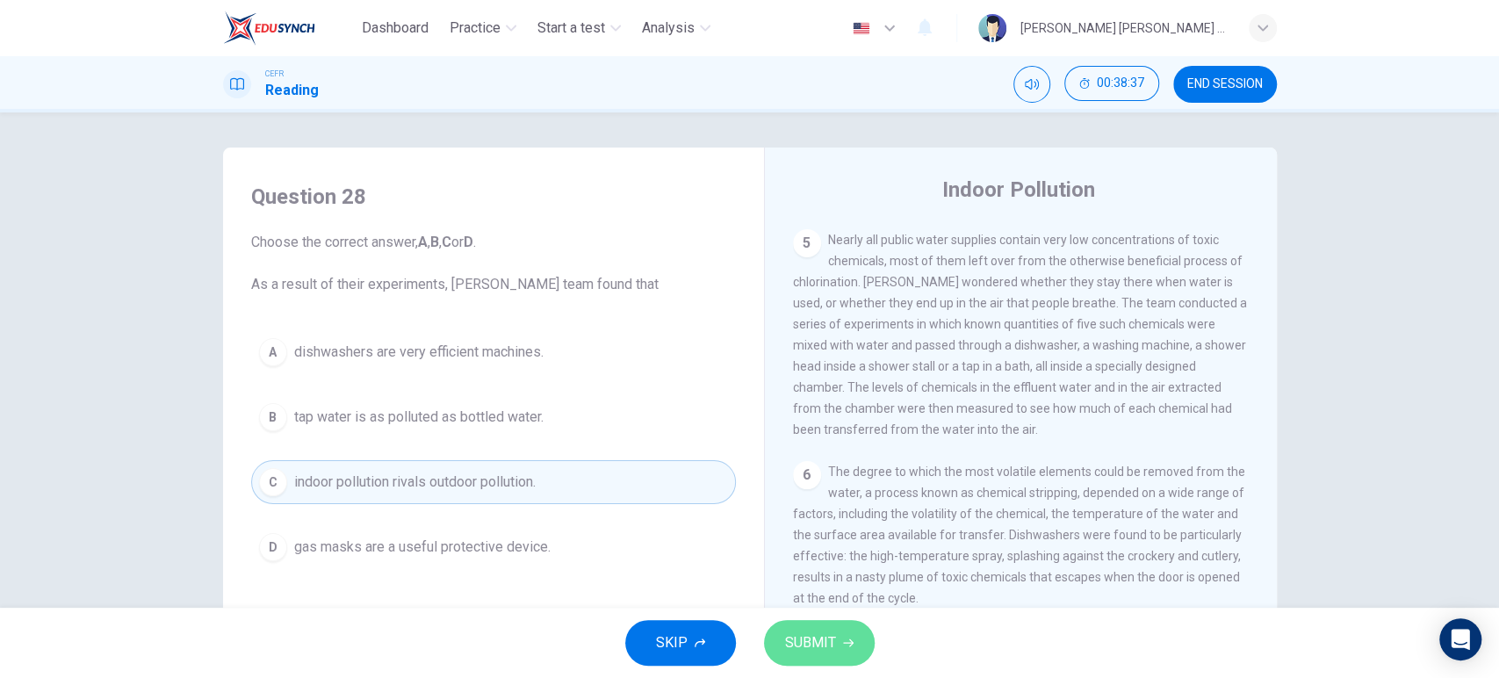
click at [848, 639] on icon "button" at bounding box center [848, 643] width 11 height 8
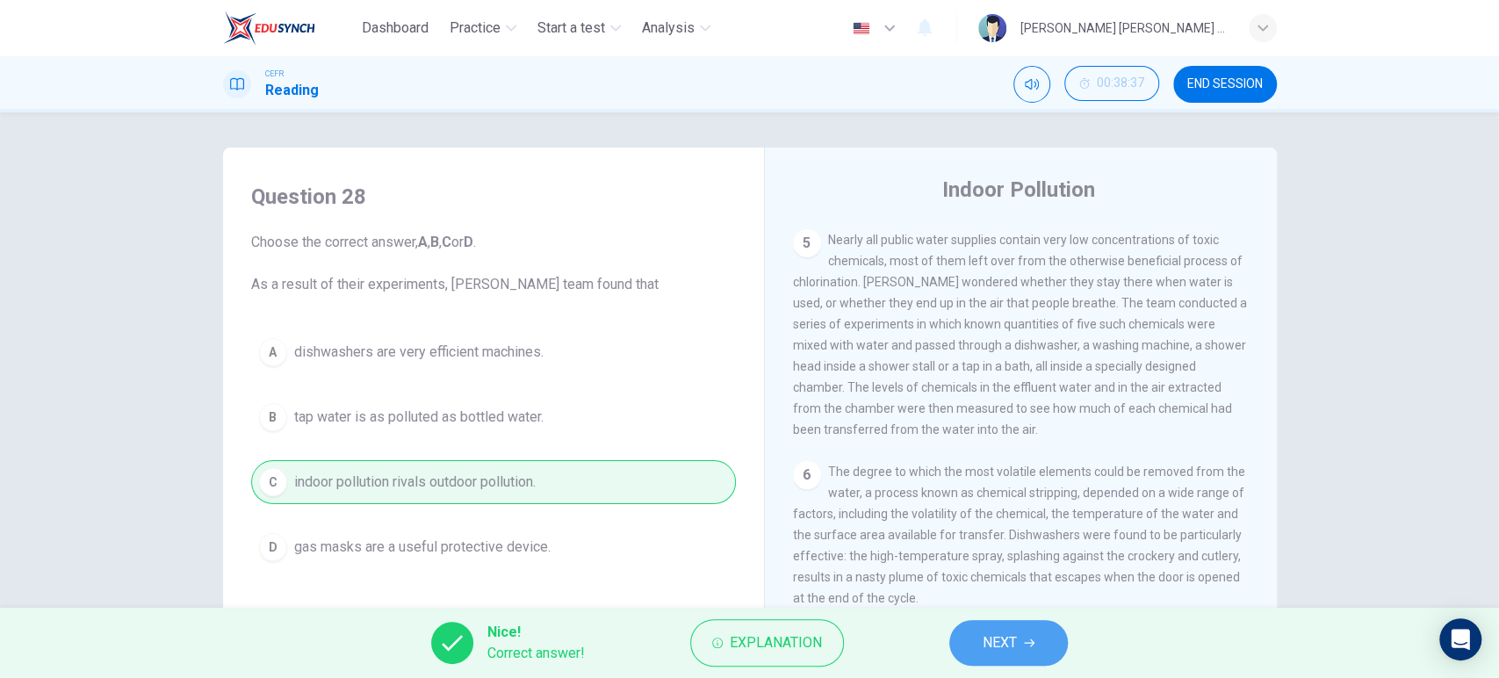
click at [1008, 640] on span "NEXT" at bounding box center [999, 642] width 34 height 25
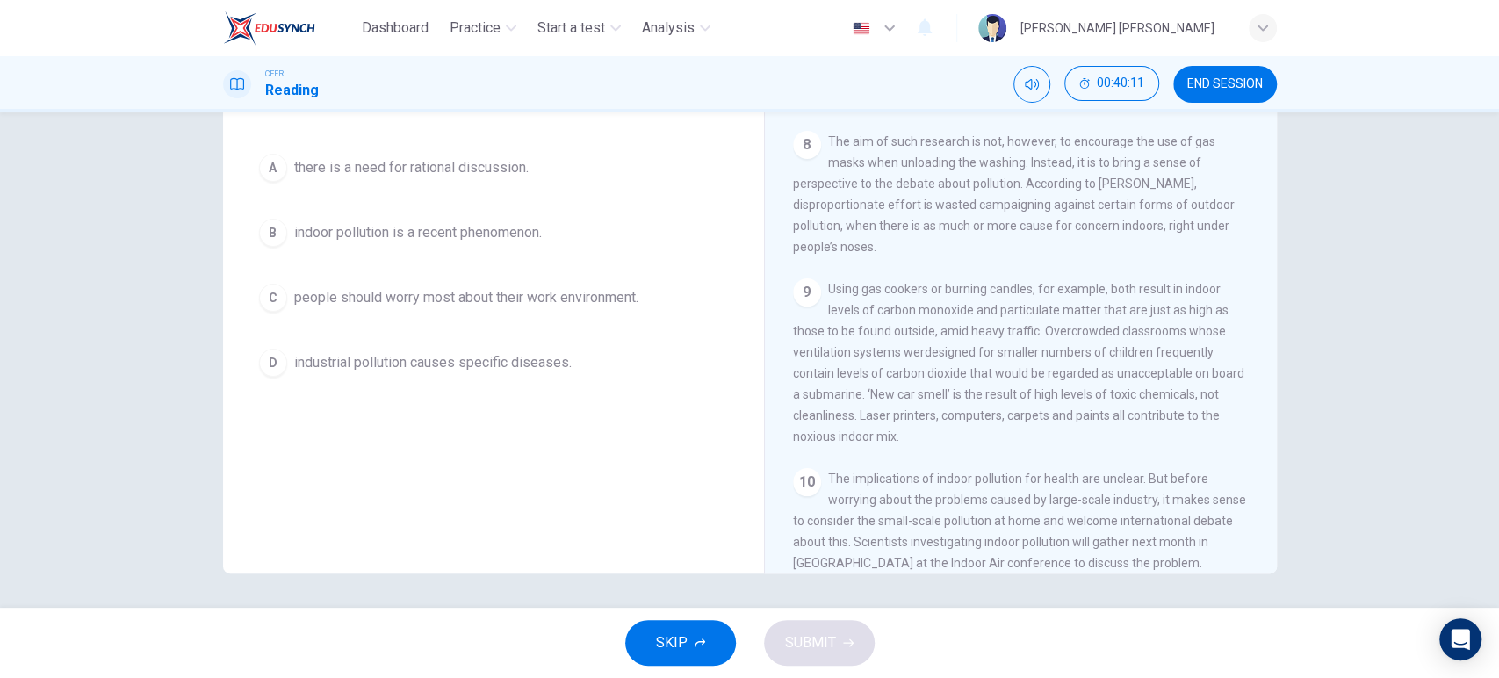
scroll to position [183, 0]
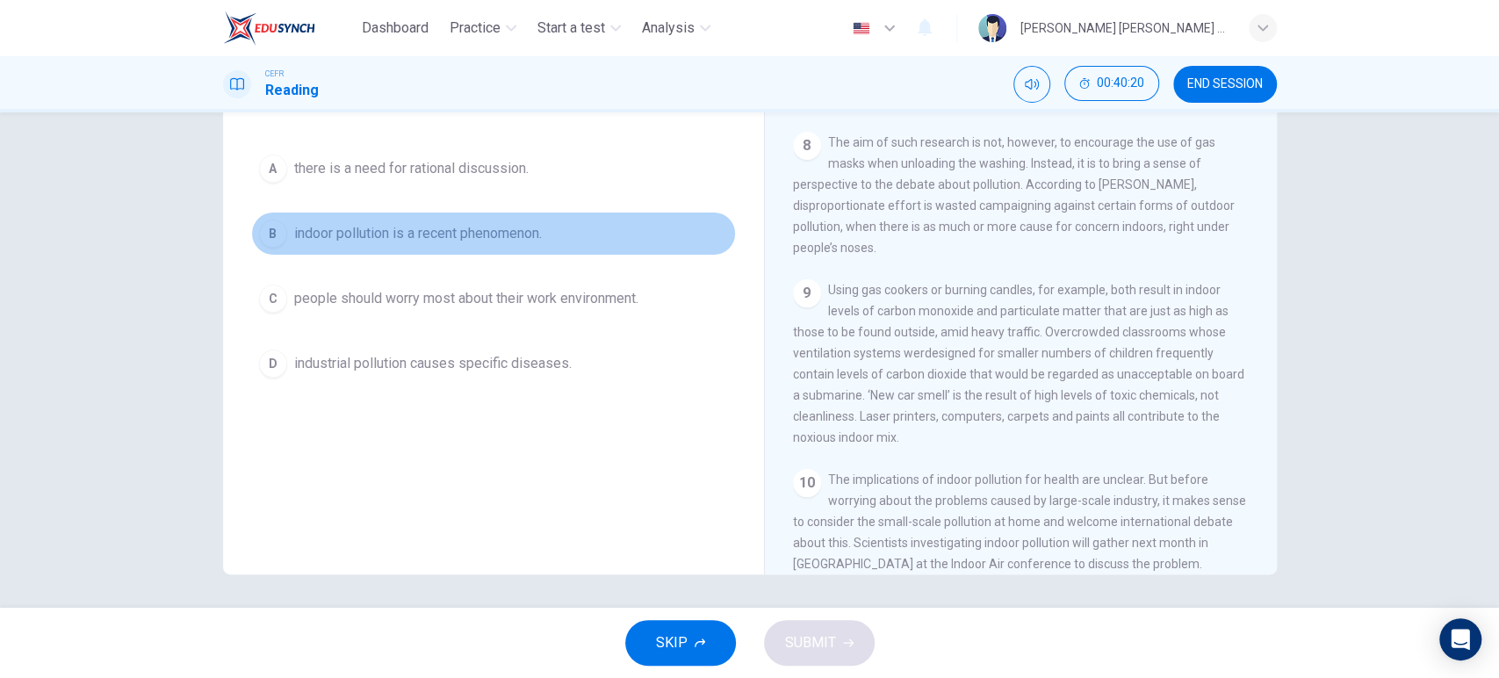
click at [467, 249] on button "B indoor pollution is a recent phenomenon." at bounding box center [493, 234] width 485 height 44
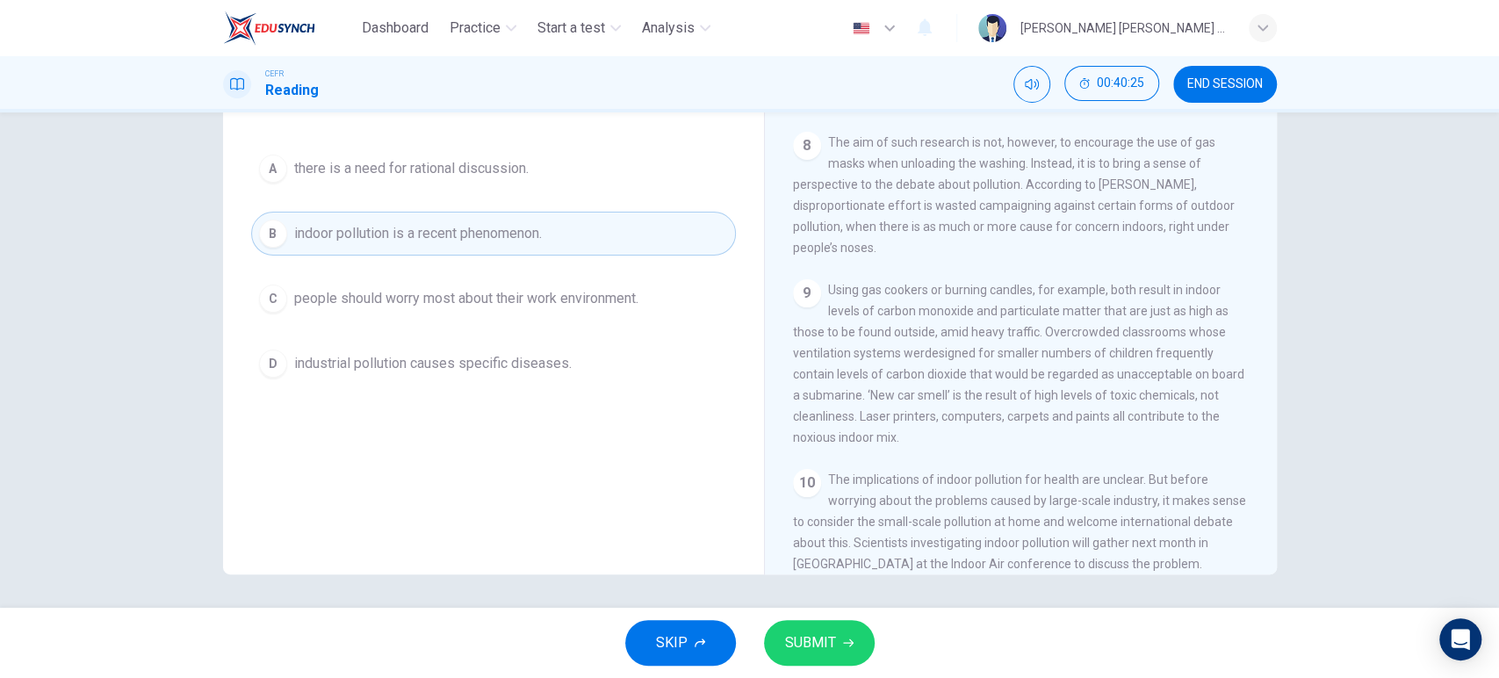
scroll to position [345, 0]
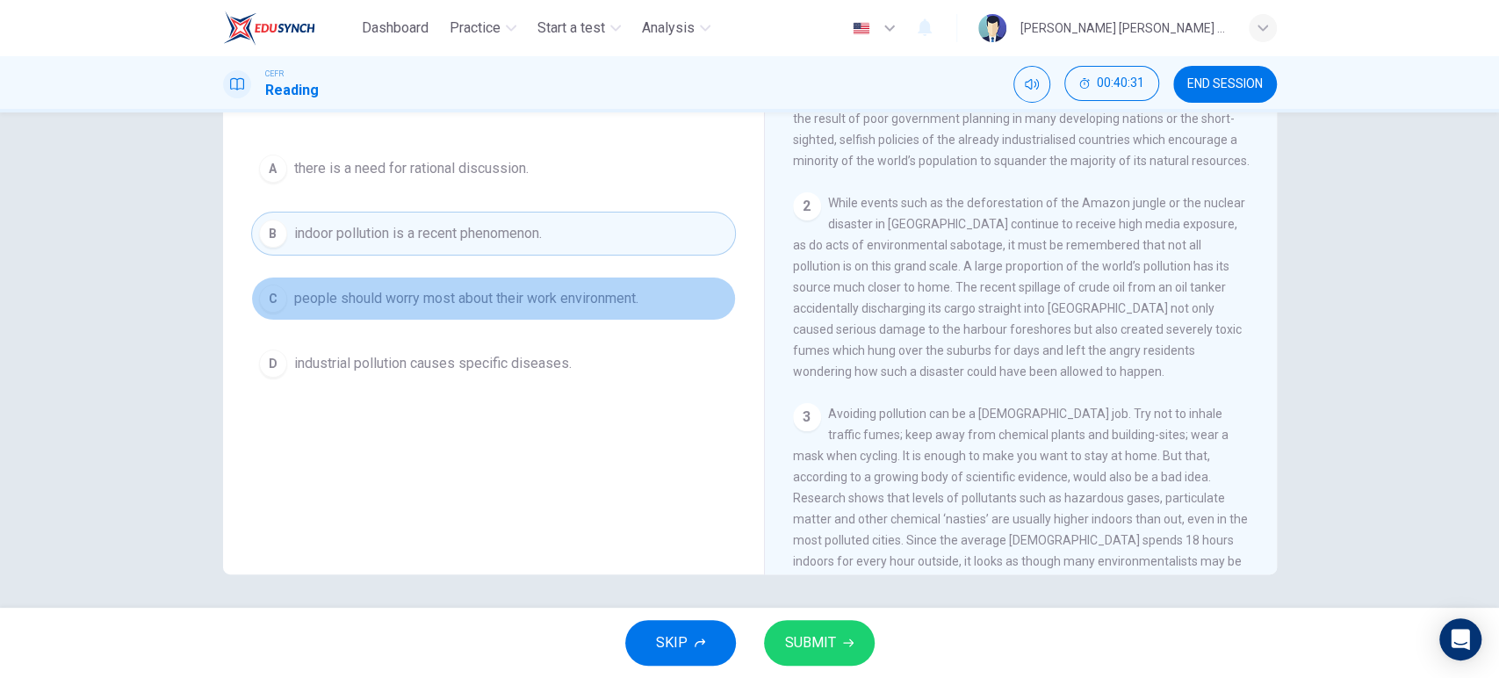
click at [569, 315] on button "C people should worry most about their work environment." at bounding box center [493, 299] width 485 height 44
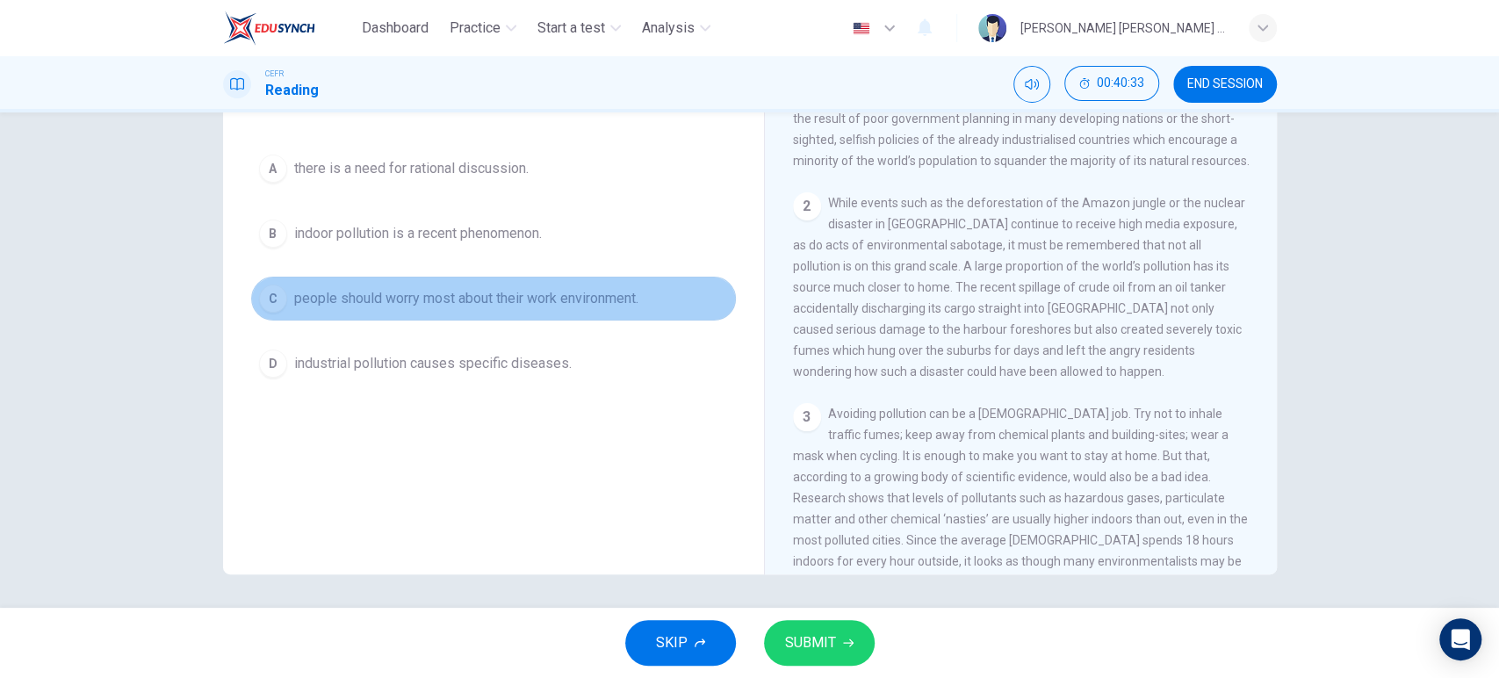
click at [569, 315] on button "C people should worry most about their work environment." at bounding box center [493, 299] width 485 height 44
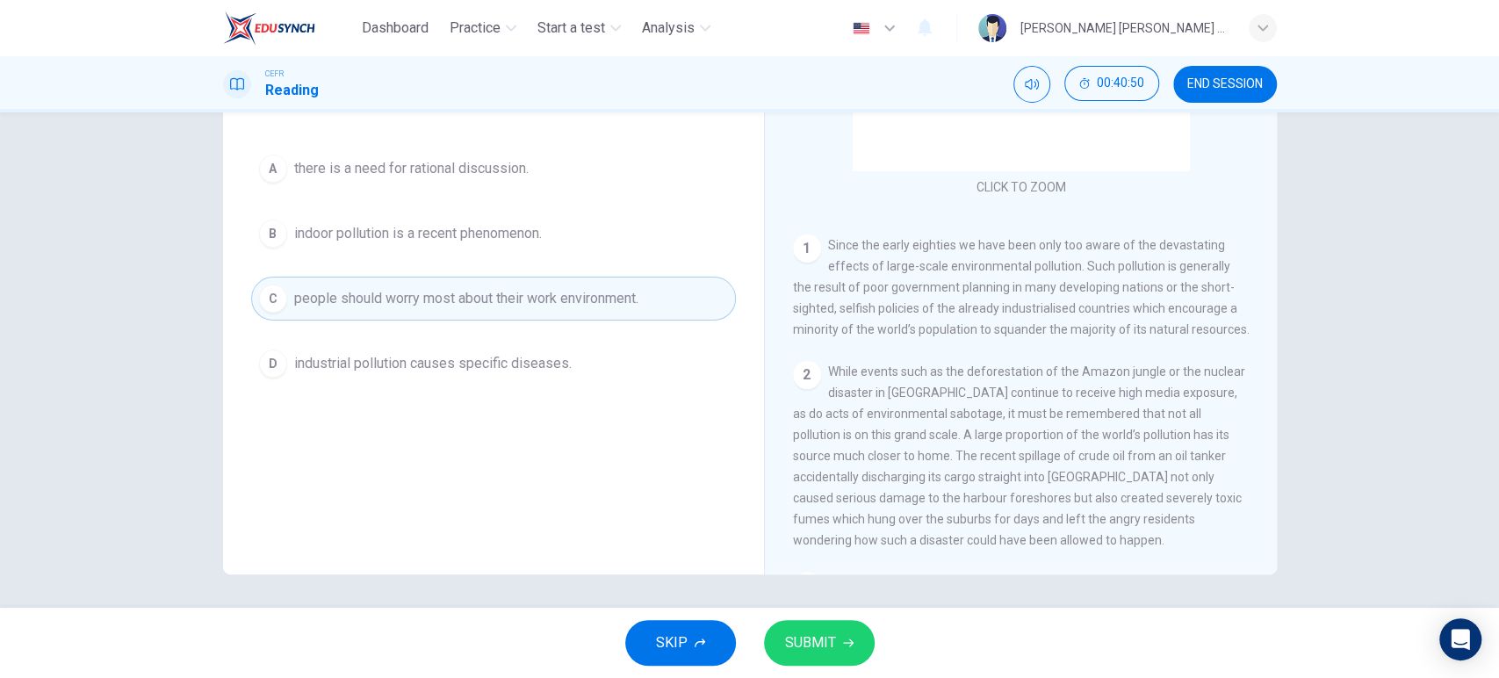
scroll to position [1585, 0]
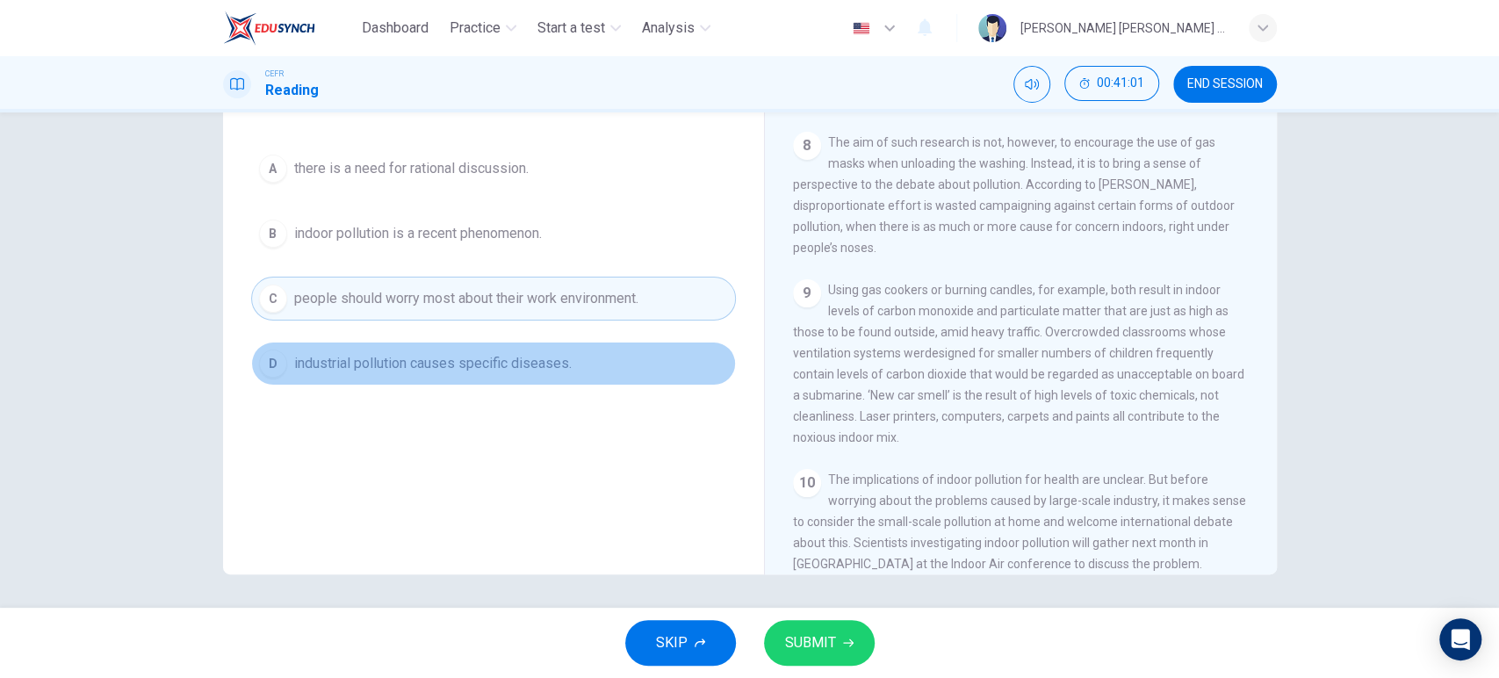
click at [403, 375] on button "D industrial pollution causes specific diseases." at bounding box center [493, 364] width 485 height 44
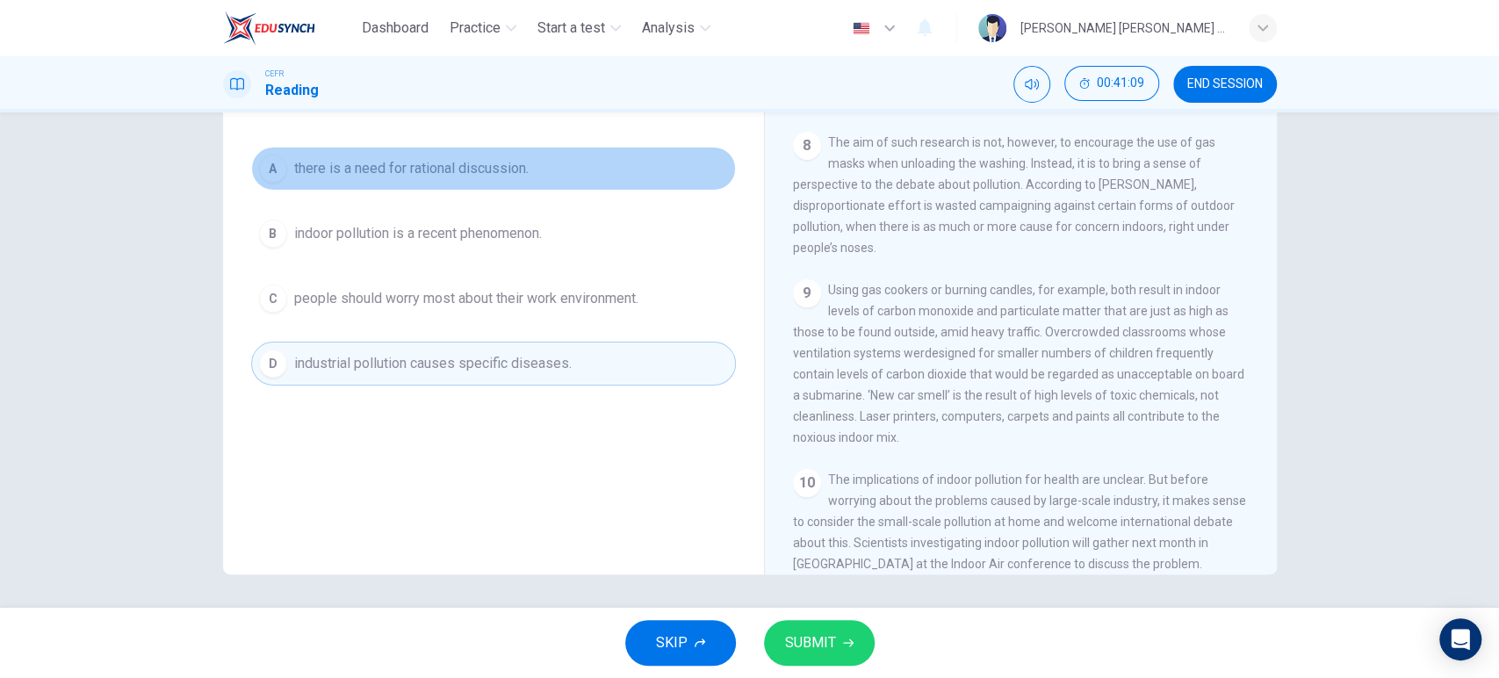
click at [432, 166] on span "there is a need for rational discussion." at bounding box center [411, 168] width 234 height 21
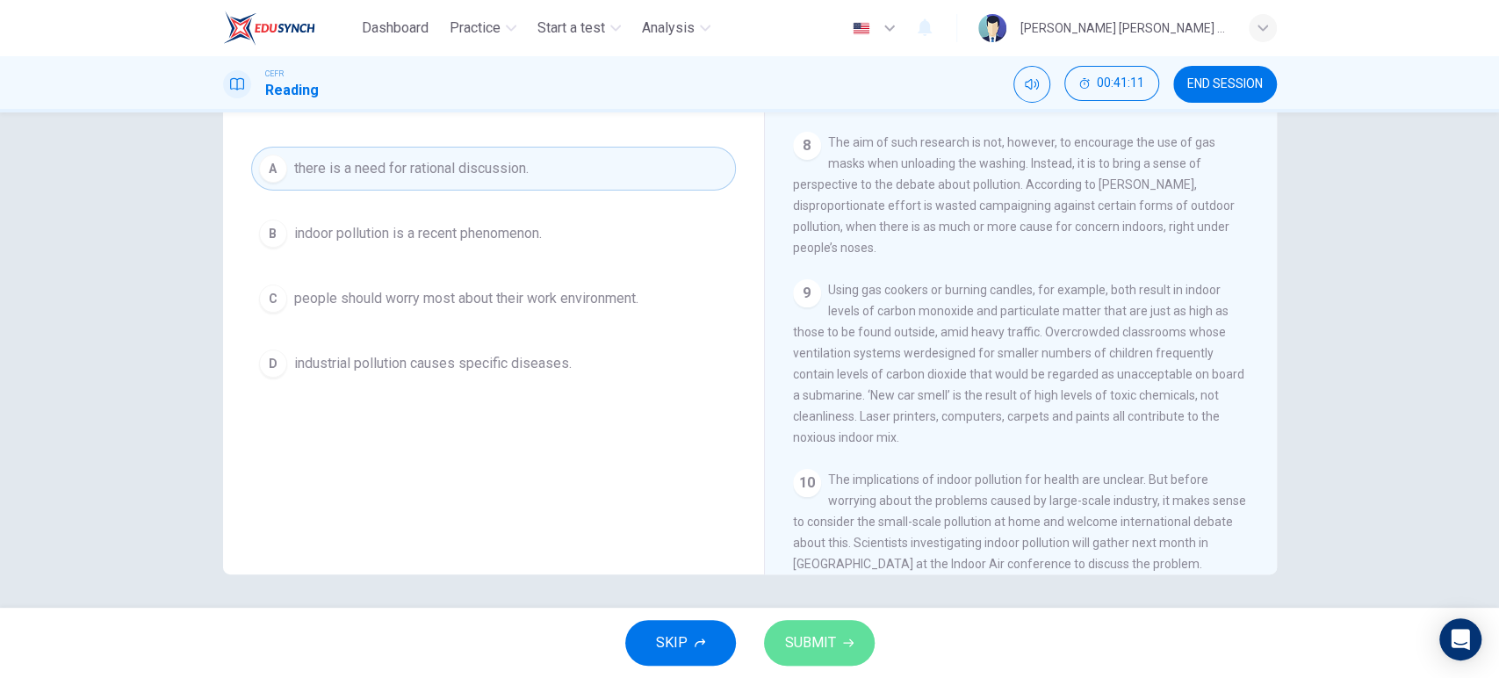
click at [846, 632] on button "SUBMIT" at bounding box center [819, 643] width 111 height 46
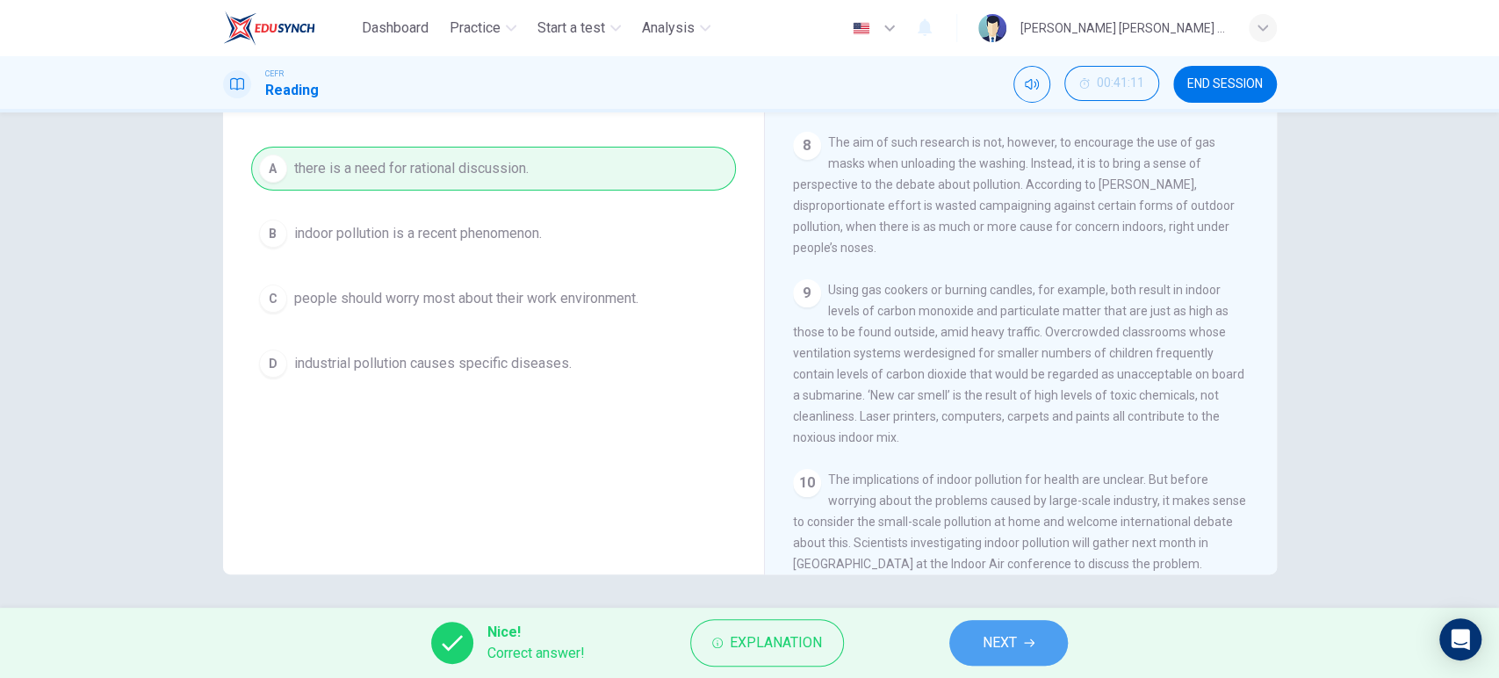
click at [1032, 642] on icon "button" at bounding box center [1029, 643] width 11 height 8
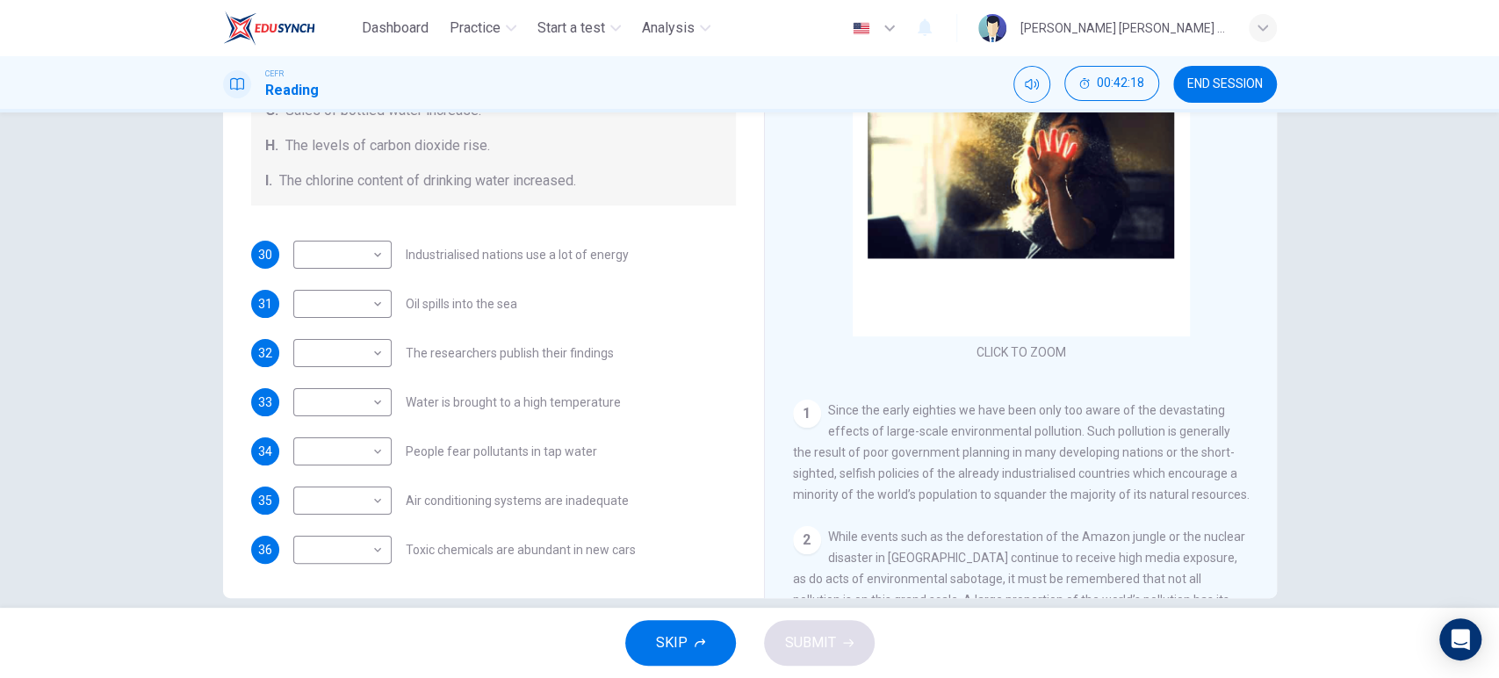
scroll to position [184, 0]
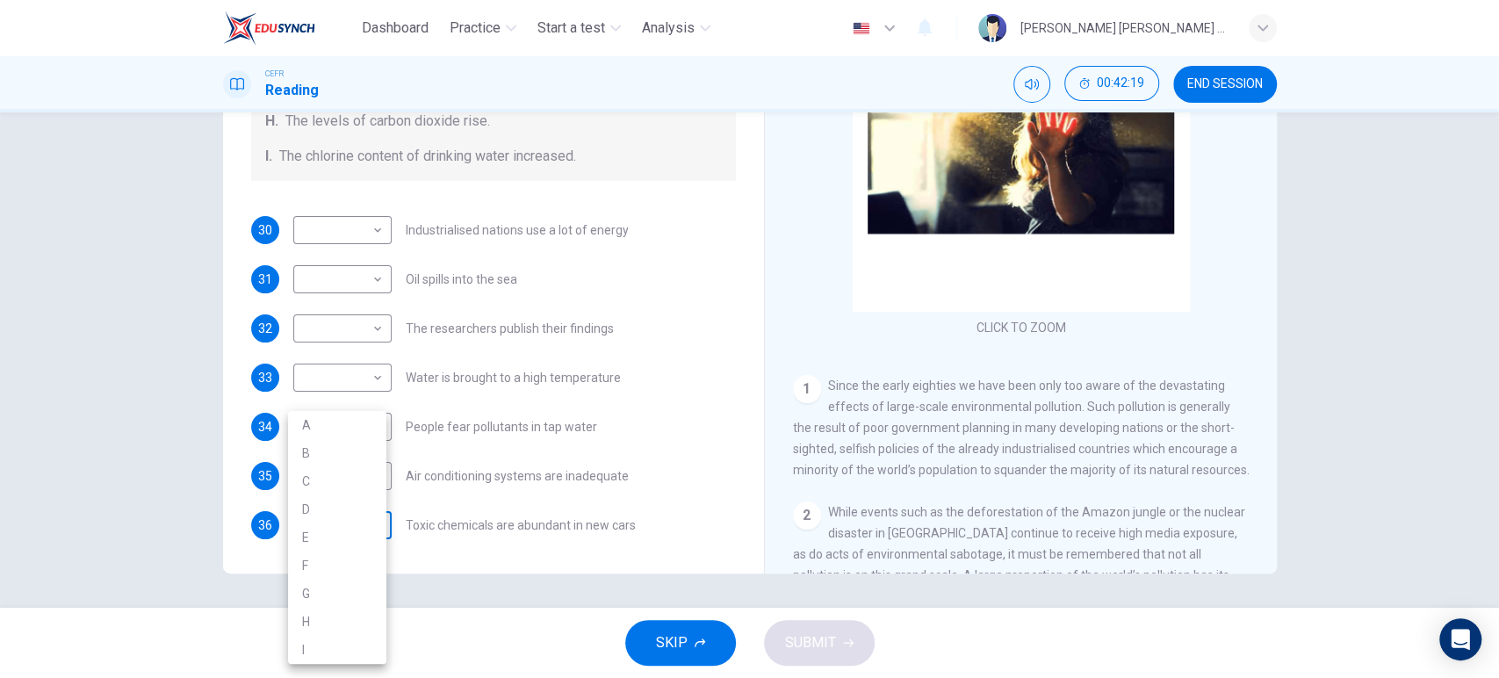
click at [344, 509] on body "Dashboard Practice Start a test Analysis English en ​ [PERSON_NAME] [PERSON_NAM…" at bounding box center [749, 339] width 1499 height 678
click at [360, 612] on li "H" at bounding box center [337, 622] width 98 height 28
type input "H"
click at [350, 416] on body "Dashboard Practice Start a test Analysis English en ​ [PERSON_NAME] [PERSON_NAM…" at bounding box center [749, 339] width 1499 height 678
click at [592, 364] on div at bounding box center [749, 339] width 1499 height 678
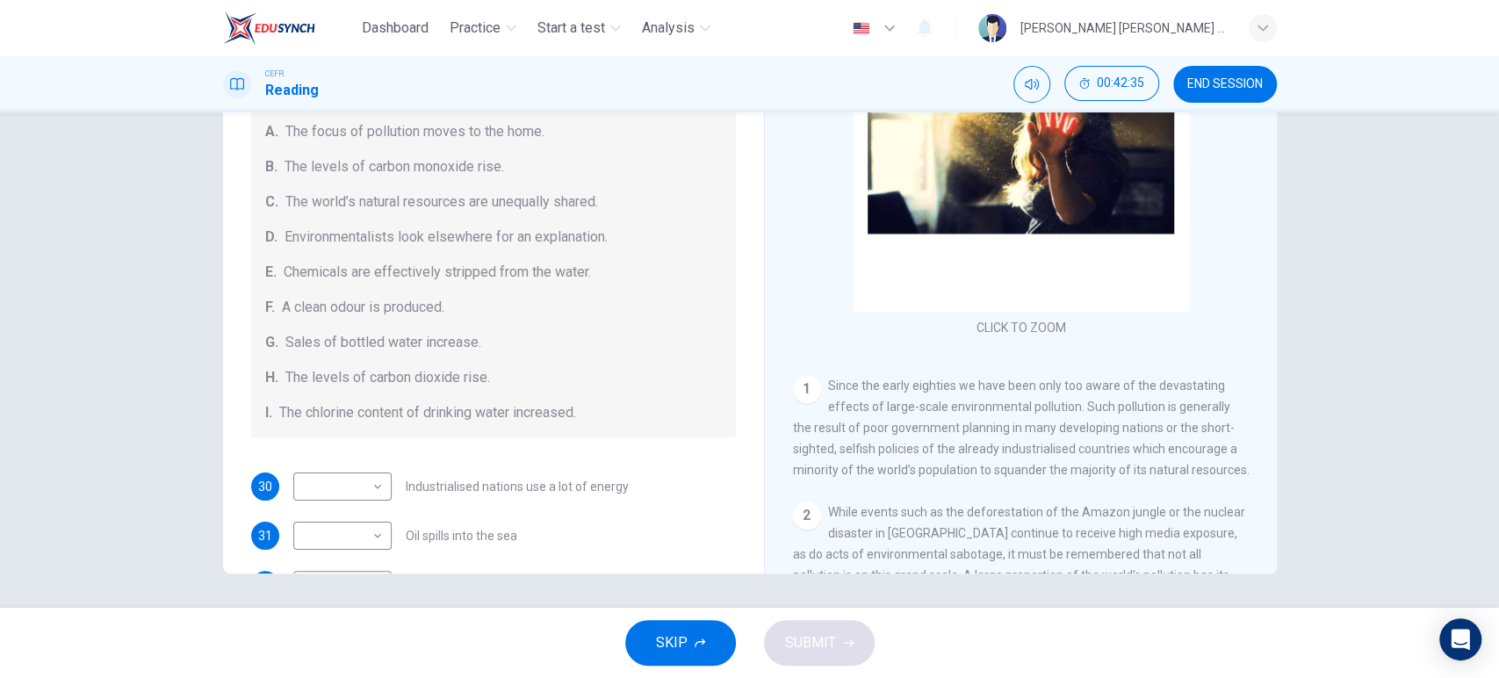
scroll to position [116, 0]
click at [345, 491] on body "Dashboard Practice Start a test Analysis English en ​ [PERSON_NAME] [PERSON_NAM…" at bounding box center [749, 339] width 1499 height 678
click at [343, 485] on li "C" at bounding box center [337, 481] width 98 height 28
type input "C"
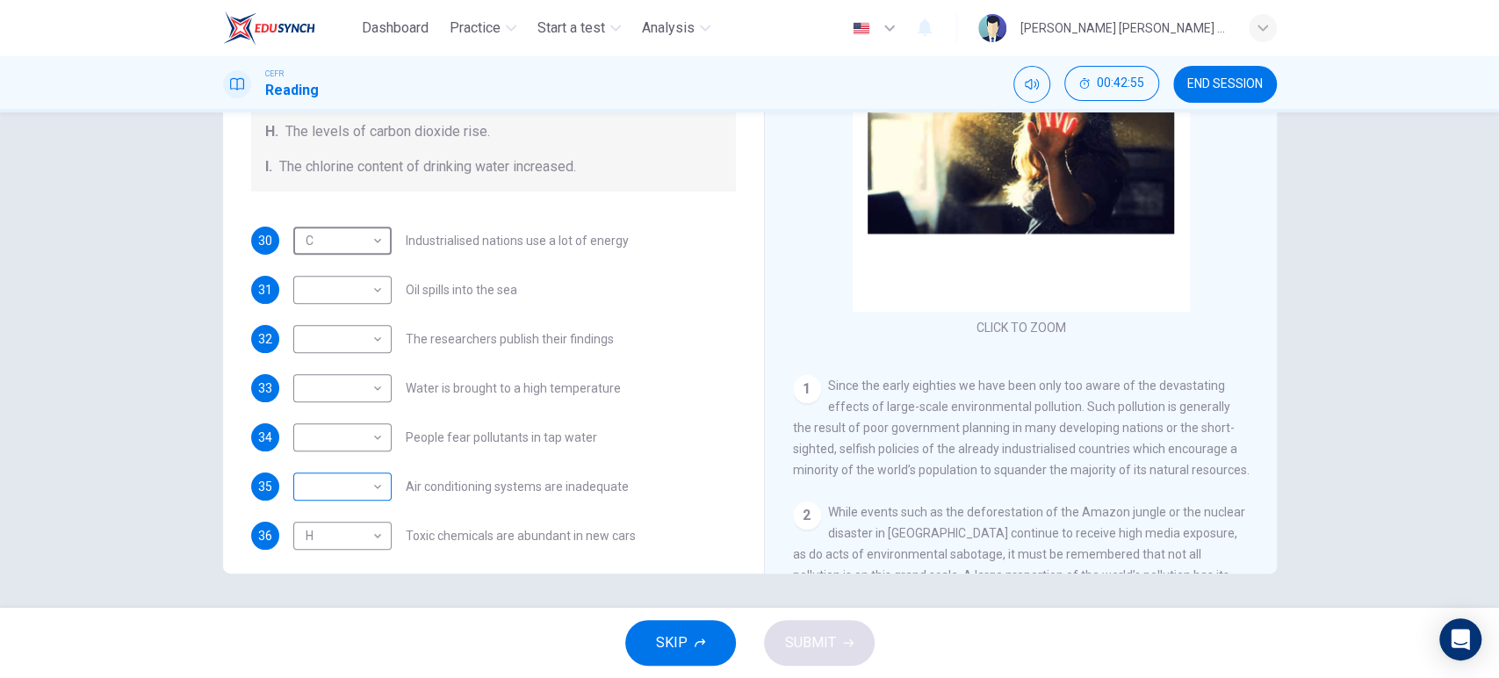
scroll to position [372, 0]
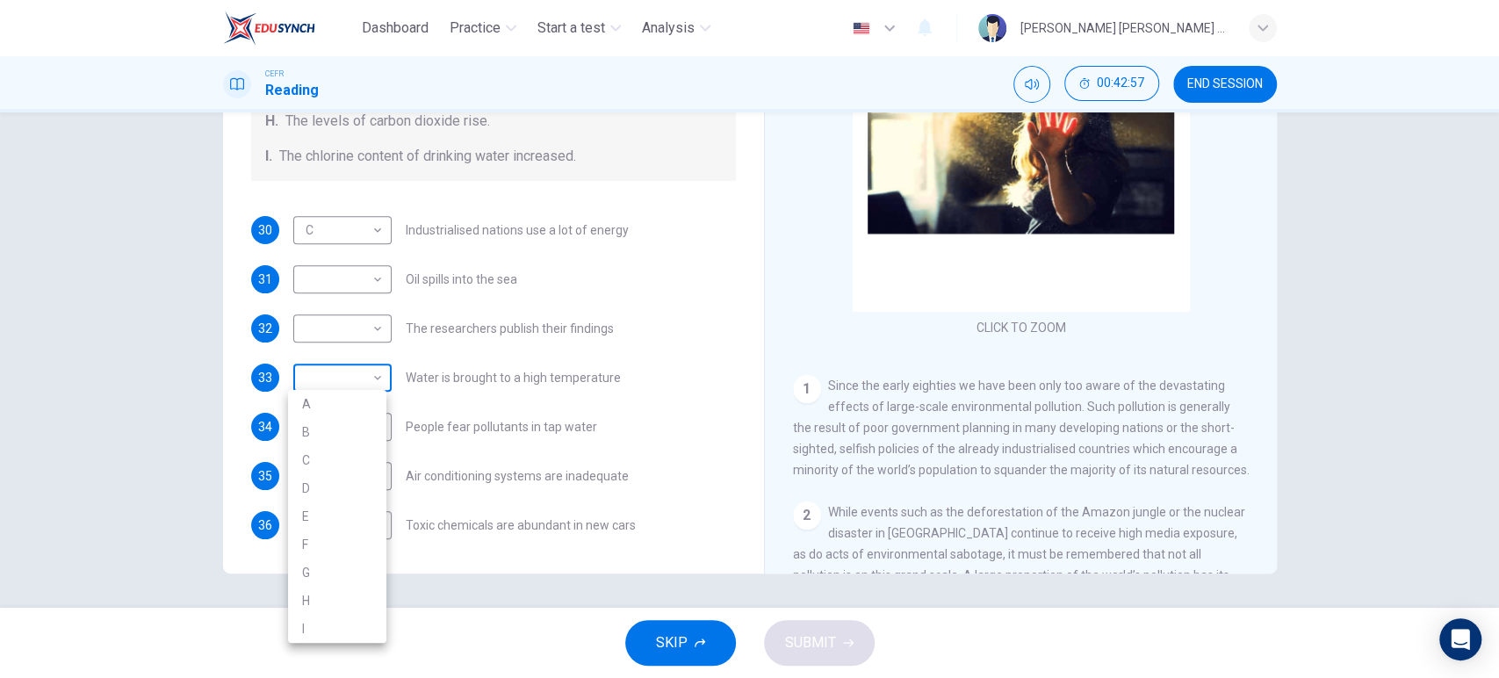
click at [342, 399] on body "Dashboard Practice Start a test Analysis English en ​ [PERSON_NAME] [PERSON_NAM…" at bounding box center [749, 339] width 1499 height 678
click at [469, 349] on div at bounding box center [749, 339] width 1499 height 678
click at [370, 387] on body "Dashboard Practice Start a test Analysis English en ​ [PERSON_NAME] [PERSON_NAM…" at bounding box center [749, 339] width 1499 height 678
click at [370, 504] on li "E" at bounding box center [337, 516] width 98 height 28
type input "E"
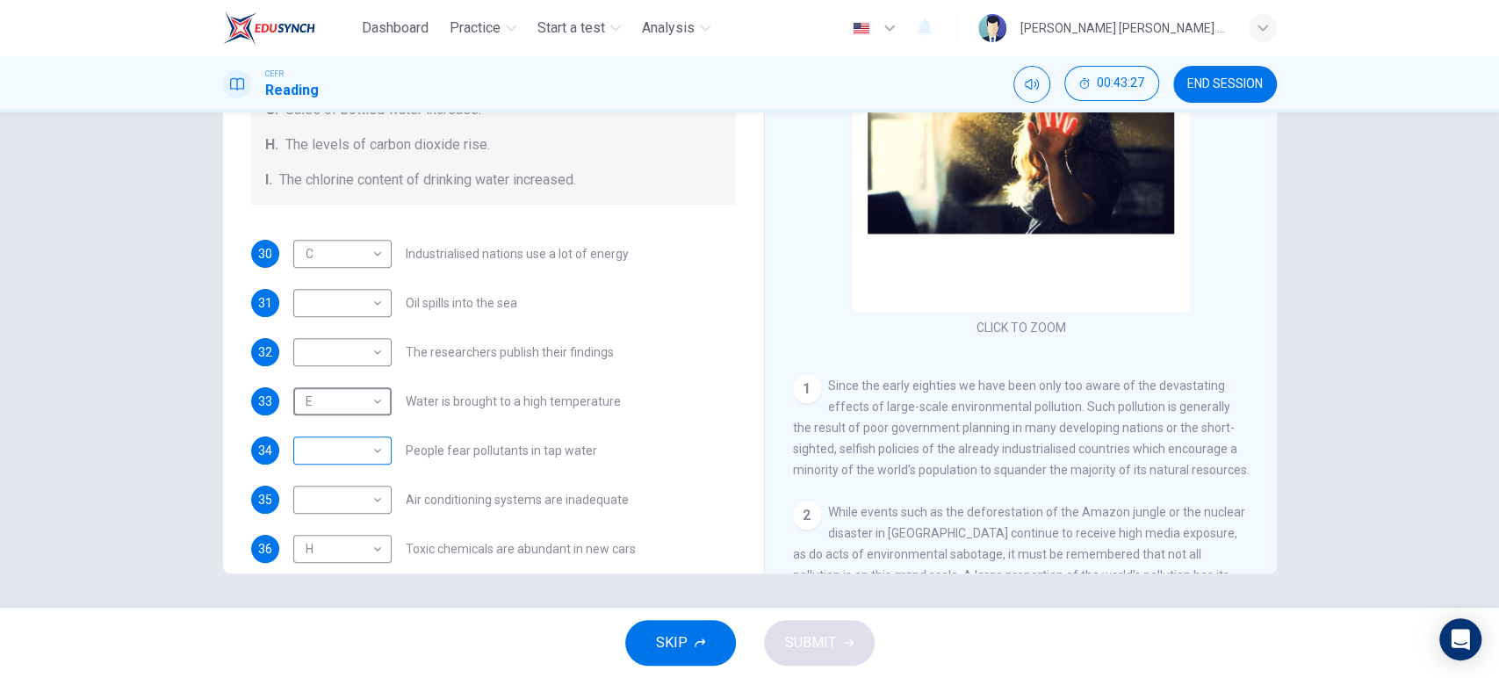
scroll to position [349, 0]
click at [343, 449] on body "Dashboard Practice Start a test Analysis English en ​ [PERSON_NAME] [PERSON_NAM…" at bounding box center [749, 339] width 1499 height 678
click at [346, 586] on li "G" at bounding box center [337, 593] width 98 height 28
type input "G"
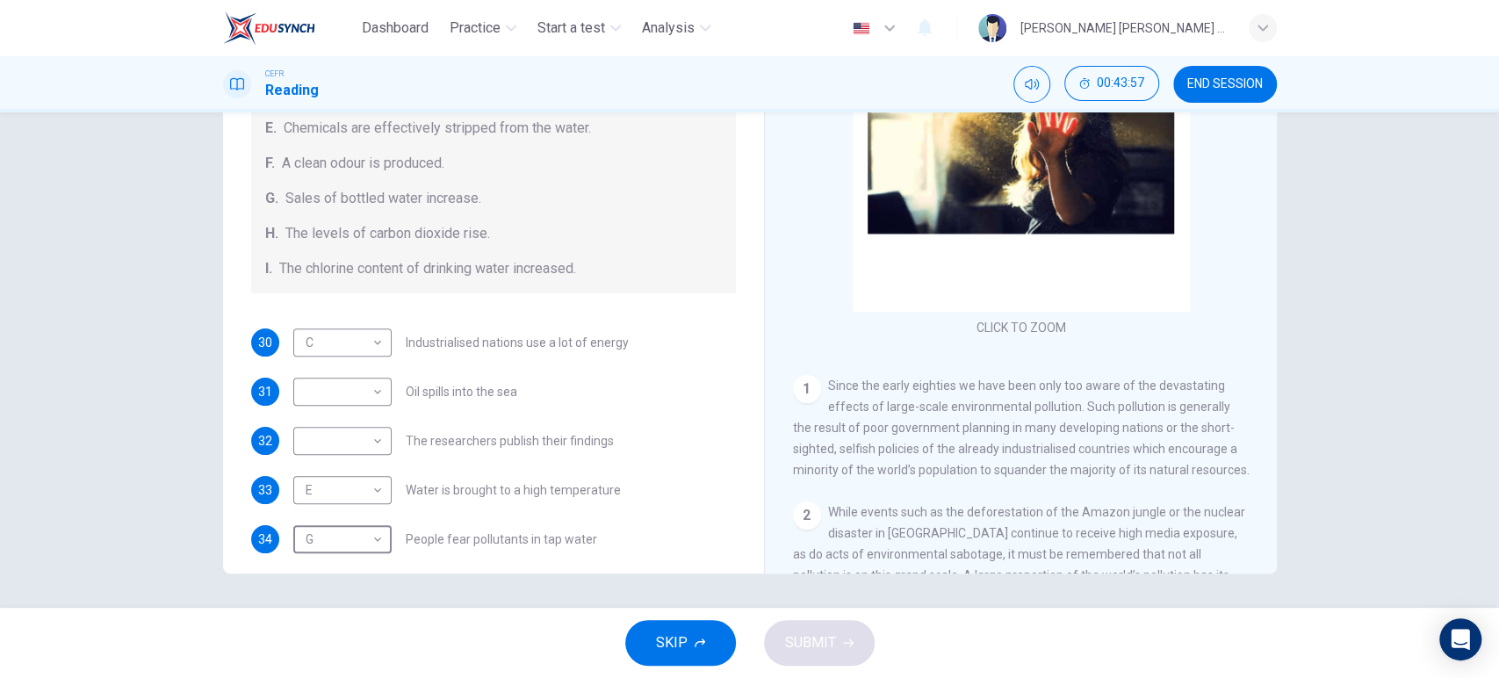
scroll to position [372, 0]
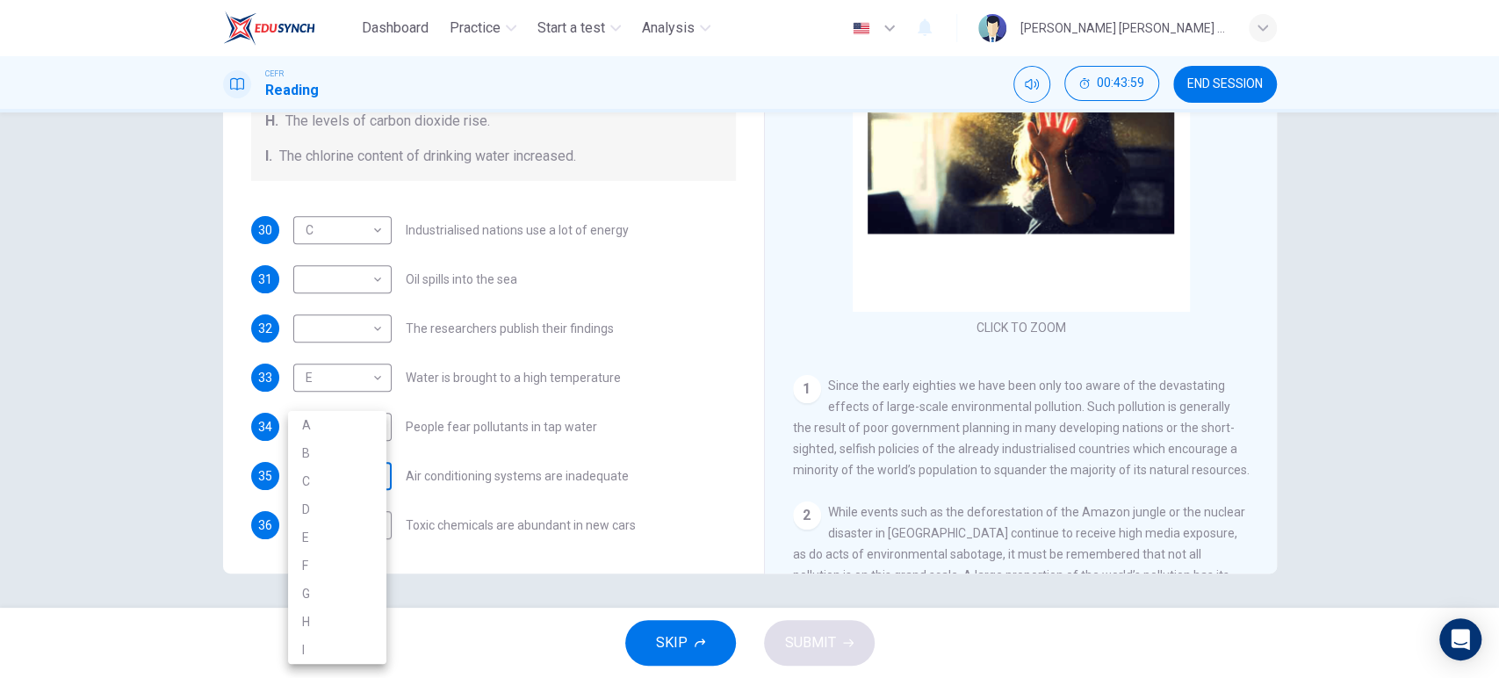
click at [350, 496] on body "Dashboard Practice Start a test Analysis English en ​ [PERSON_NAME] [PERSON_NAM…" at bounding box center [749, 339] width 1499 height 678
click at [361, 455] on li "B" at bounding box center [337, 453] width 98 height 28
type input "B"
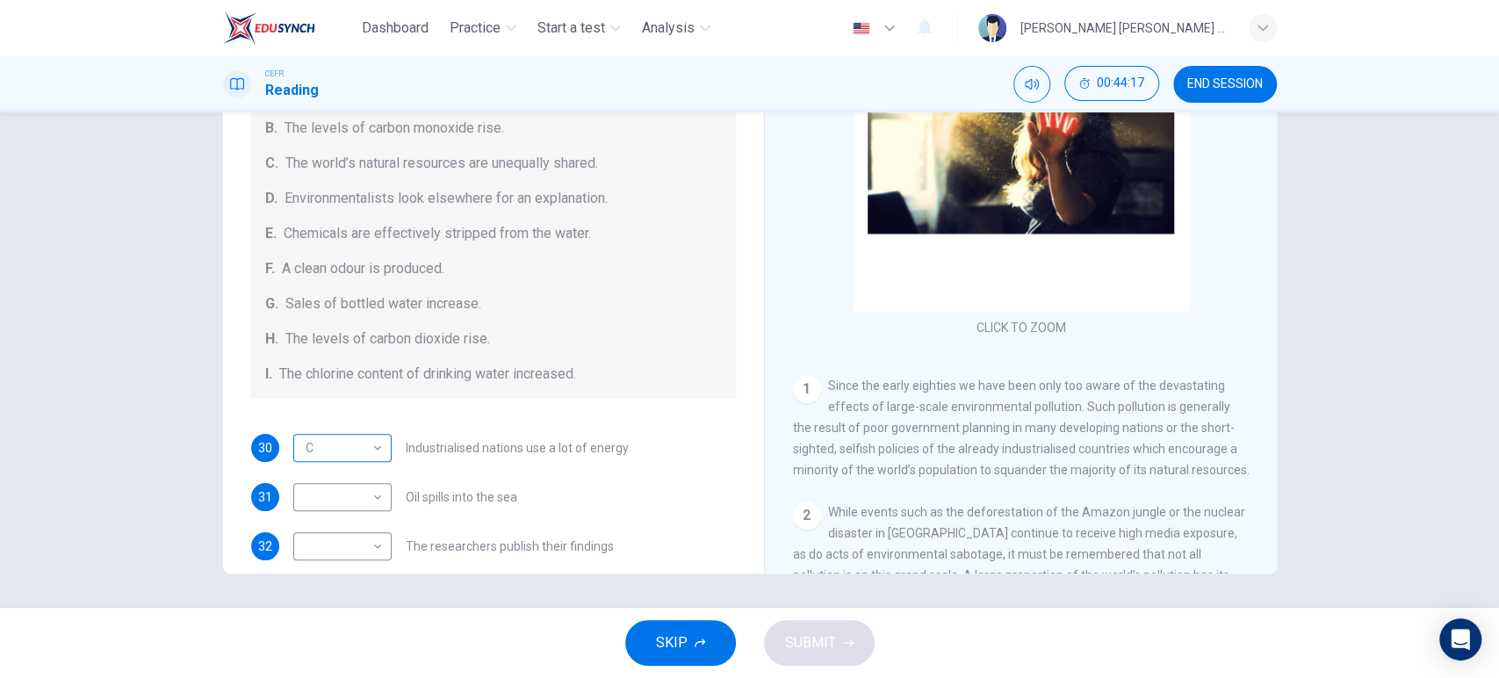
scroll to position [69, 0]
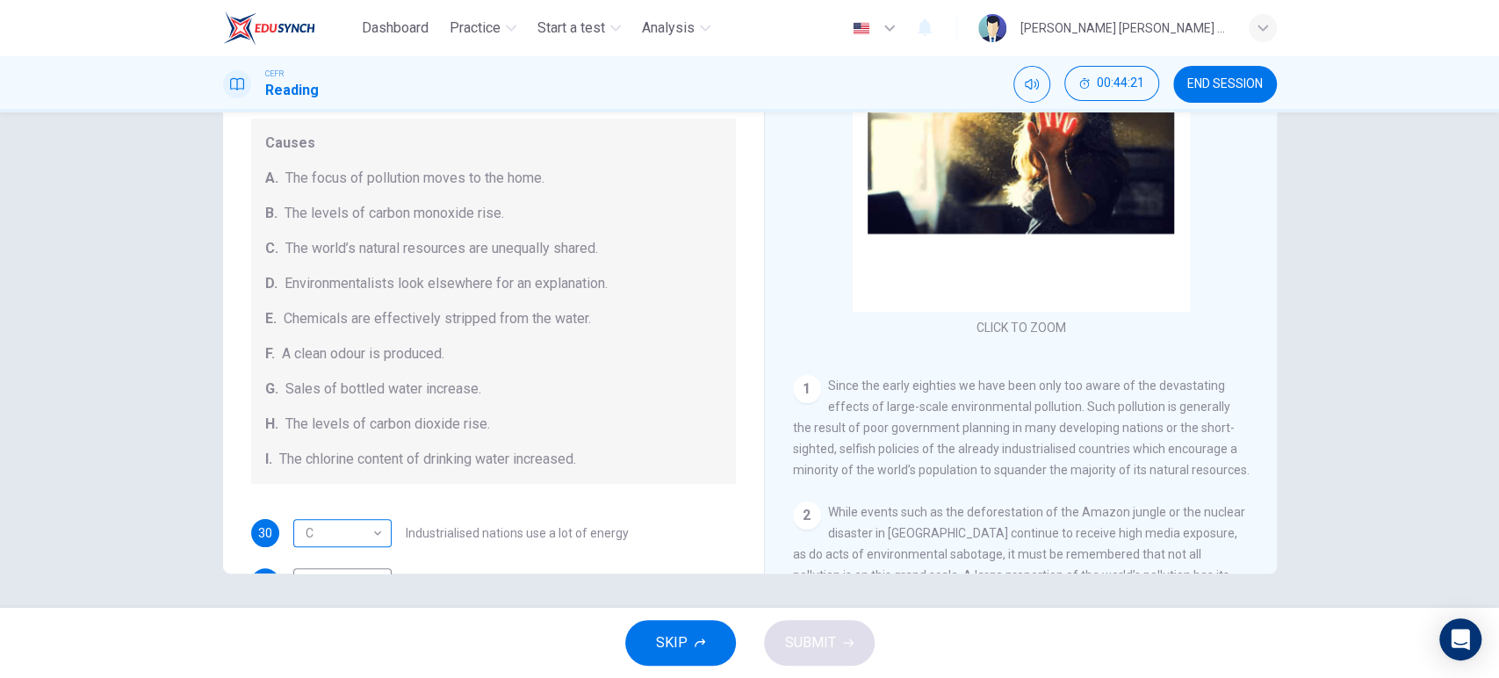
click at [348, 236] on div "Causes A. The focus of pollution moves to the home. B. The levels of carbon mon…" at bounding box center [493, 301] width 485 height 365
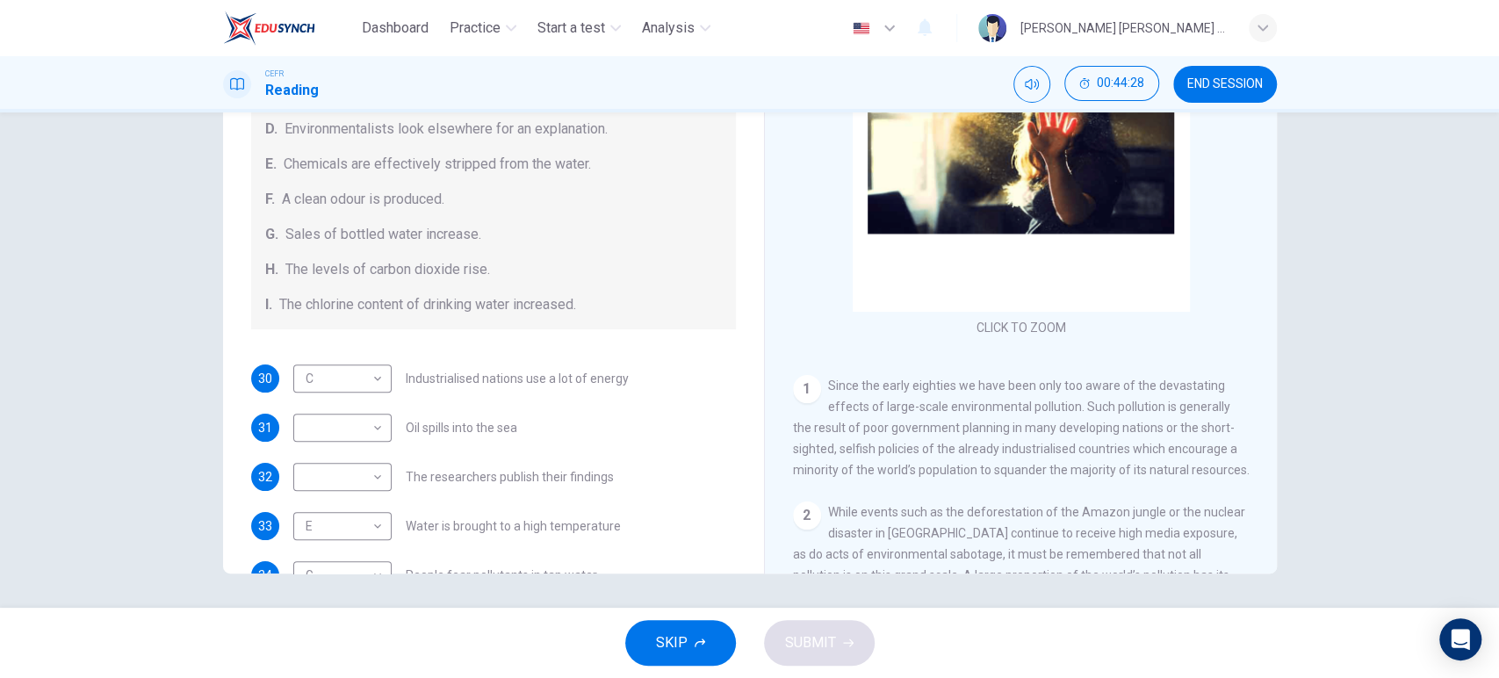
scroll to position [226, 0]
click at [334, 426] on body "Dashboard Practice Start a test Analysis English en ​ [PERSON_NAME] [PERSON_NAM…" at bounding box center [749, 339] width 1499 height 678
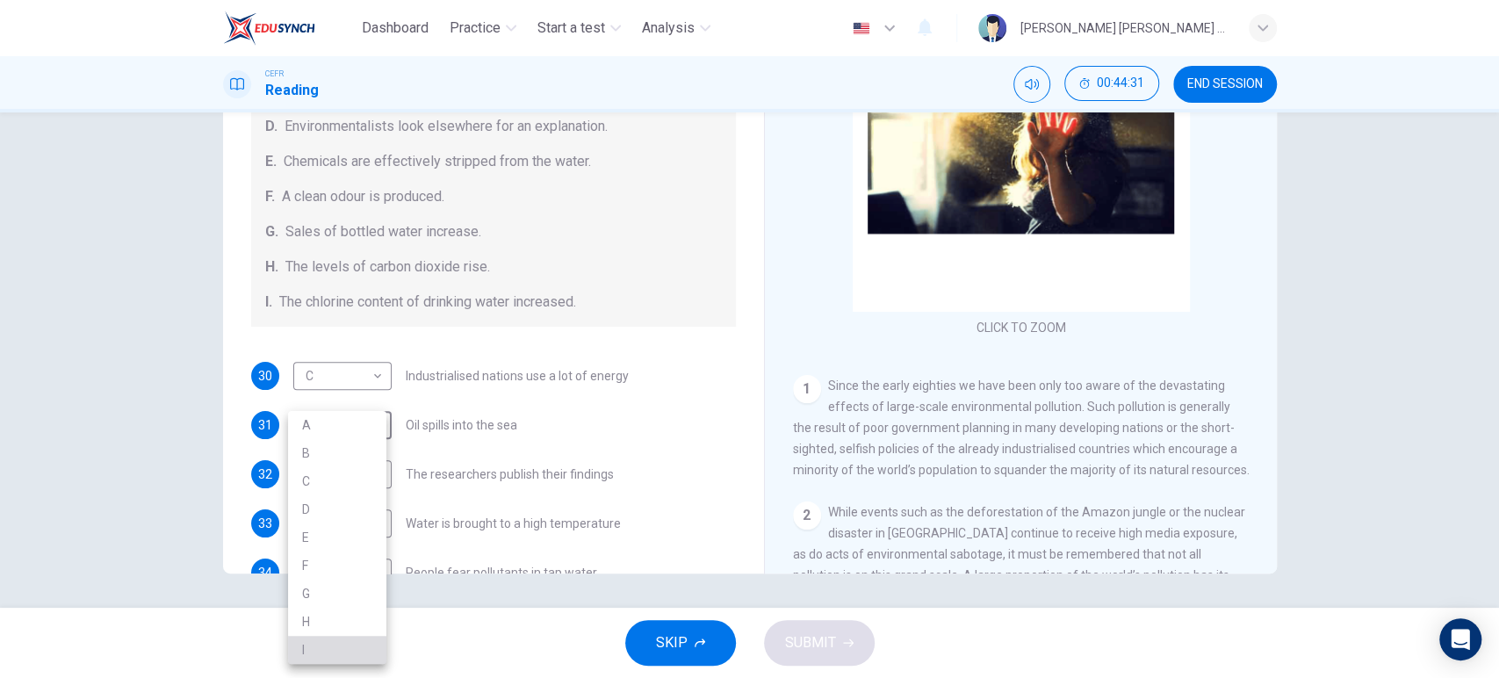
click at [366, 639] on li "I" at bounding box center [337, 650] width 98 height 28
type input "I"
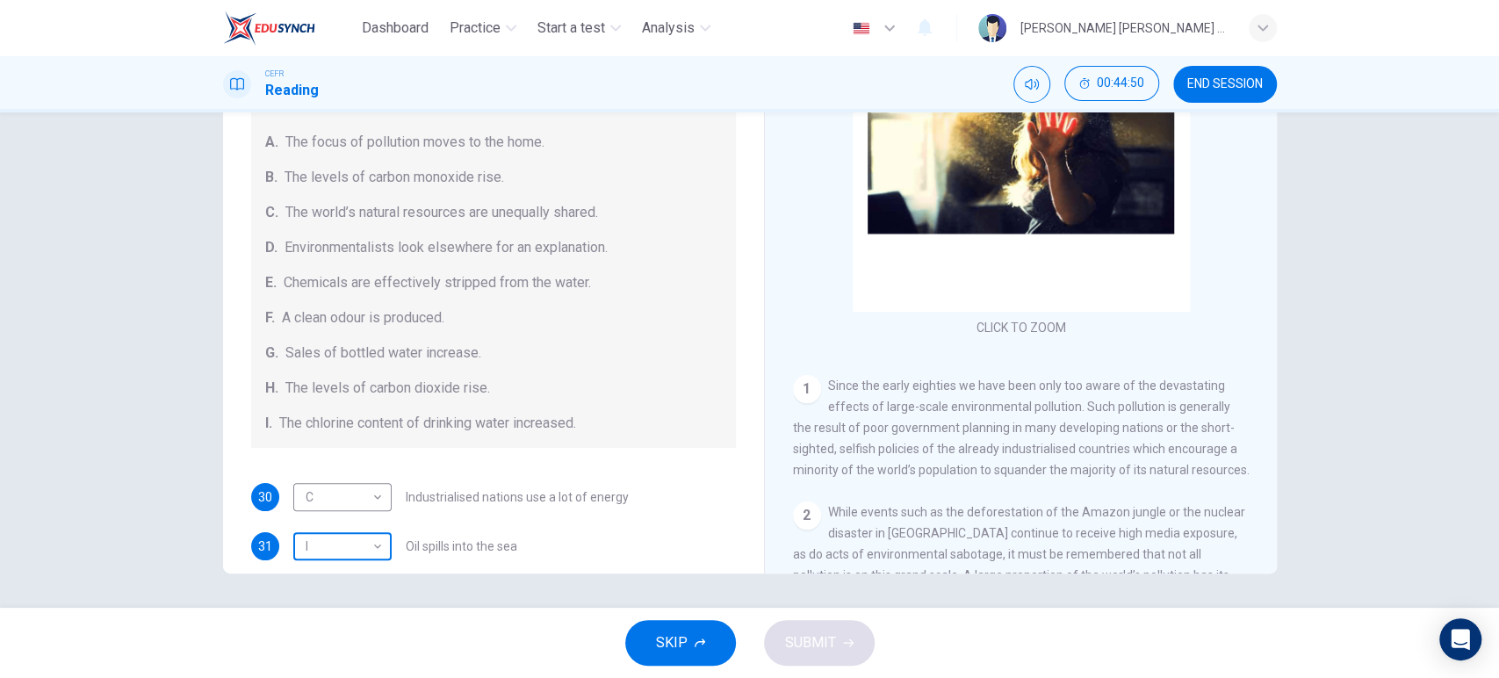
scroll to position [204, 0]
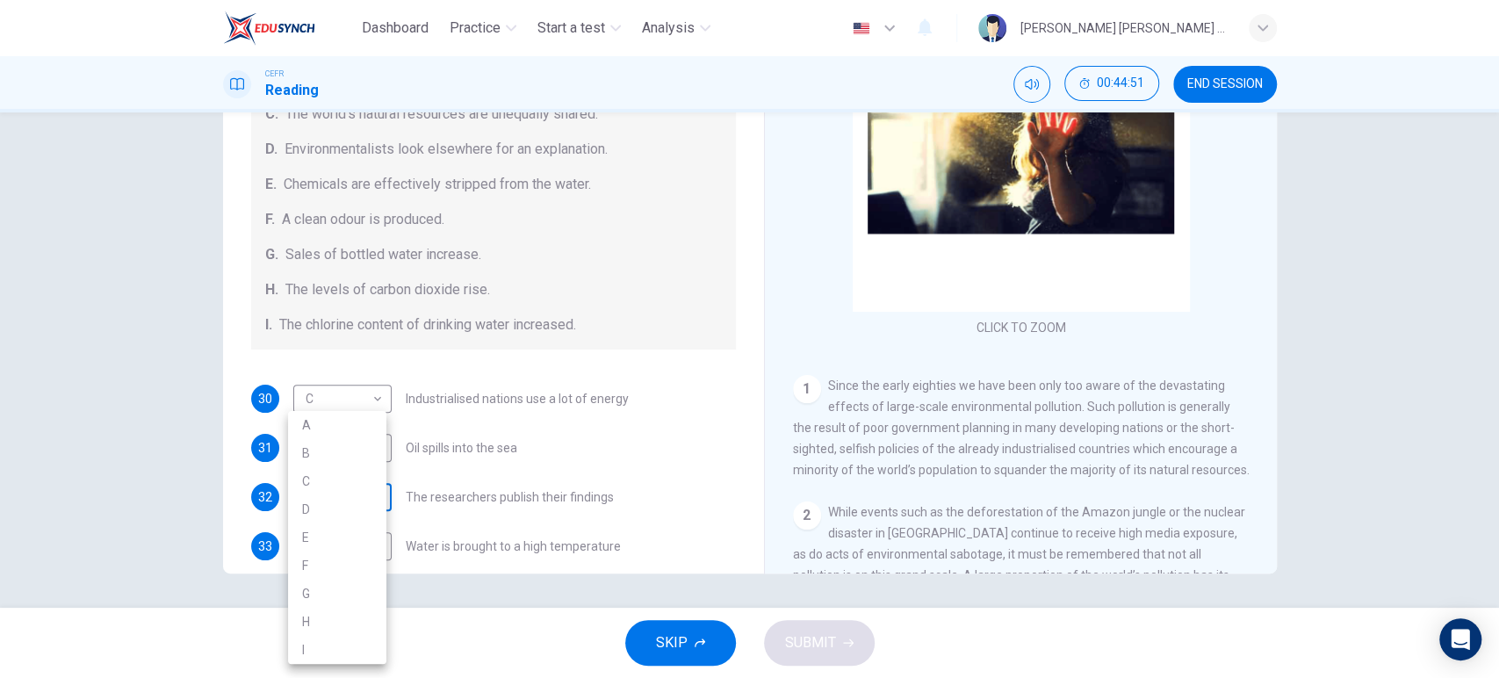
click at [374, 496] on body "Dashboard Practice Start a test Analysis English en ​ [PERSON_NAME] [PERSON_NAM…" at bounding box center [749, 339] width 1499 height 678
click at [377, 422] on li "A" at bounding box center [337, 425] width 98 height 28
type input "A"
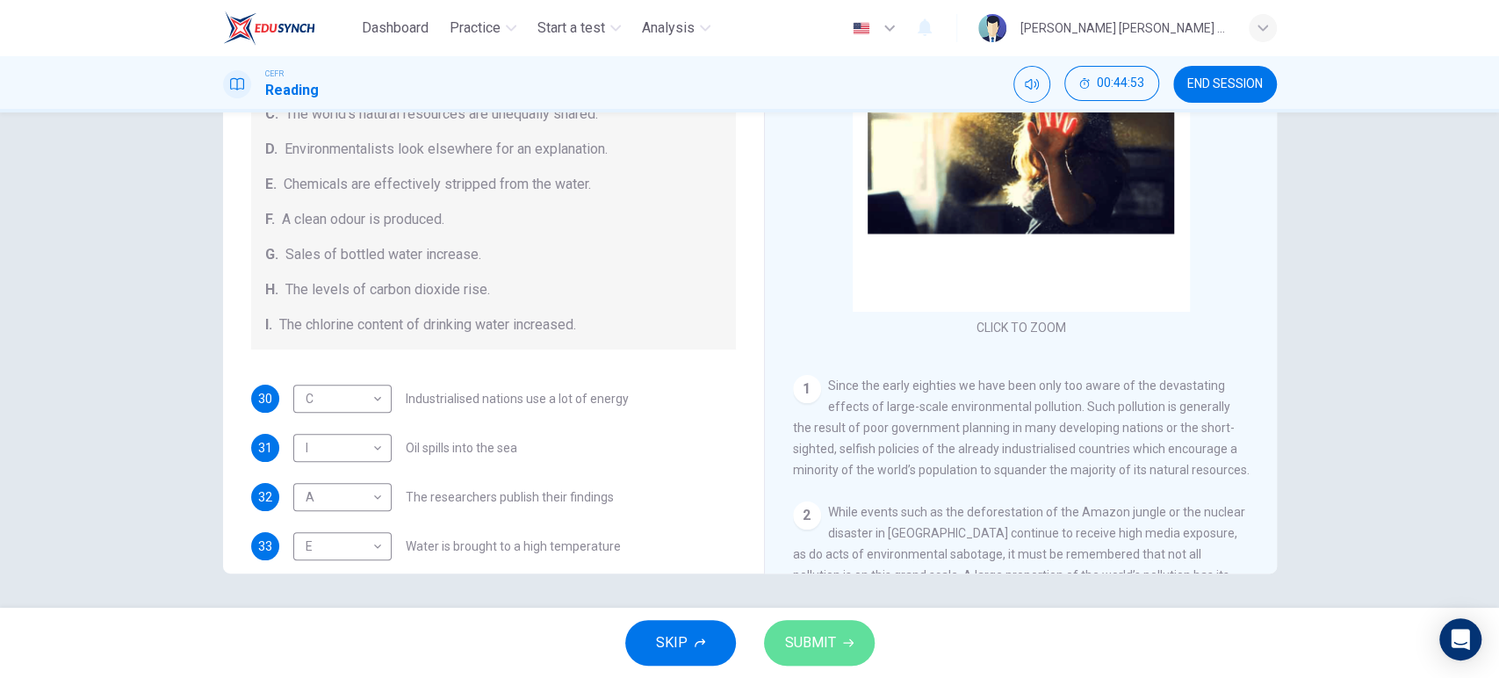
click at [813, 641] on span "SUBMIT" at bounding box center [810, 642] width 51 height 25
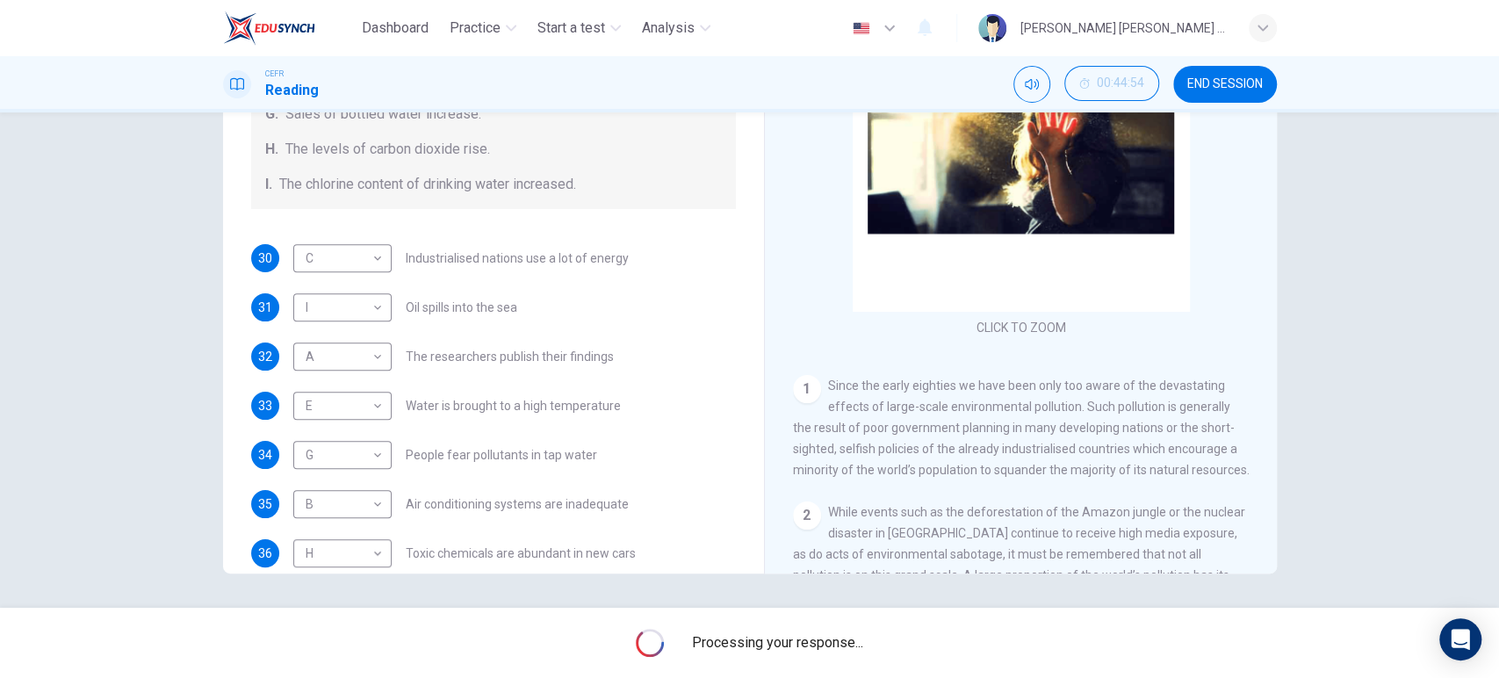
scroll to position [372, 0]
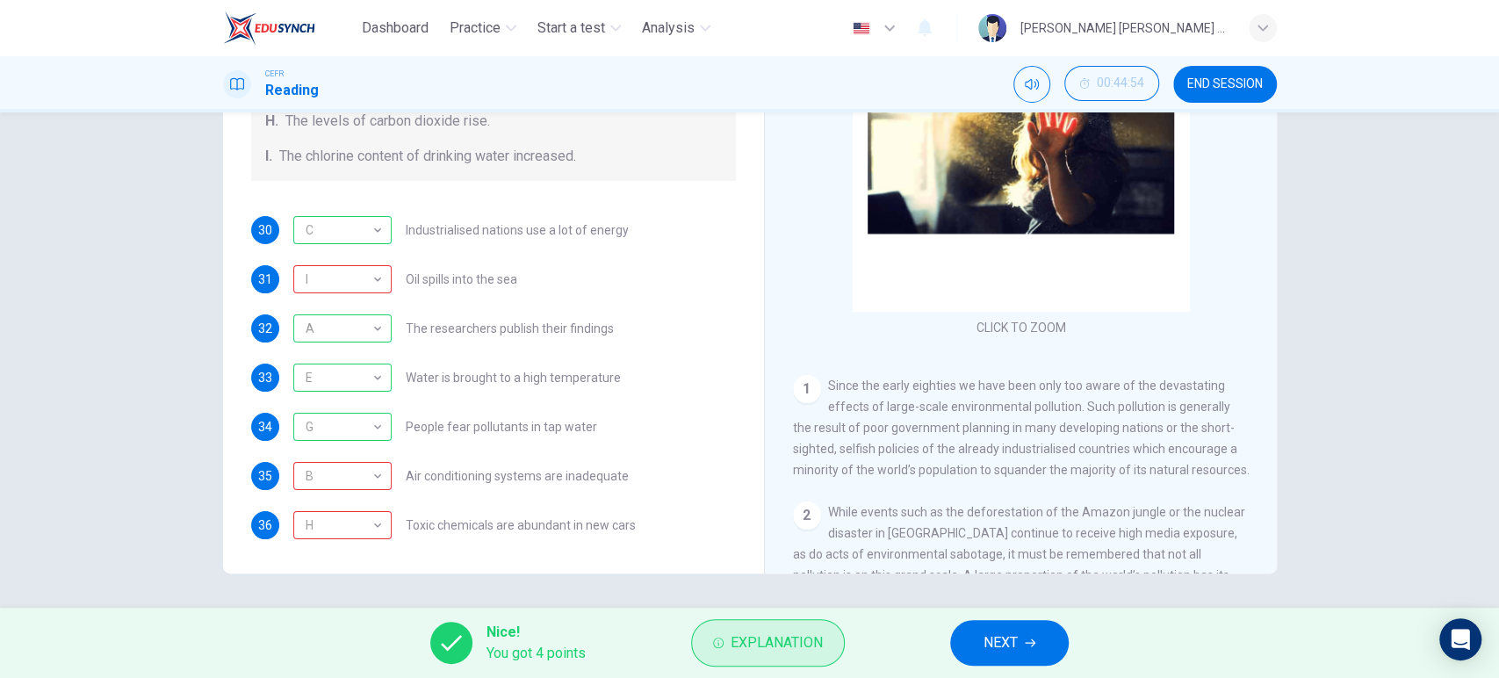
click at [775, 643] on span "Explanation" at bounding box center [776, 642] width 92 height 25
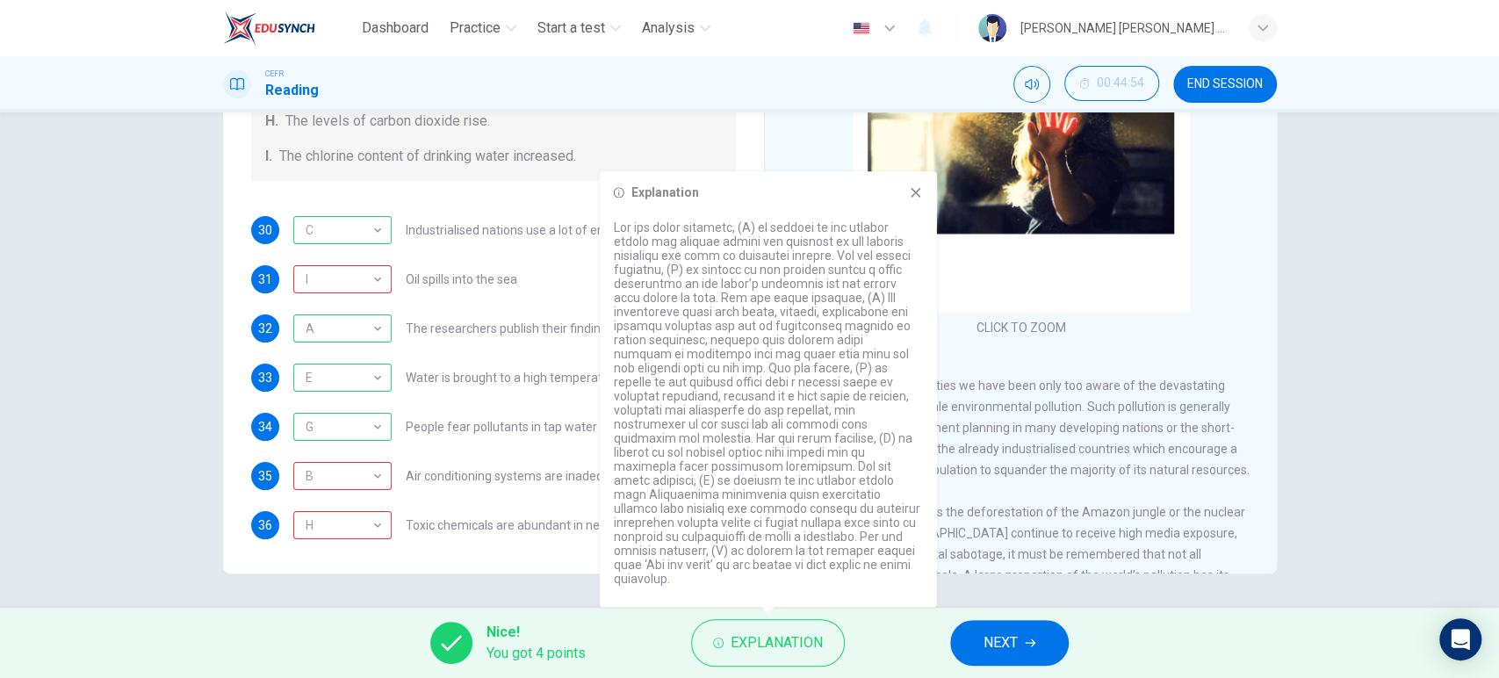
click at [962, 617] on div "Nice! You got 4 points Explanation NEXT" at bounding box center [749, 643] width 1499 height 70
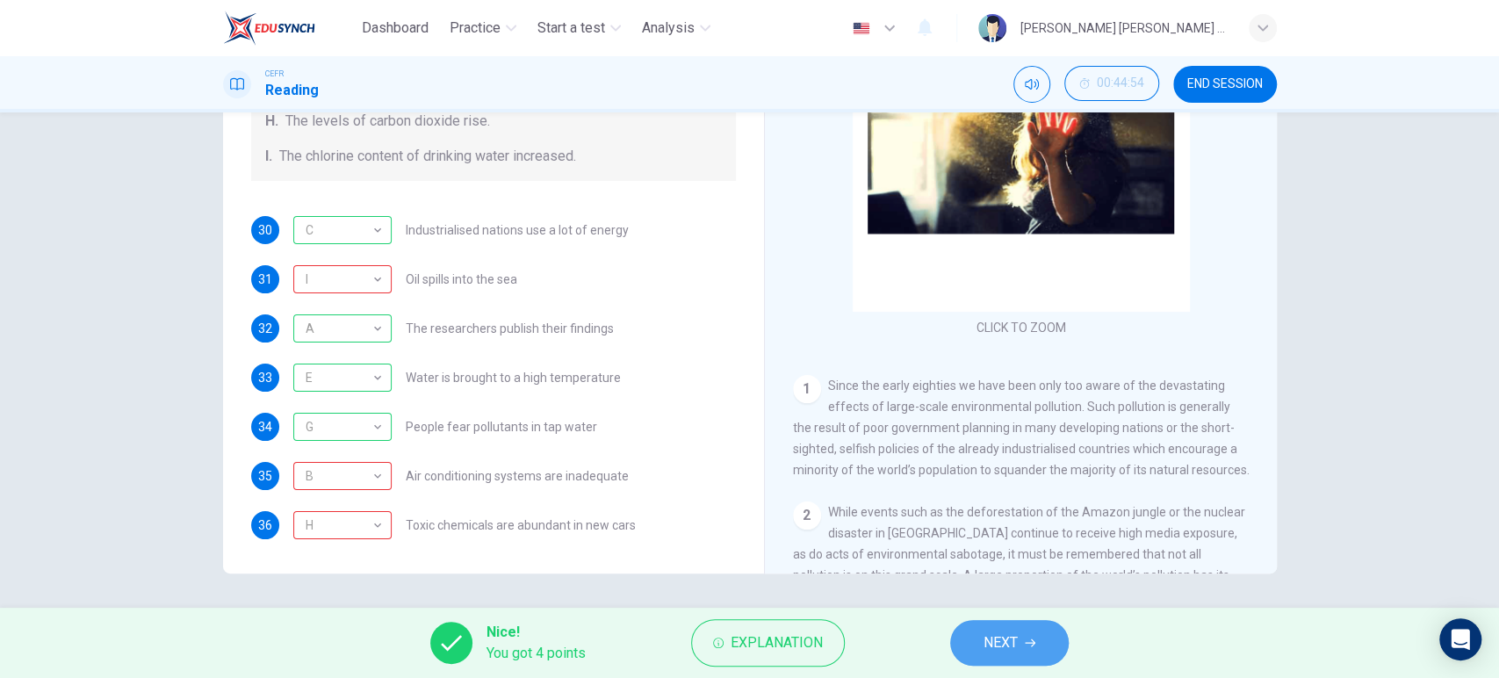
click at [1003, 630] on span "NEXT" at bounding box center [1000, 642] width 34 height 25
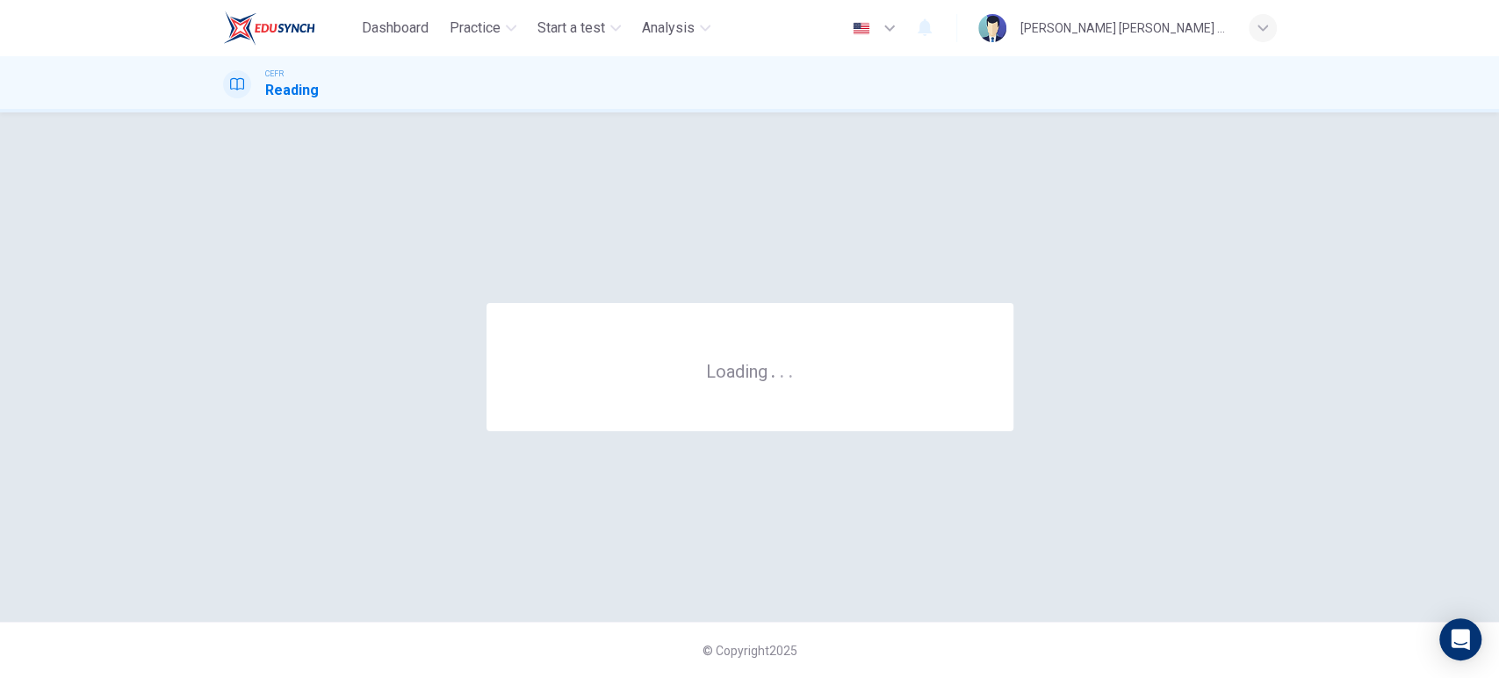
scroll to position [0, 0]
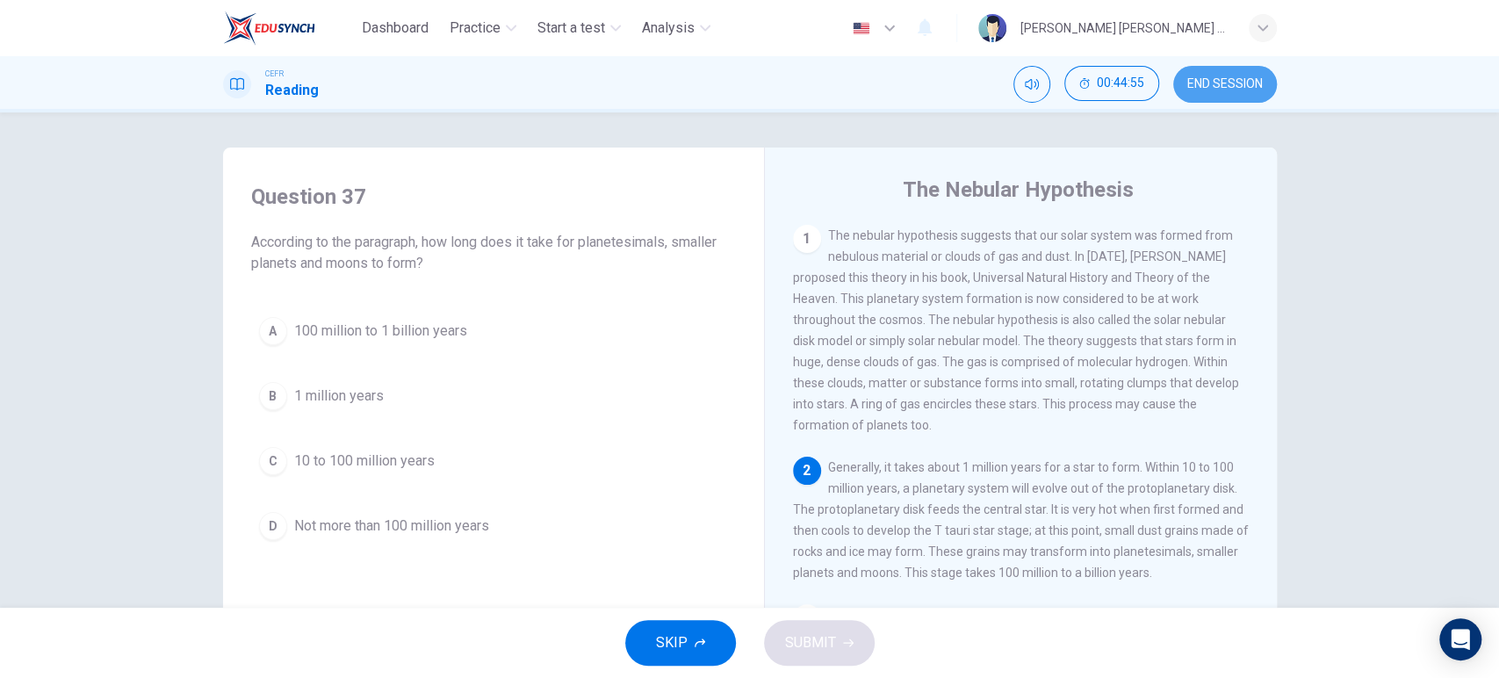
click at [1211, 97] on button "END SESSION" at bounding box center [1225, 84] width 104 height 37
